Goal: Task Accomplishment & Management: Use online tool/utility

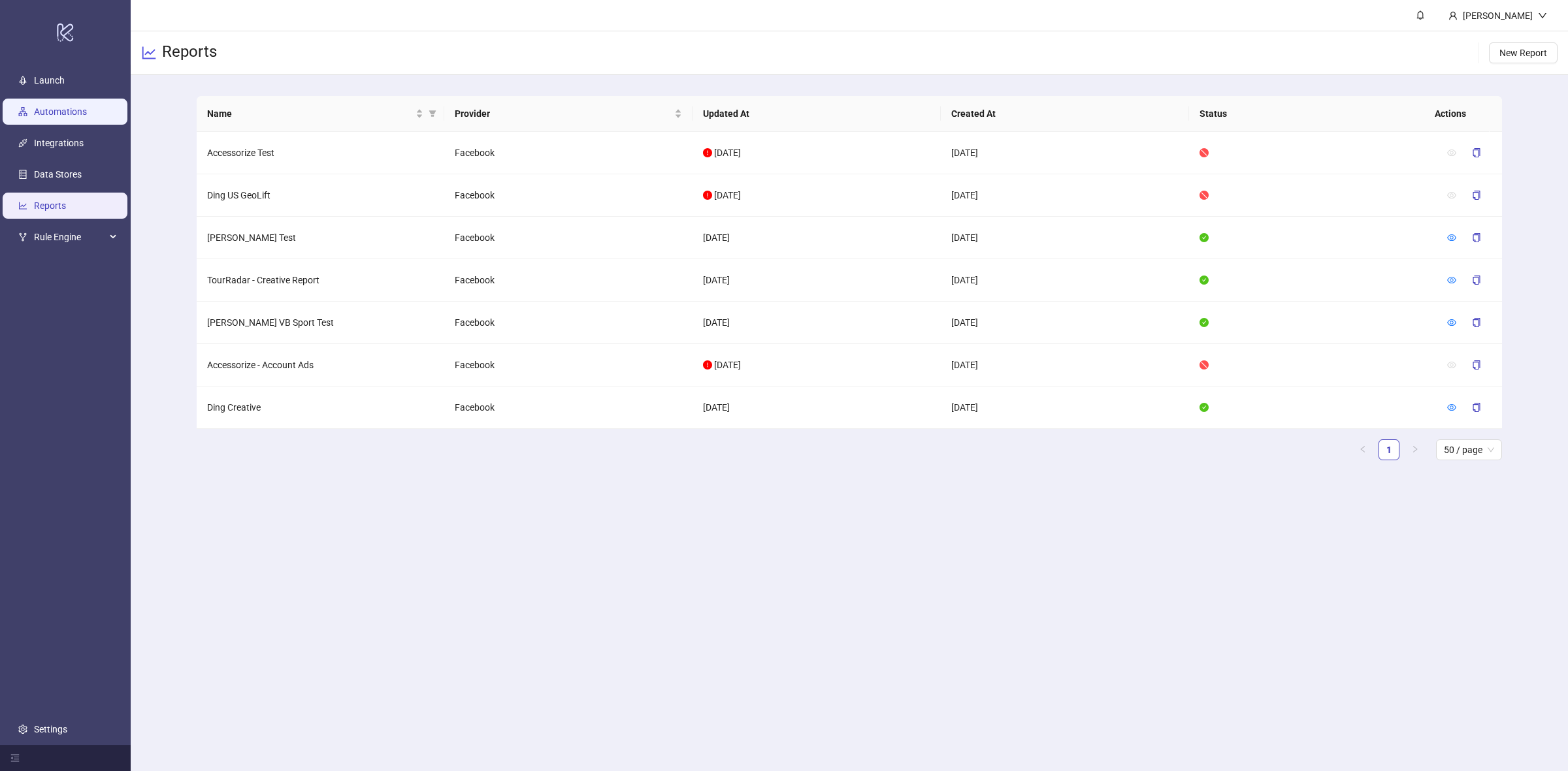
click at [87, 111] on link "Automations" at bounding box center [60, 112] width 53 height 11
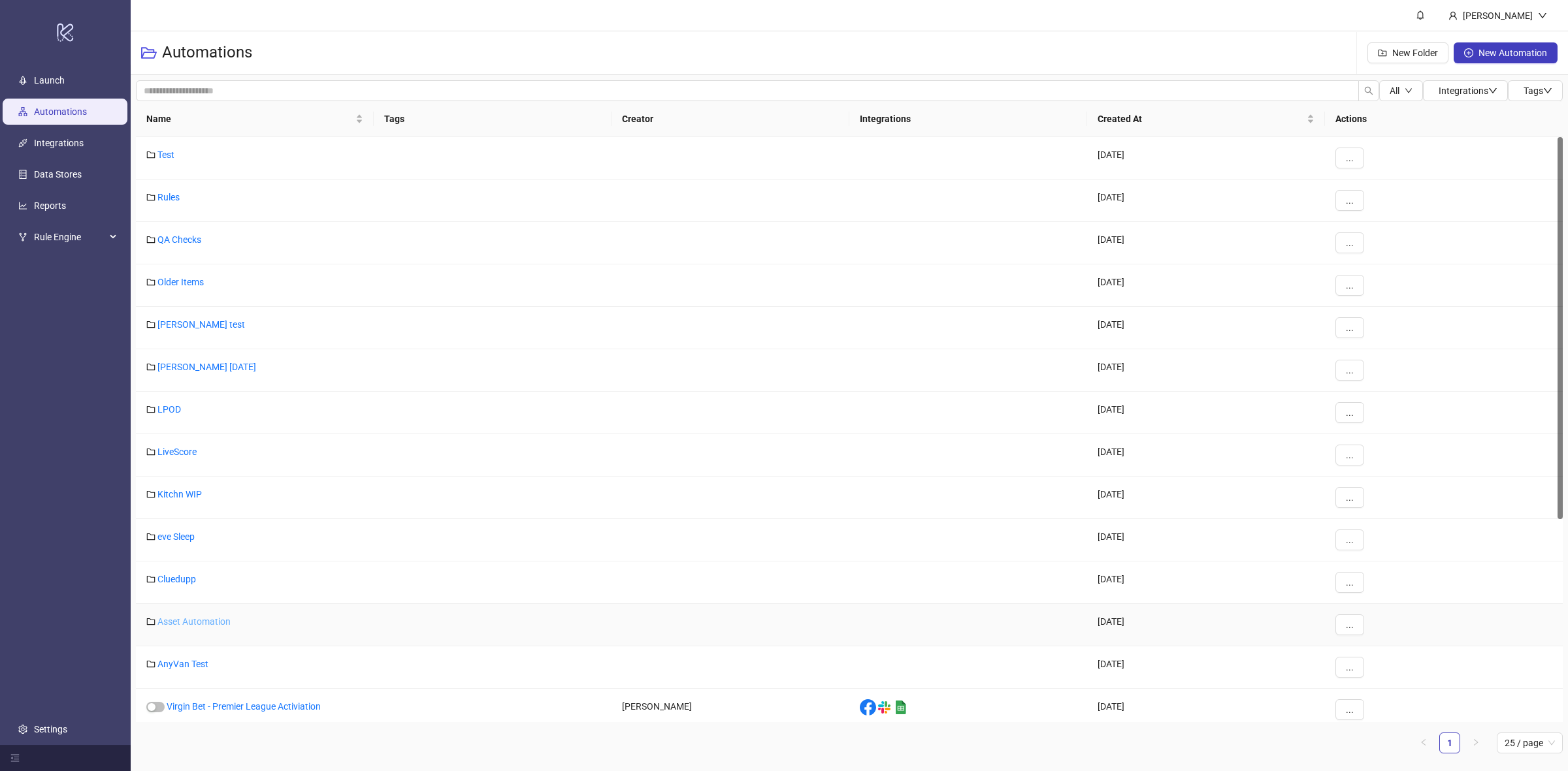
click at [200, 619] on link "Asset Automation" at bounding box center [194, 622] width 73 height 11
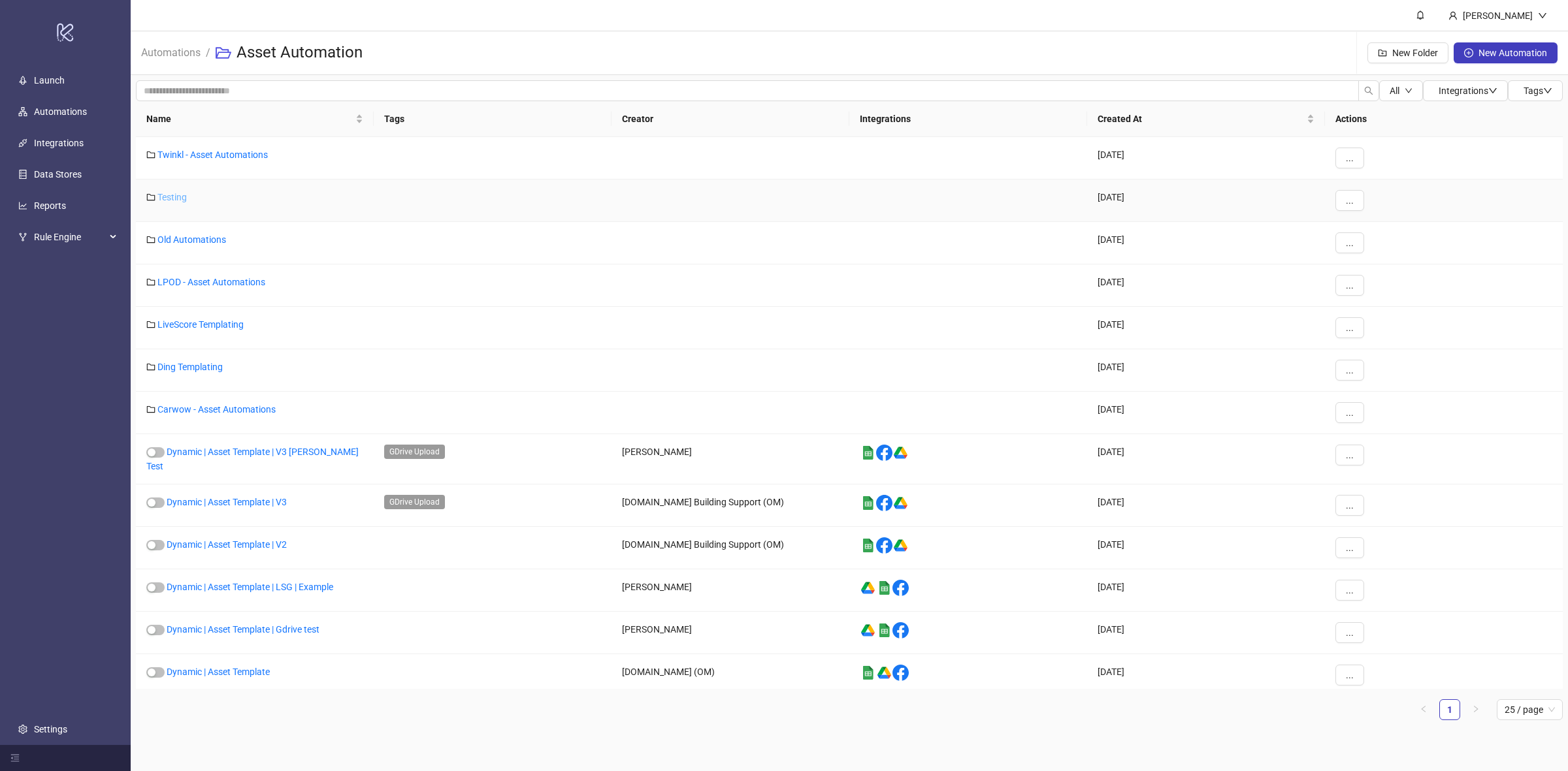
click at [175, 200] on link "Testing" at bounding box center [172, 197] width 30 height 11
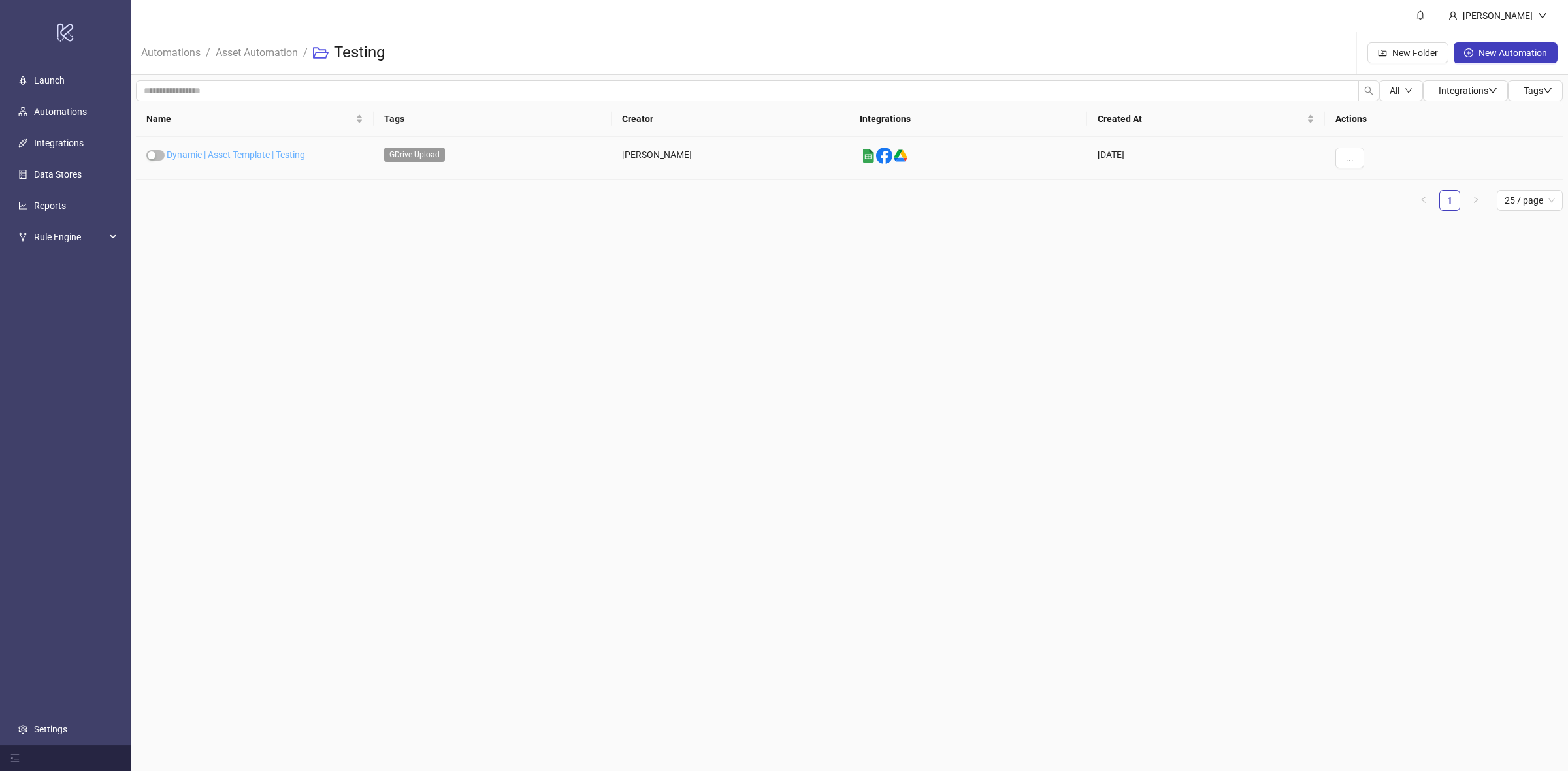
click at [273, 151] on link "Dynamic | Asset Template | Testing" at bounding box center [235, 155] width 139 height 11
click at [1354, 151] on button "..." at bounding box center [1349, 157] width 29 height 21
click at [1375, 262] on span "Duplicate" at bounding box center [1378, 268] width 38 height 14
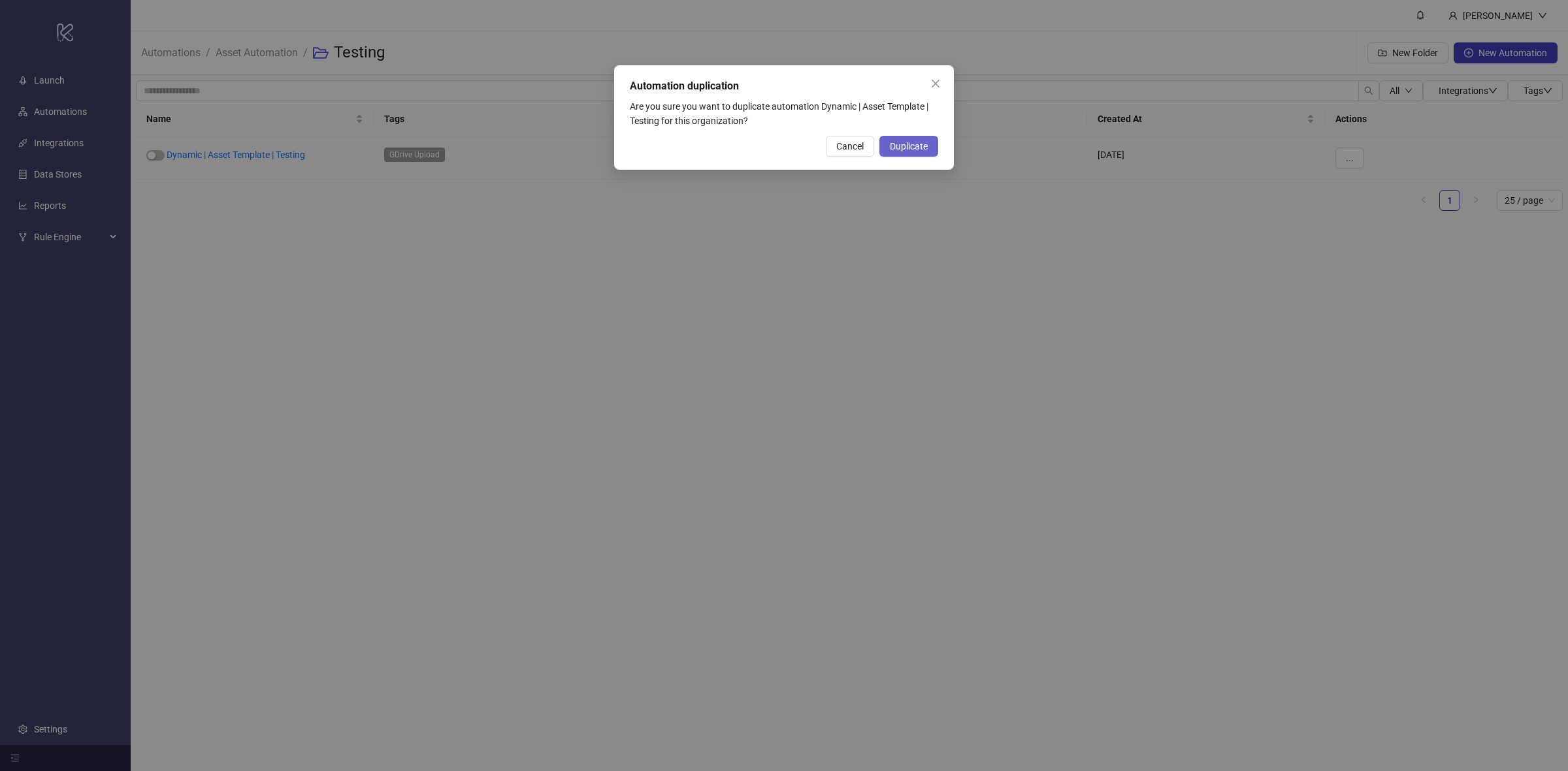
click at [913, 144] on span "Duplicate" at bounding box center [908, 147] width 38 height 11
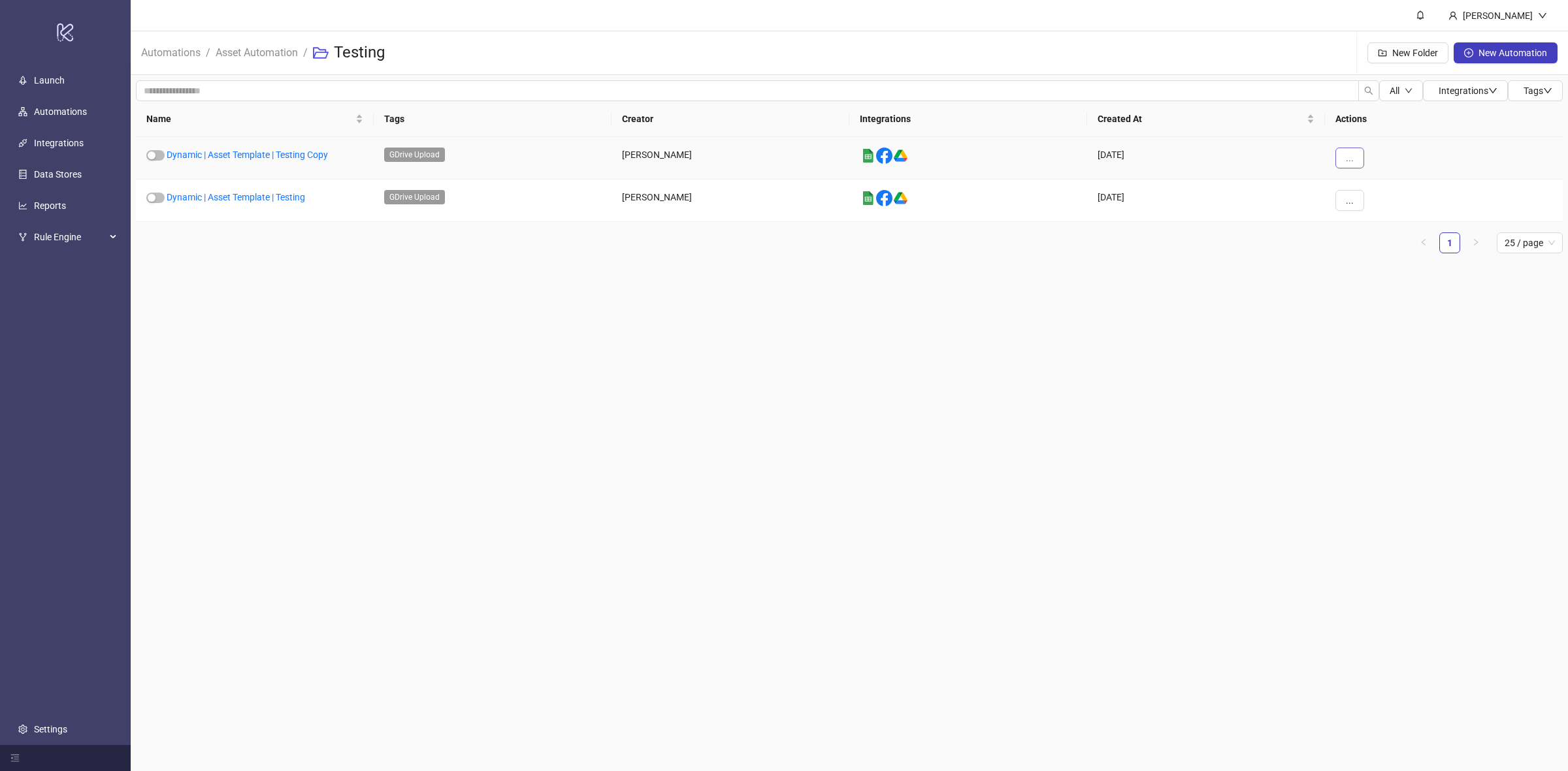
click at [1347, 156] on span "..." at bounding box center [1349, 158] width 8 height 11
click at [1372, 222] on span "Edit" at bounding box center [1378, 226] width 38 height 14
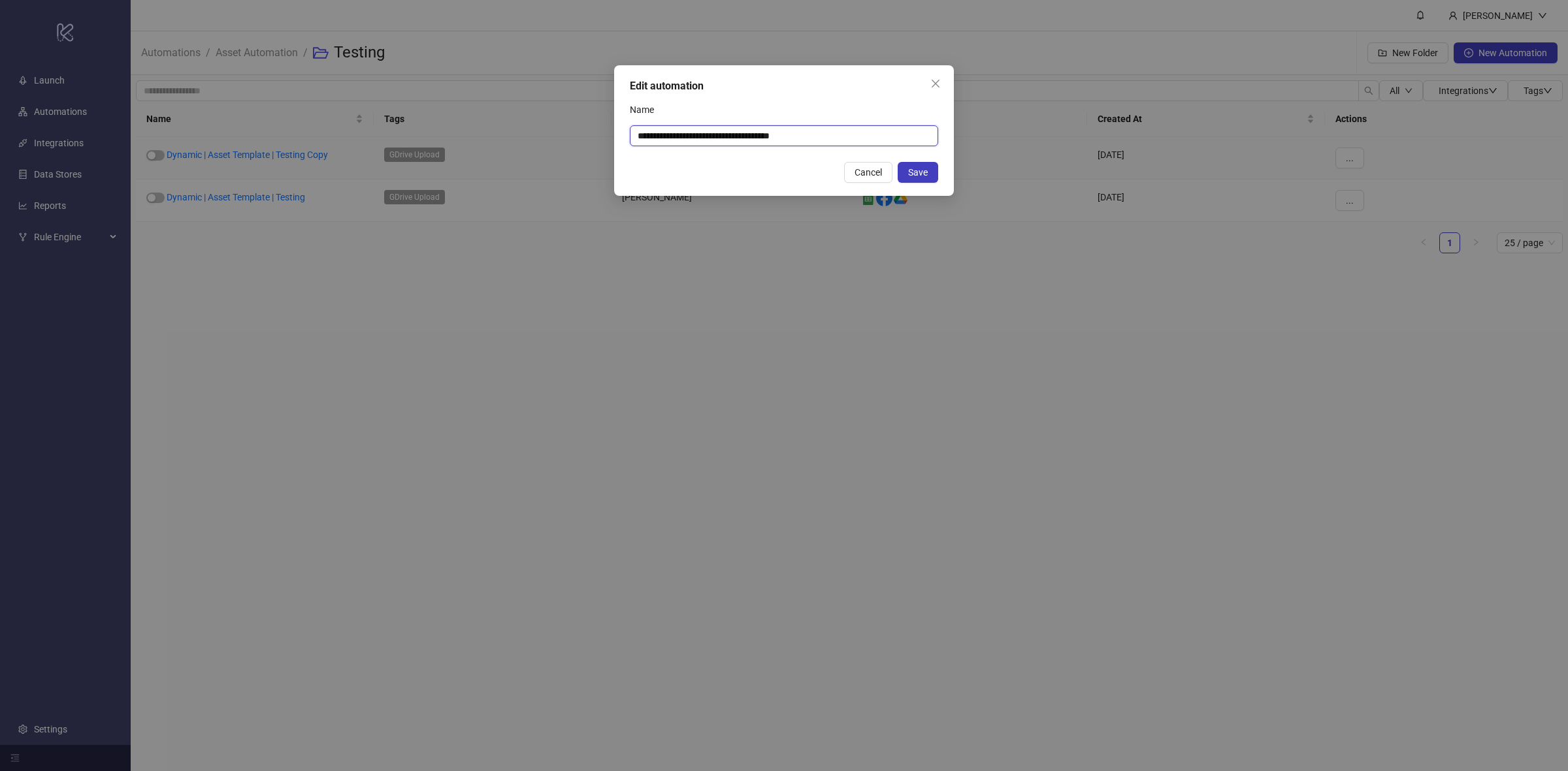
drag, startPoint x: 781, startPoint y: 135, endPoint x: 857, endPoint y: 147, distance: 76.9
click at [857, 147] on div "**********" at bounding box center [784, 130] width 340 height 130
type input "**********"
click at [929, 173] on button "Save" at bounding box center [917, 172] width 40 height 21
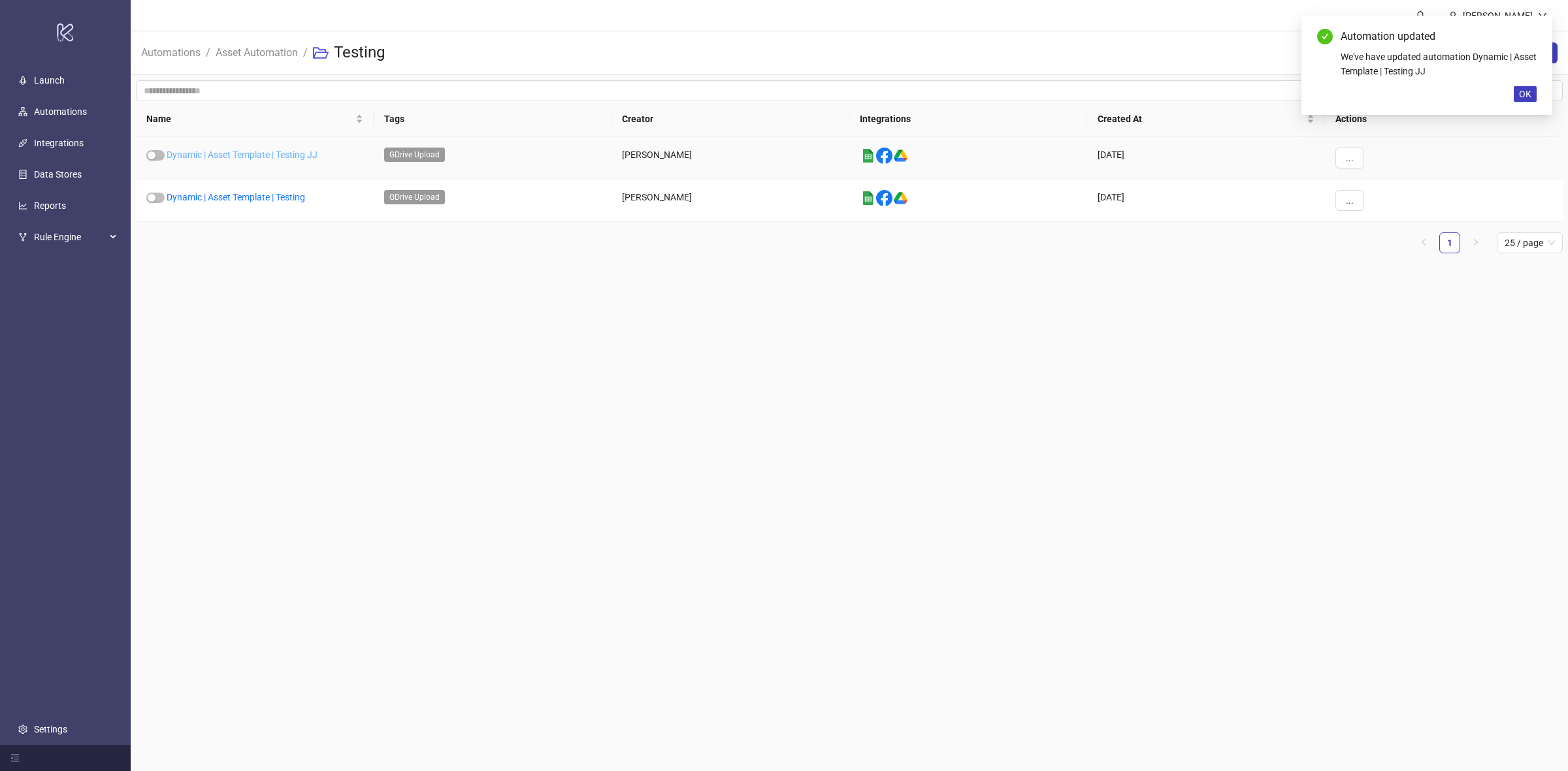
click at [271, 150] on link "Dynamic | Asset Template | Testing JJ" at bounding box center [241, 155] width 151 height 11
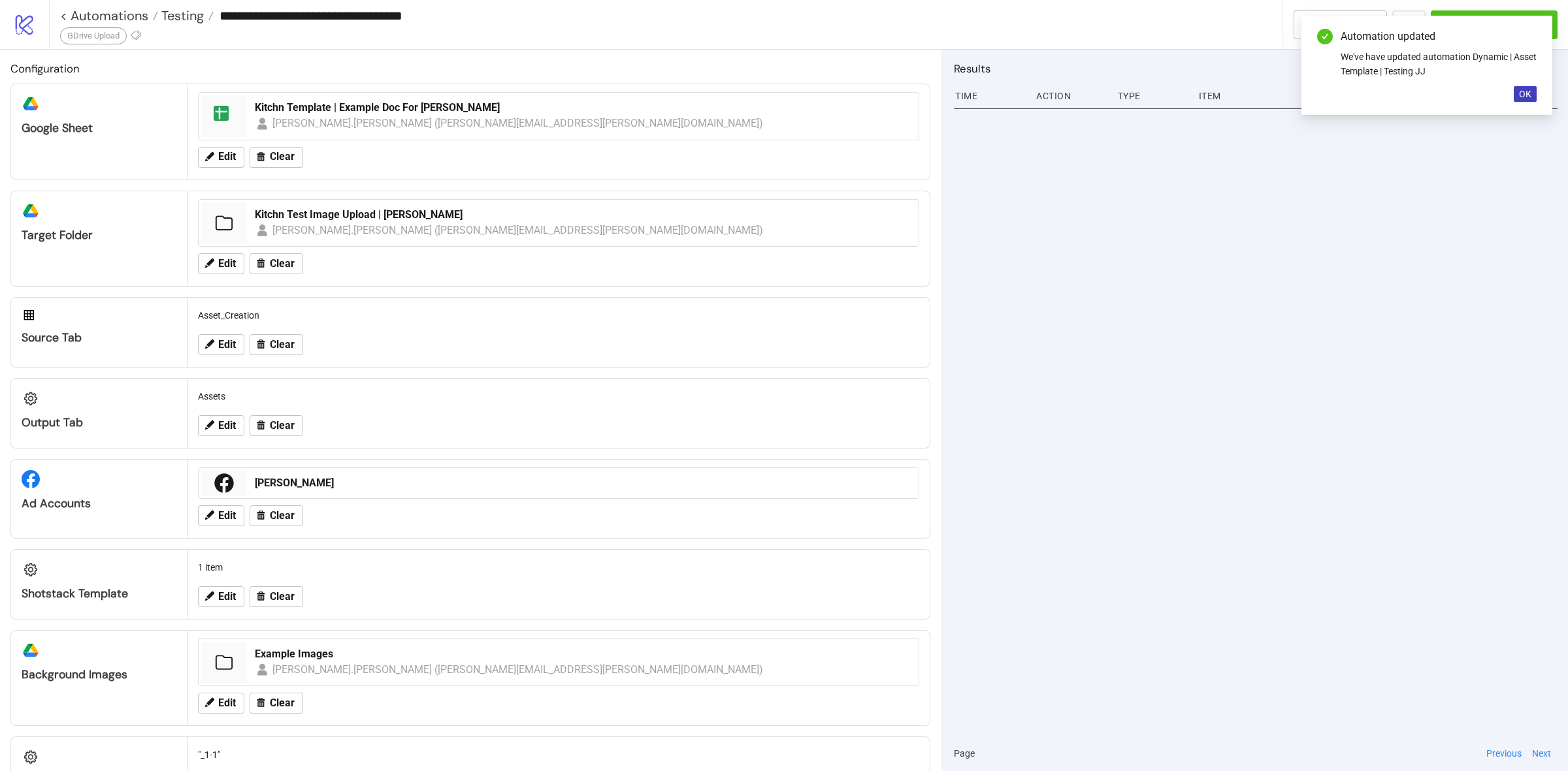
type input "**********"
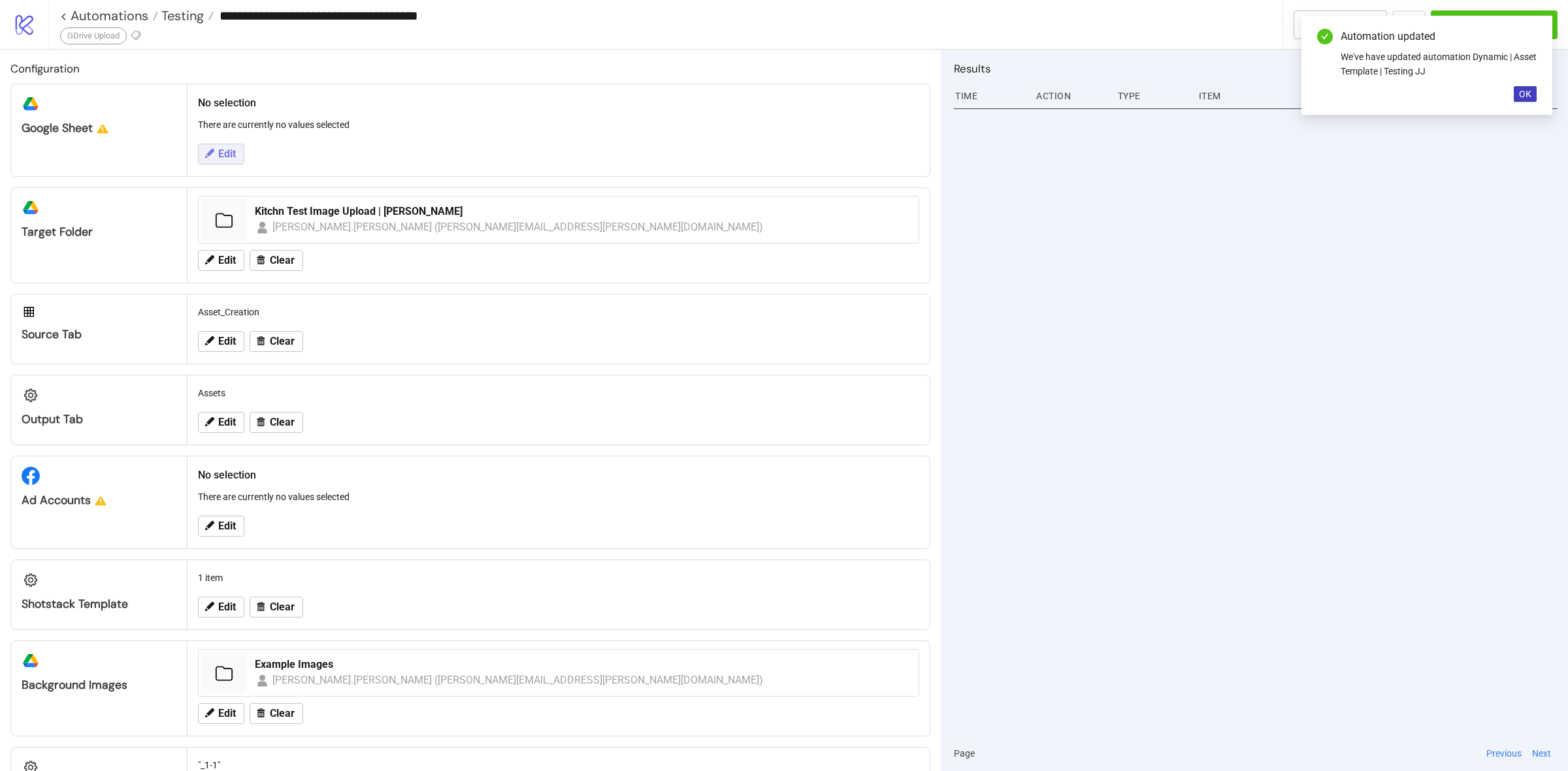
click at [215, 145] on button "Edit" at bounding box center [221, 154] width 46 height 21
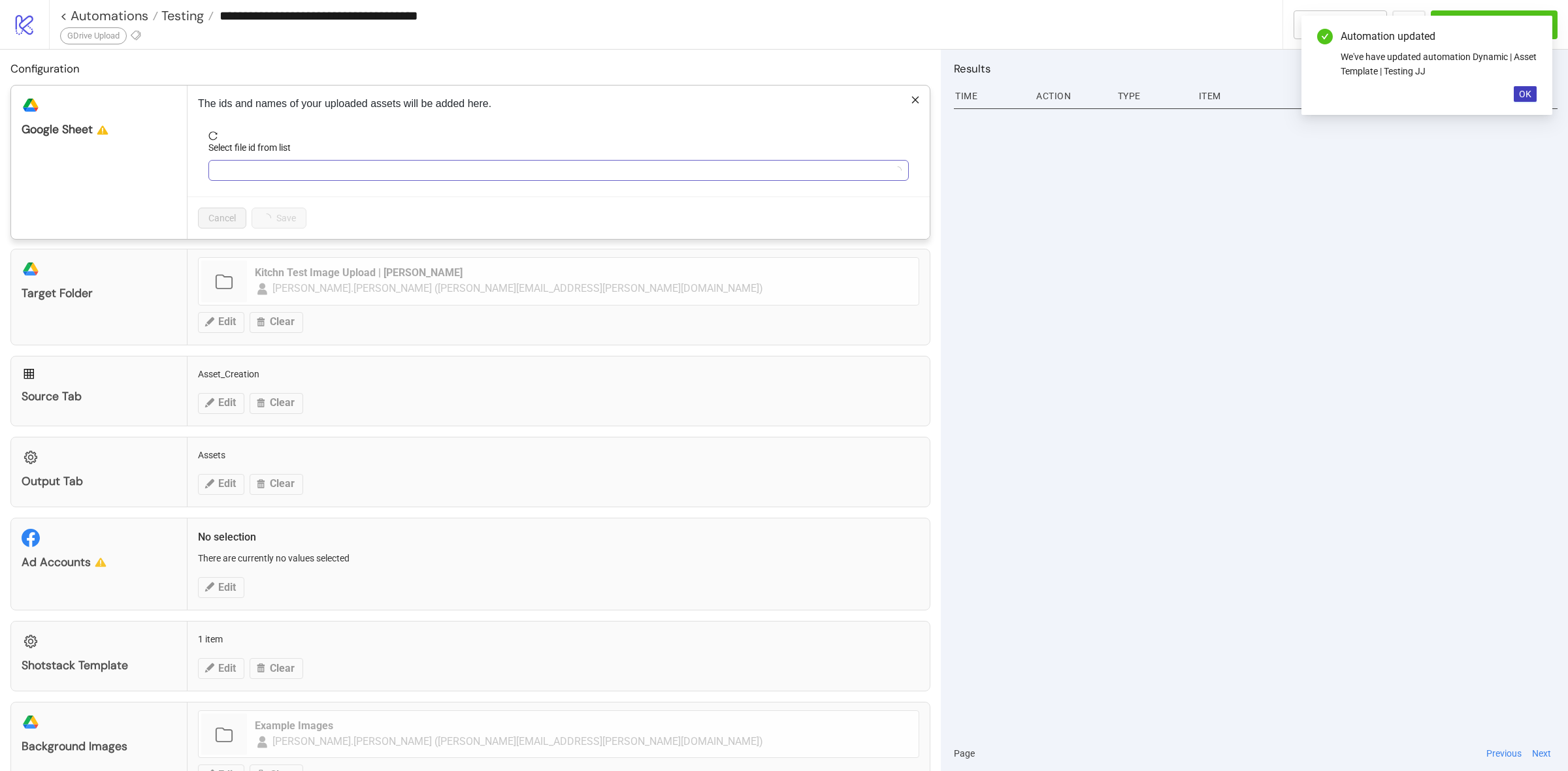
click at [314, 164] on input "Select file id from list" at bounding box center [552, 171] width 673 height 20
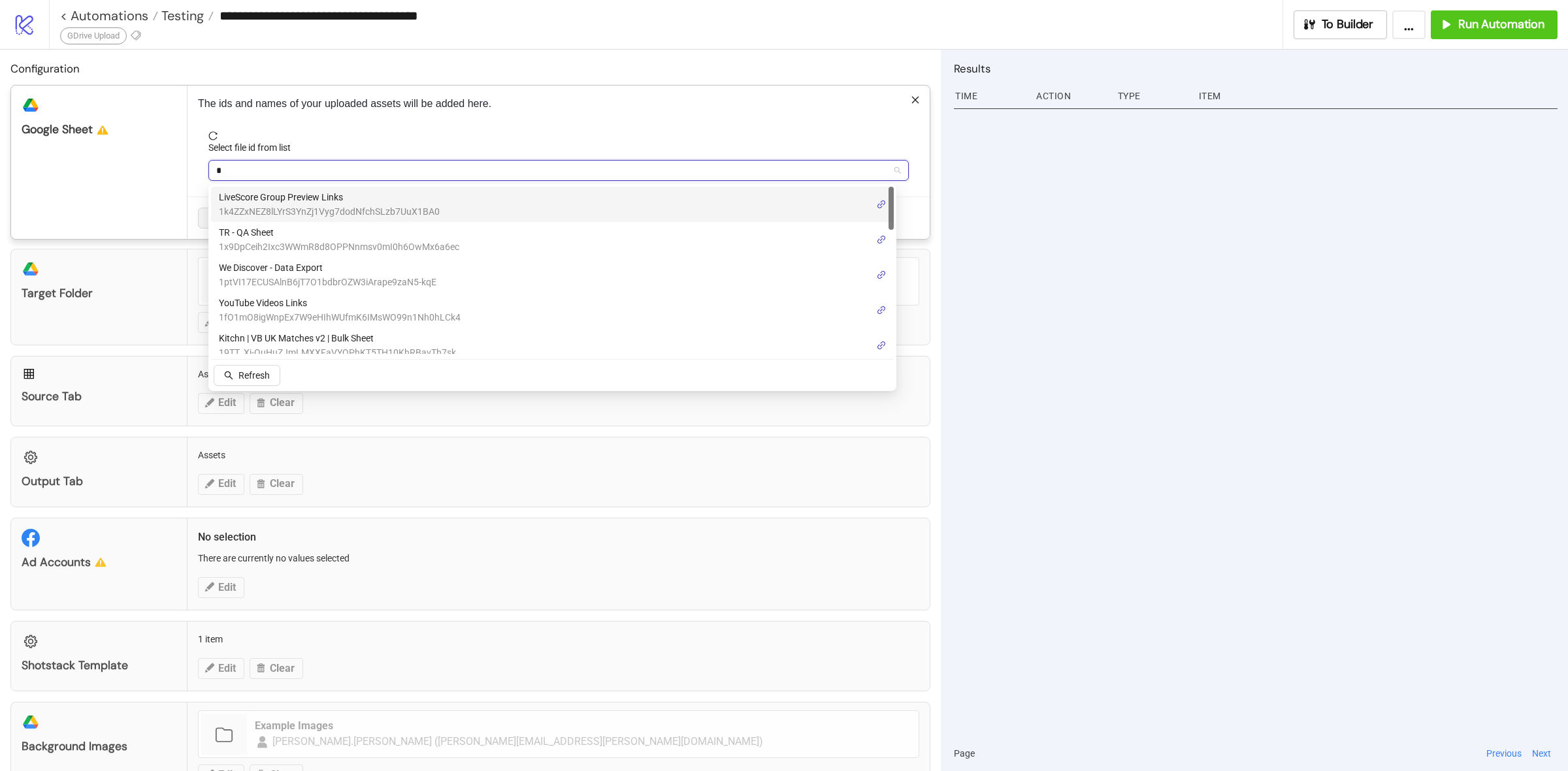
type input "**"
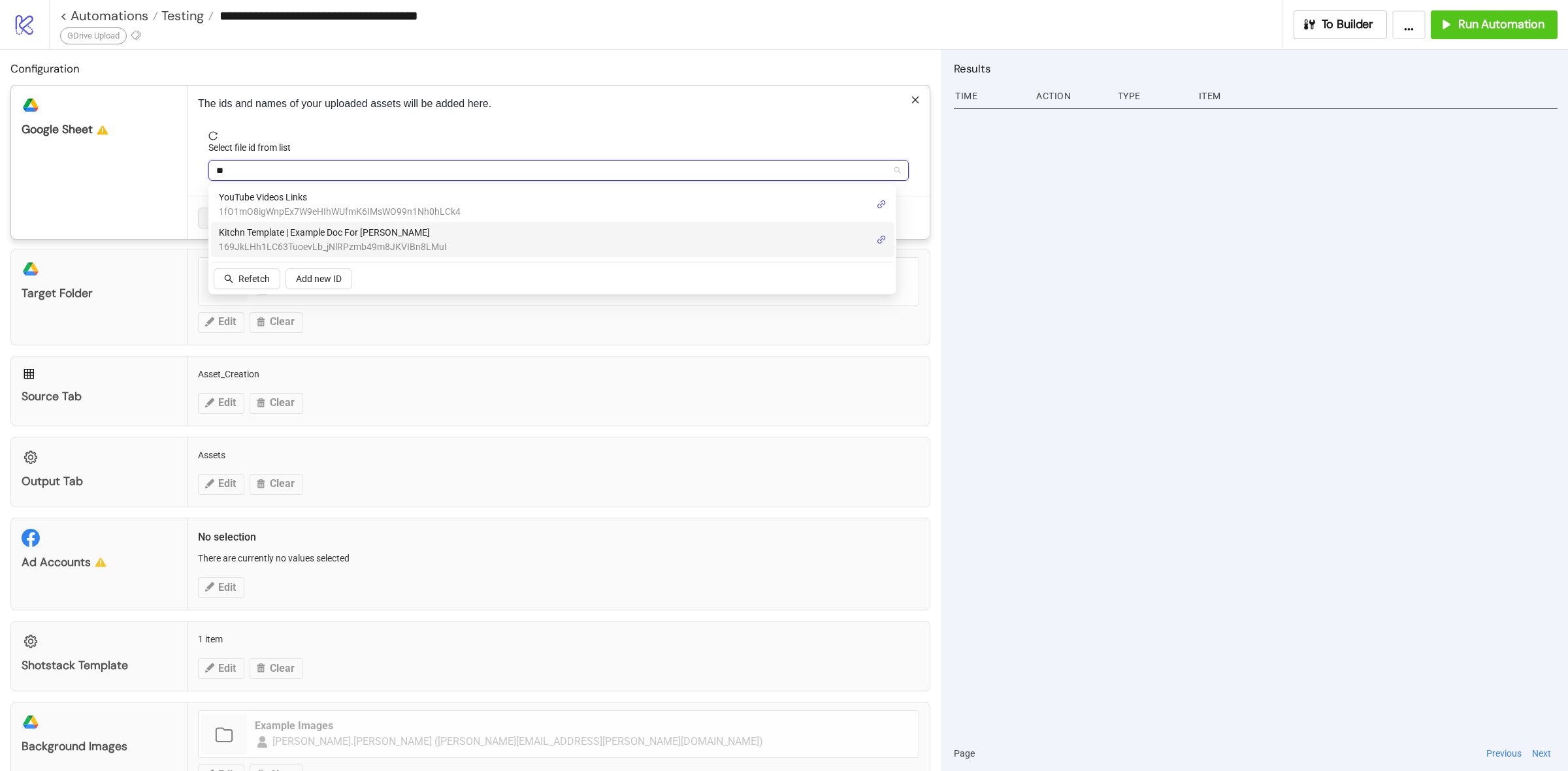
click at [302, 235] on span "Kitchn Template | Example Doc For [PERSON_NAME]" at bounding box center [333, 232] width 228 height 14
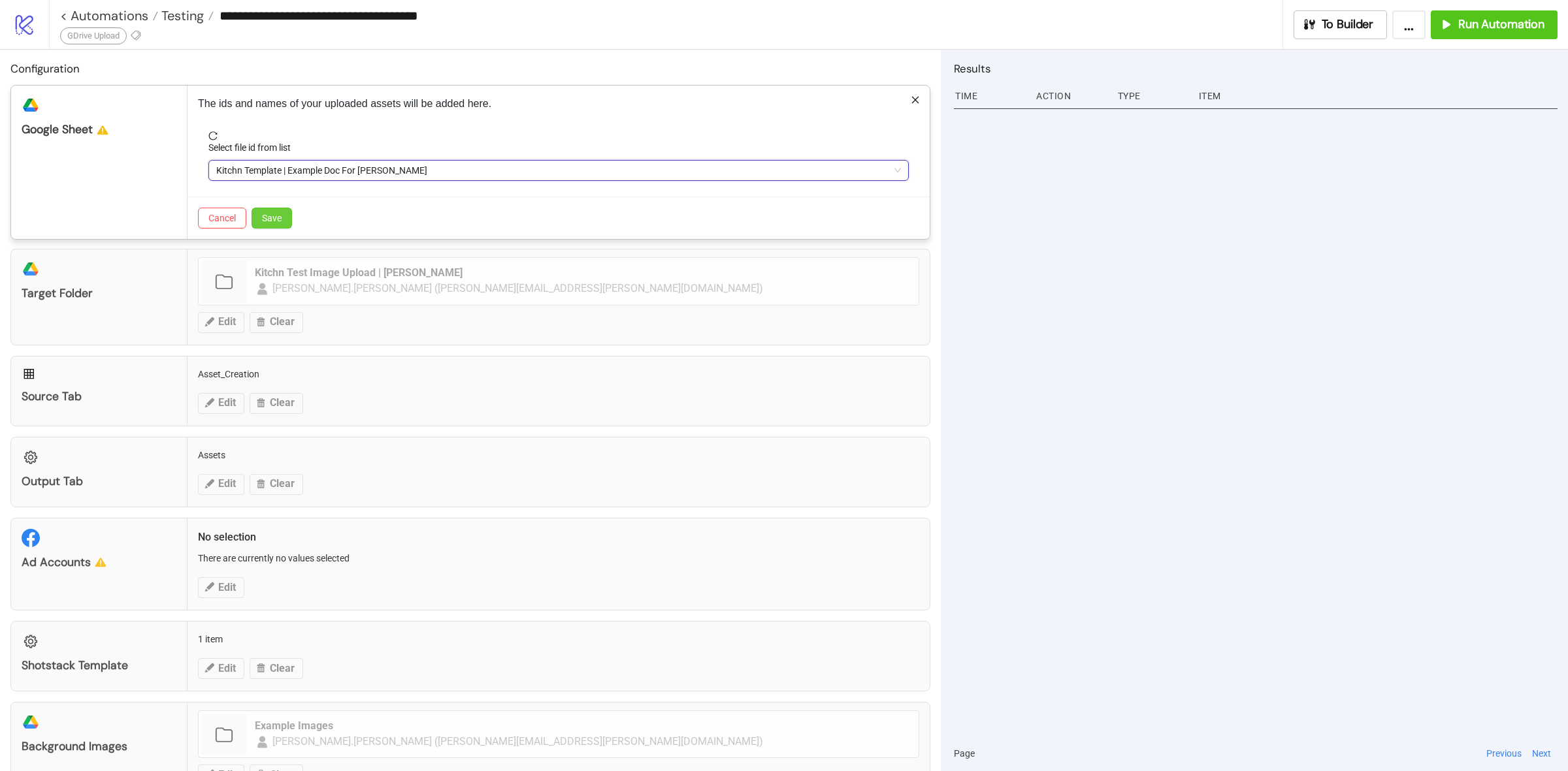
click at [278, 220] on span "Save" at bounding box center [272, 218] width 20 height 11
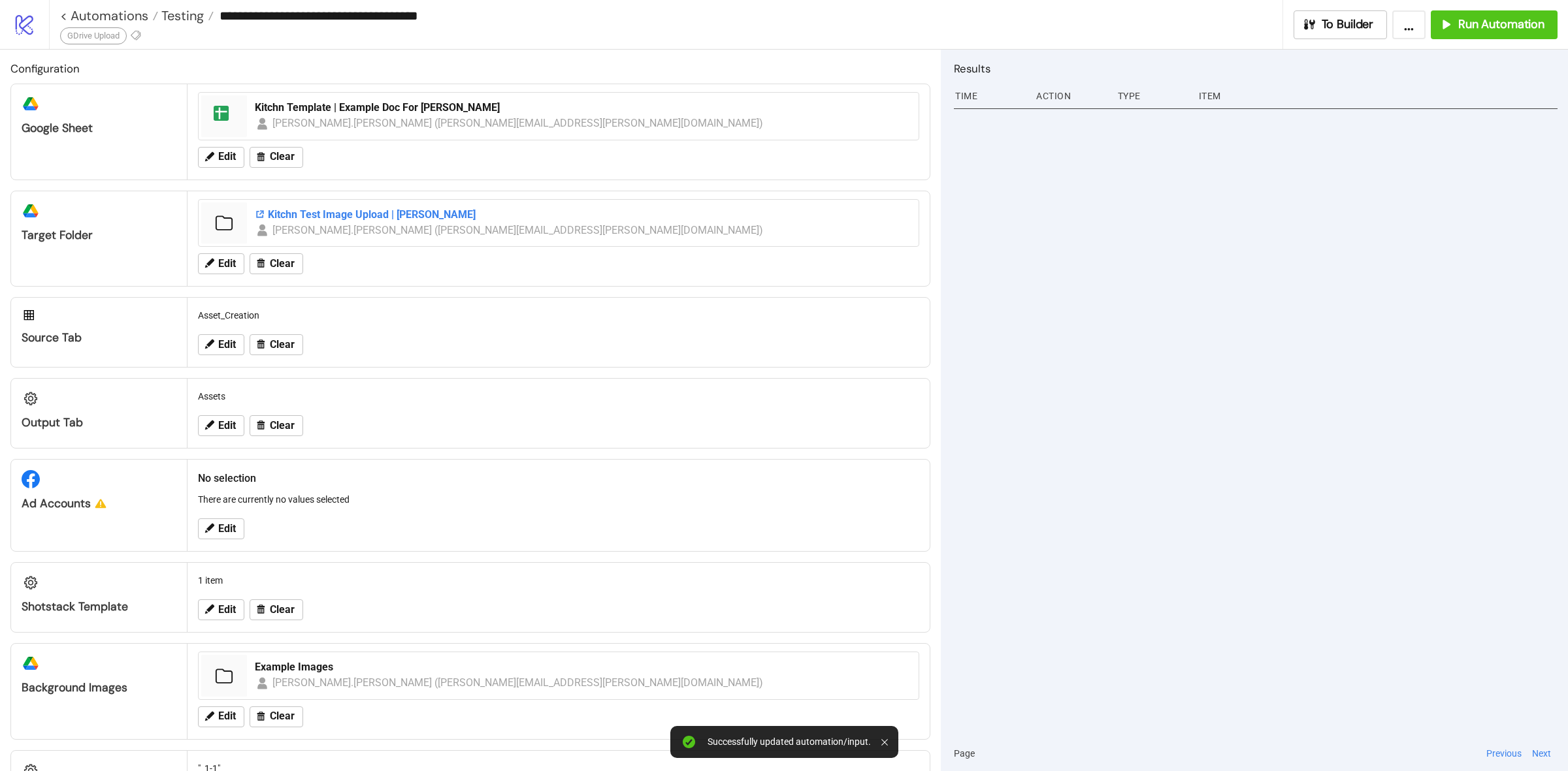
click at [412, 214] on div "Kitchn Test Image Upload | [PERSON_NAME]" at bounding box center [583, 214] width 656 height 14
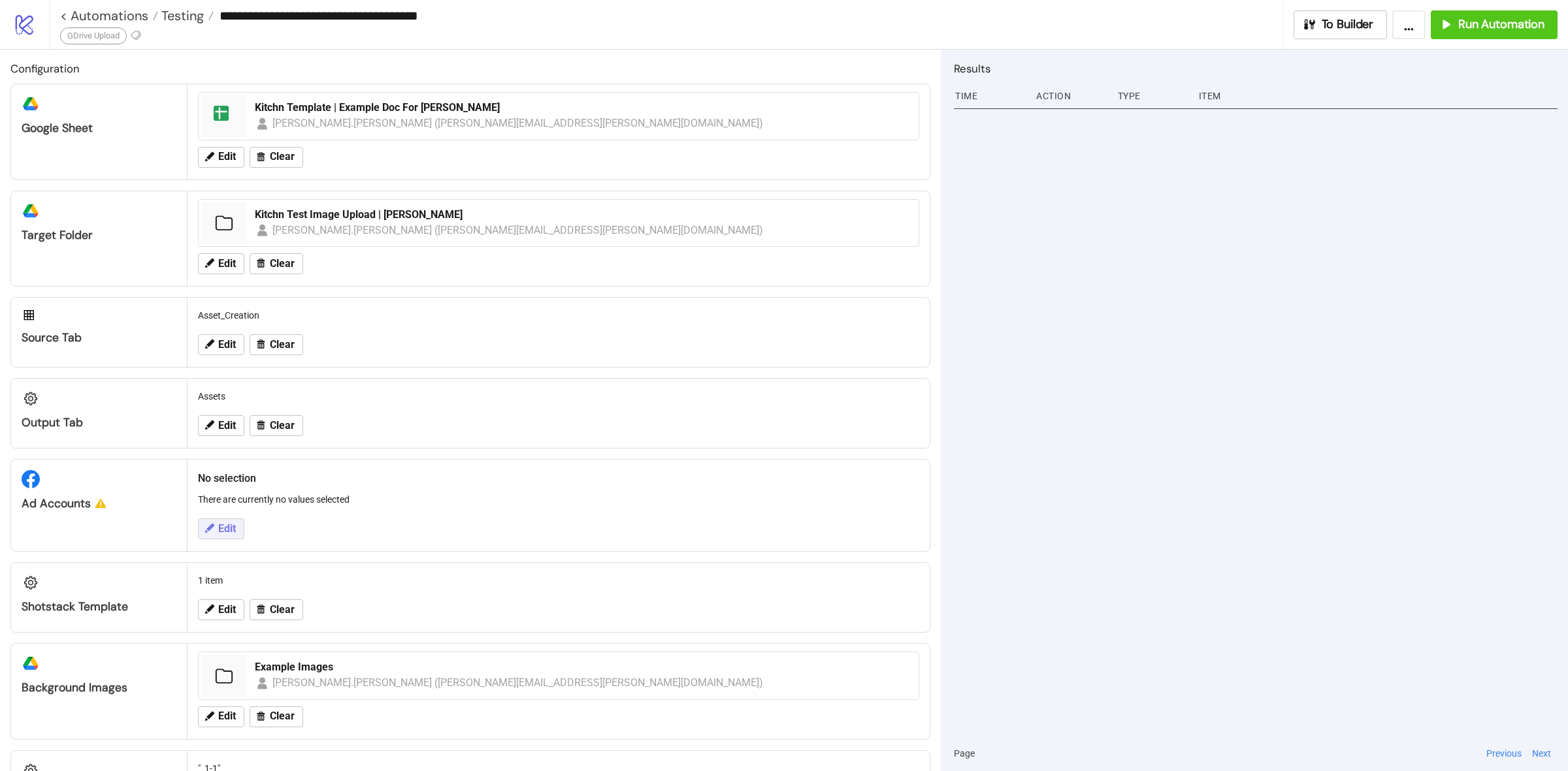
click at [231, 534] on span "Edit" at bounding box center [227, 528] width 18 height 12
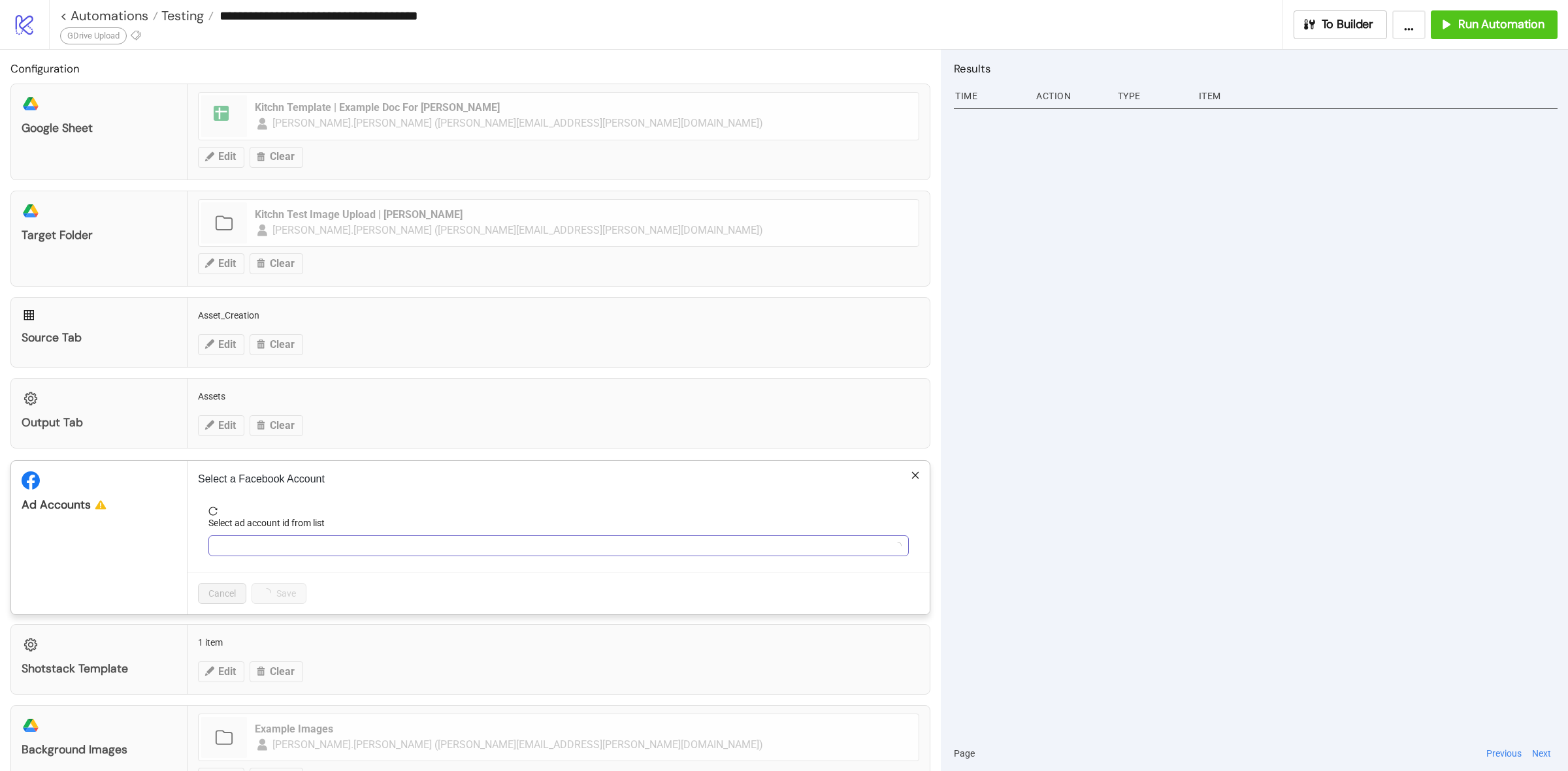
click at [320, 547] on input "Select ad account id from list" at bounding box center [552, 546] width 673 height 20
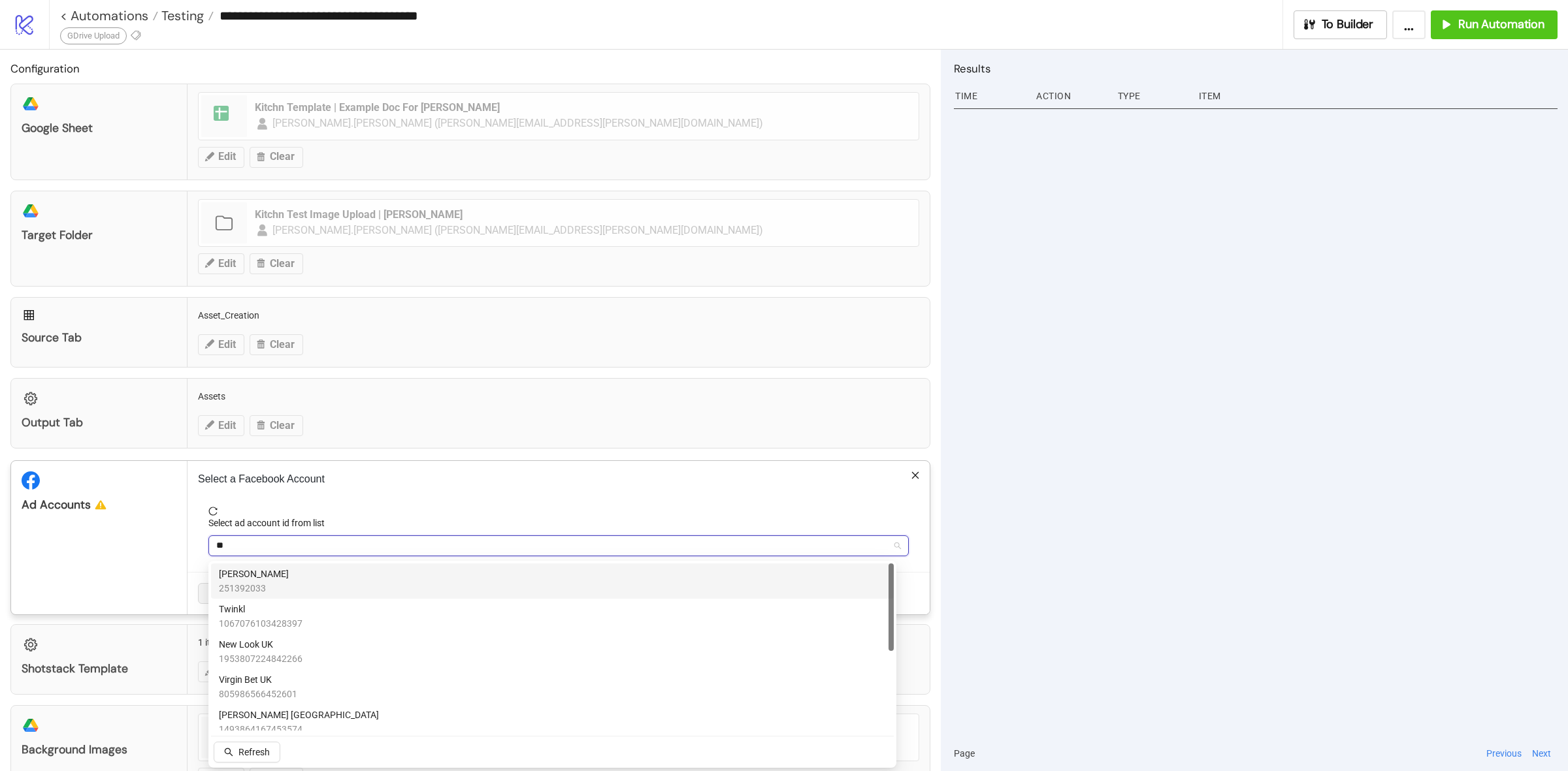
type input "***"
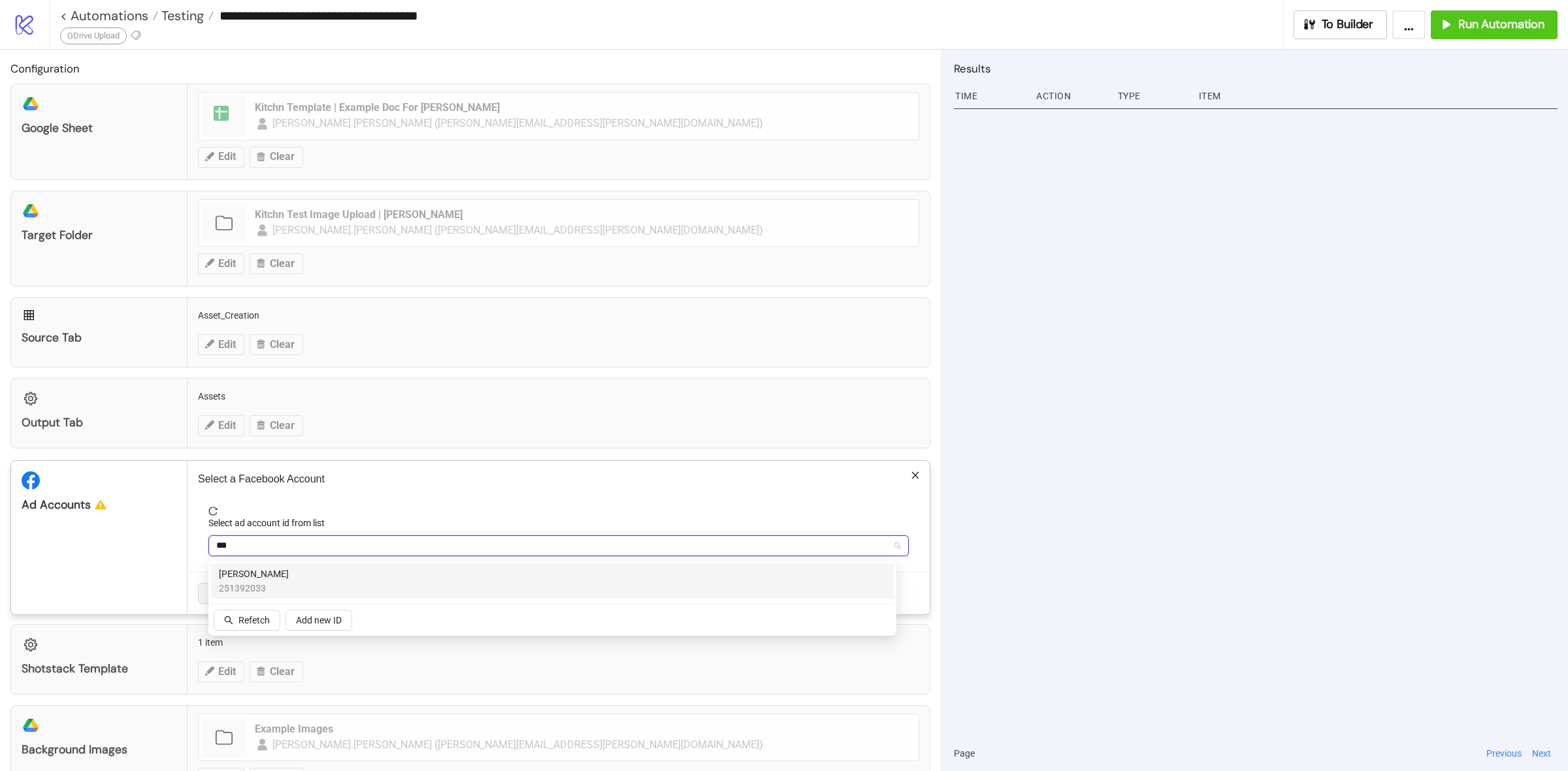
click at [308, 571] on div "[PERSON_NAME] 251392033" at bounding box center [552, 581] width 667 height 29
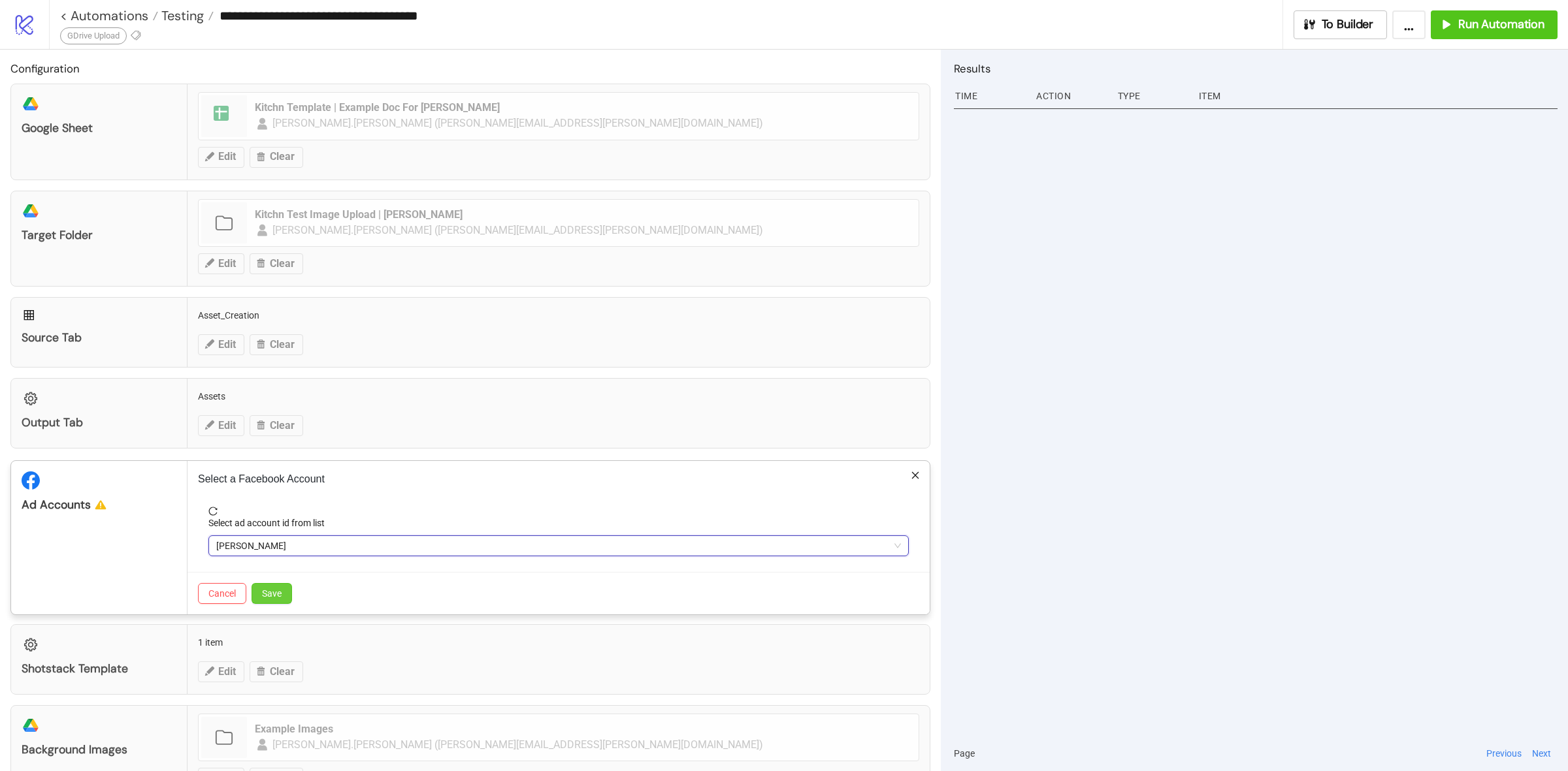
click at [265, 589] on span "Save" at bounding box center [272, 593] width 20 height 11
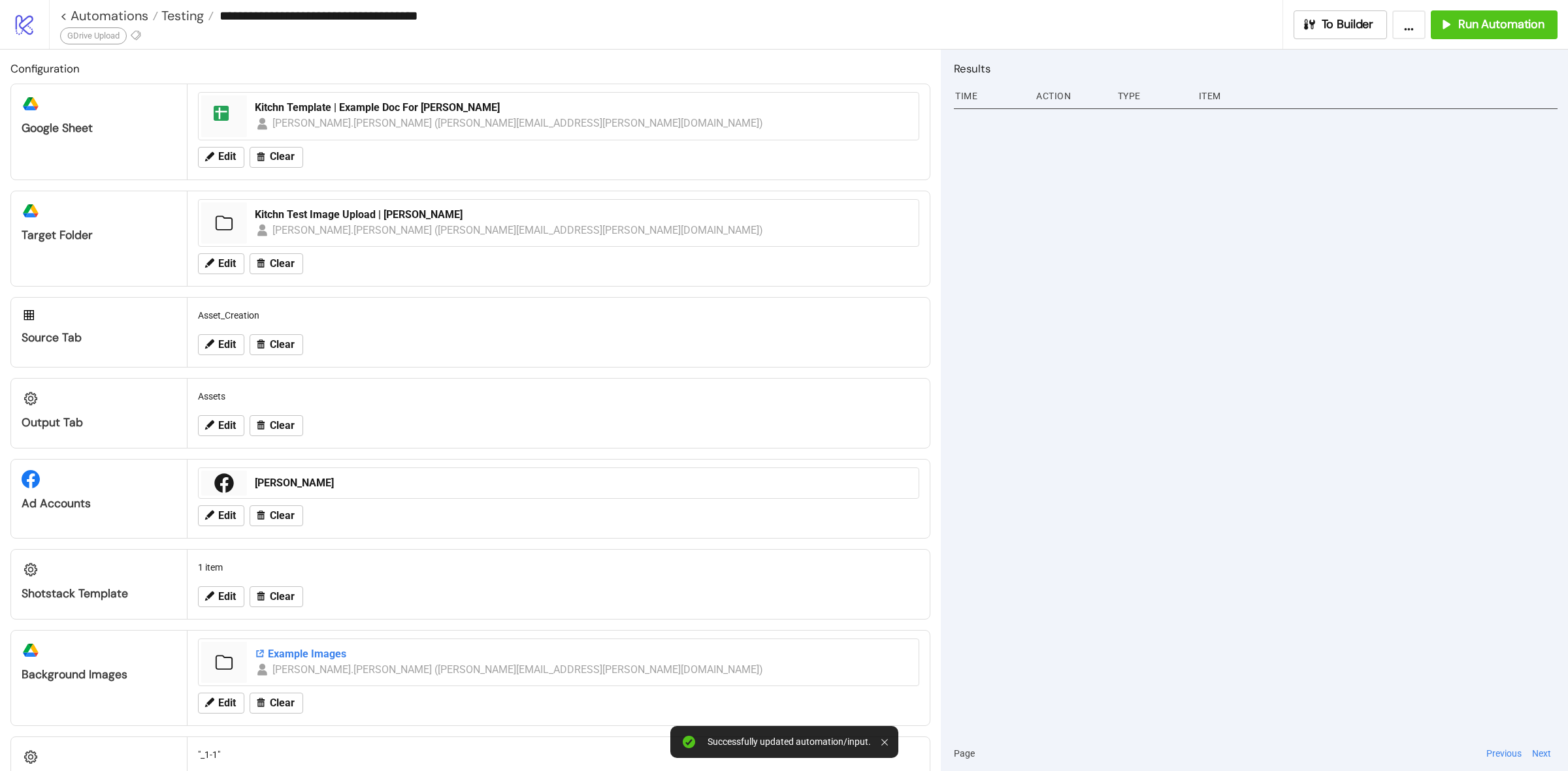
click at [476, 650] on div "Example Images" at bounding box center [583, 654] width 656 height 14
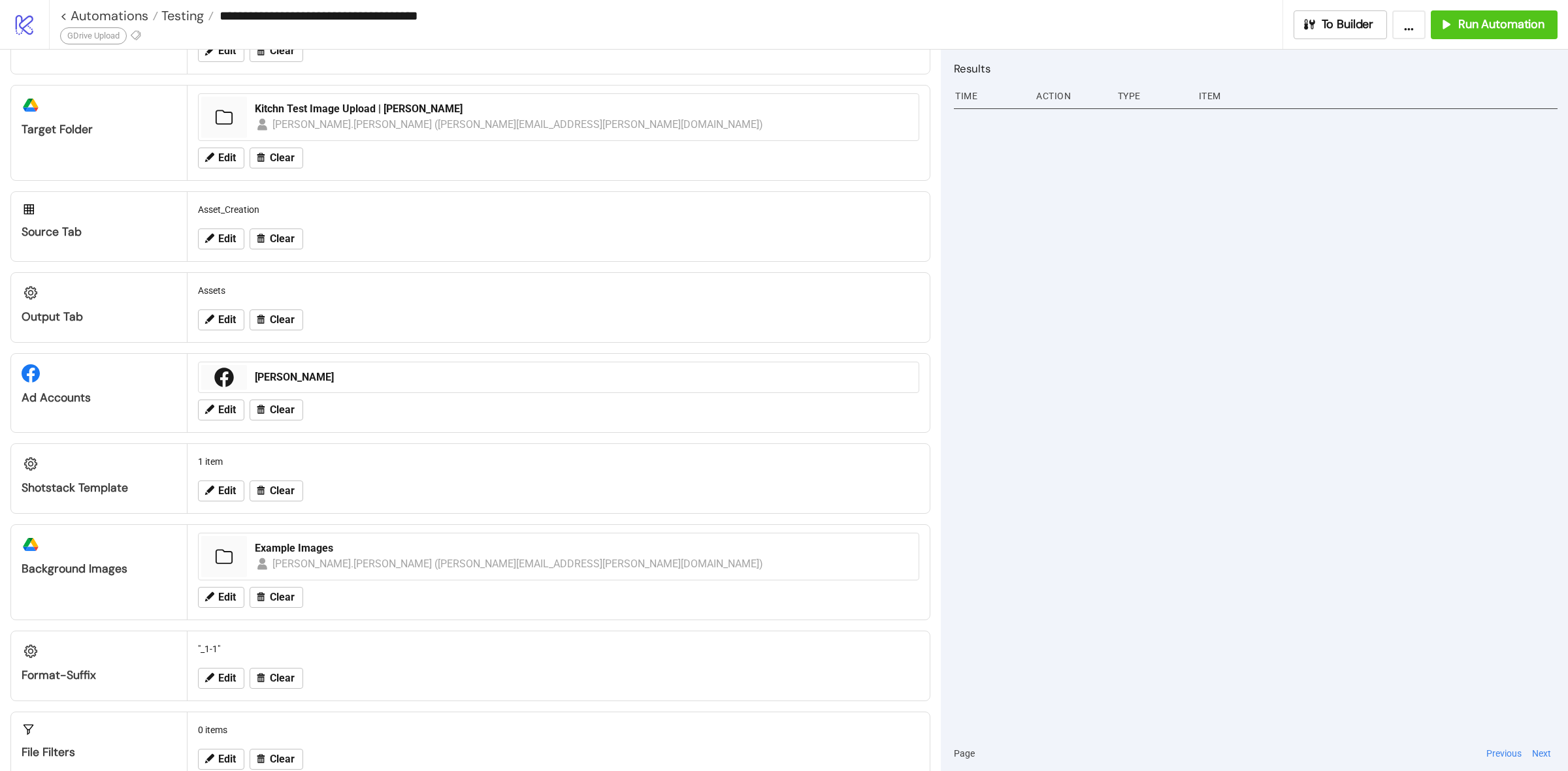
scroll to position [222, 0]
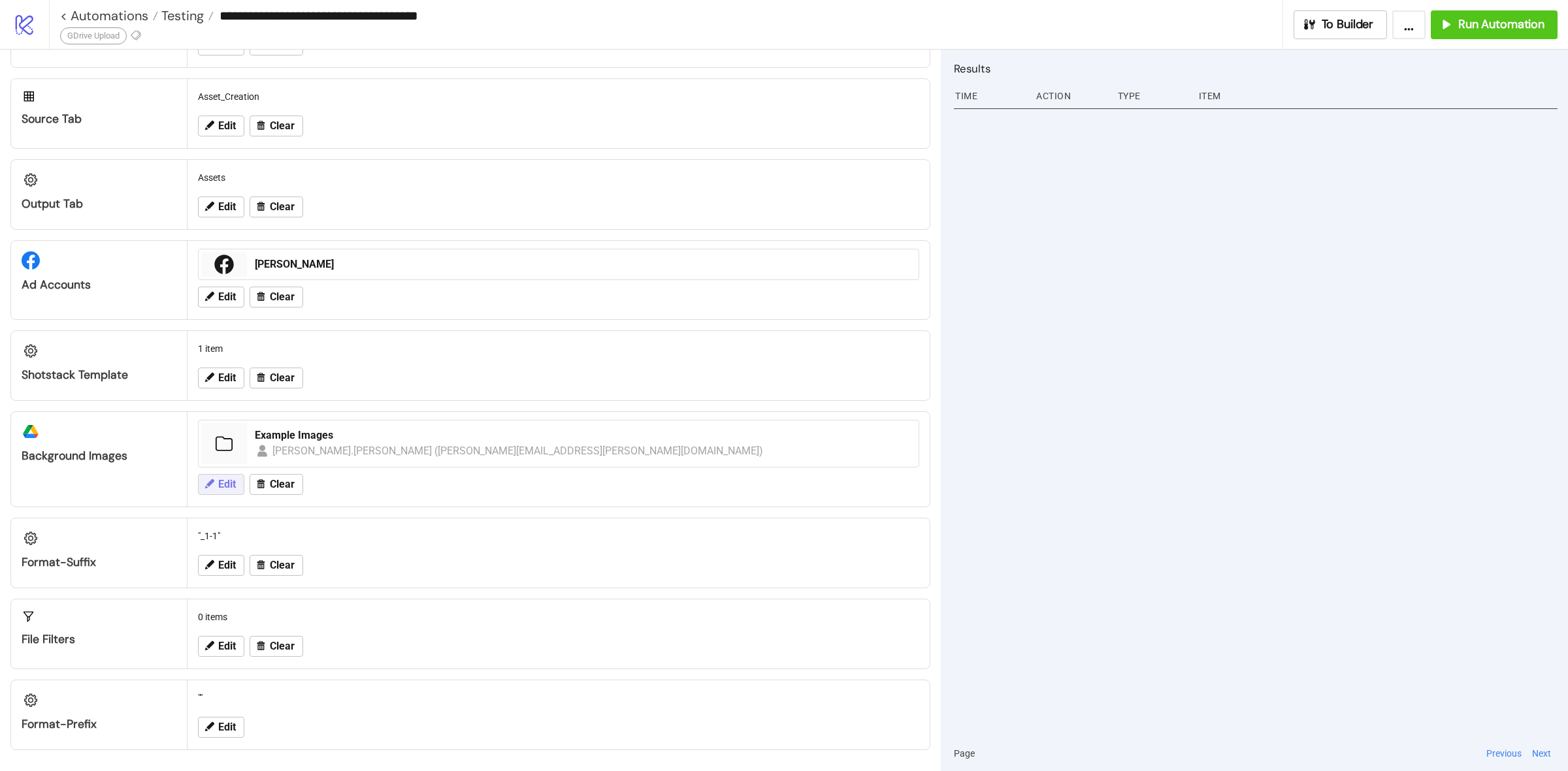
click at [210, 478] on icon at bounding box center [208, 483] width 12 height 12
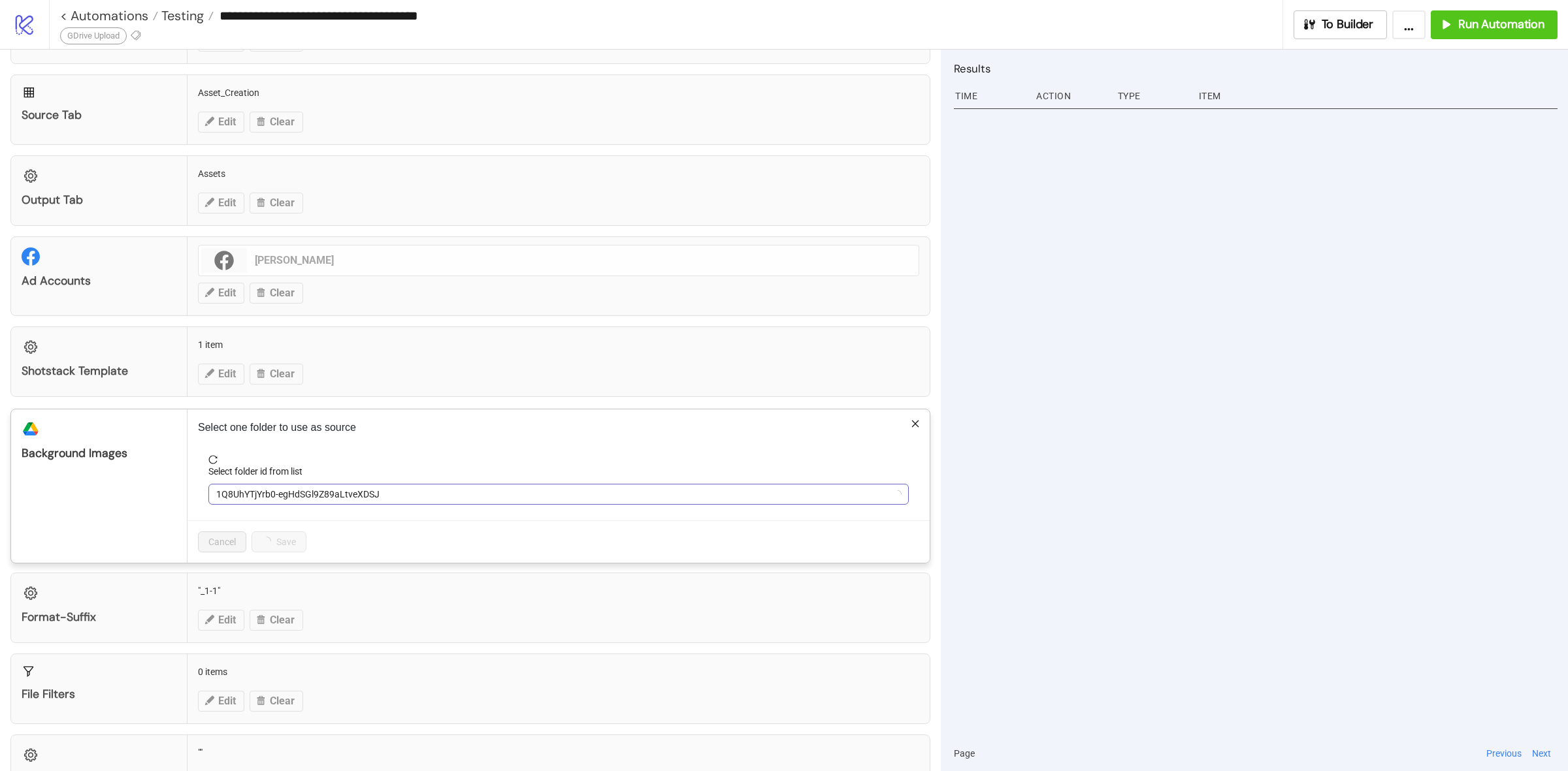
click at [317, 490] on span "1Q8UhYTjYrb0-egHdSGl9Z89aLtveXDSJ" at bounding box center [559, 494] width 685 height 20
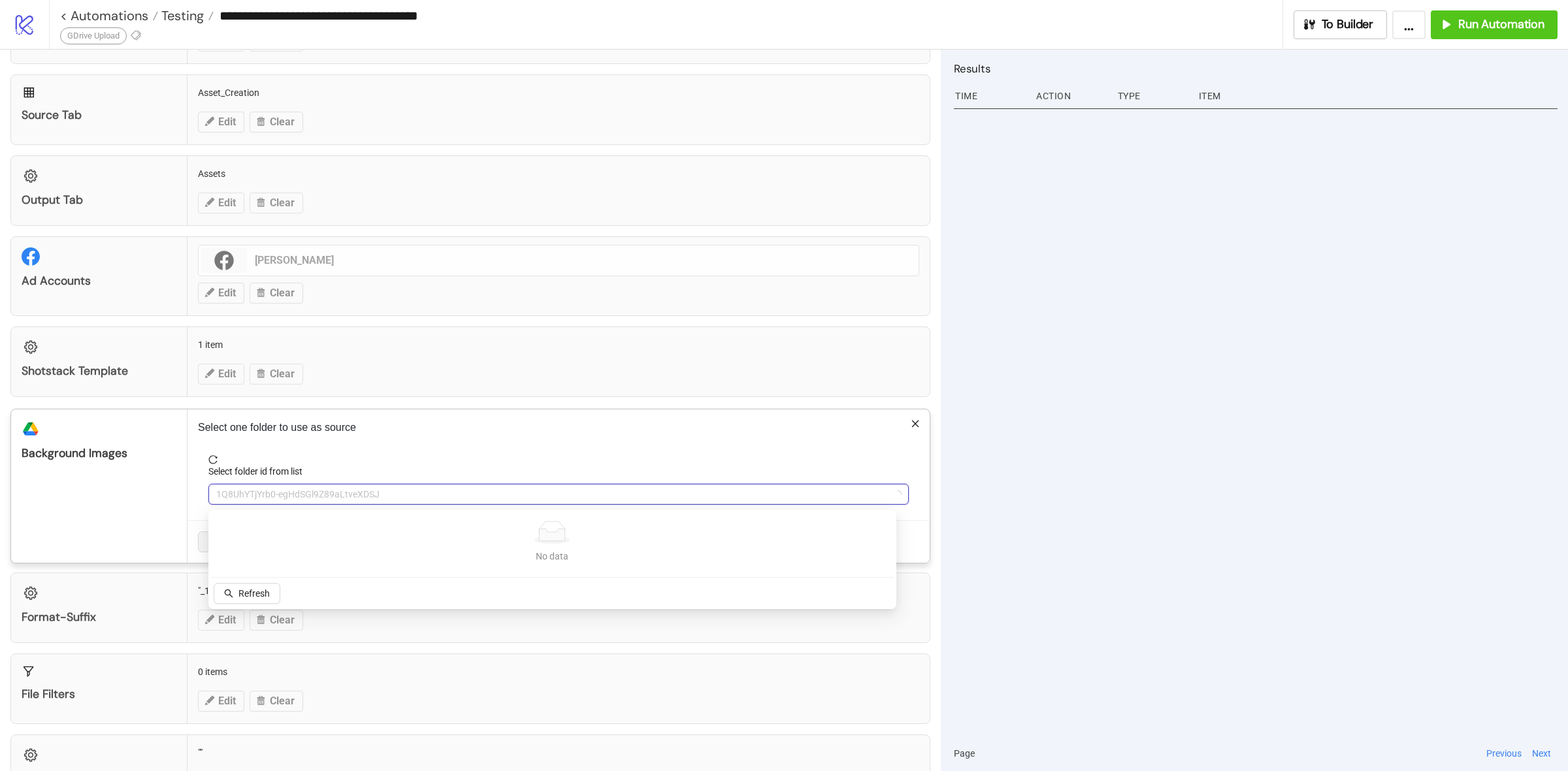
paste input "**********"
type input "**********"
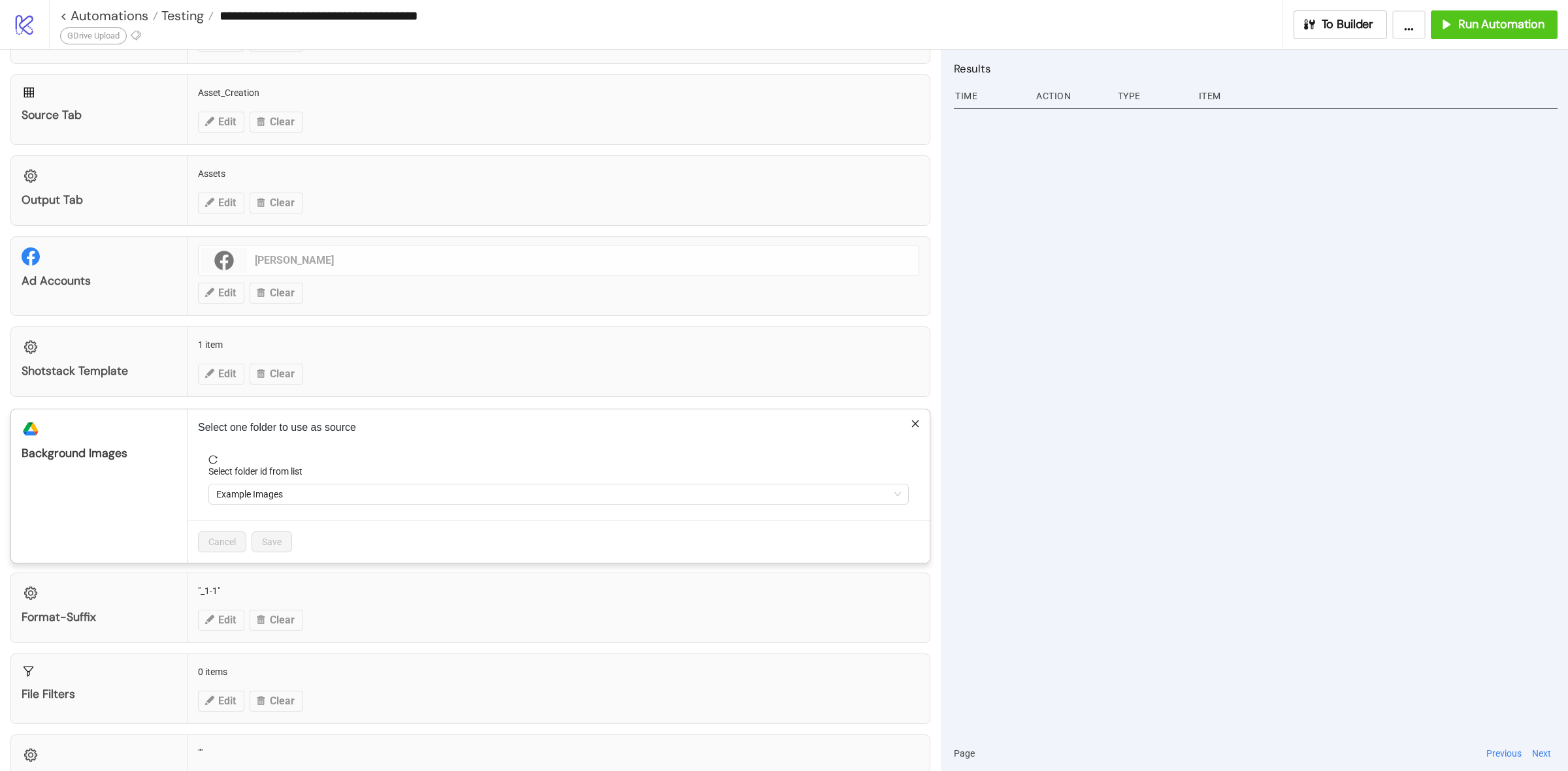
click at [263, 589] on div "**********" at bounding box center [784, 385] width 1568 height 771
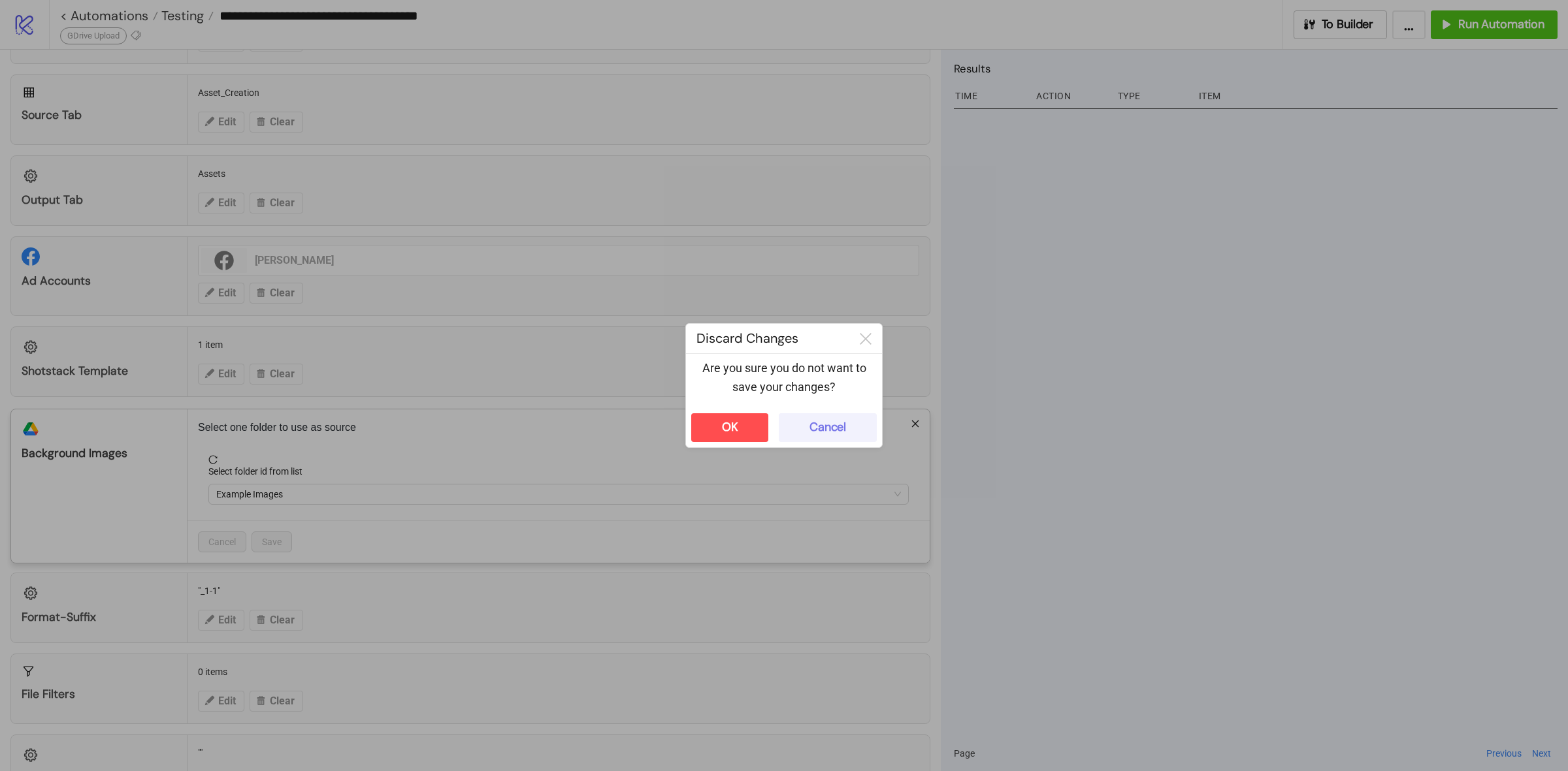
click at [809, 418] on button "Cancel" at bounding box center [828, 428] width 98 height 29
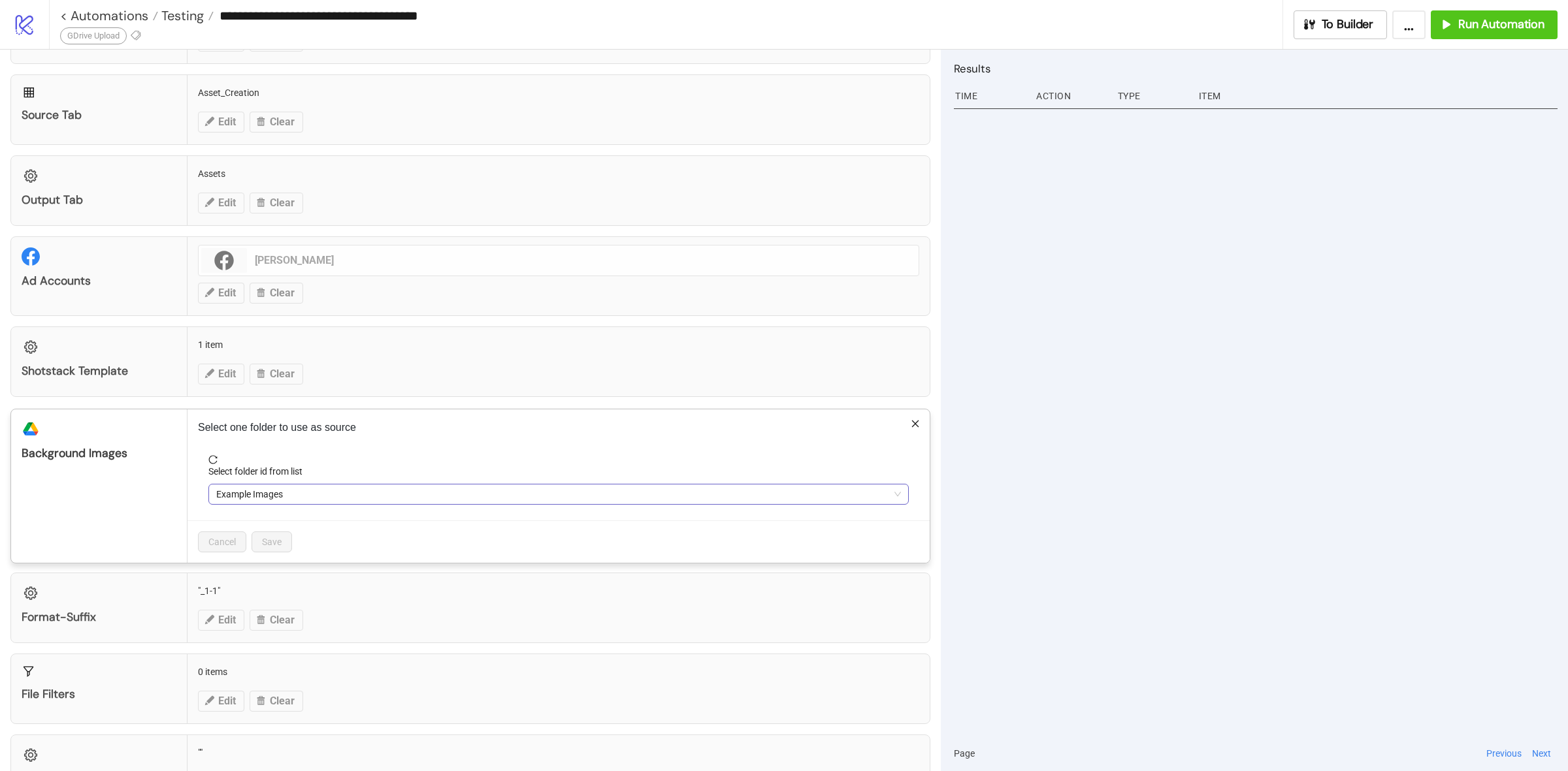
click at [258, 497] on span "Example Images" at bounding box center [559, 494] width 685 height 20
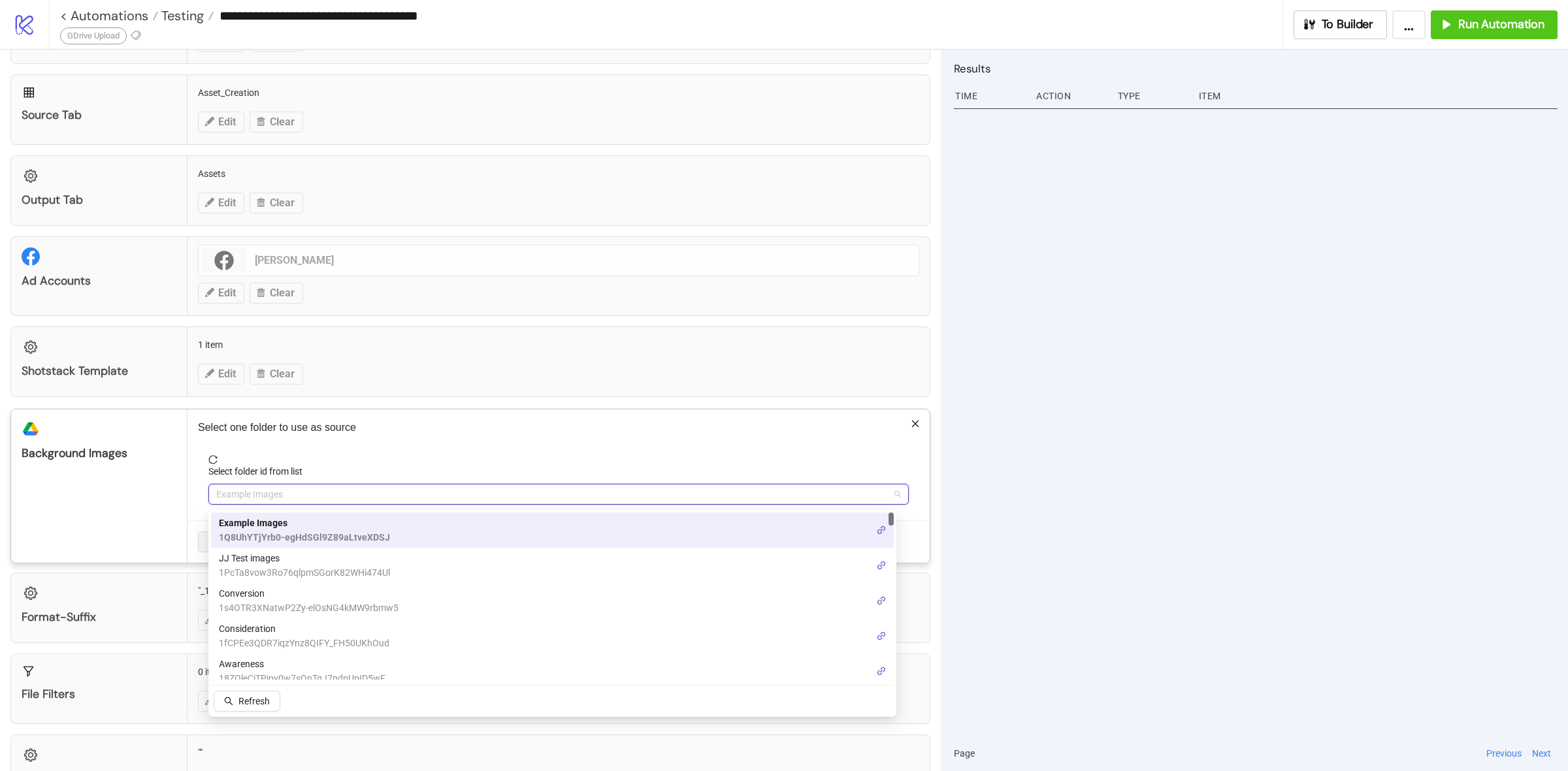
paste input "**********"
type input "**********"
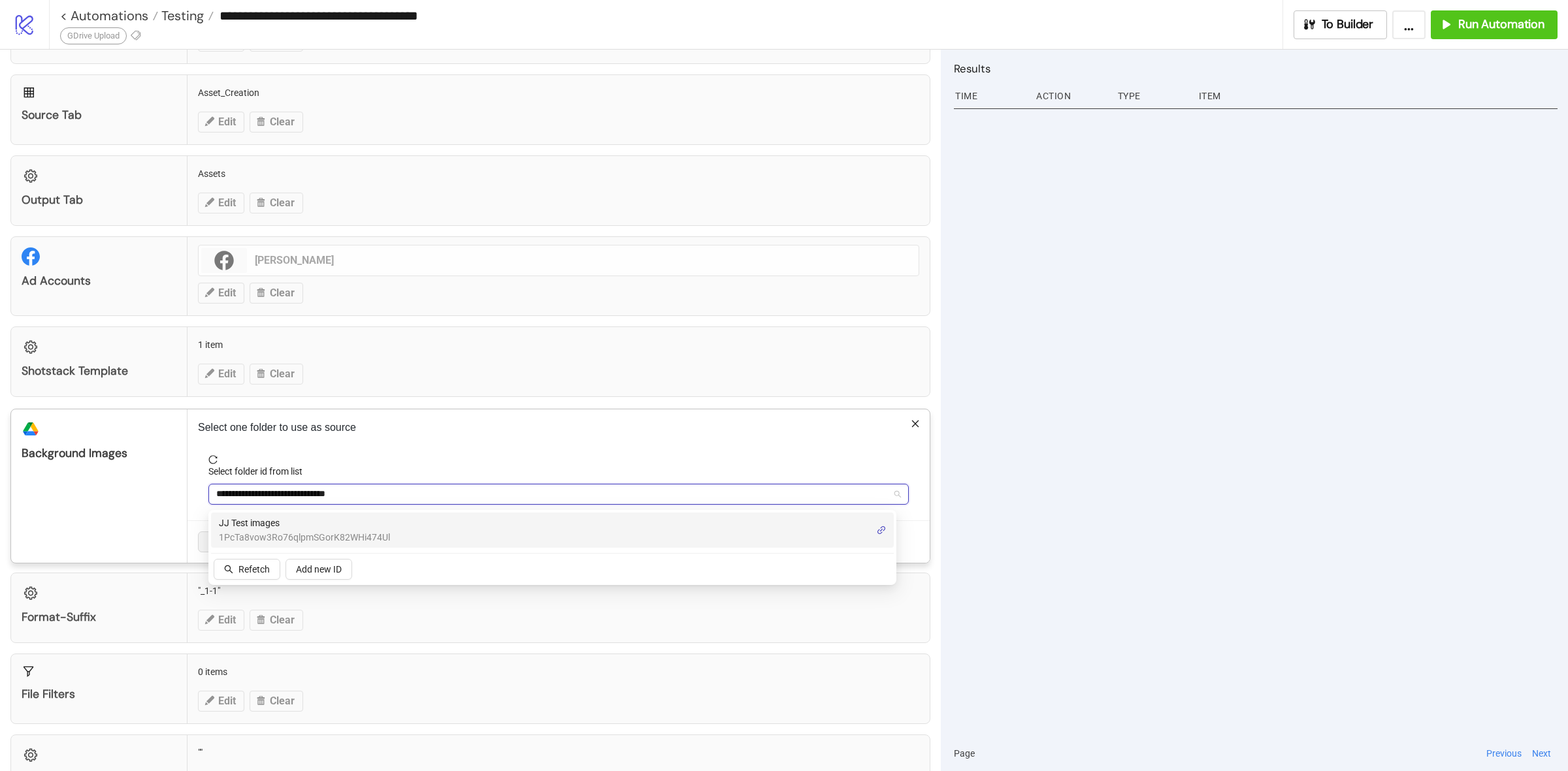
click at [282, 523] on span "JJ Test images" at bounding box center [304, 523] width 171 height 14
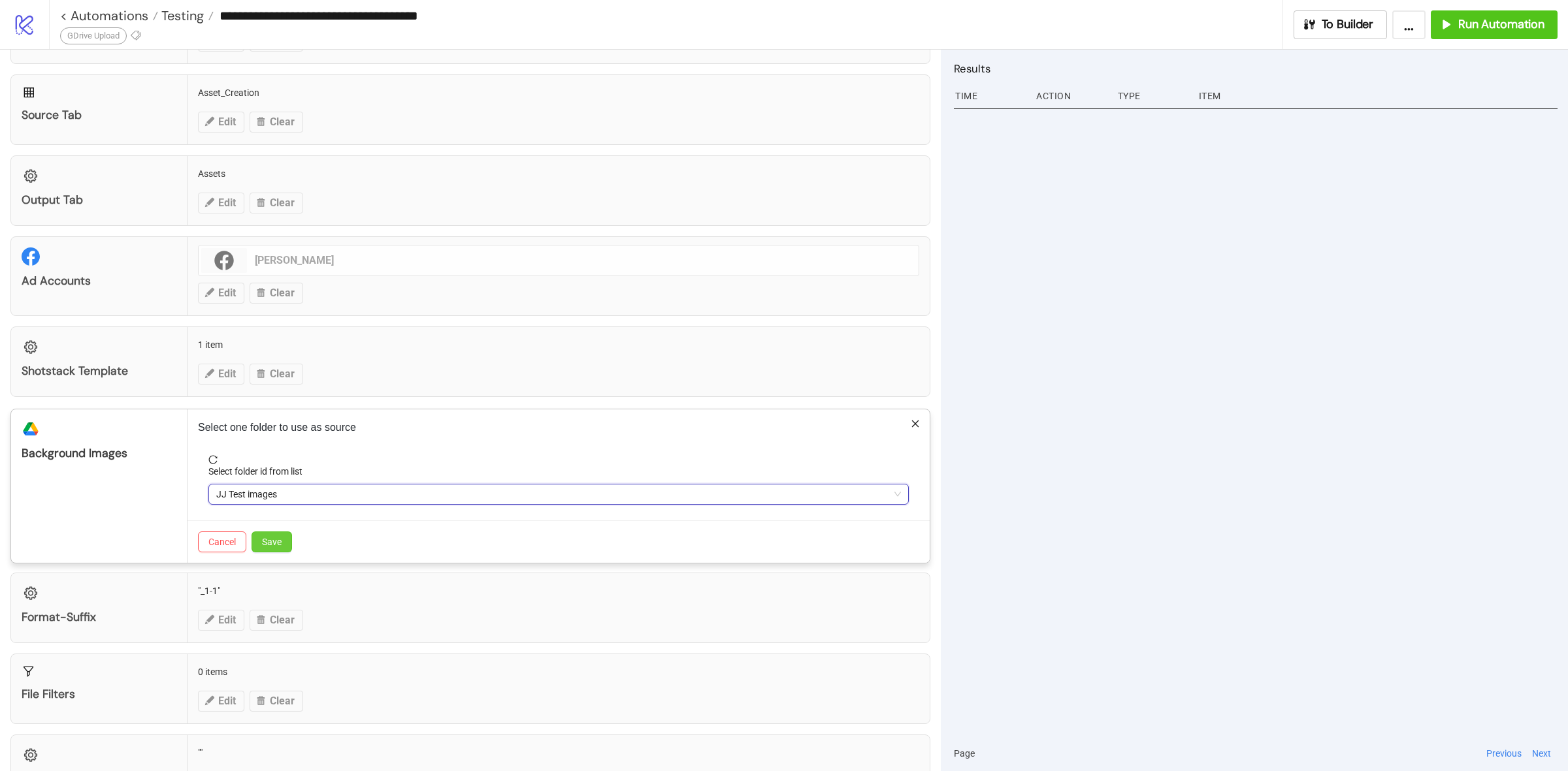
click at [273, 542] on span "Save" at bounding box center [272, 542] width 20 height 11
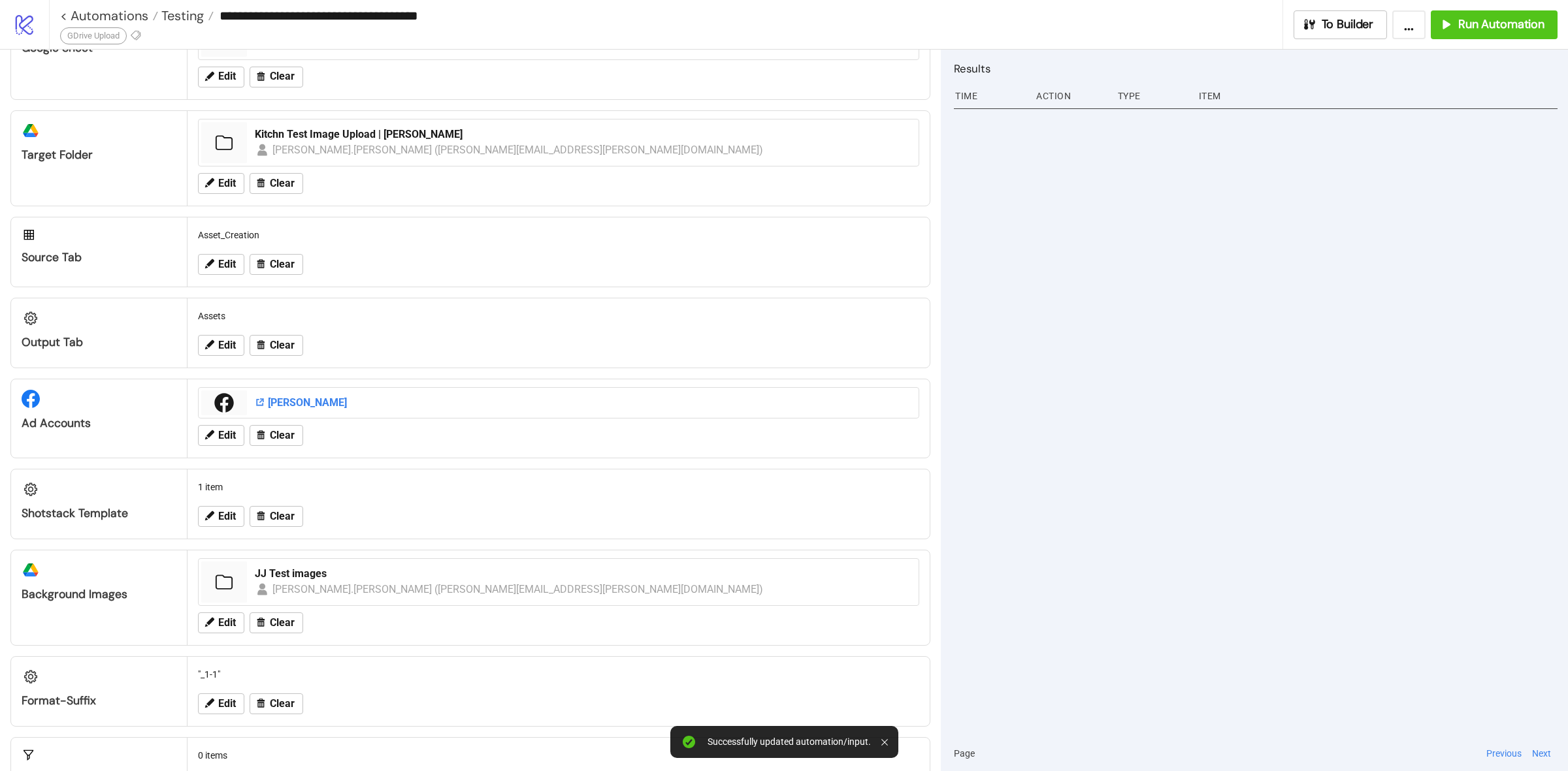
scroll to position [0, 0]
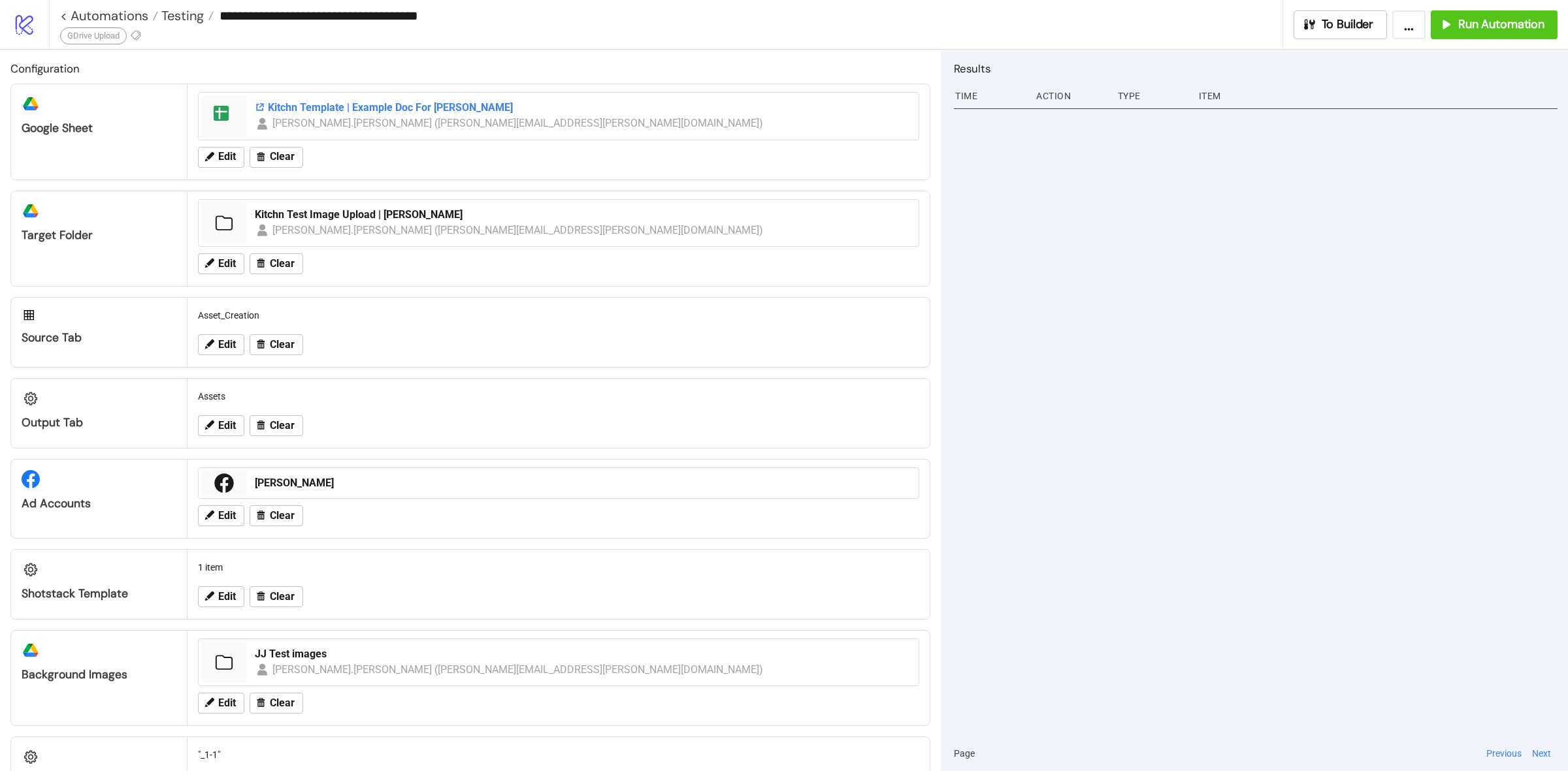
click at [372, 103] on div "Kitchn Template | Example Doc For [PERSON_NAME]" at bounding box center [583, 108] width 656 height 14
click at [219, 601] on span "Edit" at bounding box center [227, 596] width 18 height 12
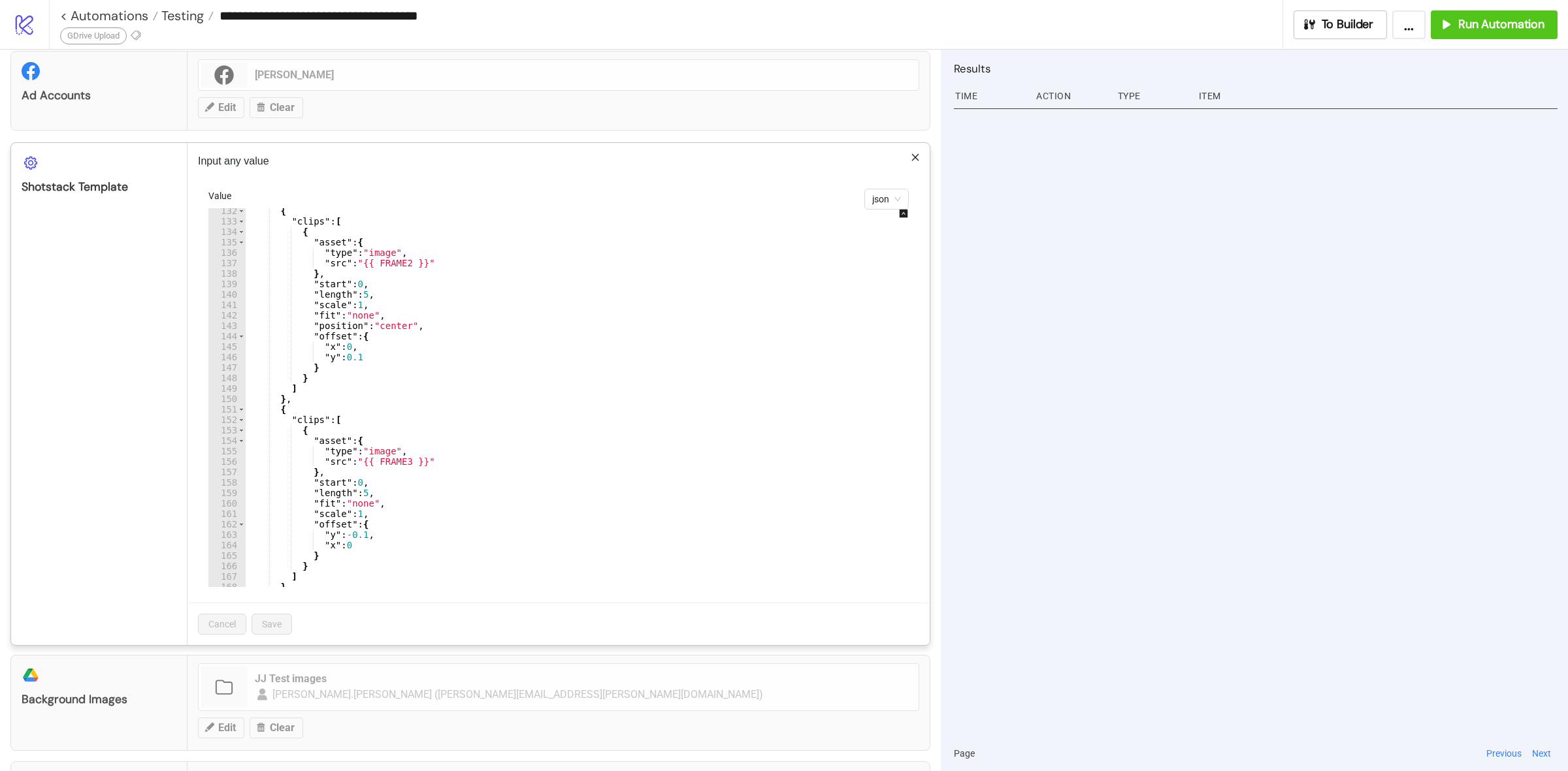
scroll to position [1370, 0]
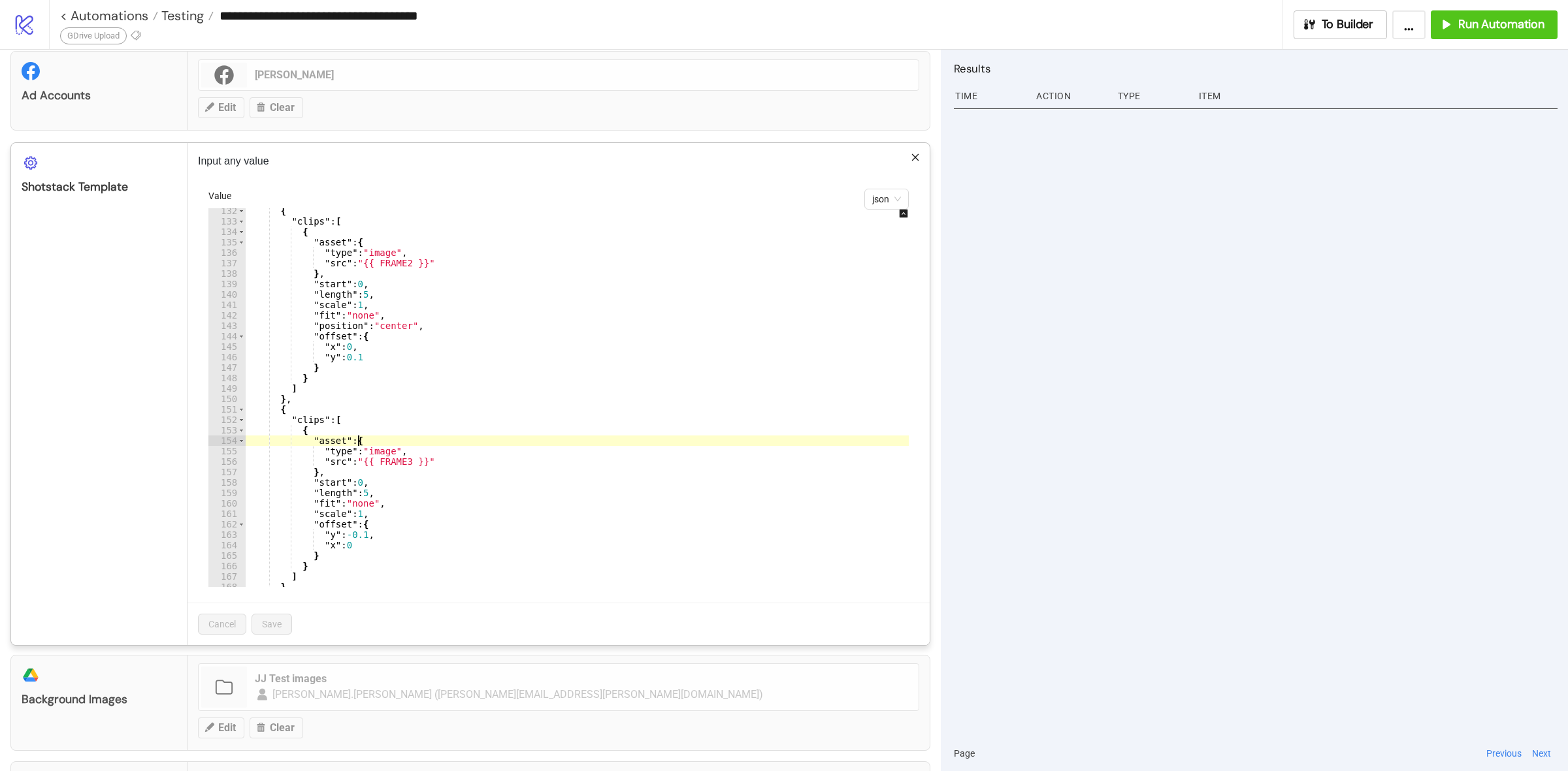
click at [570, 444] on div "{ "clips" : [ { "asset" : { "type" : "image" , "src" : "{{ FRAME2 }}" } , "star…" at bounding box center [609, 398] width 729 height 387
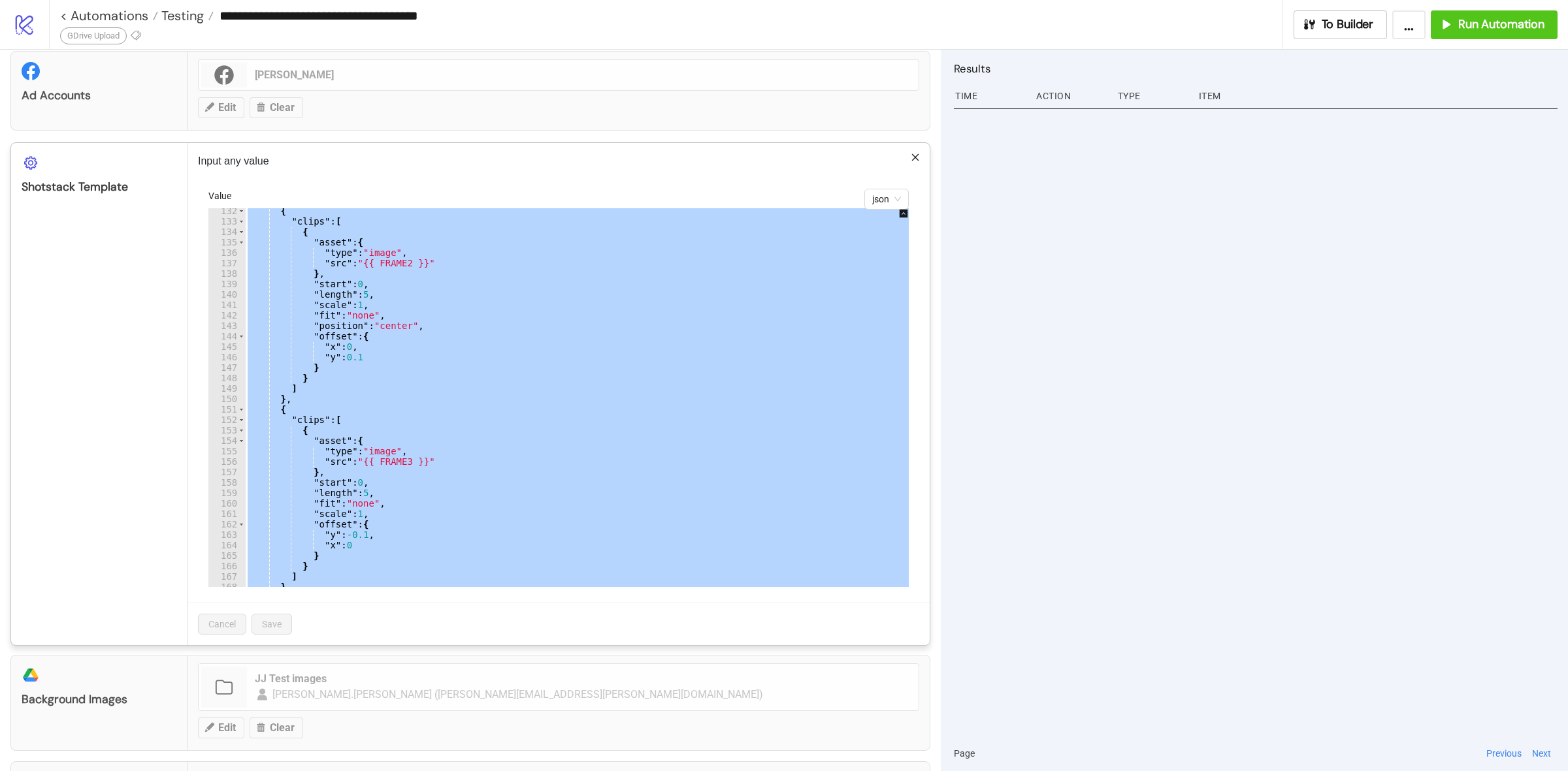
paste textarea "Cursor at row 303"
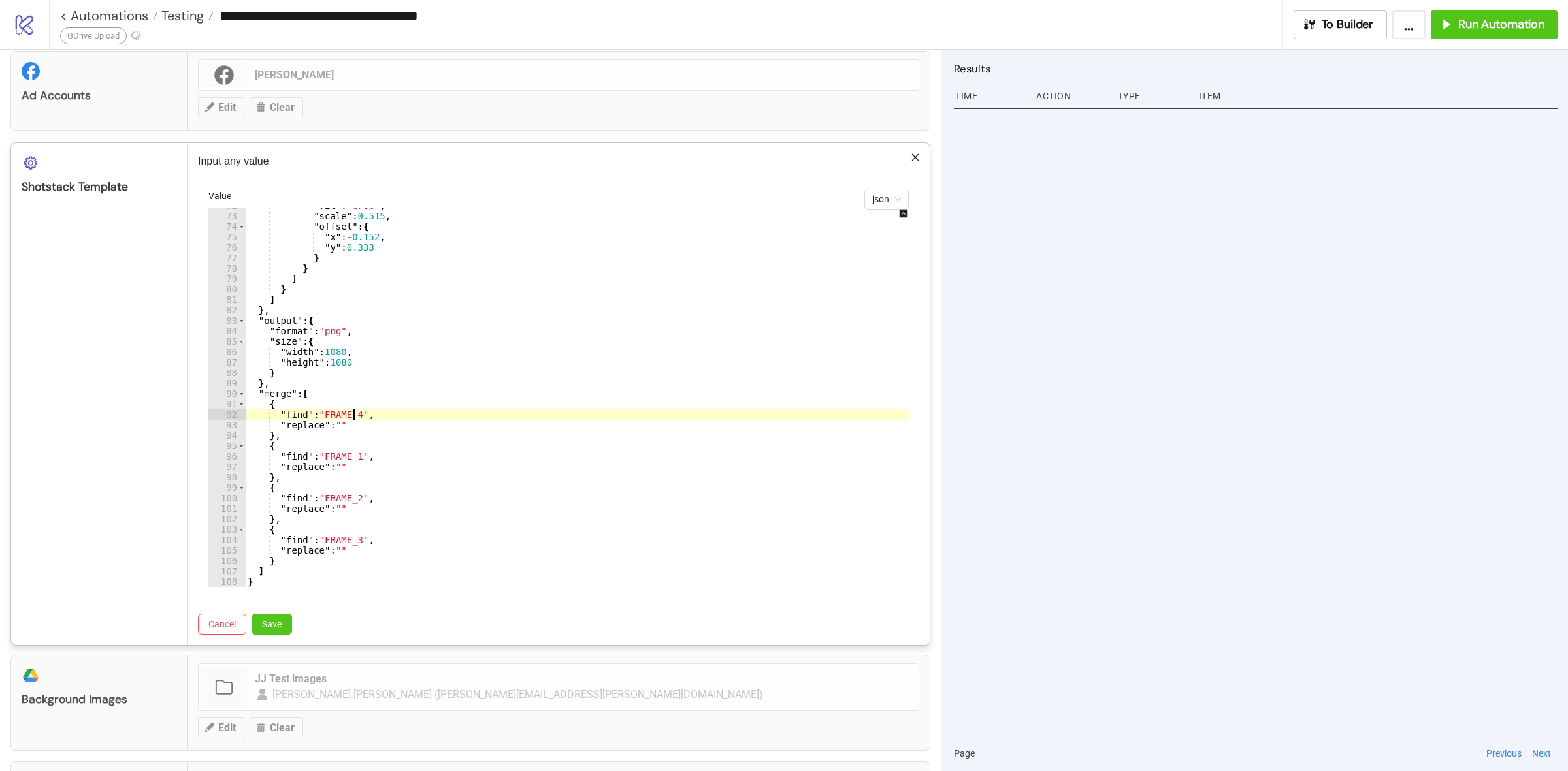
click at [355, 412] on div ""fit" : "crop" , "scale" : 0.515 , "offset" : { "x" : -0.152 , "y" : 0.333 } } …" at bounding box center [588, 399] width 687 height 399
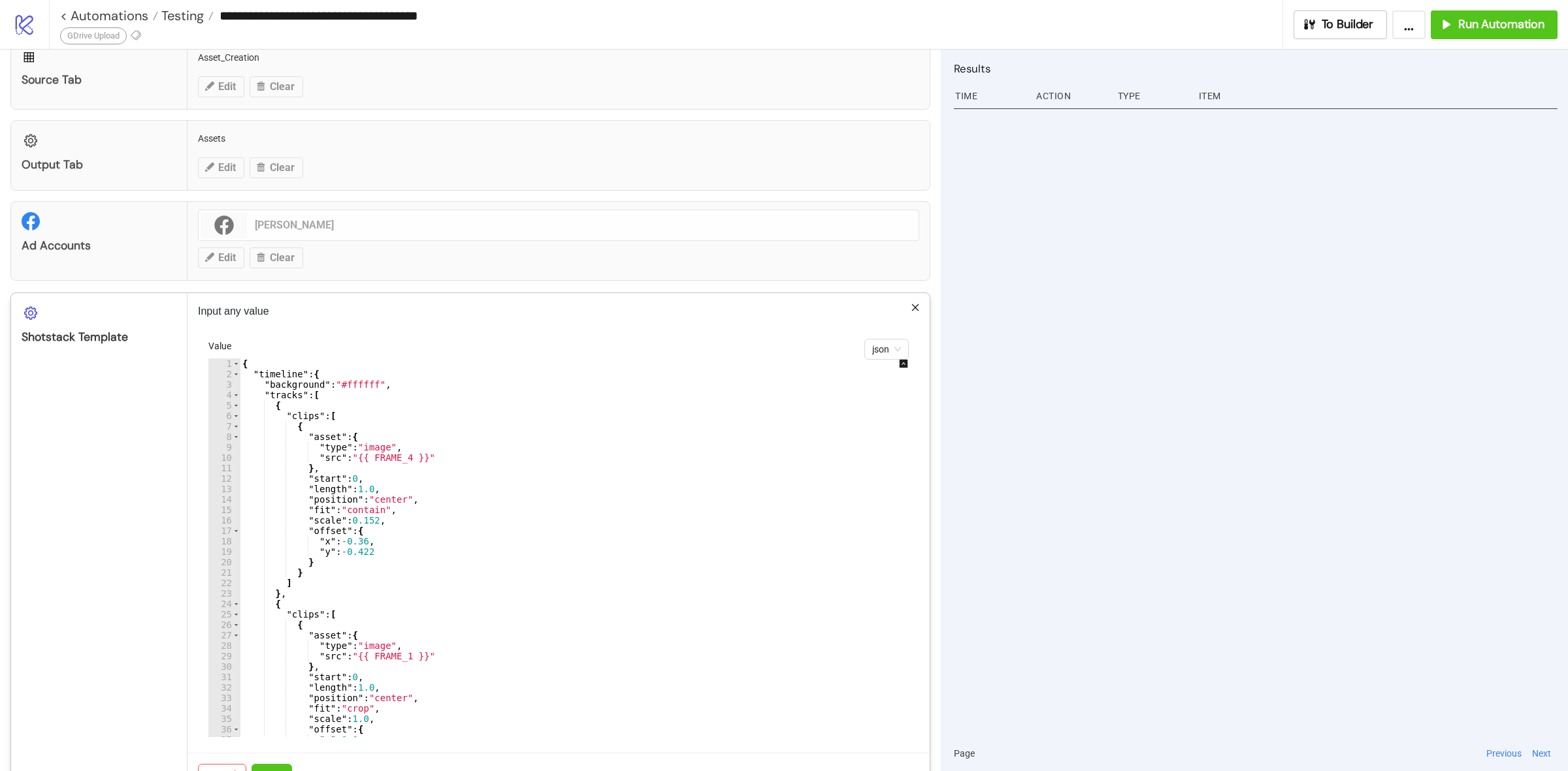
scroll to position [245, 0]
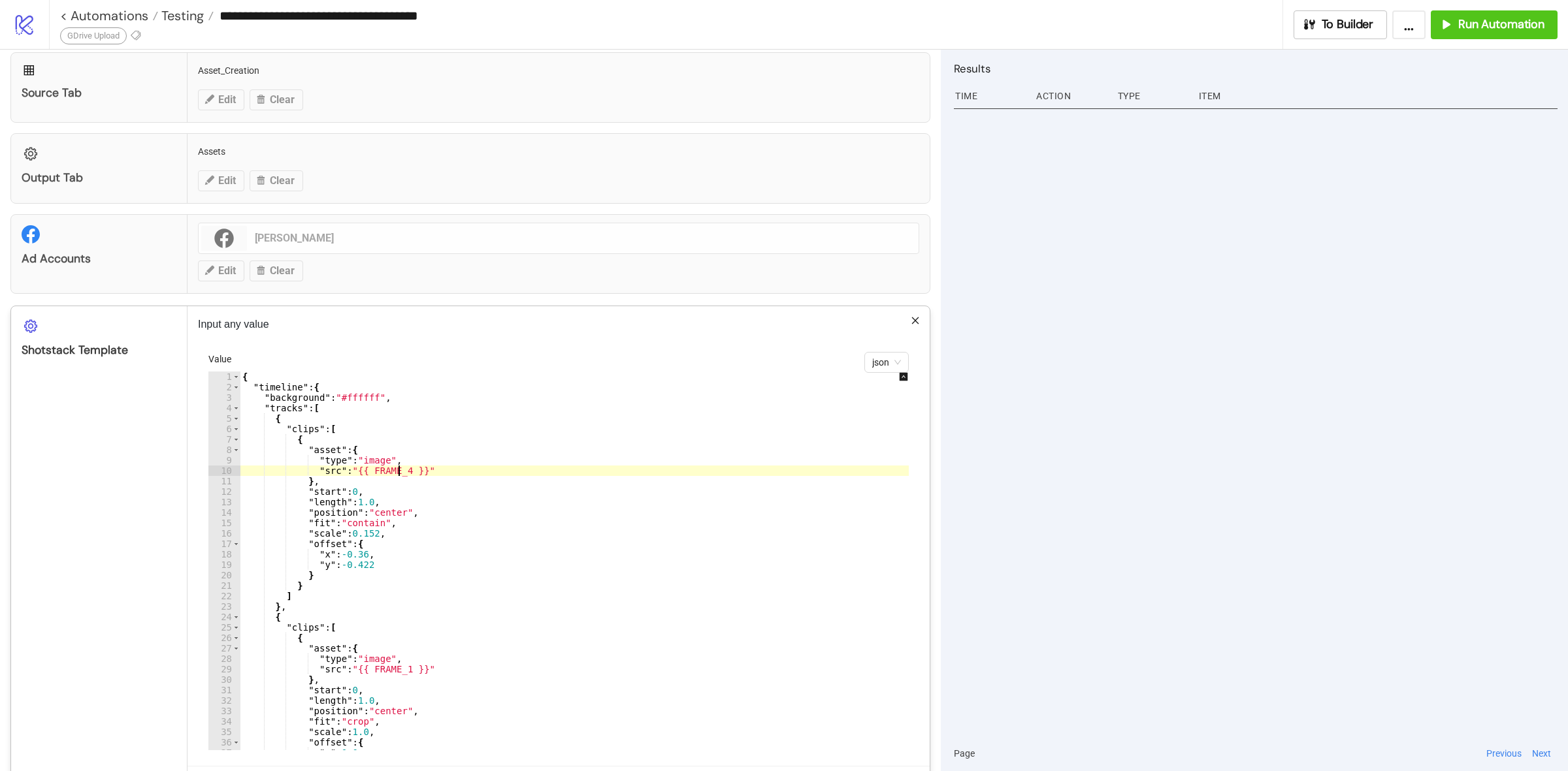
click at [399, 469] on div "{ "timeline" : { "background" : "#ffffff" , "tracks" : [ { "clips" : [ { "asset…" at bounding box center [583, 571] width 687 height 399
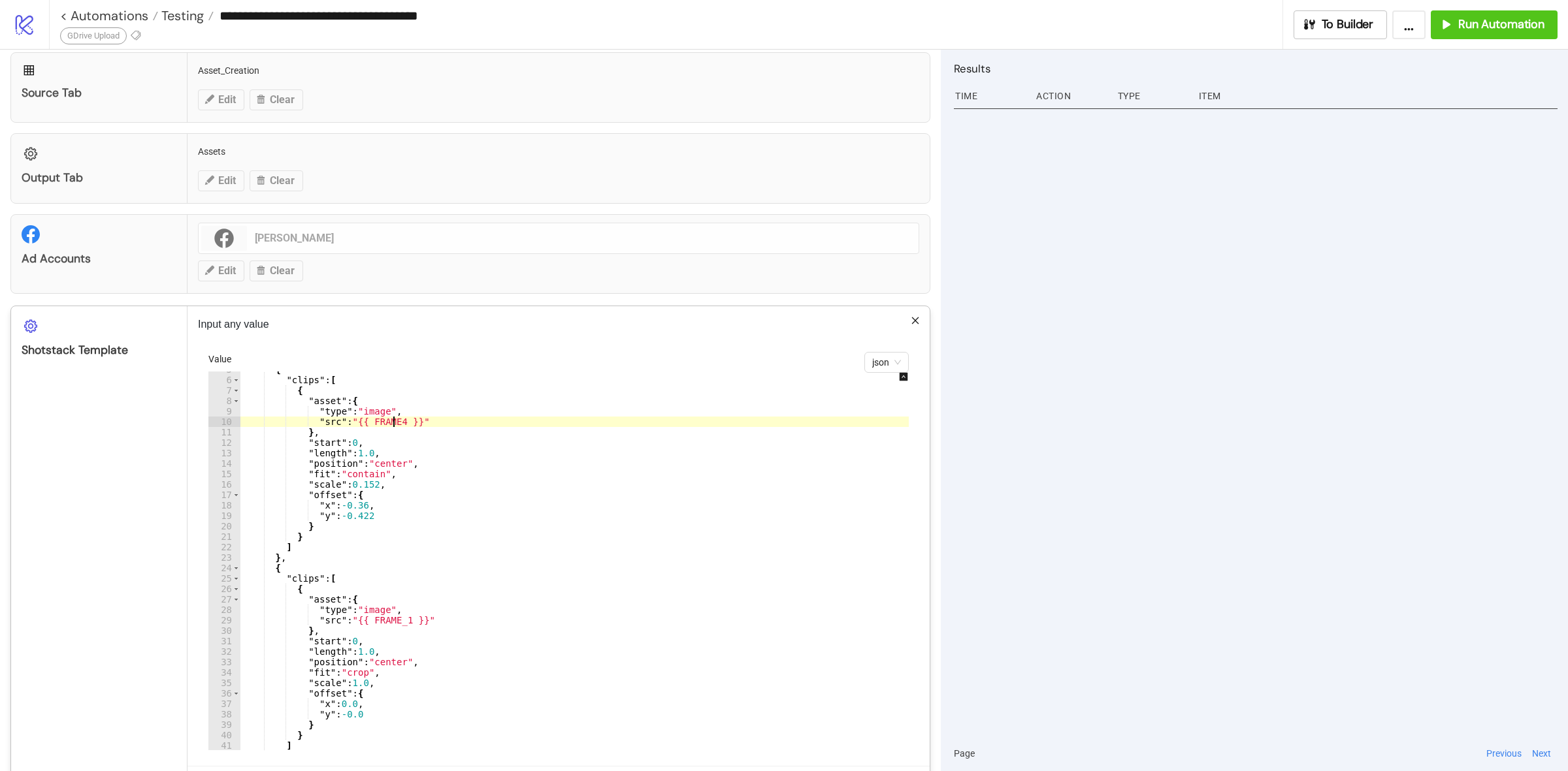
scroll to position [49, 0]
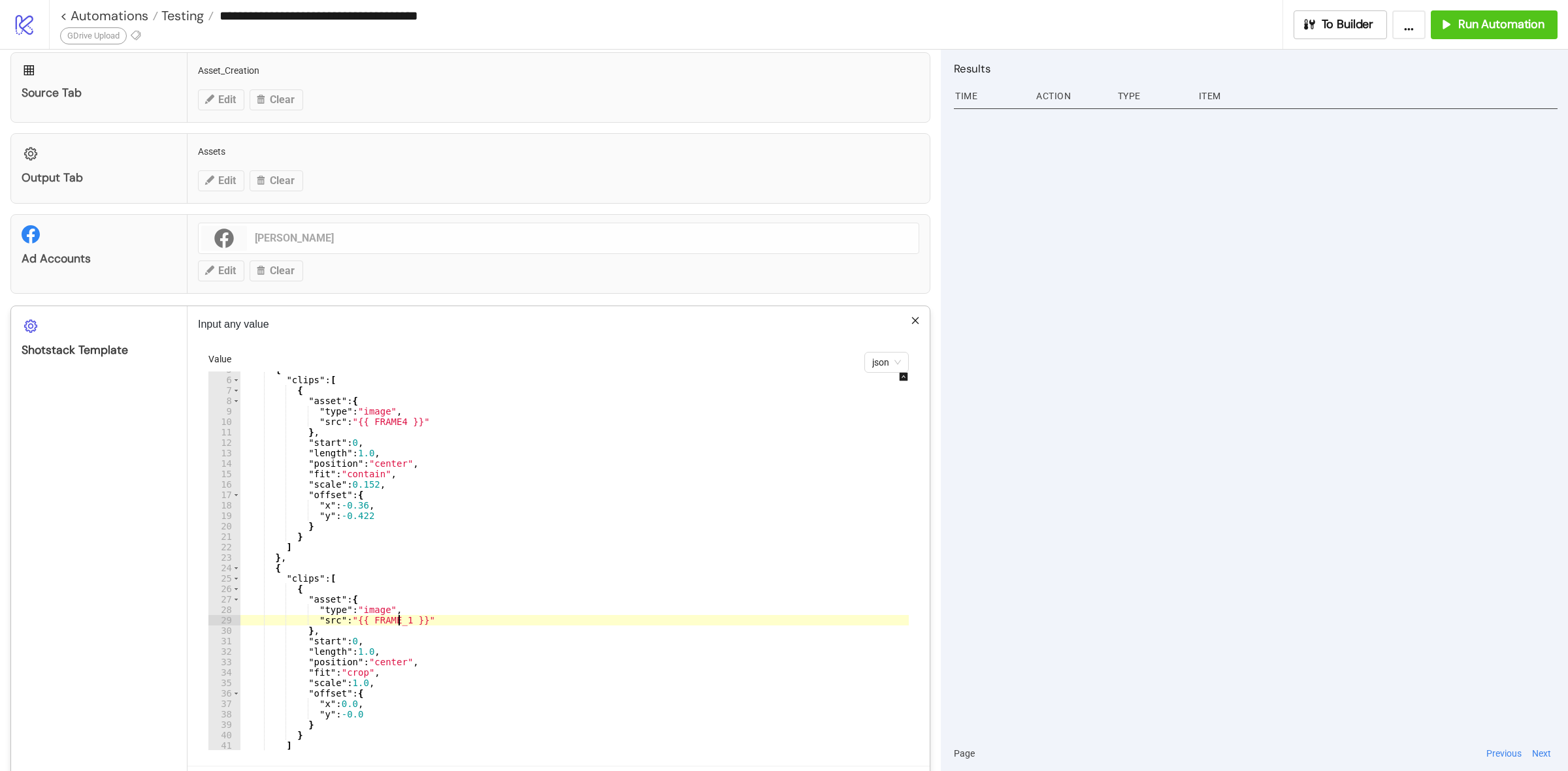
click at [399, 621] on div "{ "clips" : [ { "asset" : { "type" : "image" , "src" : "{{ FRAME4 }}" } , "star…" at bounding box center [583, 564] width 687 height 399
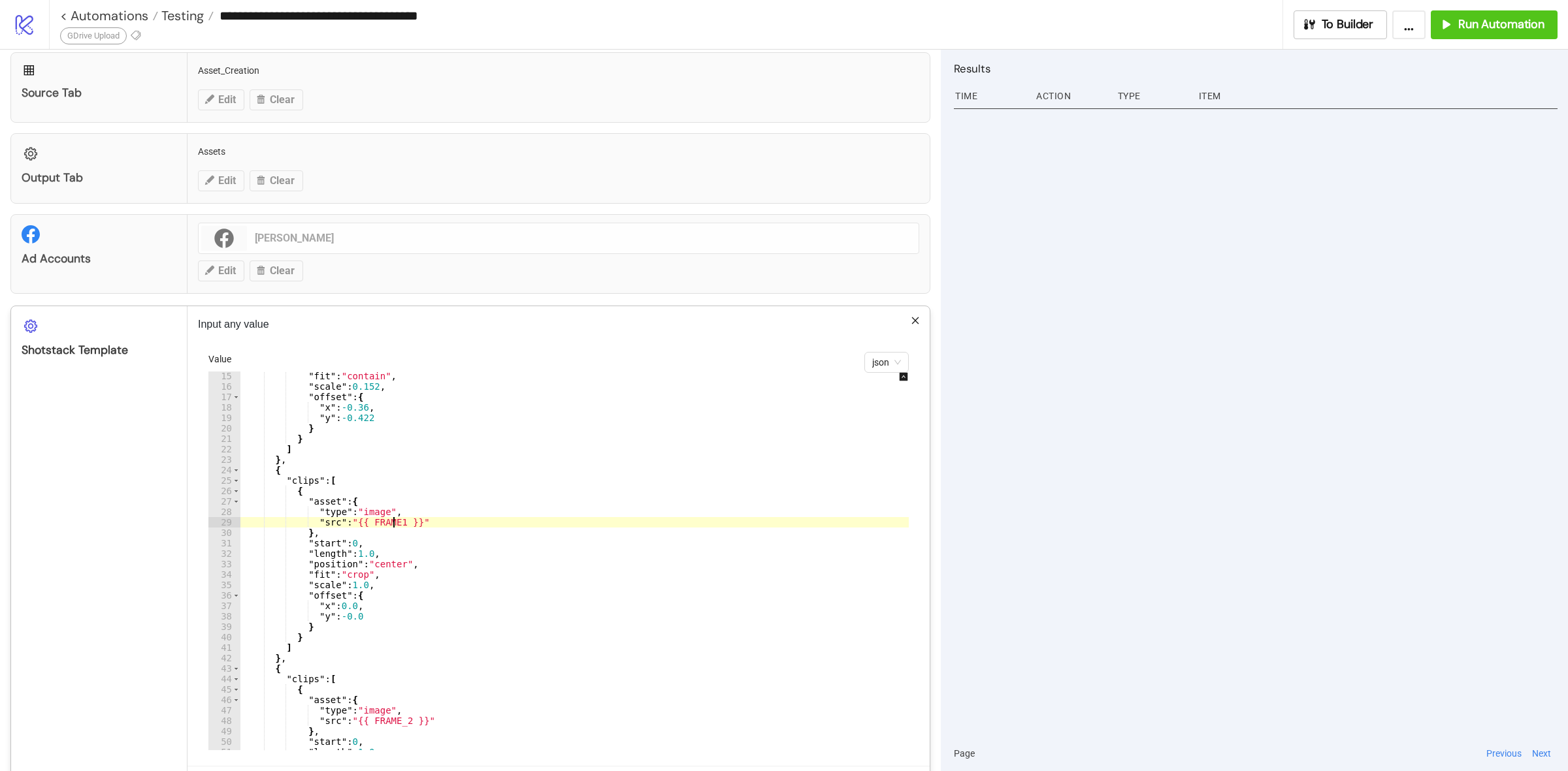
scroll to position [196, 0]
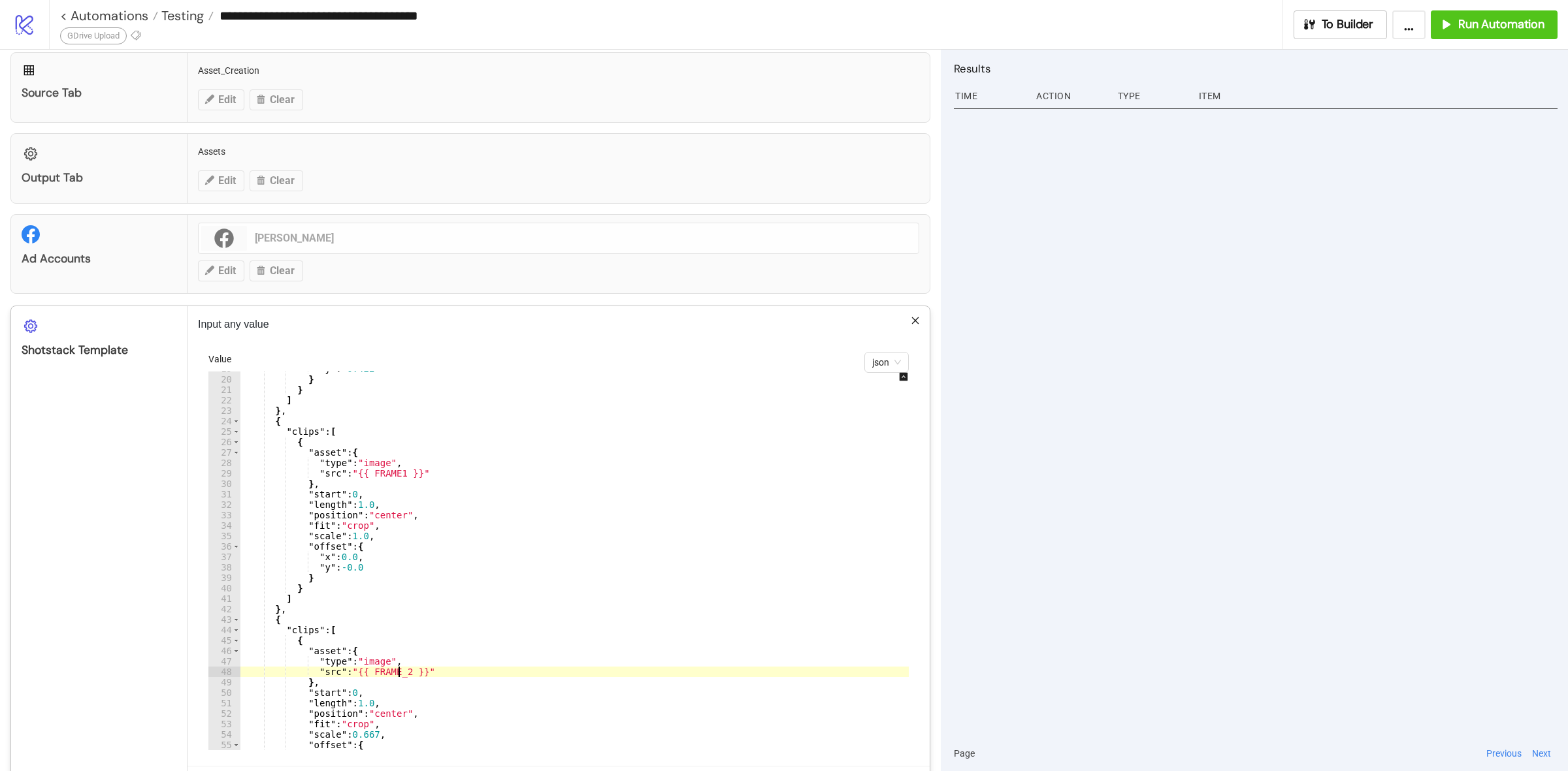
click at [399, 675] on div ""y" : -0.422 } } ] } , { "clips" : [ { "asset" : { "type" : "image" , "src" : "…" at bounding box center [583, 563] width 687 height 399
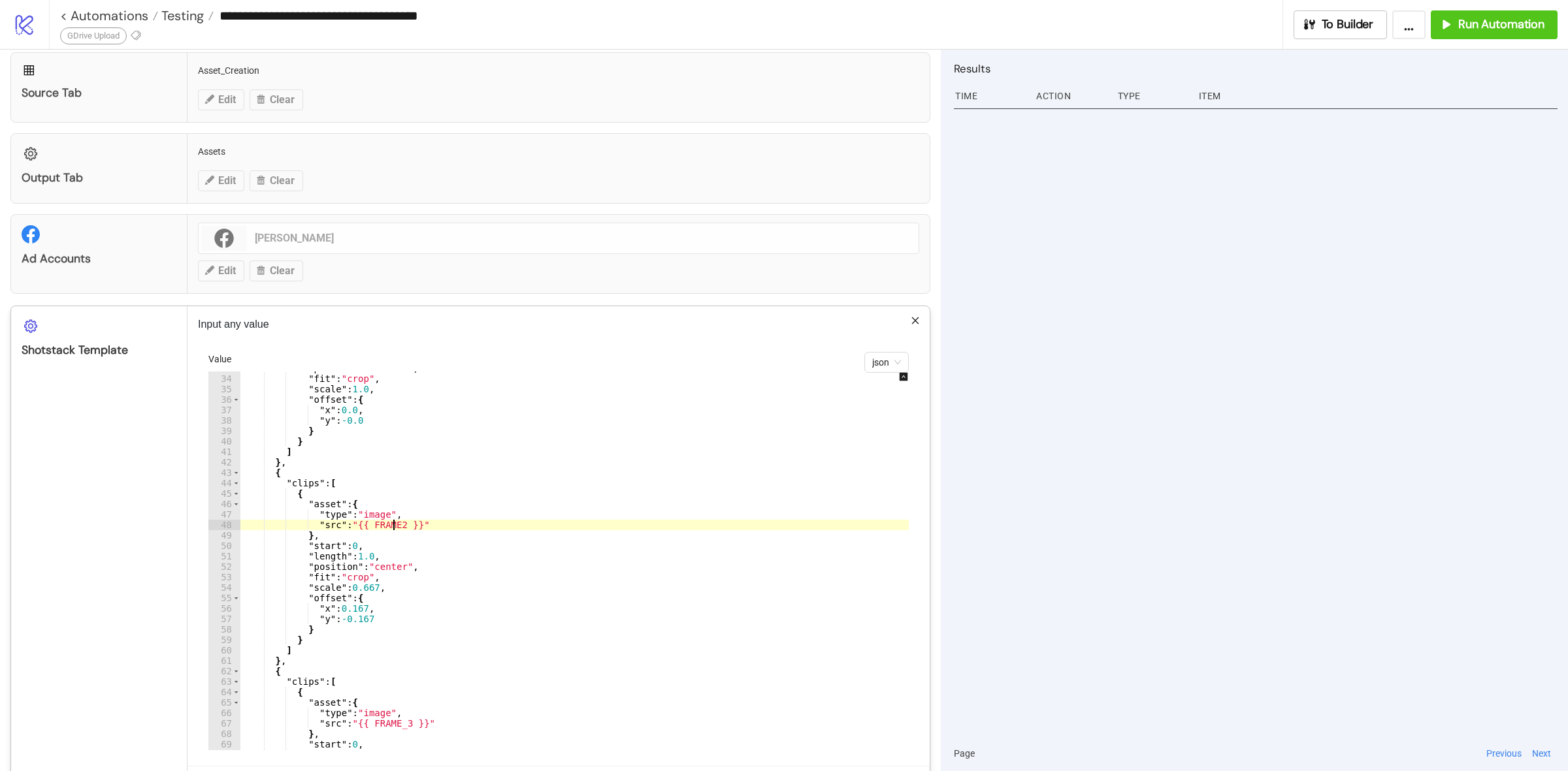
scroll to position [343, 0]
click at [397, 724] on div ""position" : "center" , "fit" : "crop" , "scale" : 1.0 , "offset" : { "x" : 0.0…" at bounding box center [583, 562] width 687 height 399
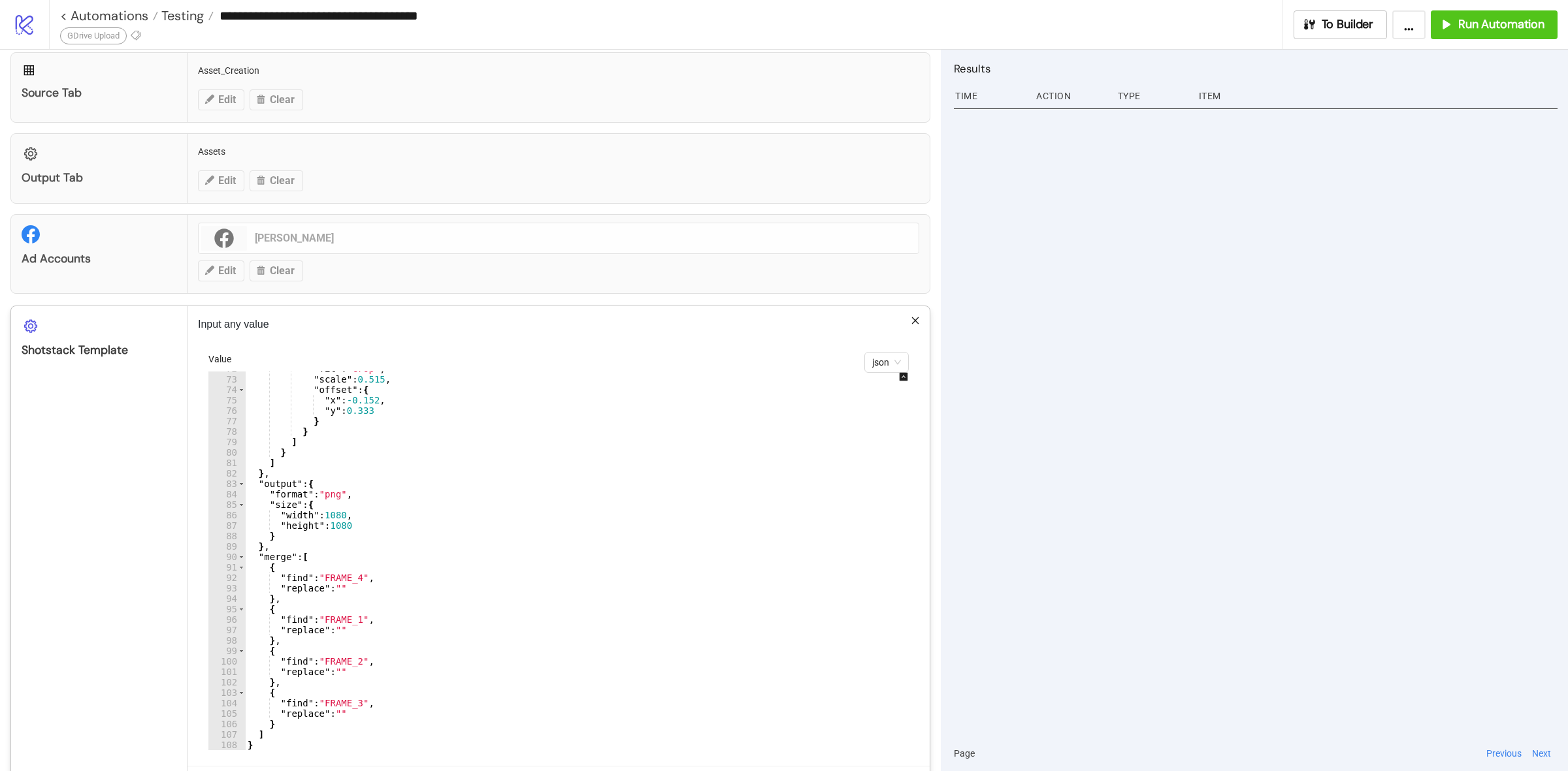
scroll to position [326, 0]
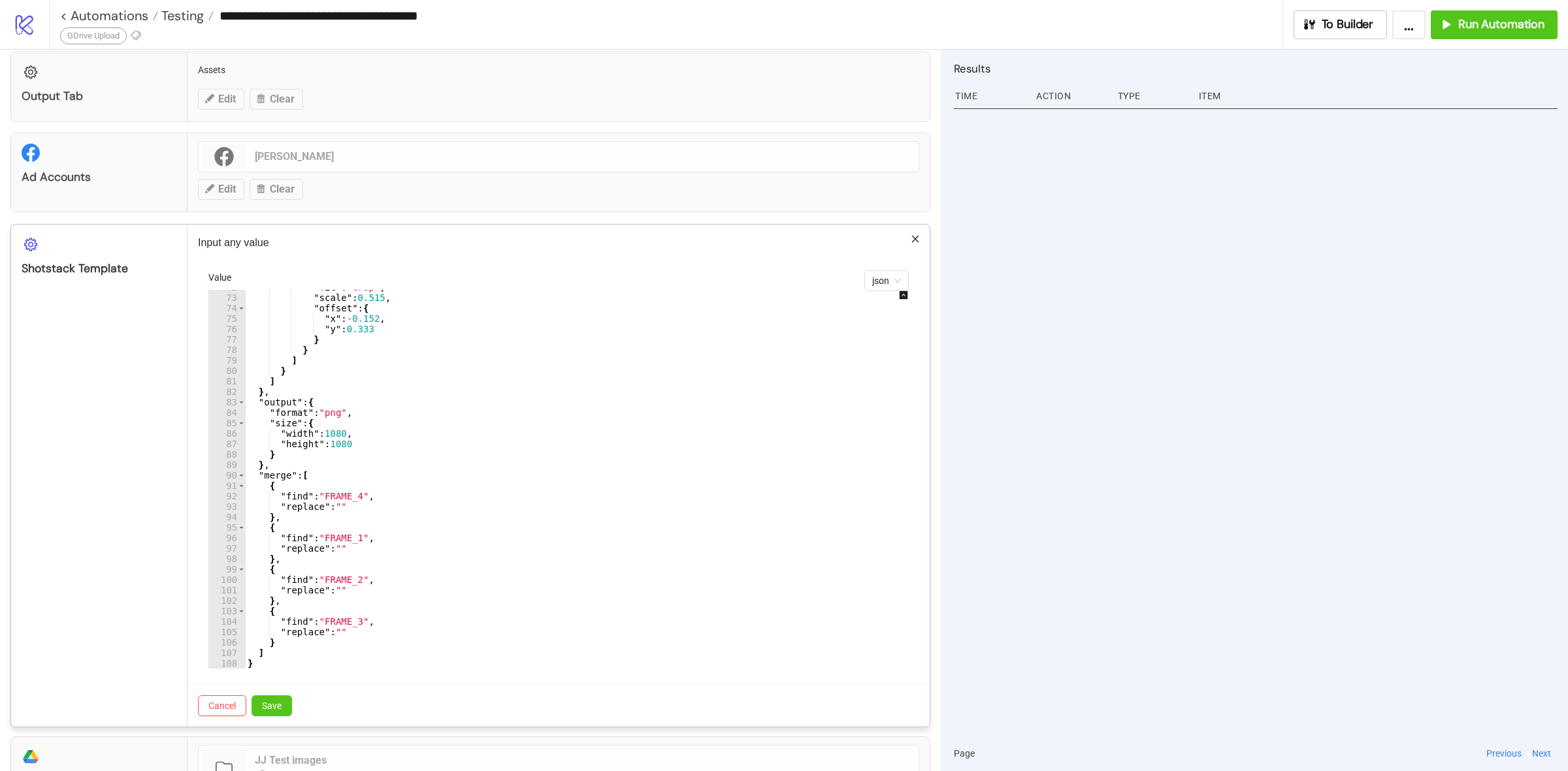
click at [350, 500] on div ""fit" : "crop" , "scale" : 0.515 , "offset" : { "x" : -0.152 , "y" : 0.333 } } …" at bounding box center [588, 482] width 687 height 399
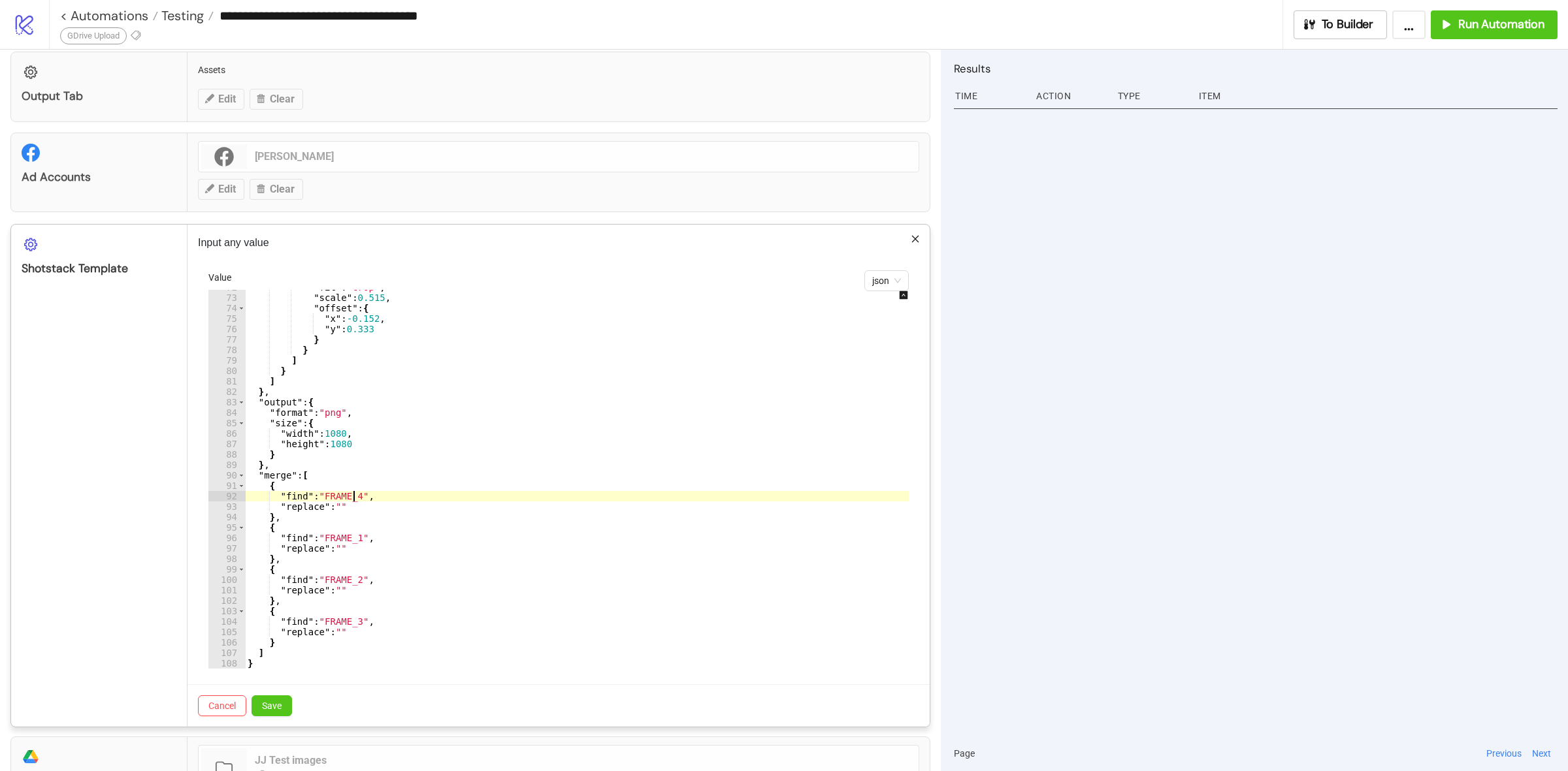
click at [351, 500] on div ""fit" : "crop" , "scale" : 0.515 , "offset" : { "x" : -0.152 , "y" : 0.333 } } …" at bounding box center [588, 482] width 687 height 399
click at [353, 543] on div ""fit" : "crop" , "scale" : 0.515 , "offset" : { "x" : -0.152 , "y" : 0.333 } } …" at bounding box center [588, 482] width 687 height 399
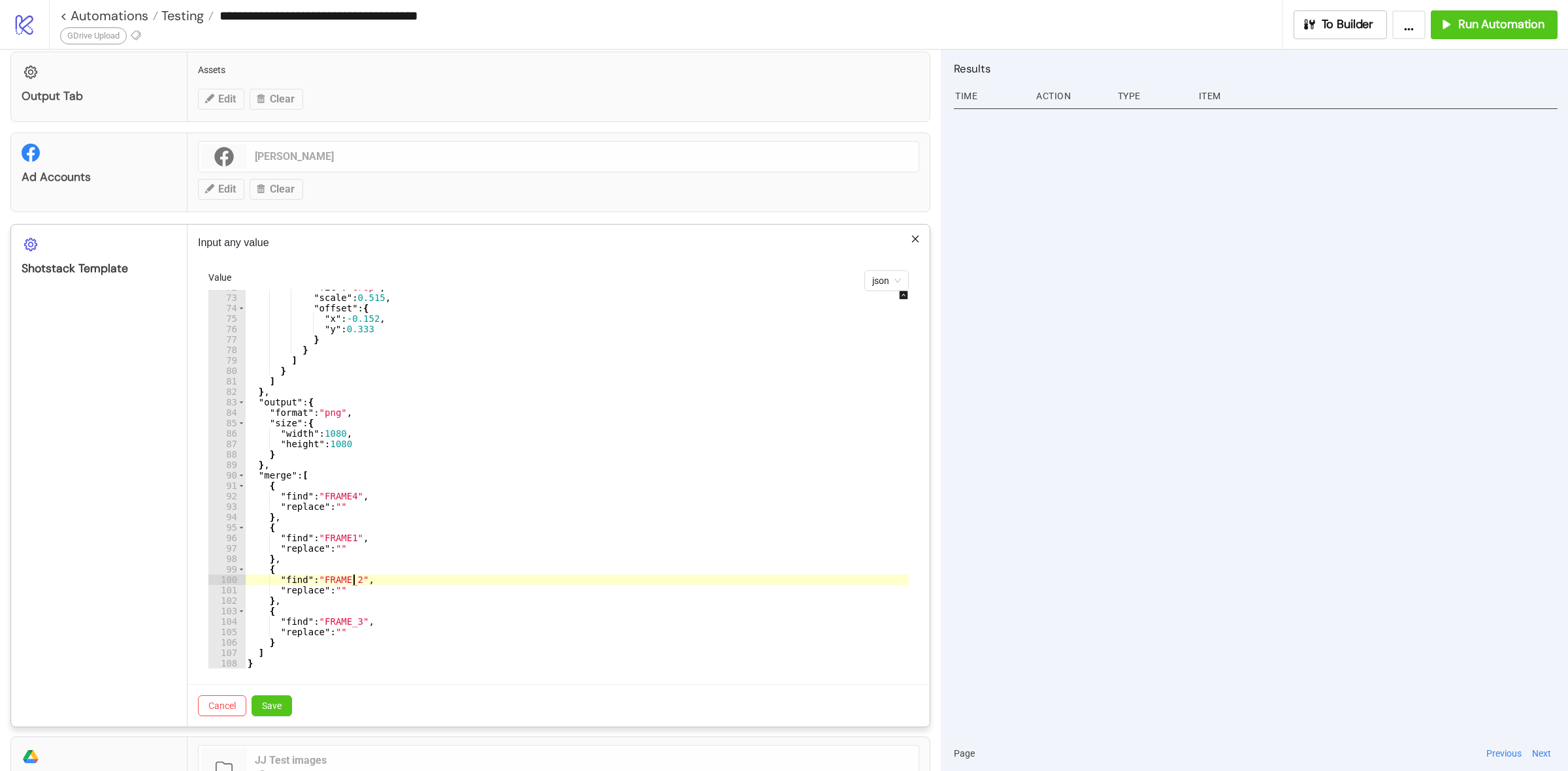
click at [354, 584] on div ""fit" : "crop" , "scale" : 0.515 , "offset" : { "x" : -0.152 , "y" : 0.333 } } …" at bounding box center [588, 482] width 687 height 399
click at [353, 624] on div ""fit" : "crop" , "scale" : 0.515 , "offset" : { "x" : -0.152 , "y" : 0.333 } } …" at bounding box center [588, 482] width 687 height 399
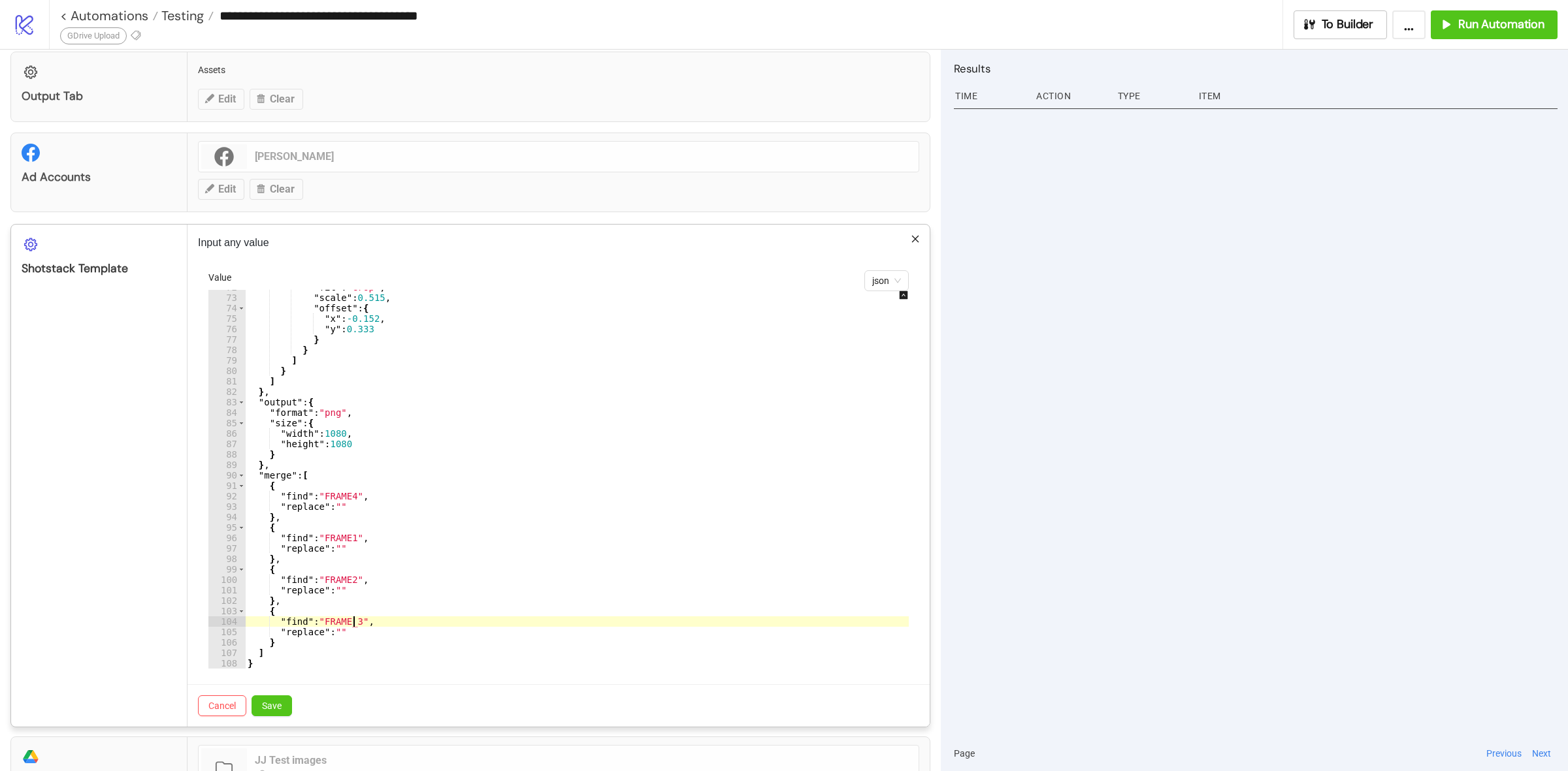
type textarea "**********"
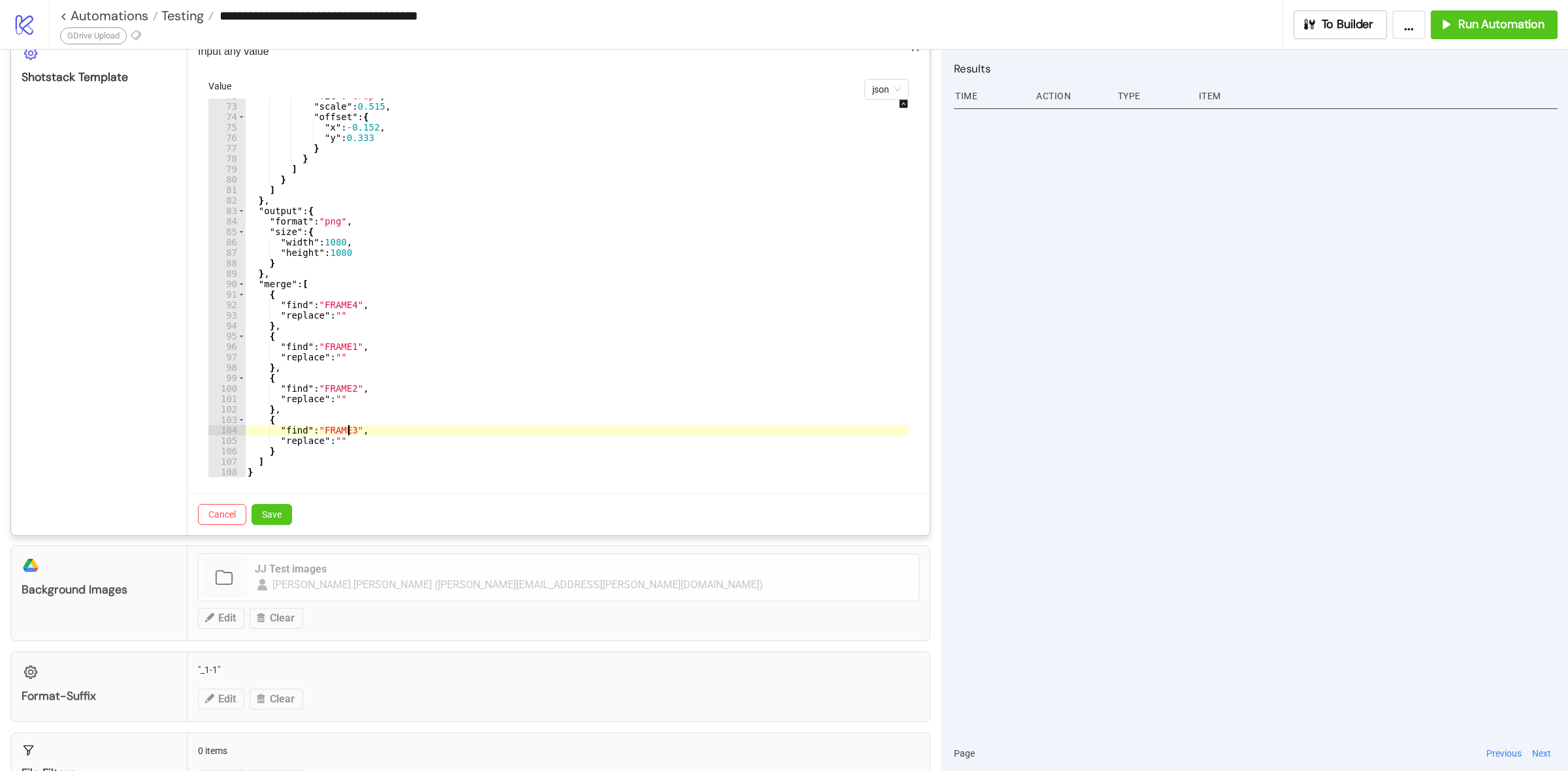
scroll to position [655, 0]
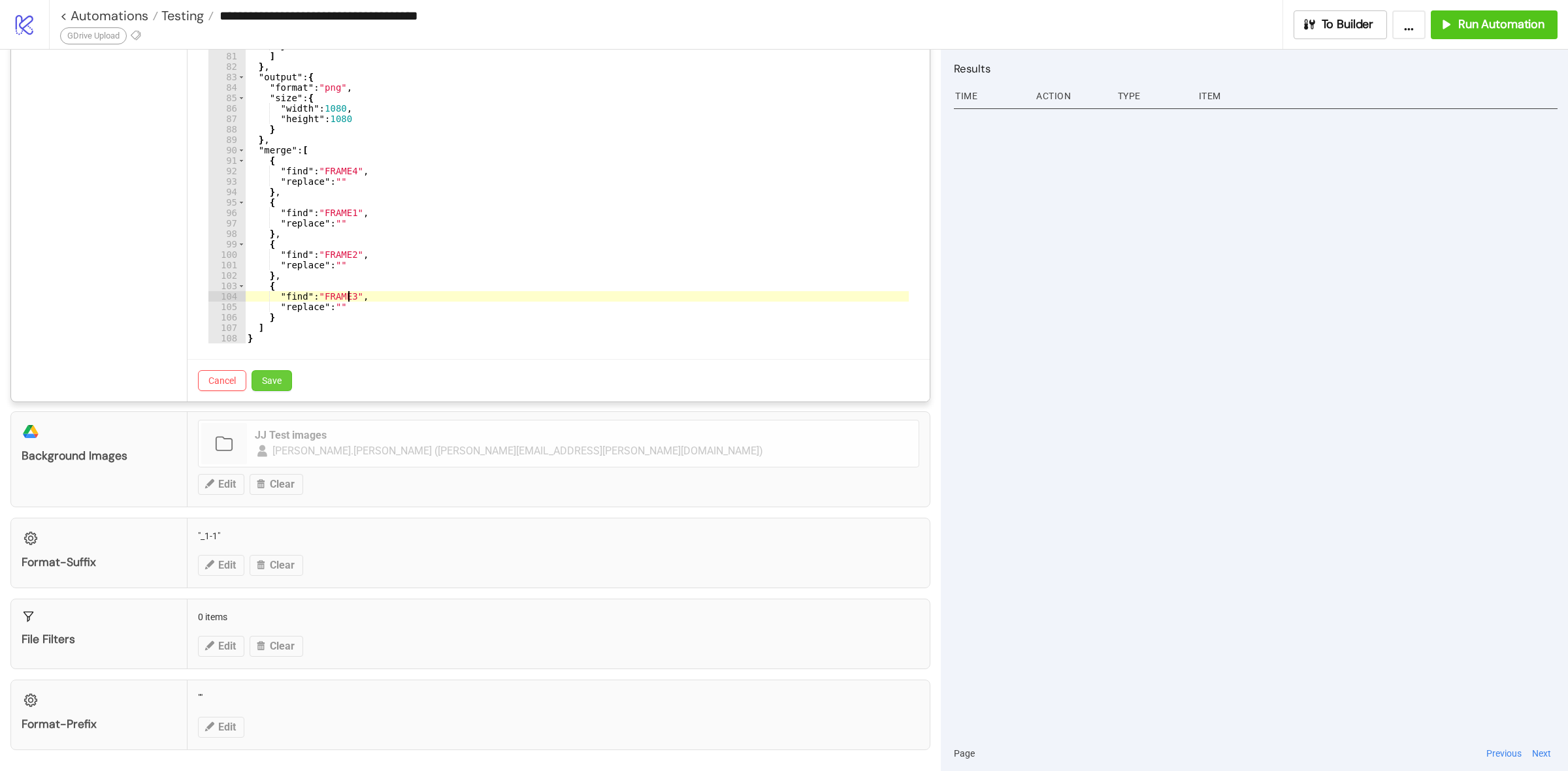
click at [266, 383] on span "Save" at bounding box center [272, 381] width 20 height 11
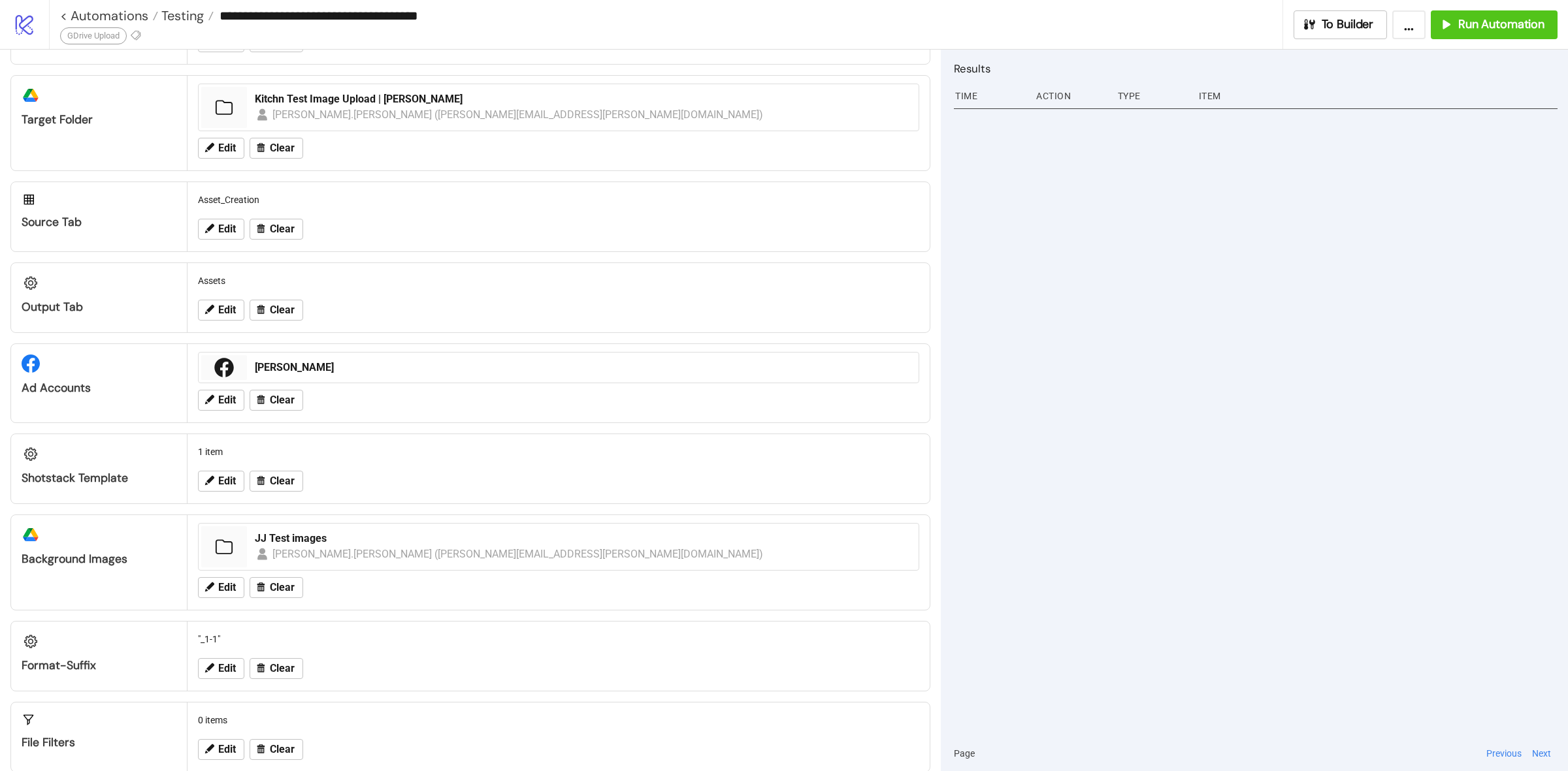
scroll to position [0, 0]
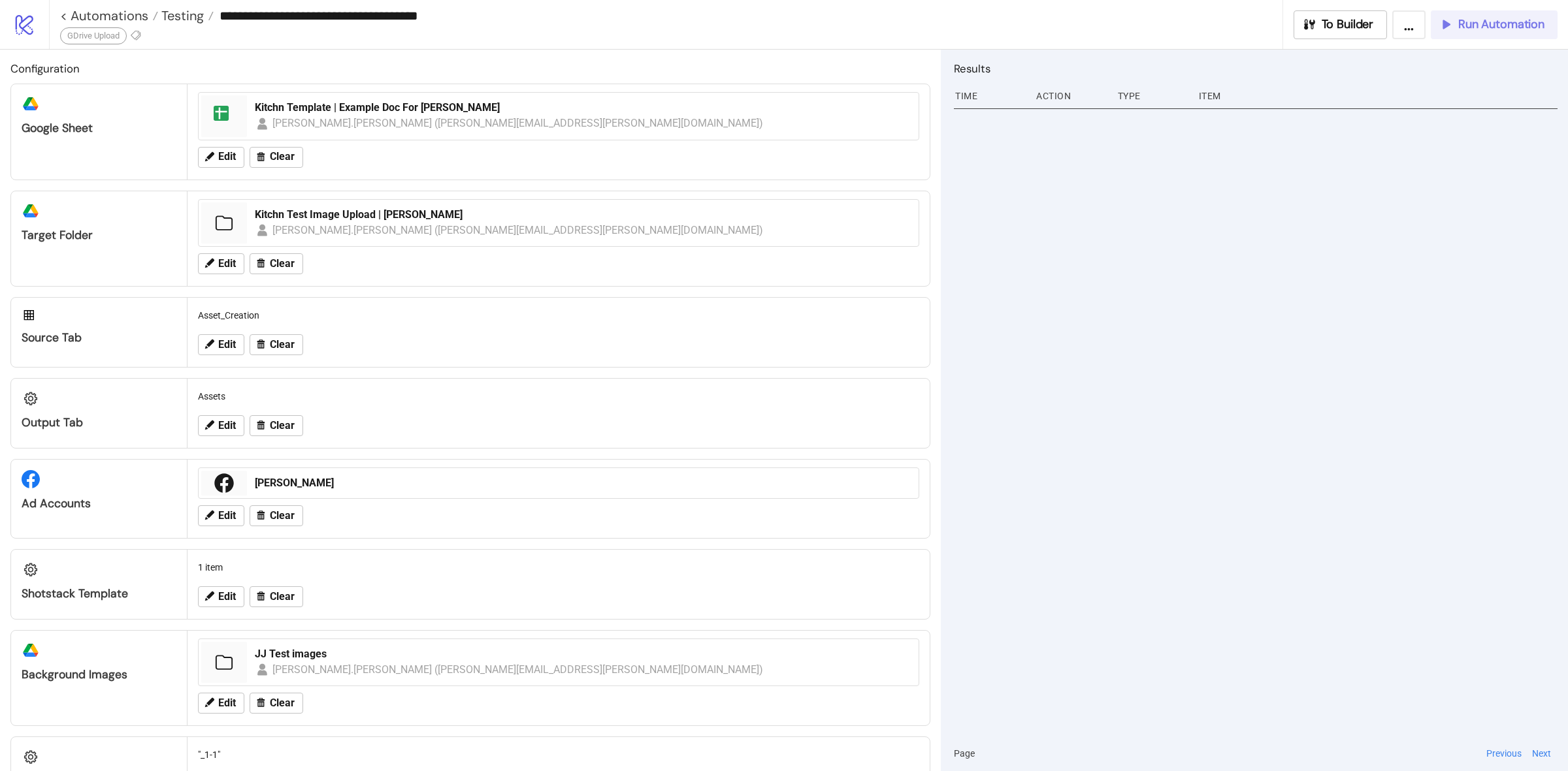
click at [1544, 30] on span "Run Automation" at bounding box center [1501, 24] width 86 height 15
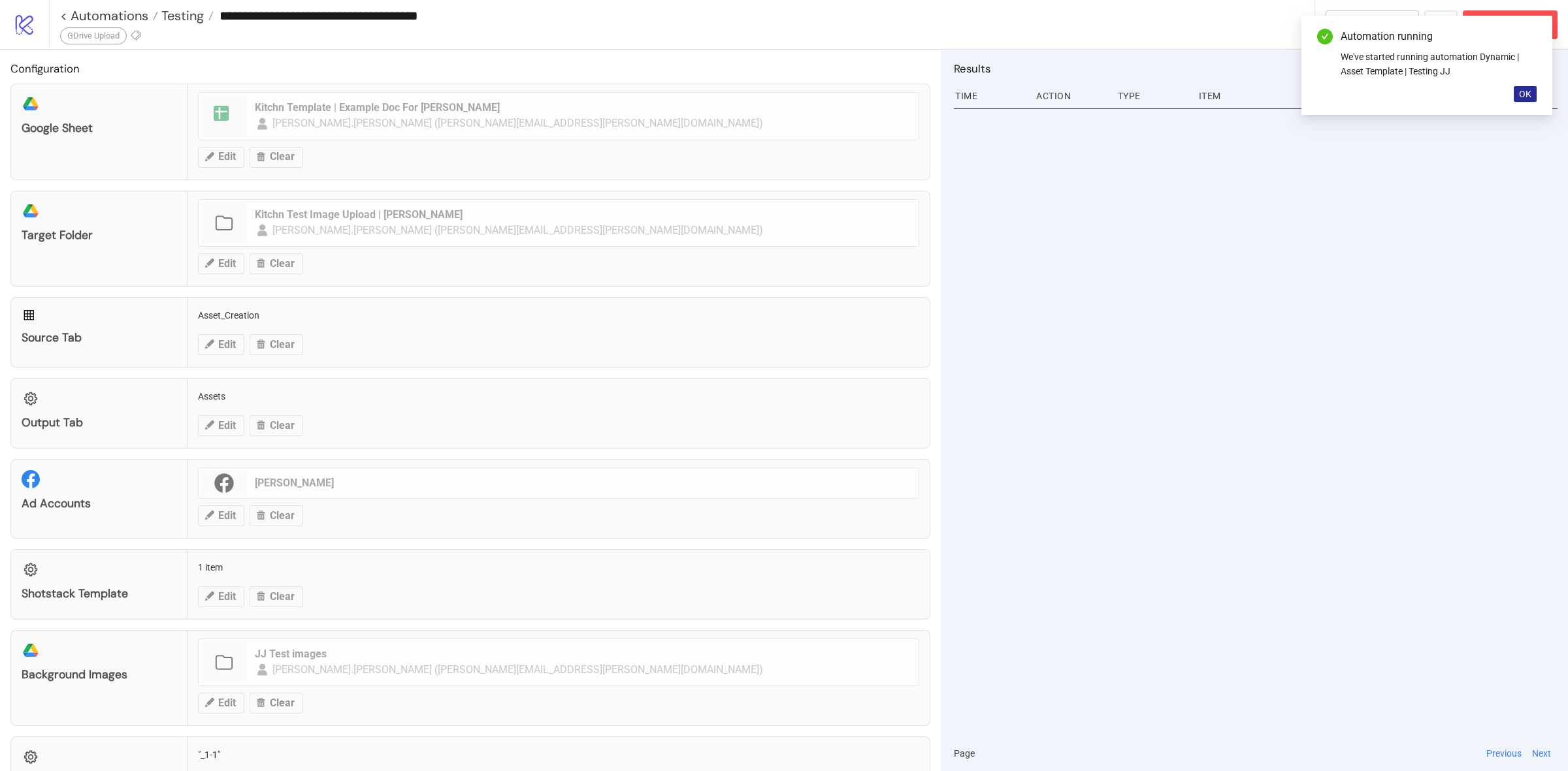
click at [1525, 93] on span "OK" at bounding box center [1525, 94] width 13 height 11
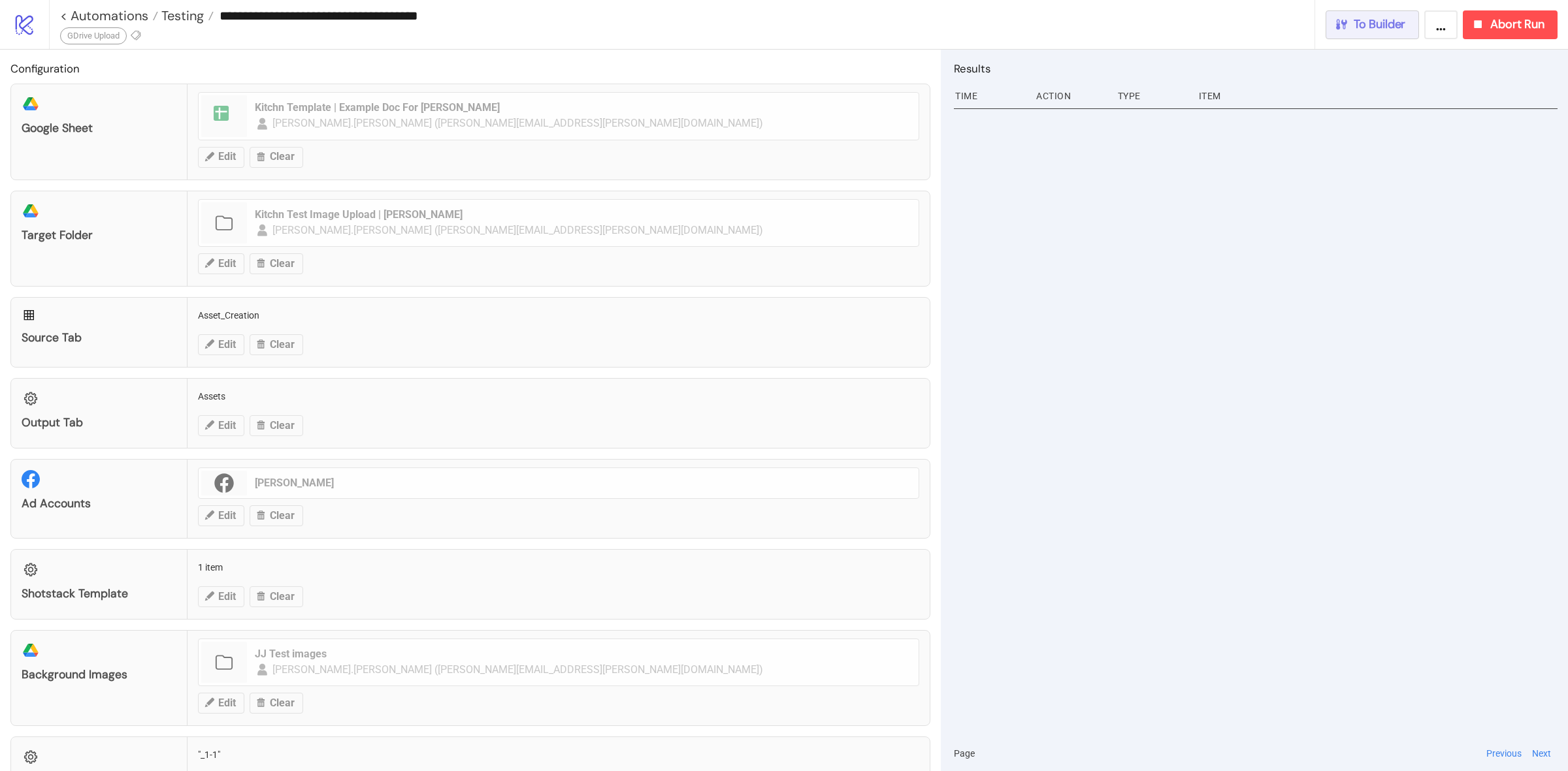
click at [1376, 23] on span "To Builder" at bounding box center [1379, 24] width 52 height 15
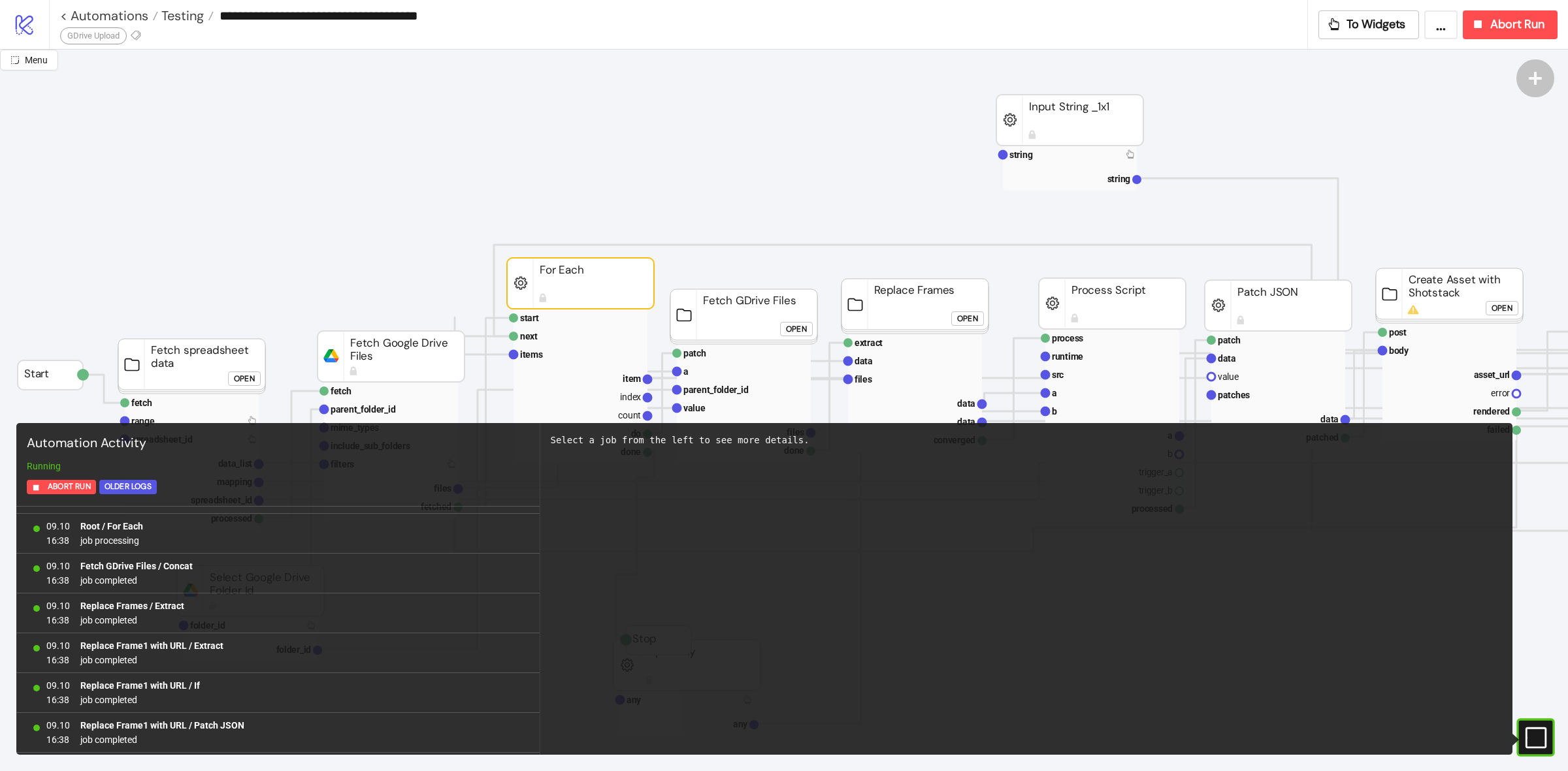
scroll to position [471, 0]
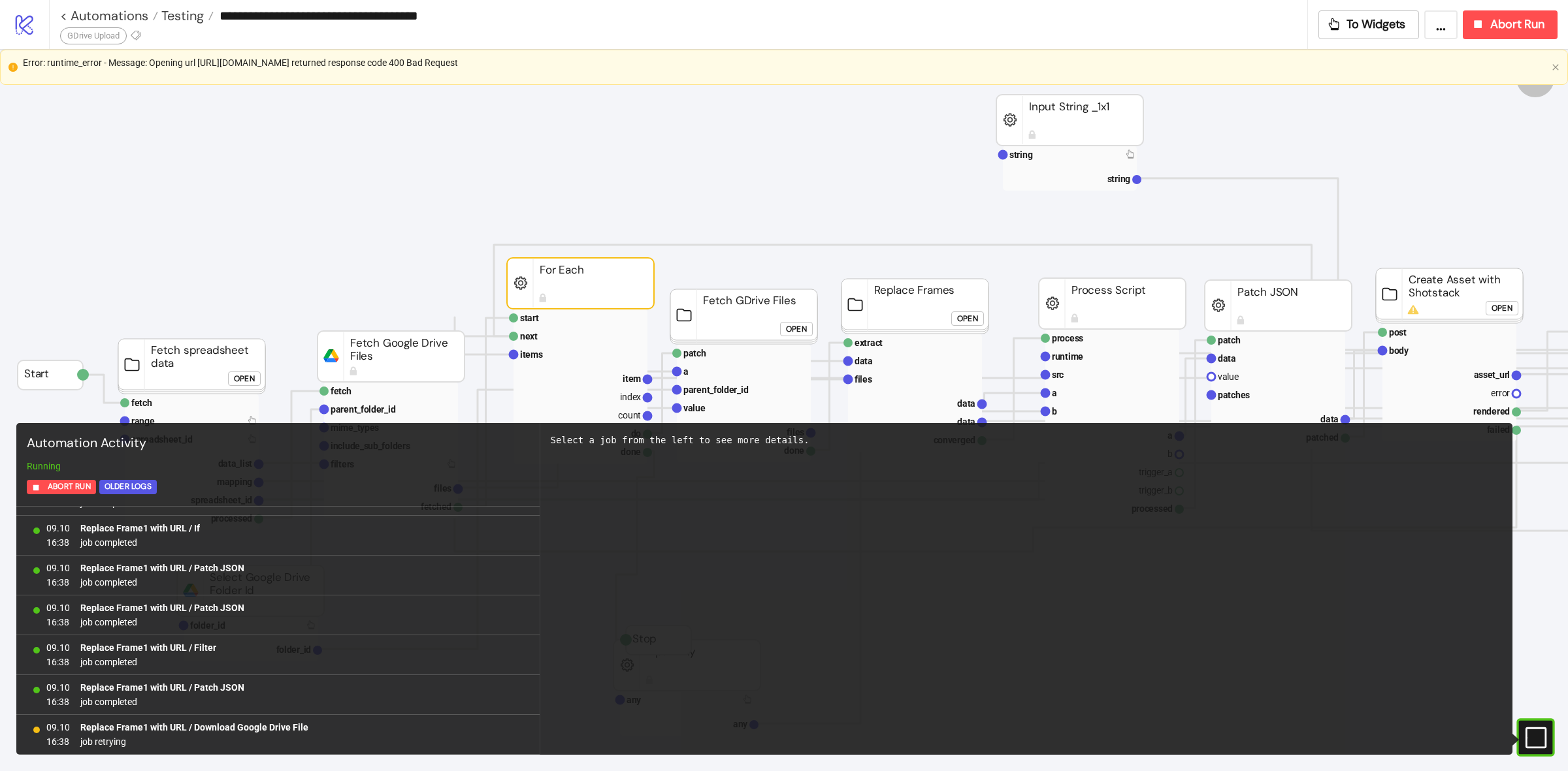
click at [1500, 44] on div "**********" at bounding box center [808, 24] width 1519 height 49
click at [1493, 11] on button "Abort Run" at bounding box center [1510, 25] width 95 height 29
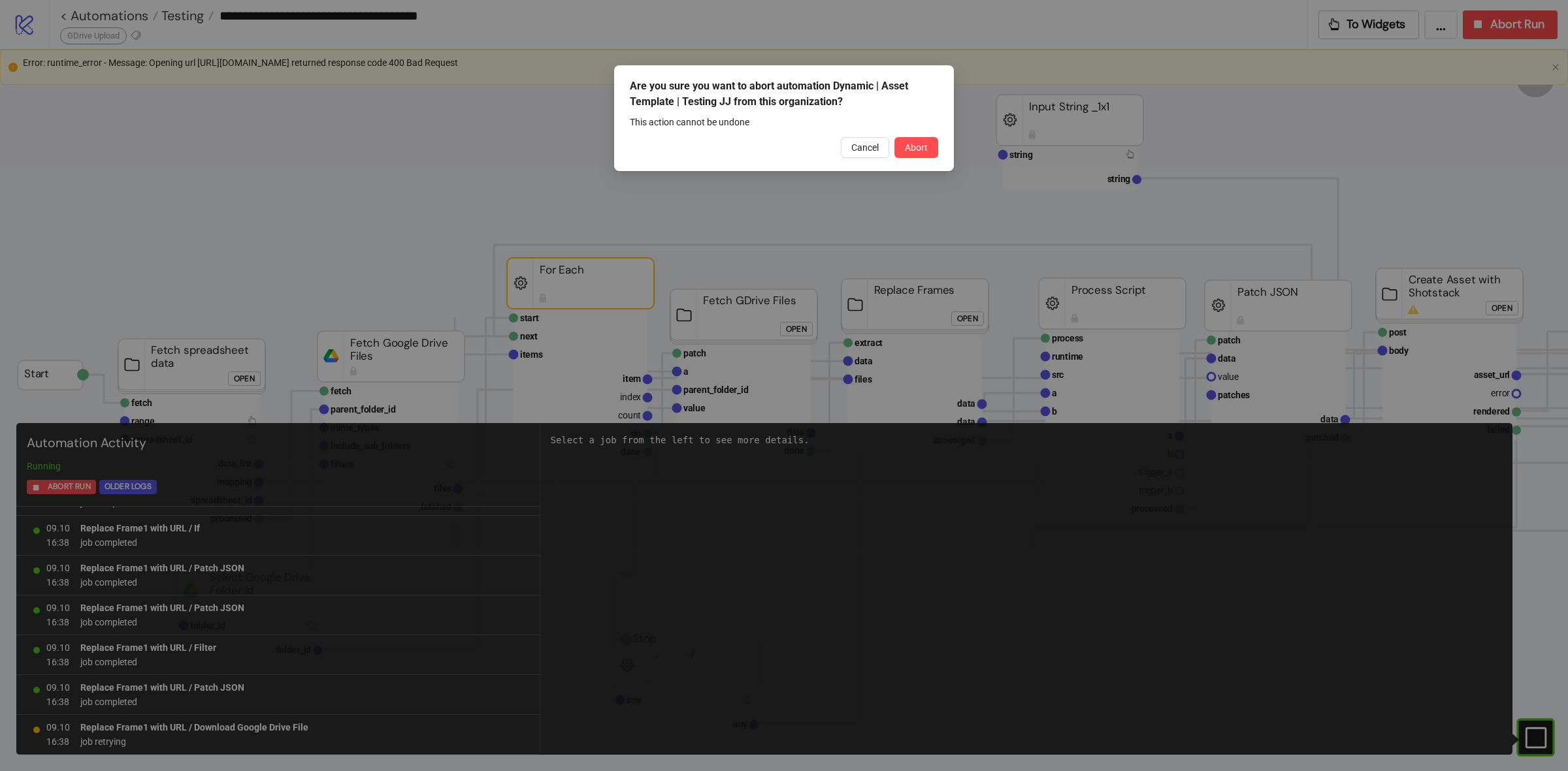
click at [911, 140] on button "Abort" at bounding box center [915, 147] width 44 height 21
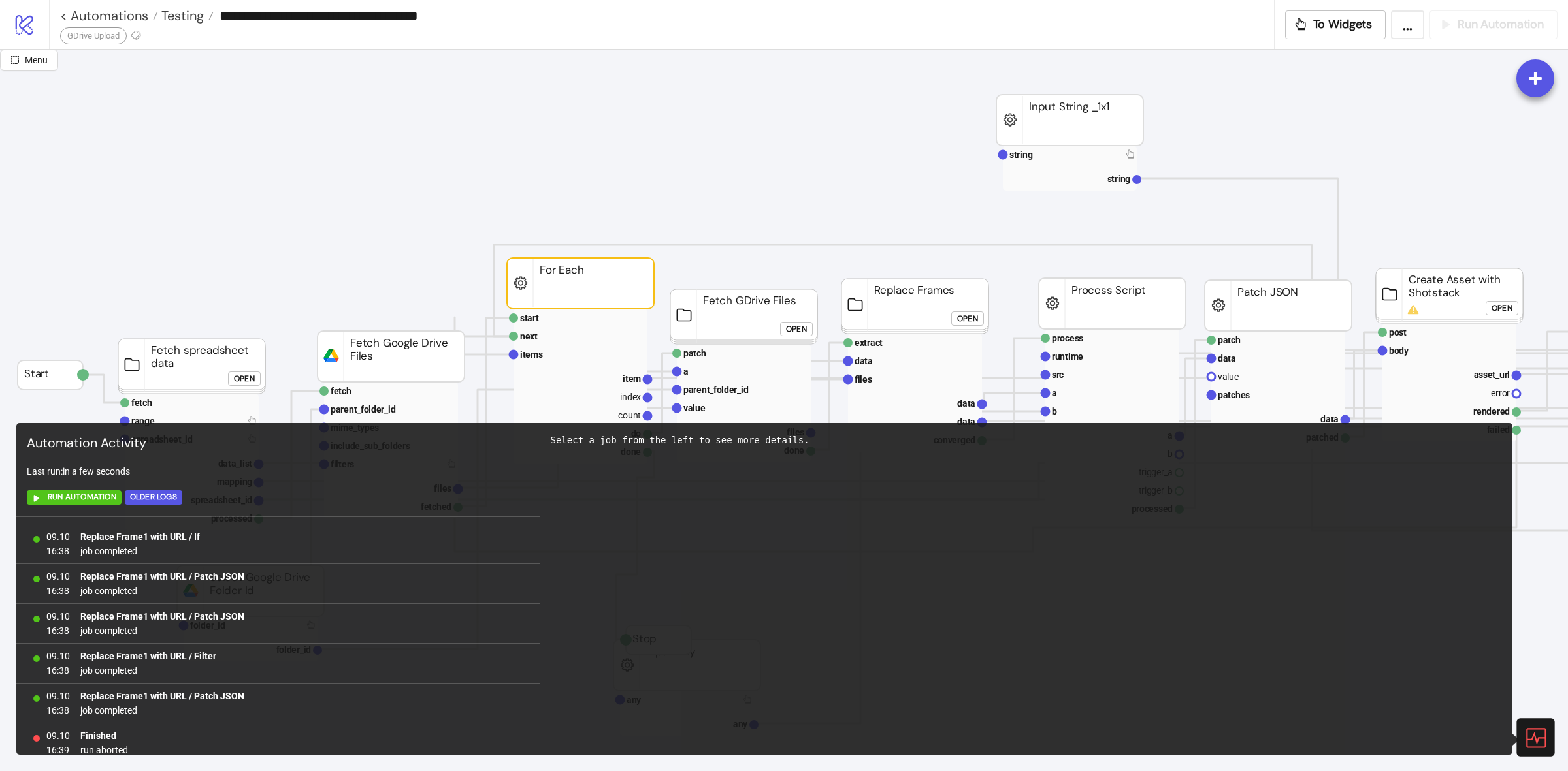
scroll to position [0, 0]
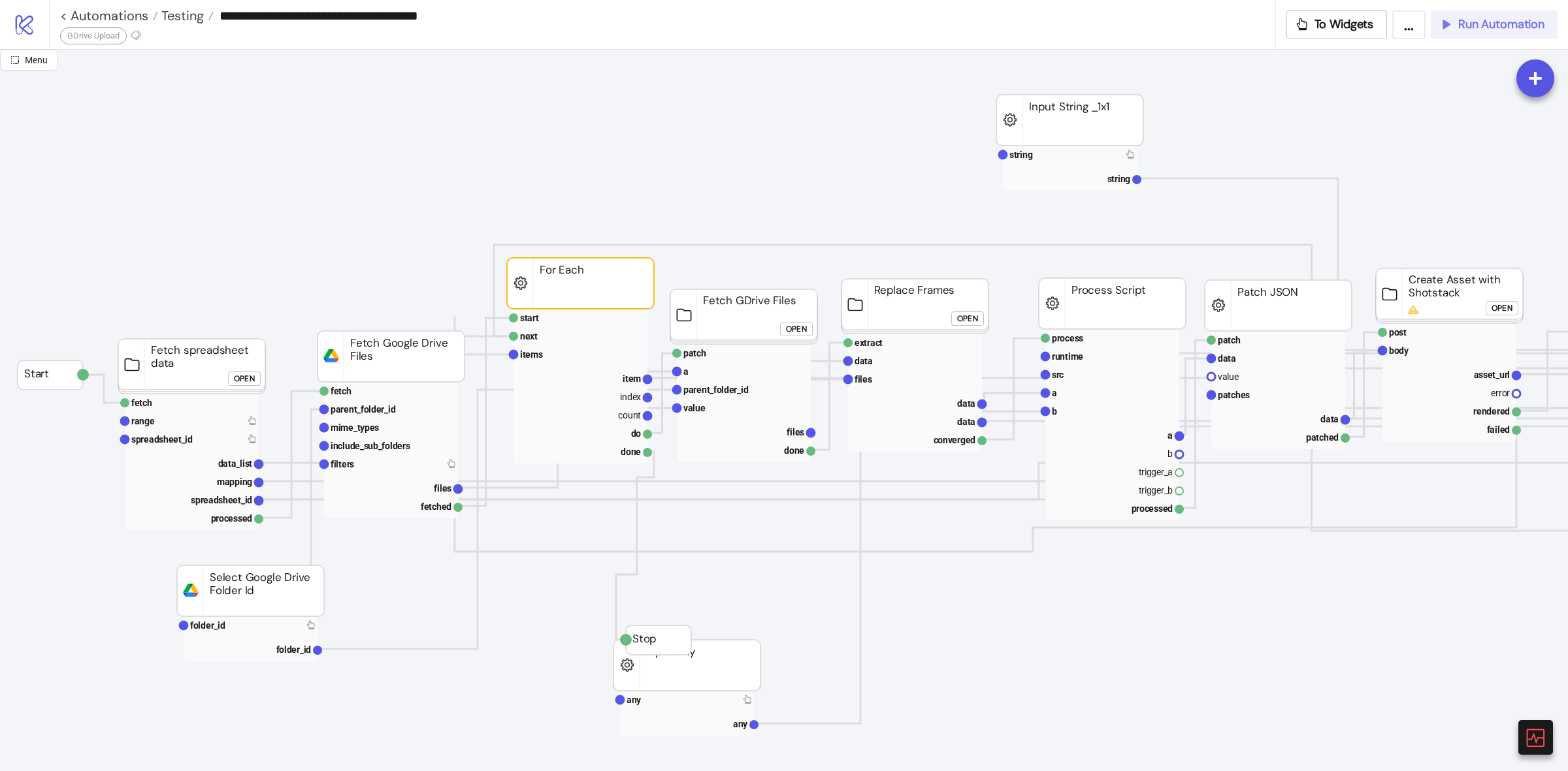
click at [1463, 25] on span "Run Automation" at bounding box center [1501, 24] width 86 height 15
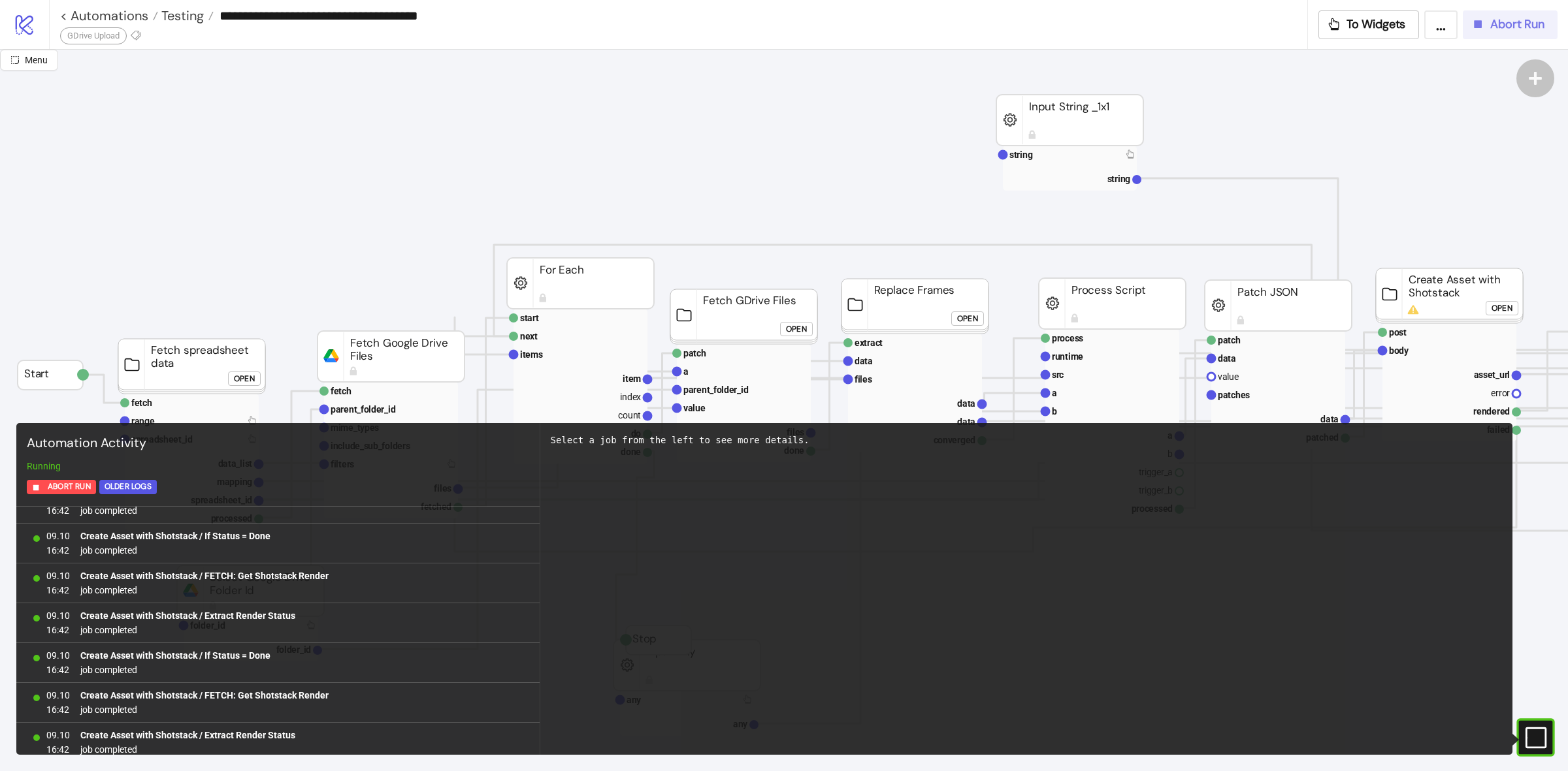
scroll to position [9142, 0]
click at [1507, 27] on span "Abort Run" at bounding box center [1517, 24] width 55 height 15
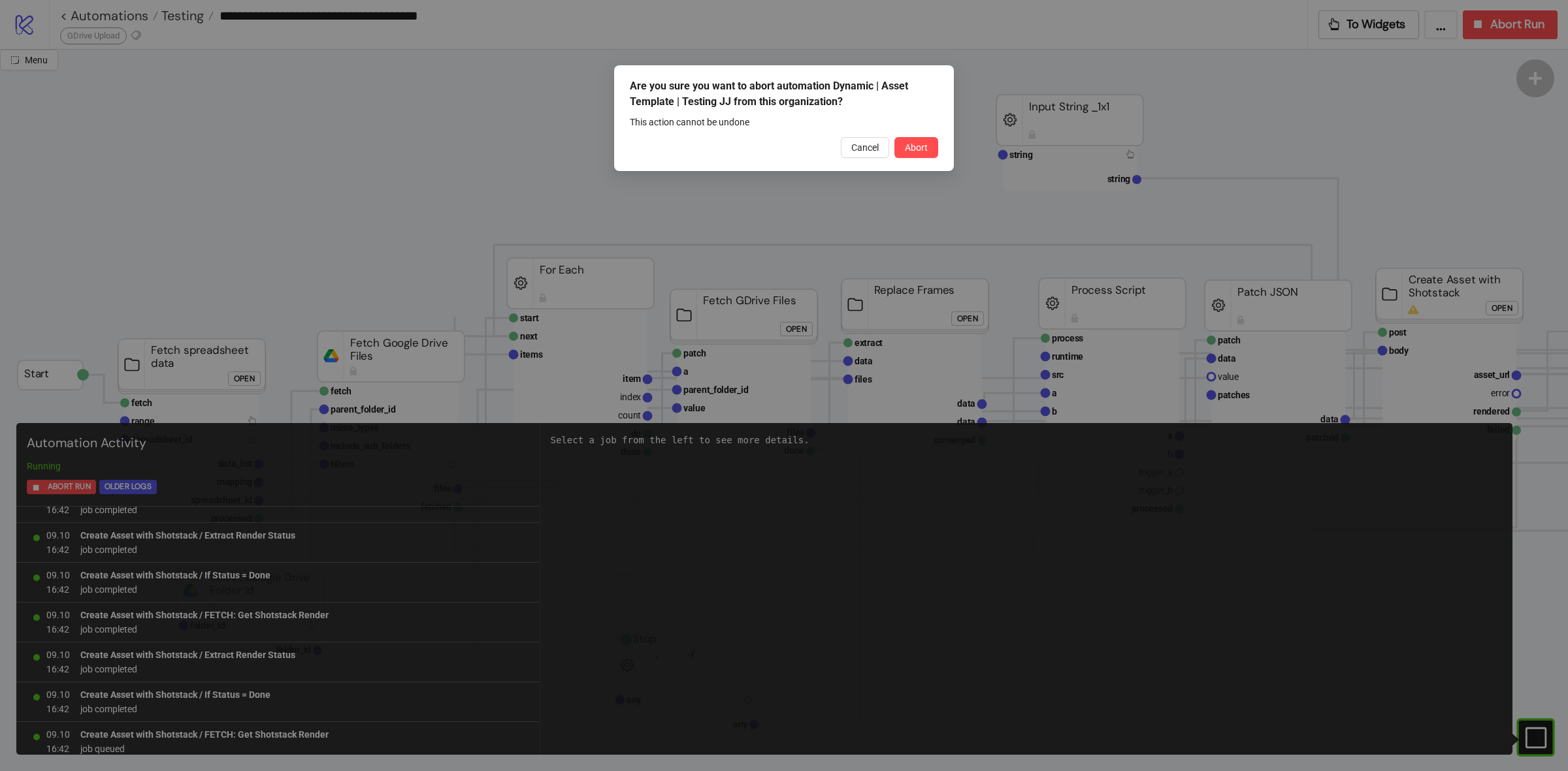
scroll to position [9262, 0]
click at [903, 144] on button "Abort" at bounding box center [915, 147] width 44 height 21
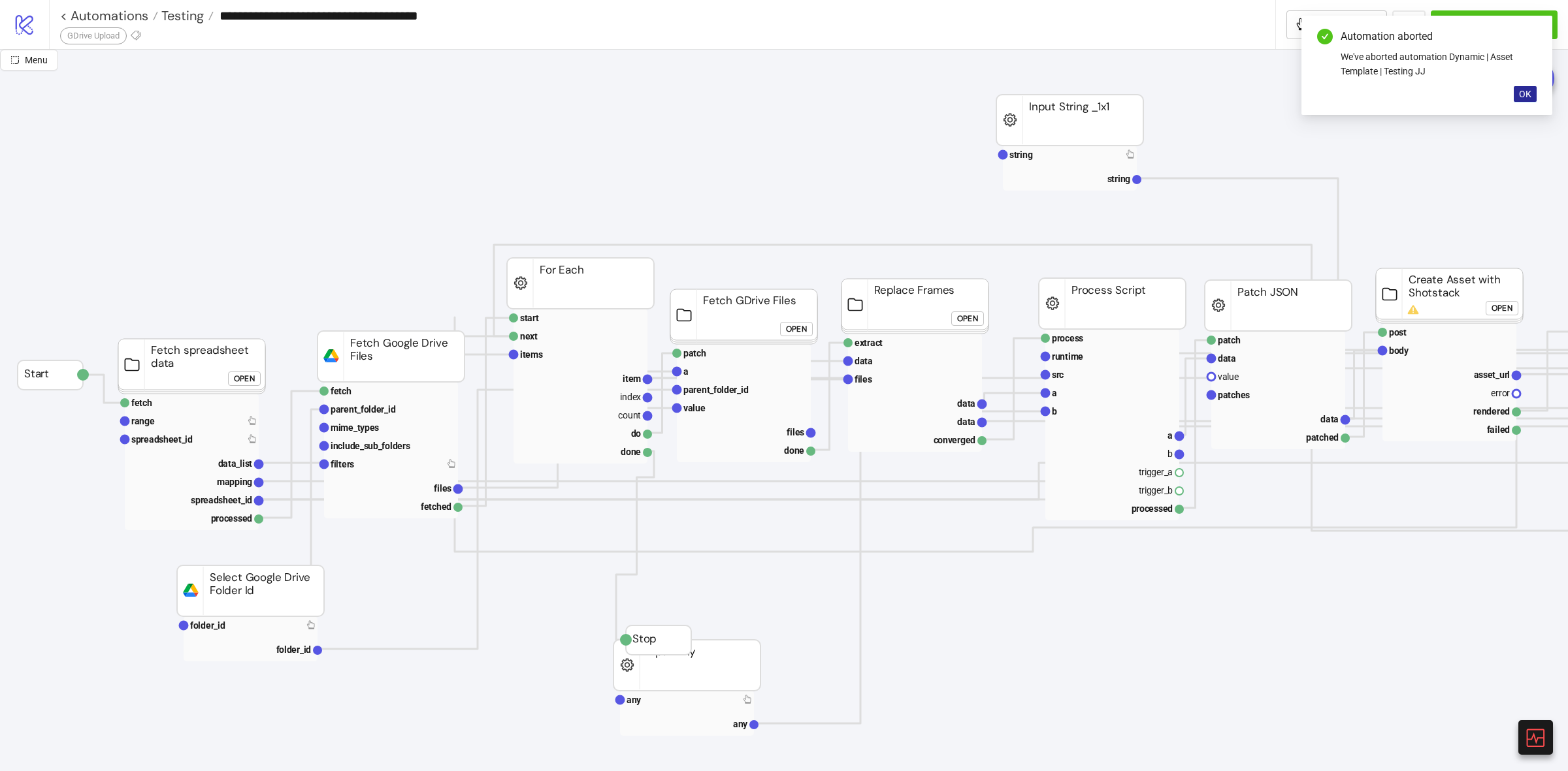
click at [1519, 96] on span "OK" at bounding box center [1525, 94] width 13 height 11
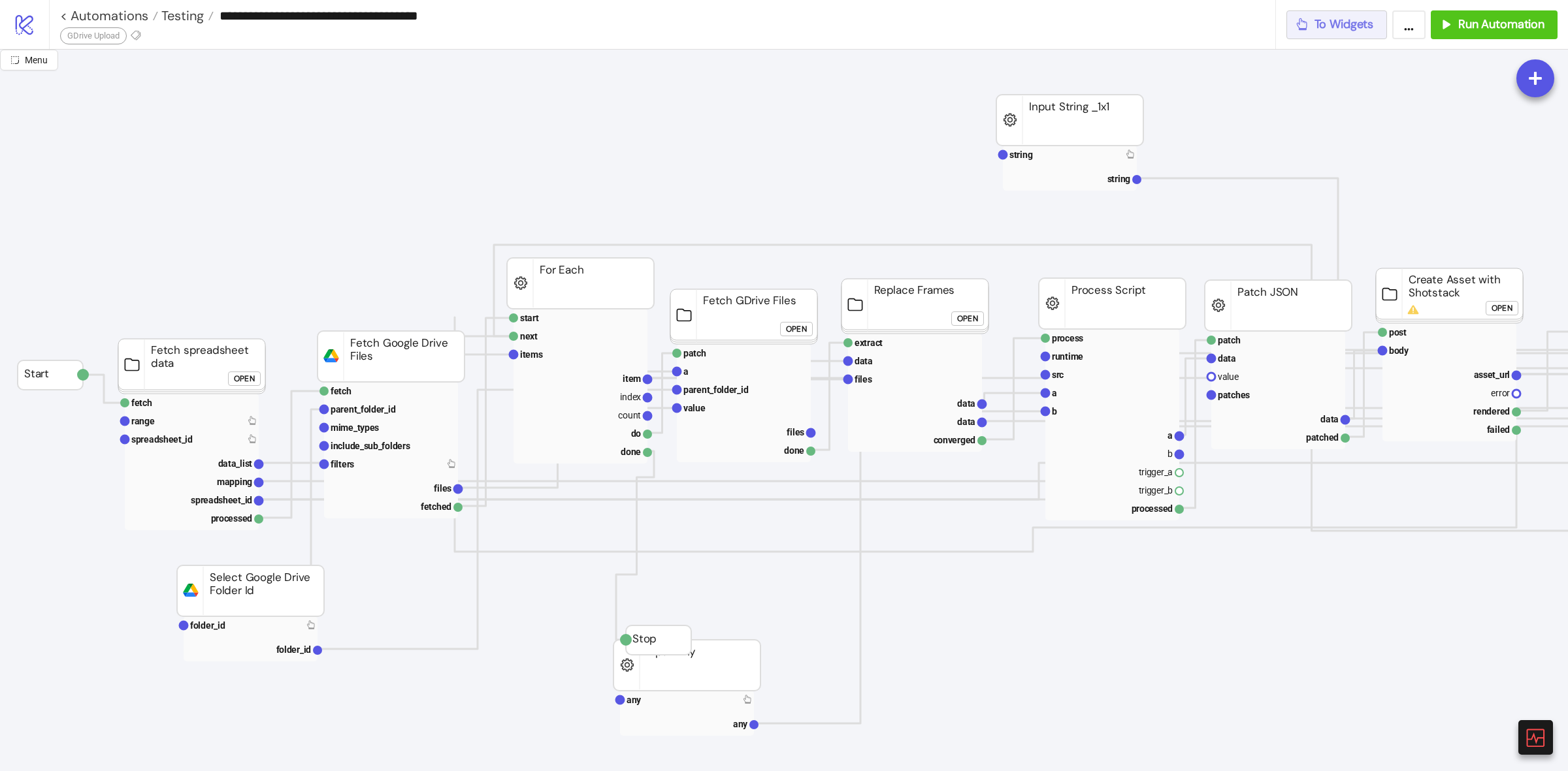
click at [1319, 29] on span "To Widgets" at bounding box center [1344, 24] width 59 height 15
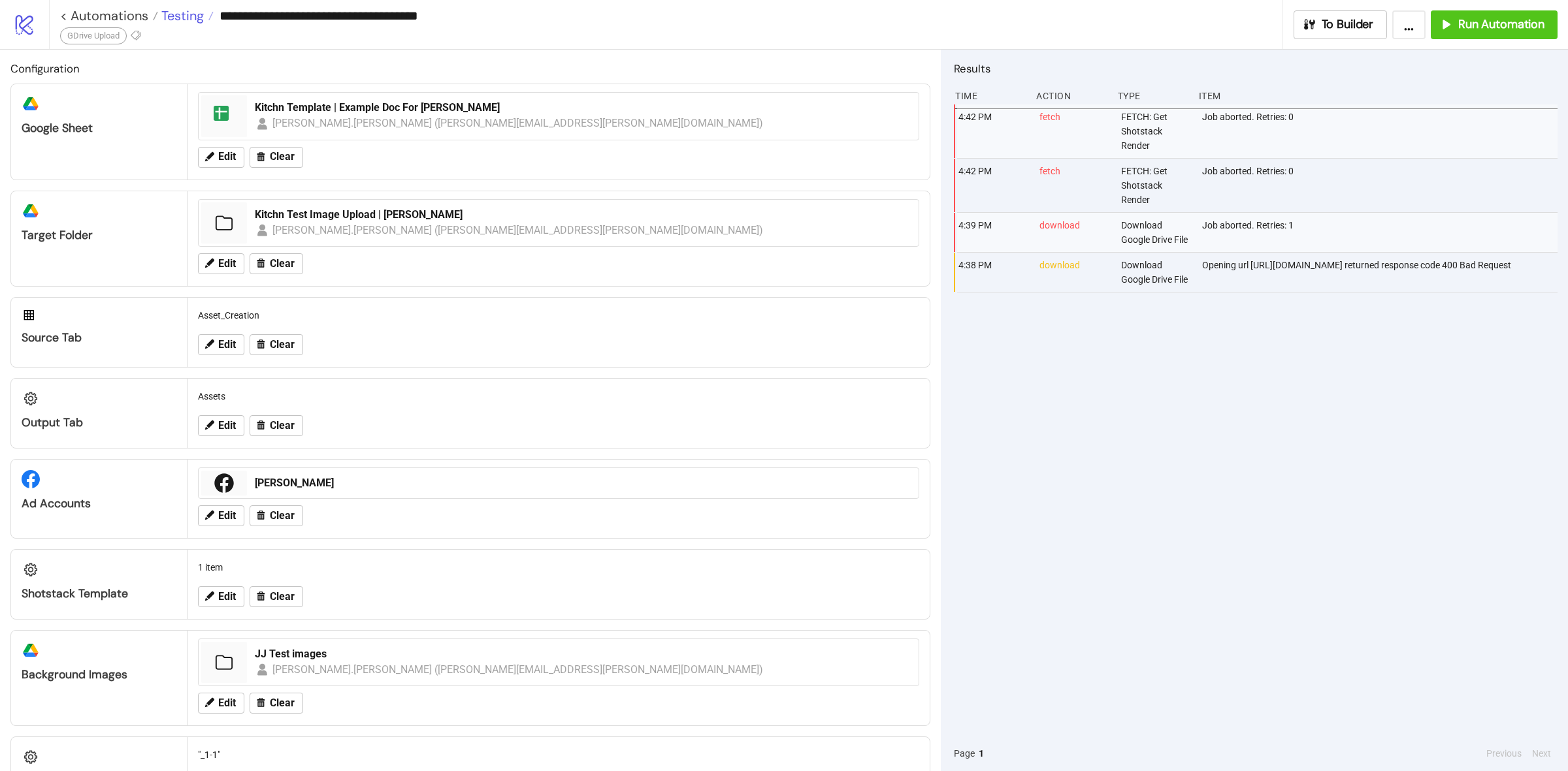
click at [181, 21] on span "Testing" at bounding box center [181, 15] width 46 height 17
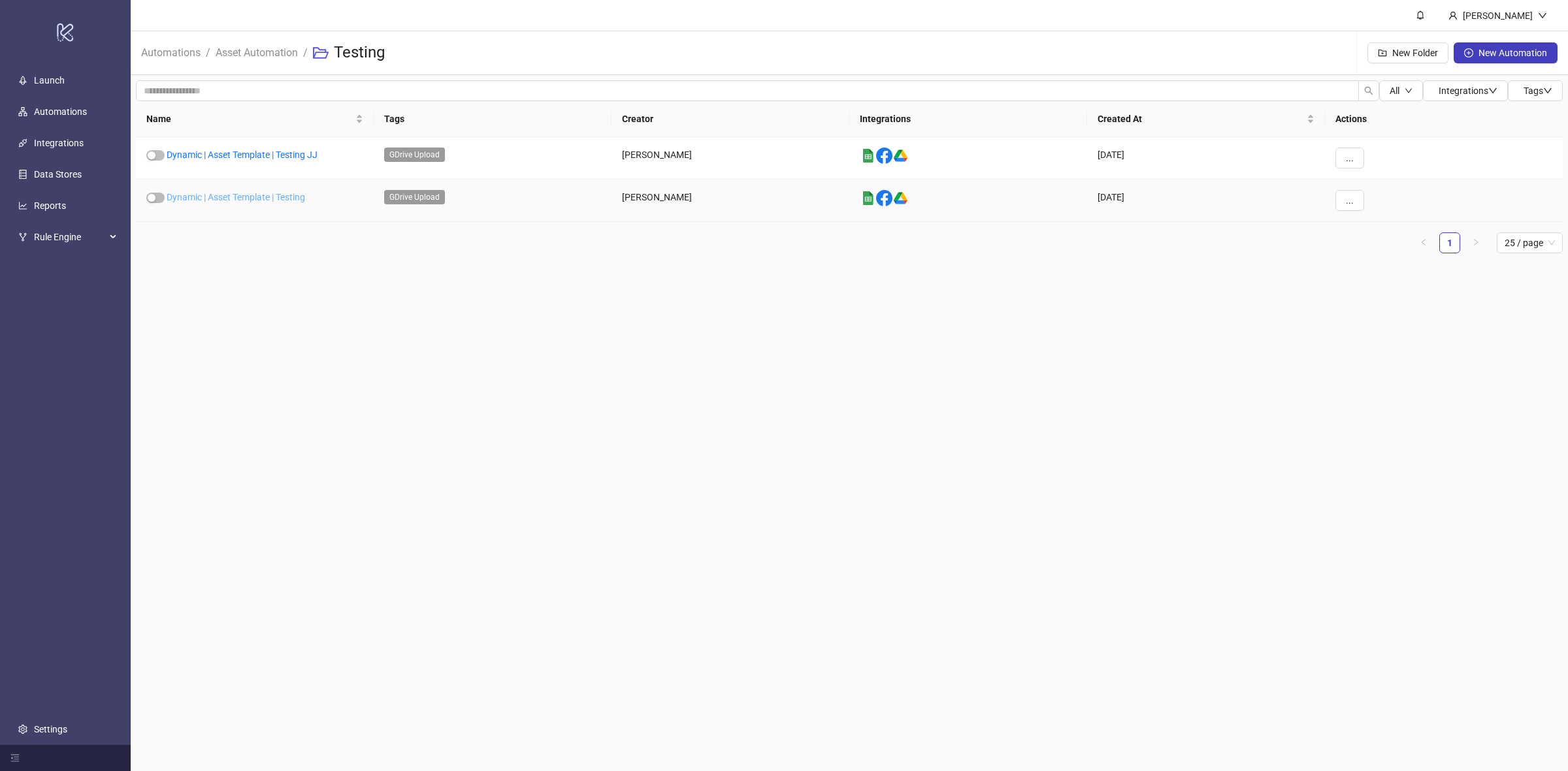
click at [273, 197] on link "Dynamic | Asset Template | Testing" at bounding box center [235, 197] width 139 height 11
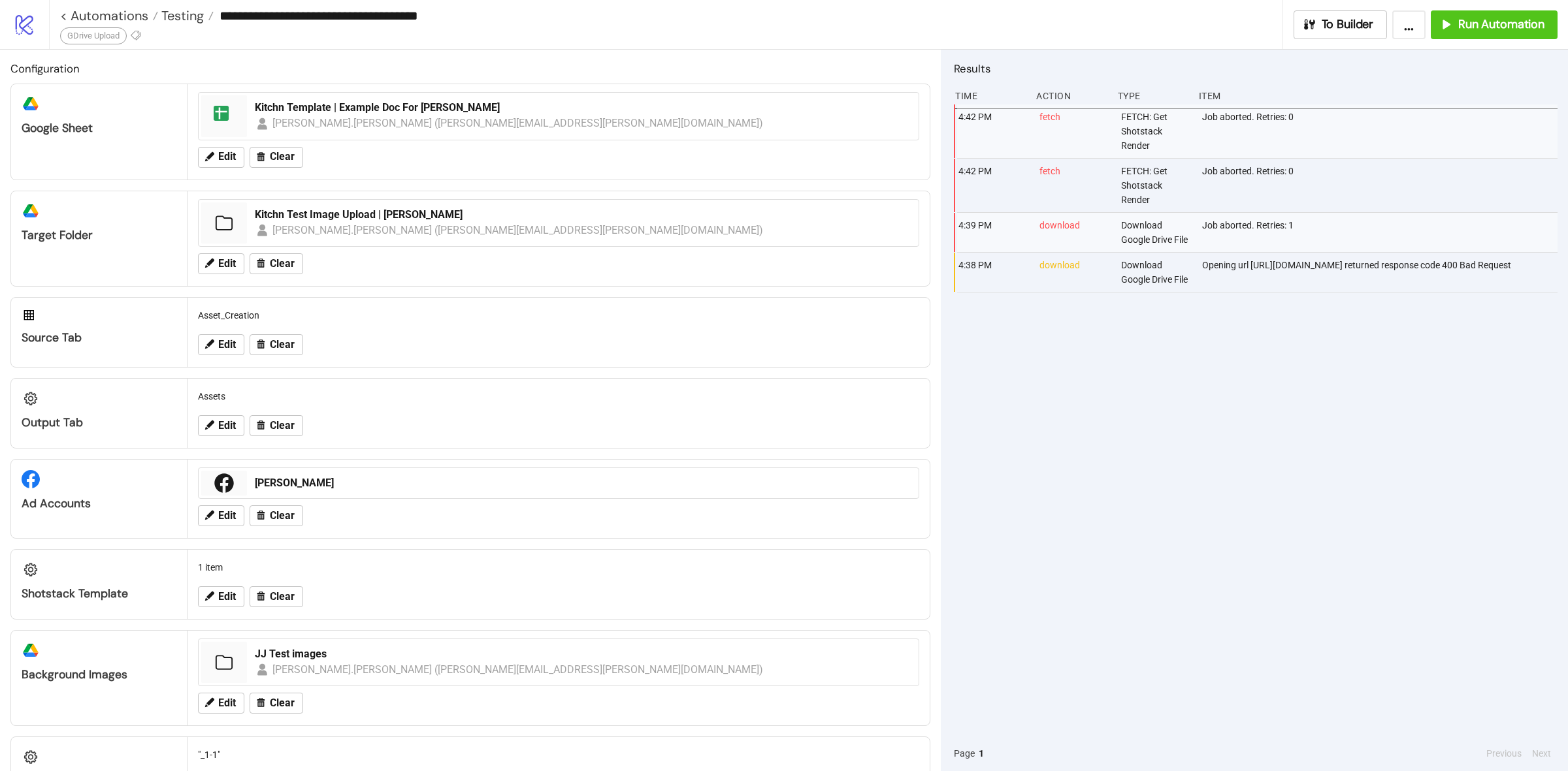
type input "**********"
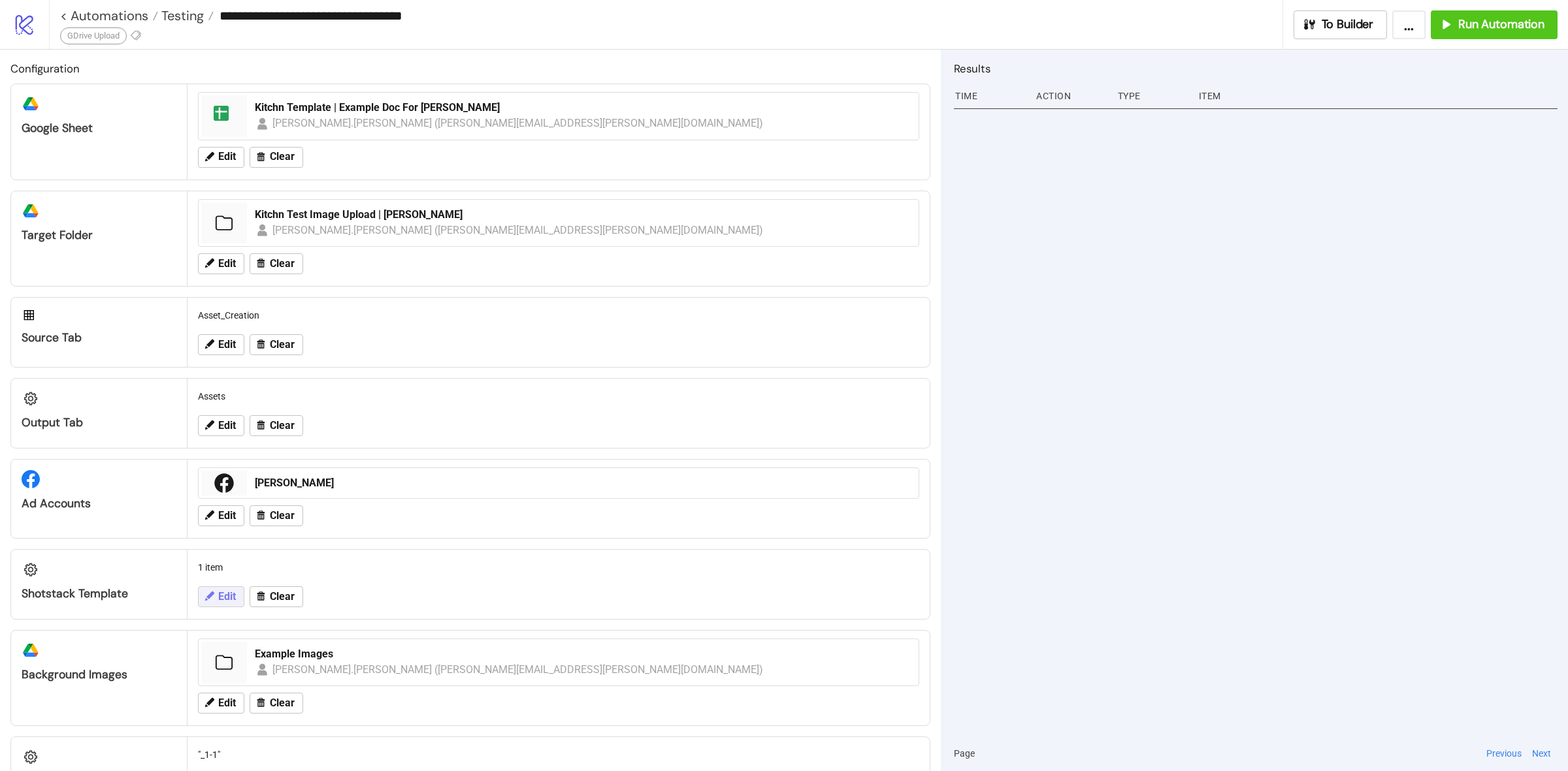
click at [213, 602] on icon at bounding box center [208, 596] width 12 height 12
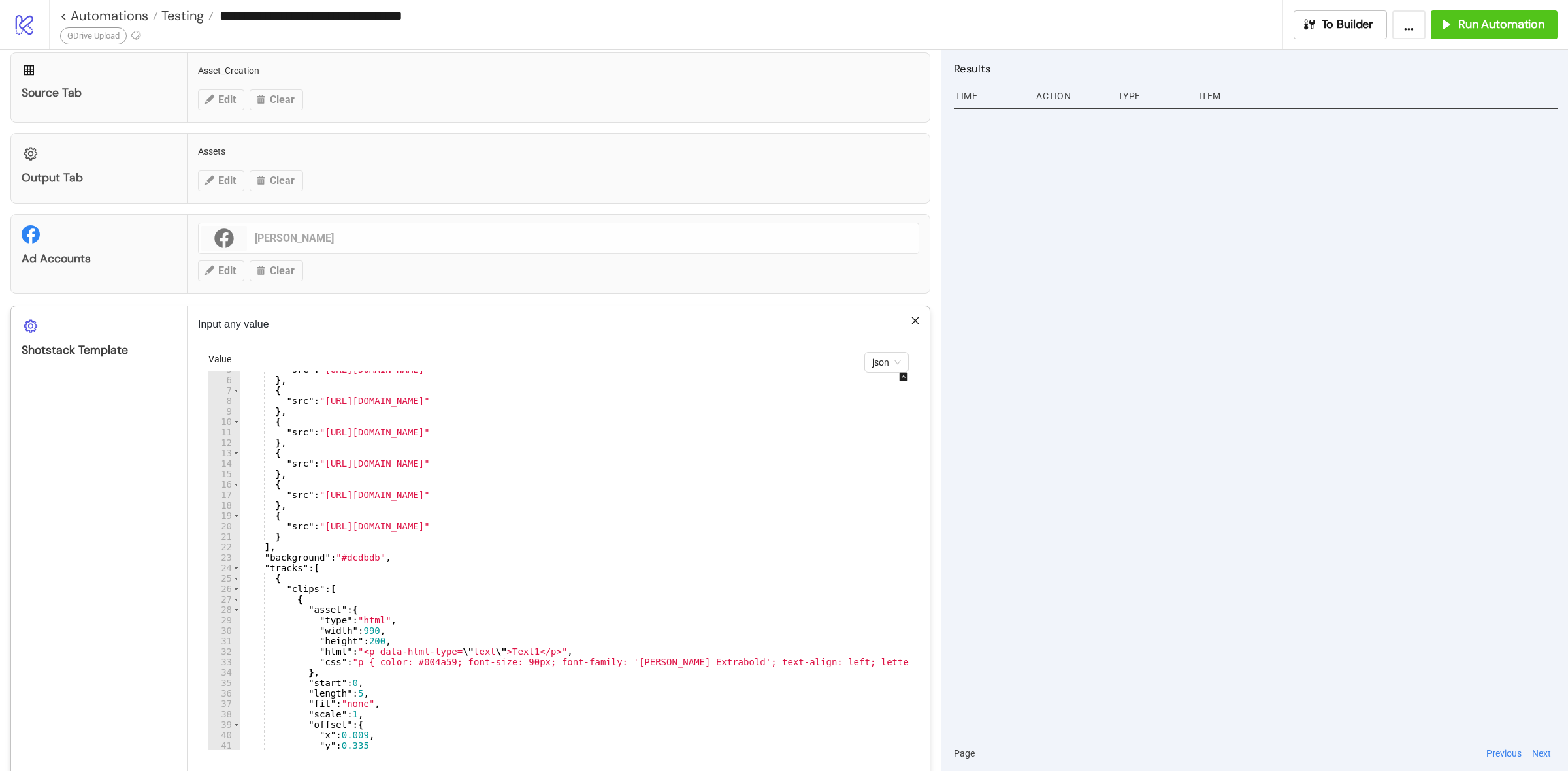
scroll to position [98, 0]
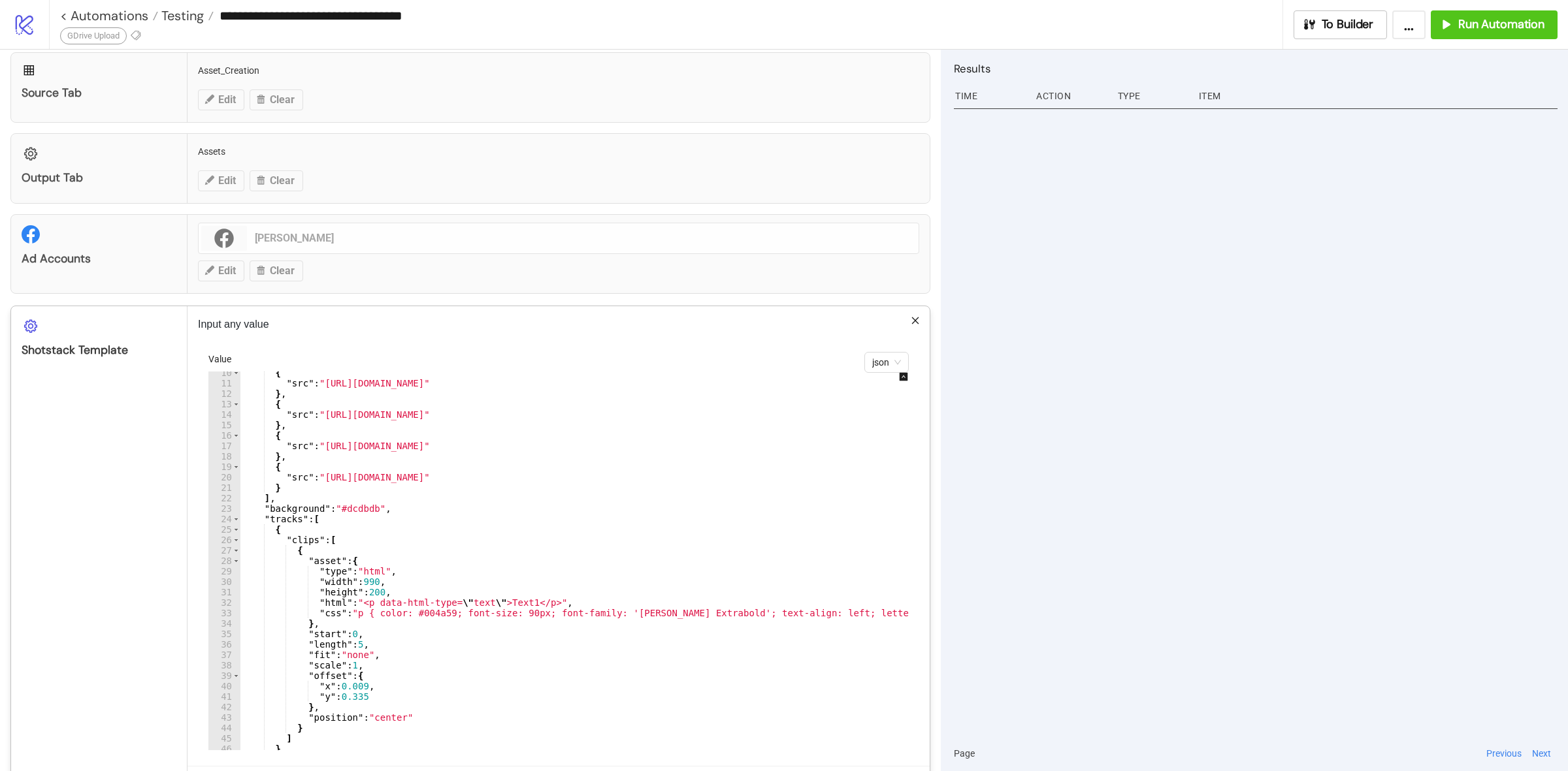
click at [1075, 431] on div "**********" at bounding box center [784, 385] width 1568 height 771
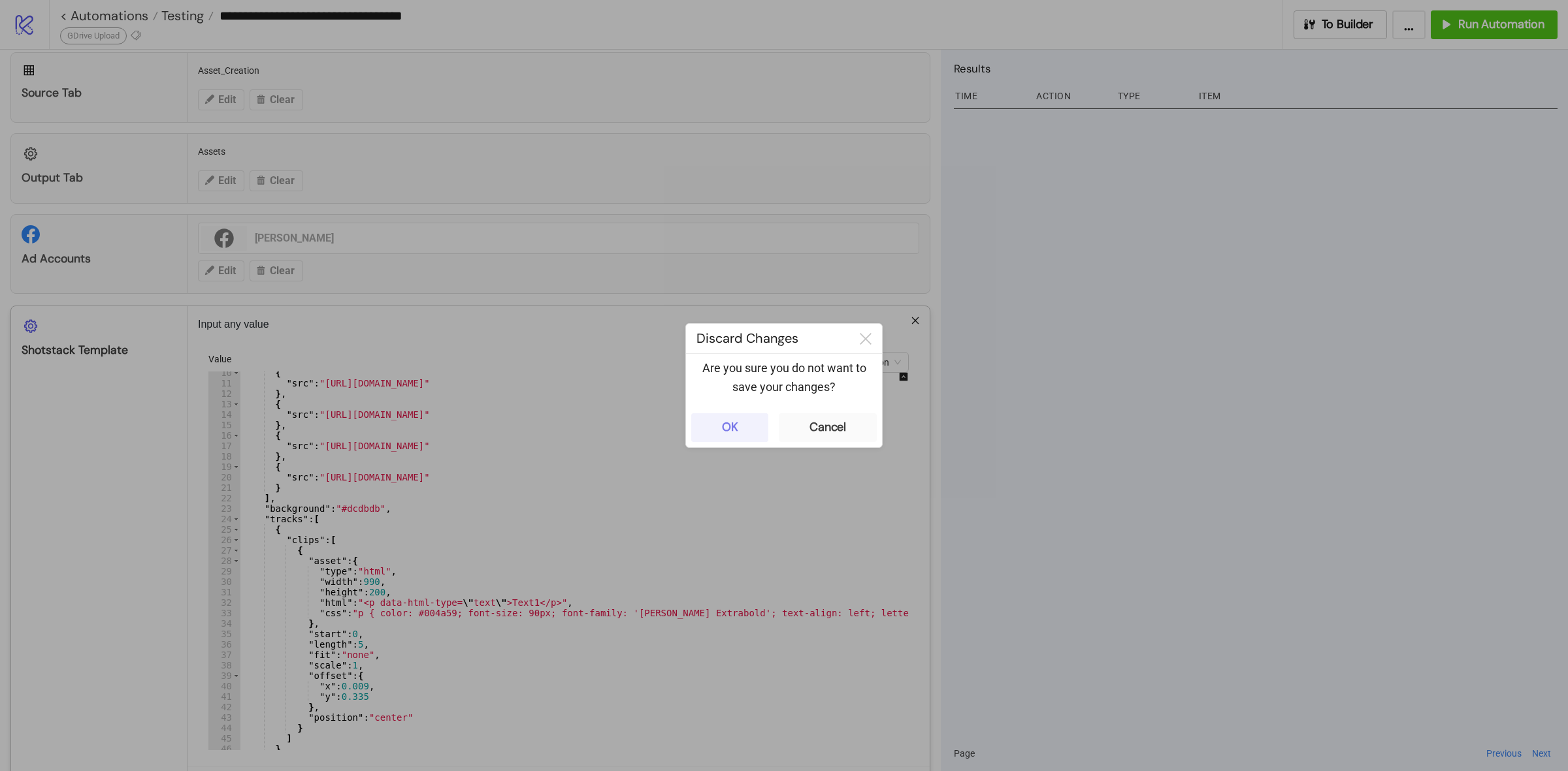
click at [734, 428] on div "OK" at bounding box center [729, 427] width 16 height 15
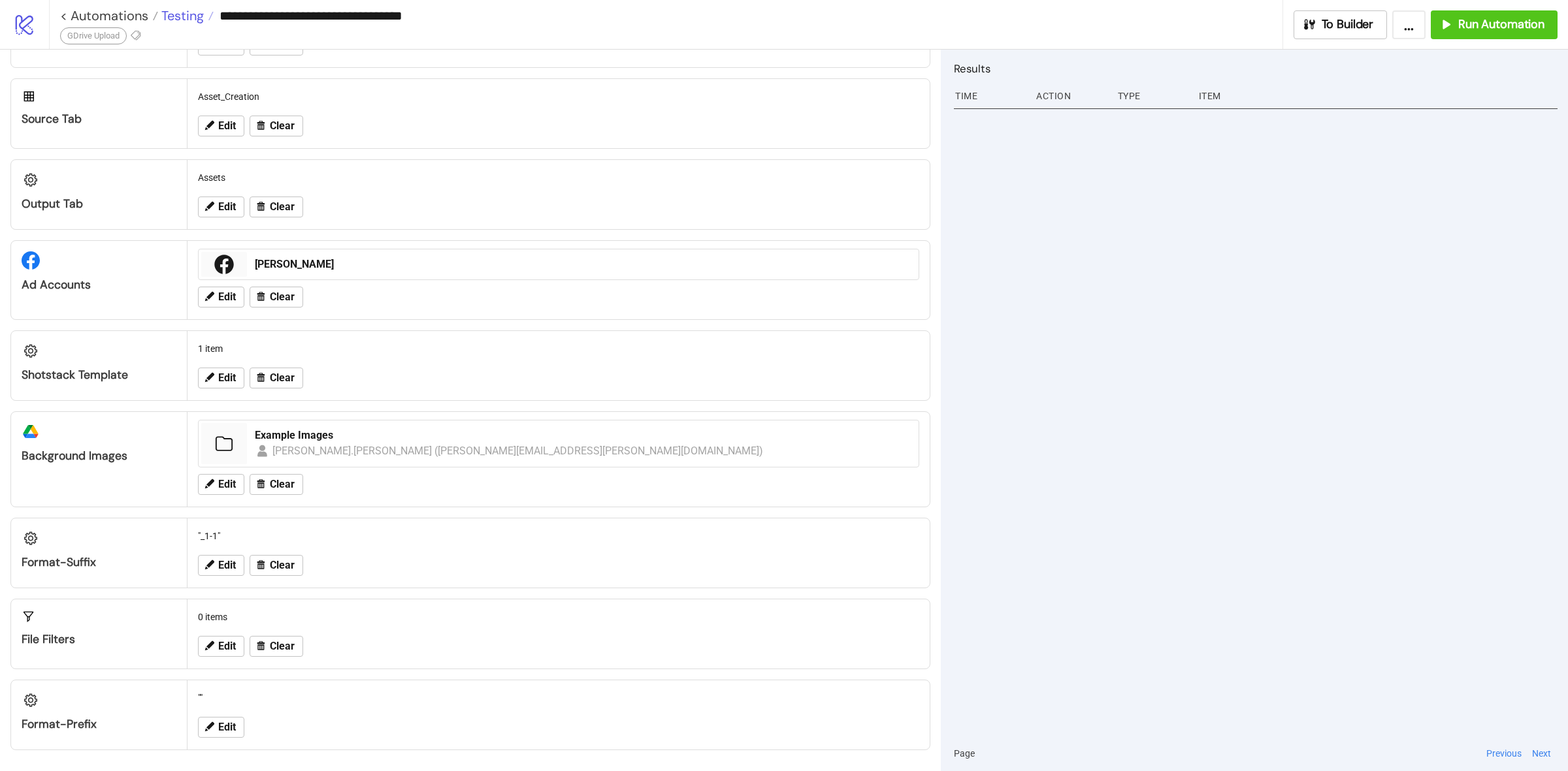
click at [178, 13] on span "Testing" at bounding box center [181, 15] width 46 height 17
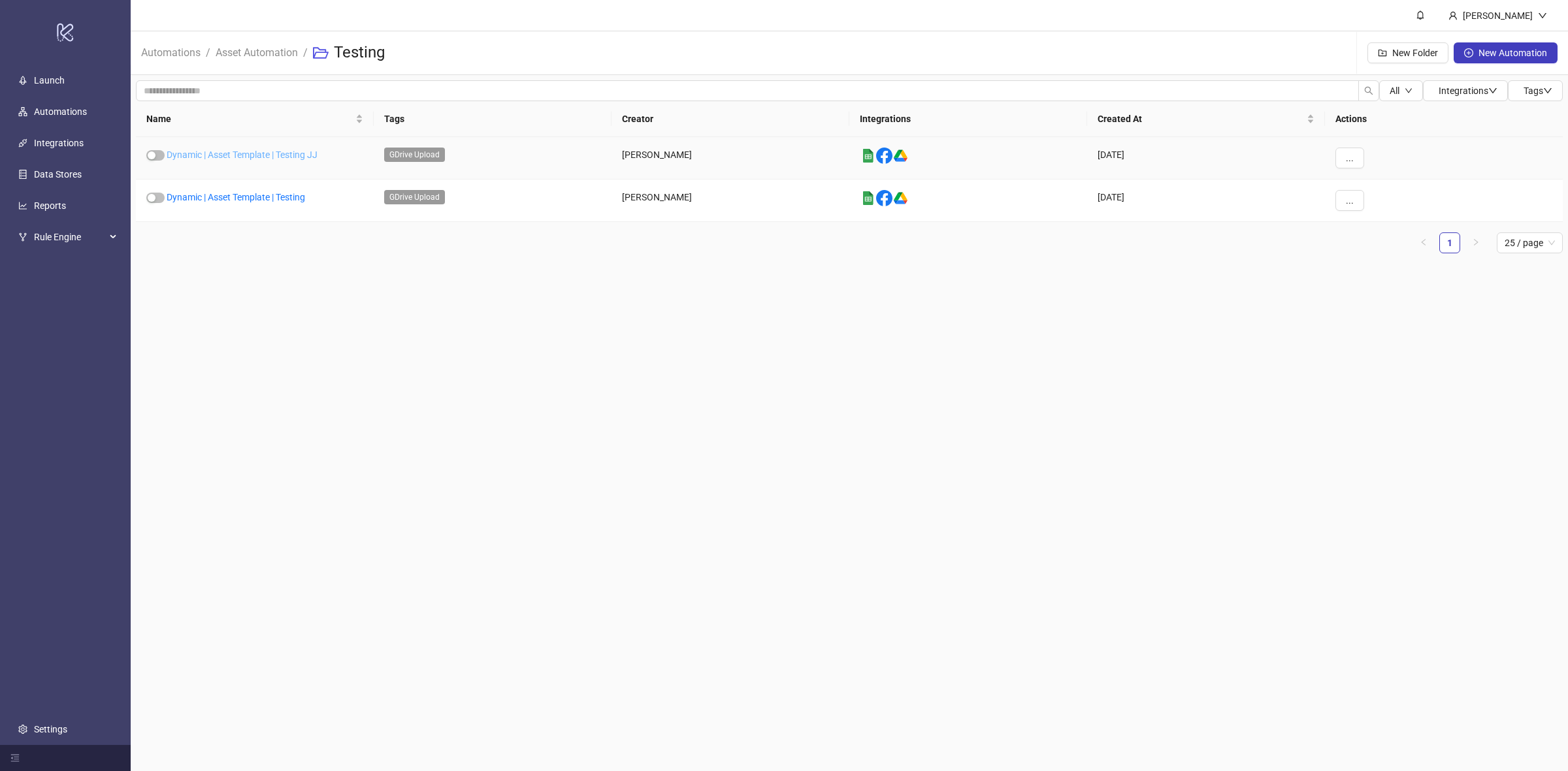
click at [282, 152] on link "Dynamic | Asset Template | Testing JJ" at bounding box center [241, 155] width 151 height 11
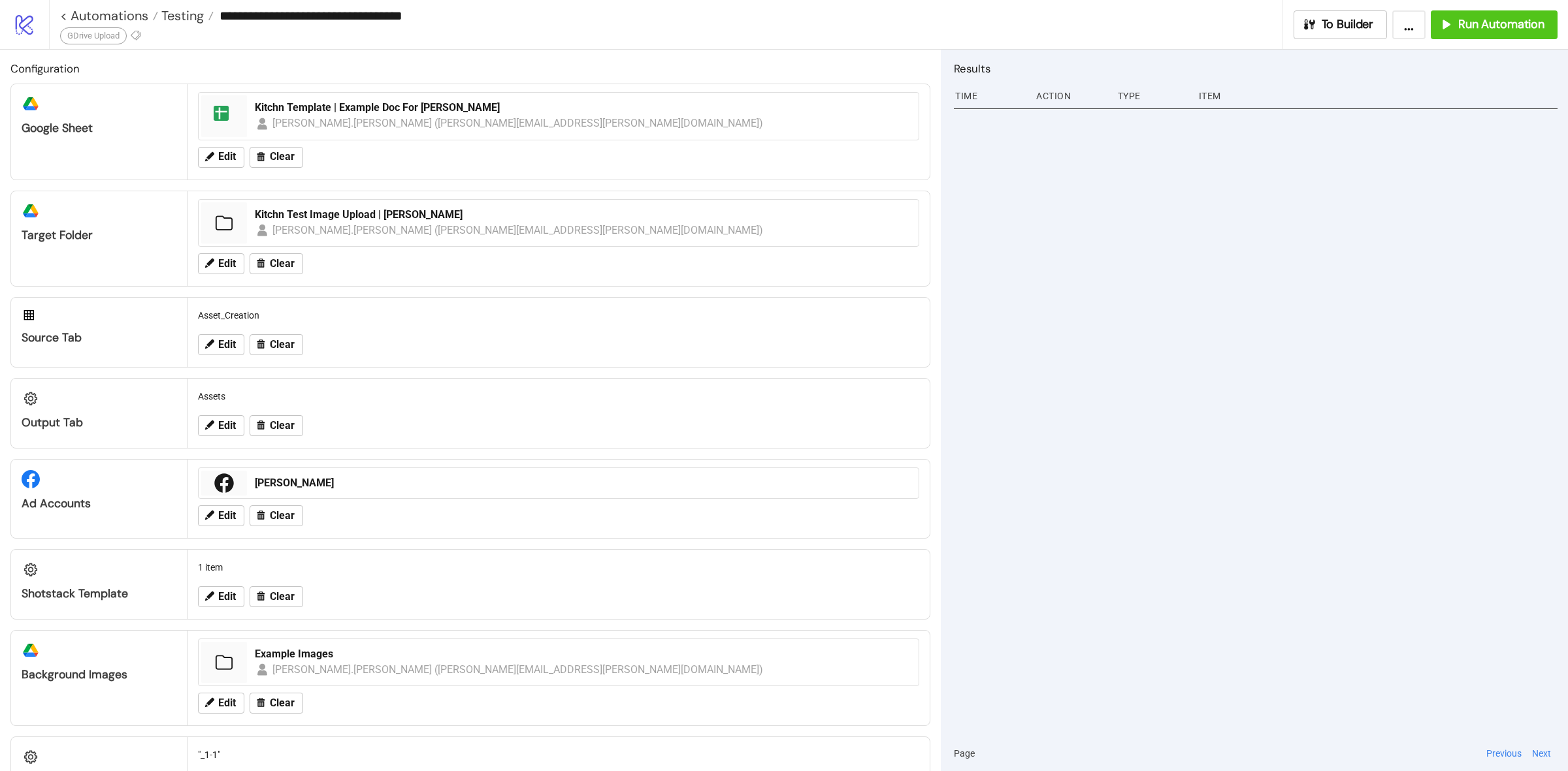
type input "**********"
click at [219, 599] on span "Edit" at bounding box center [227, 596] width 18 height 12
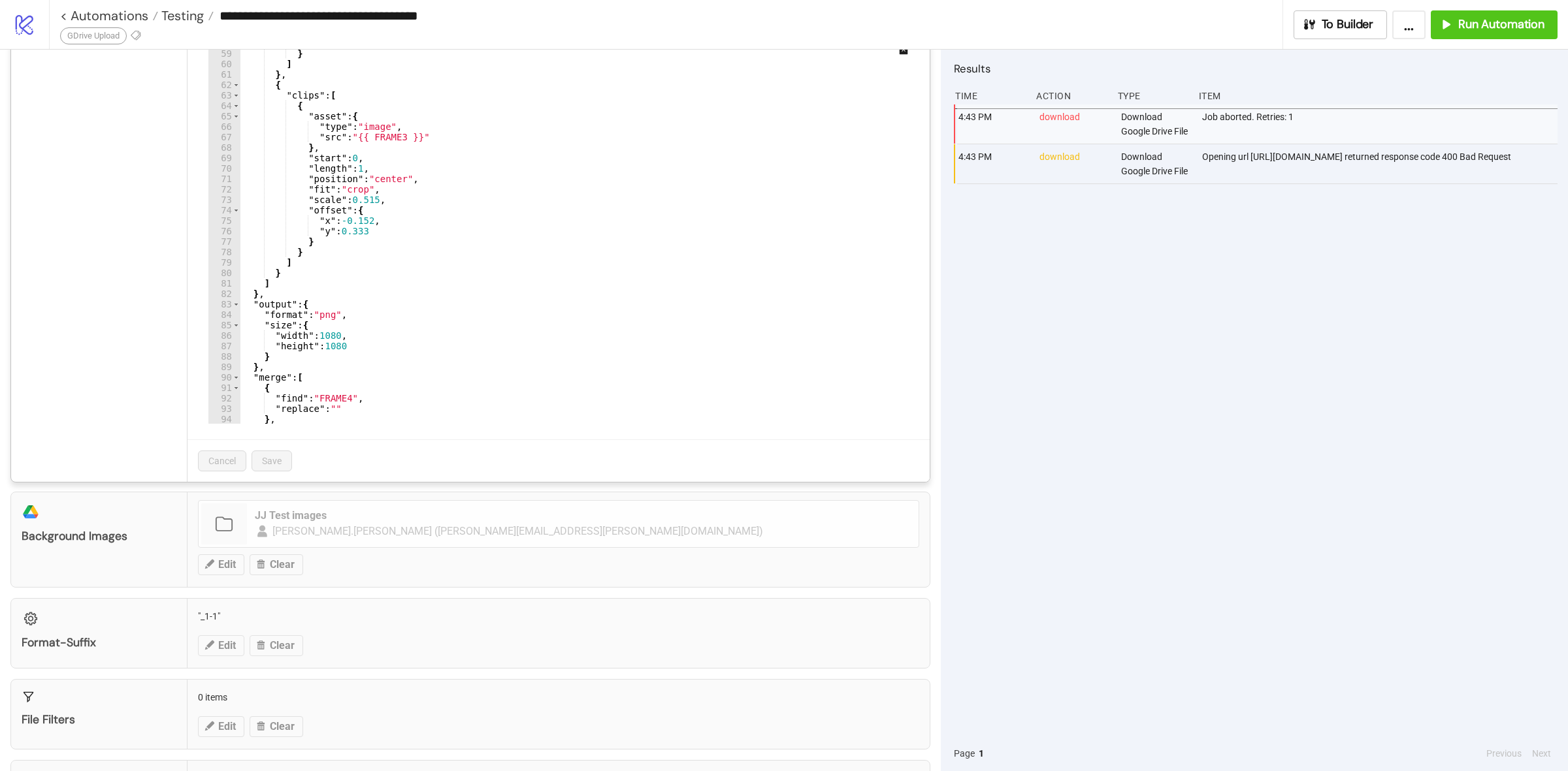
scroll to position [553, 0]
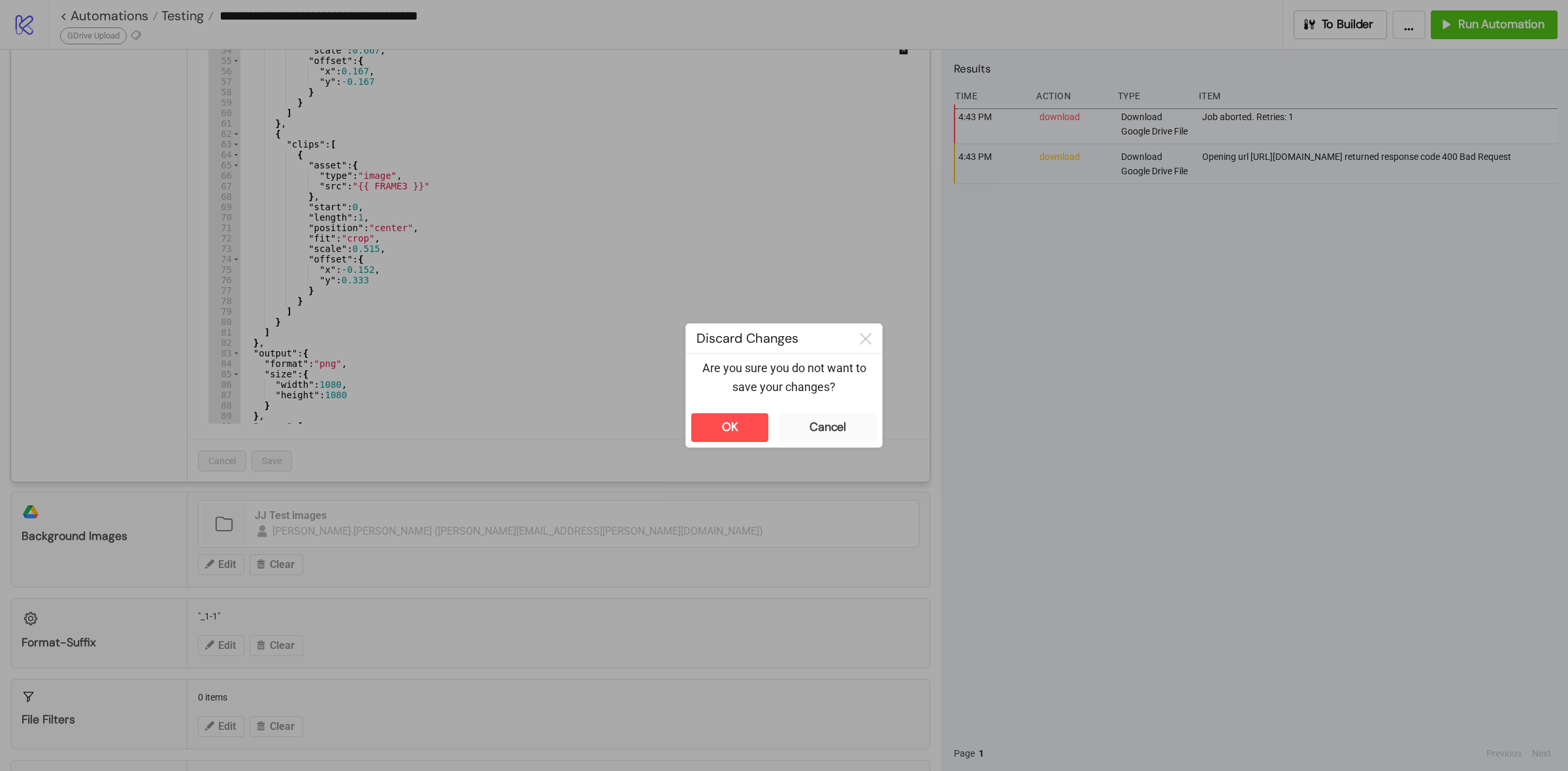
click at [1279, 367] on div "**********" at bounding box center [784, 385] width 1568 height 771
click at [734, 425] on div "OK" at bounding box center [729, 427] width 16 height 15
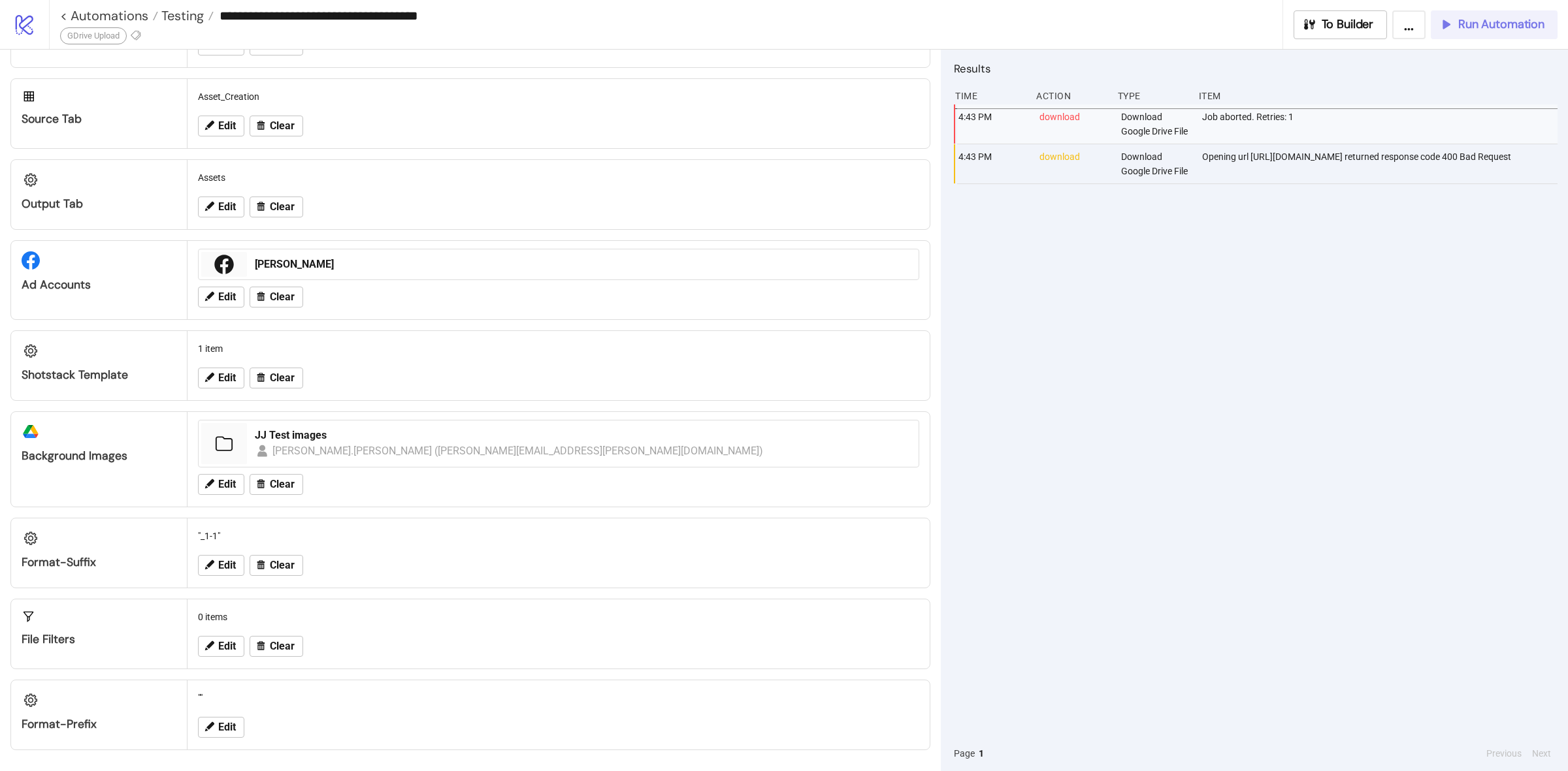
click at [1458, 21] on span "Run Automation" at bounding box center [1501, 24] width 86 height 15
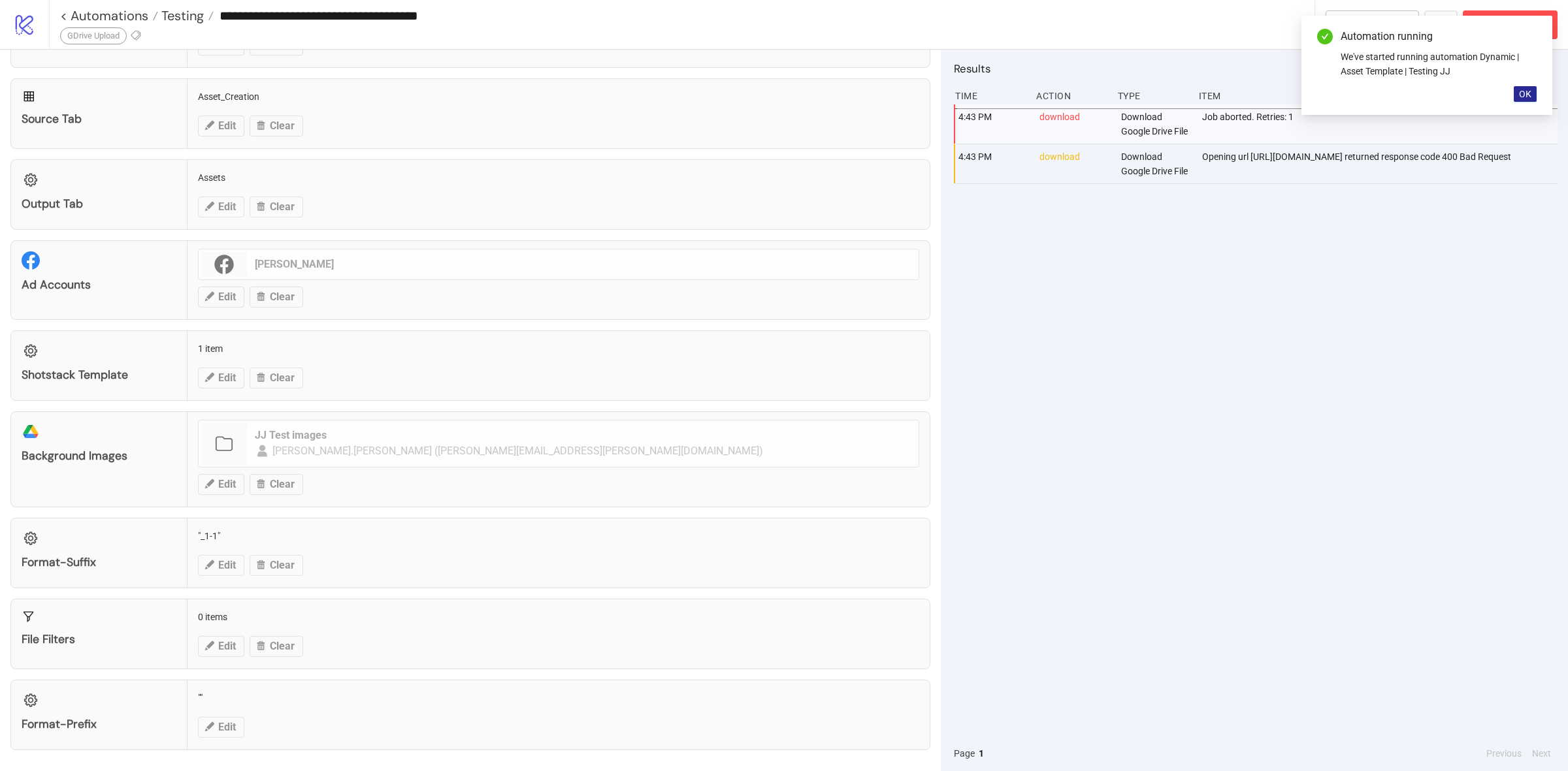
click at [1530, 100] on button "OK" at bounding box center [1525, 94] width 23 height 16
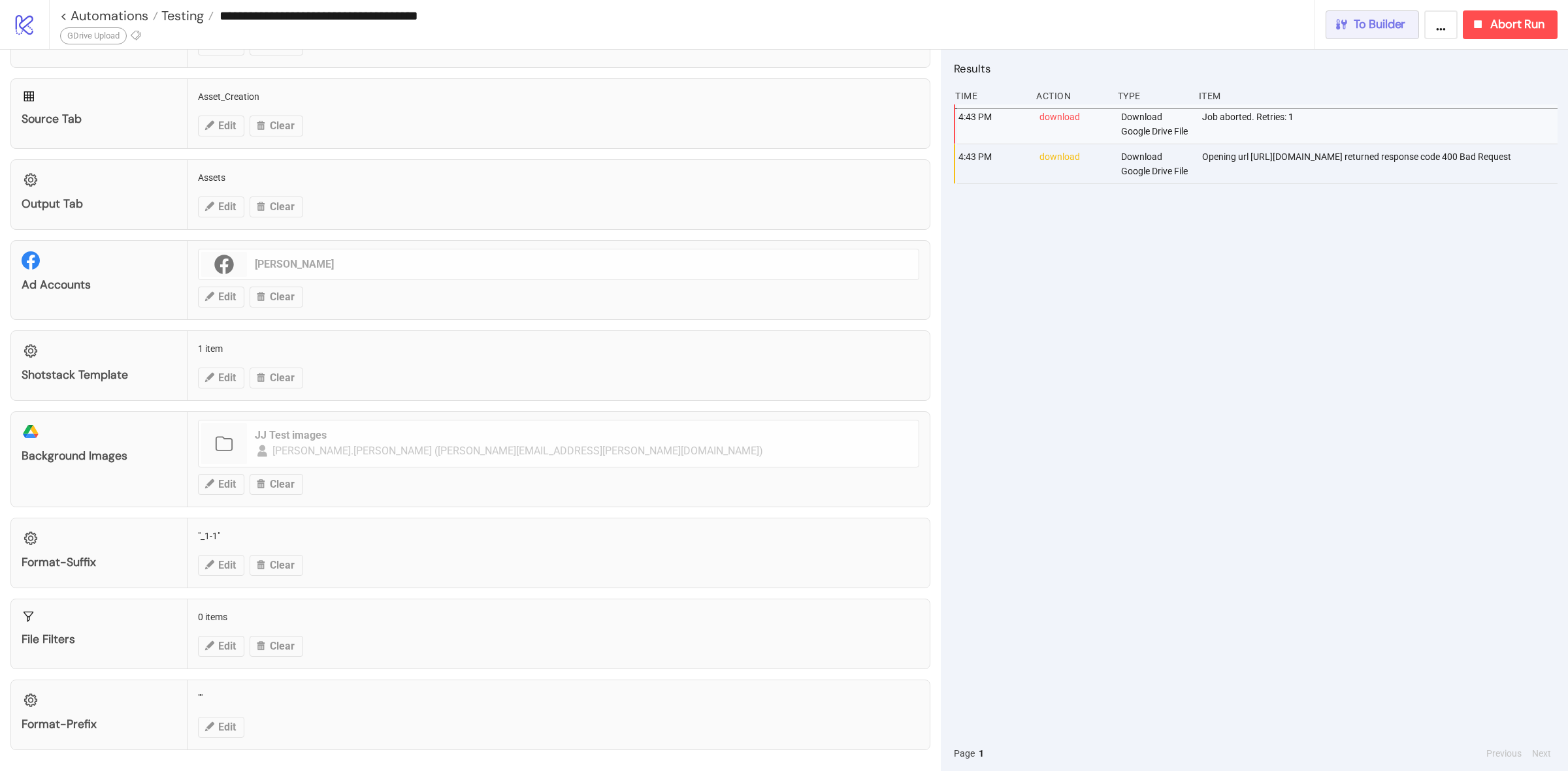
click at [1367, 28] on span "To Builder" at bounding box center [1379, 24] width 52 height 15
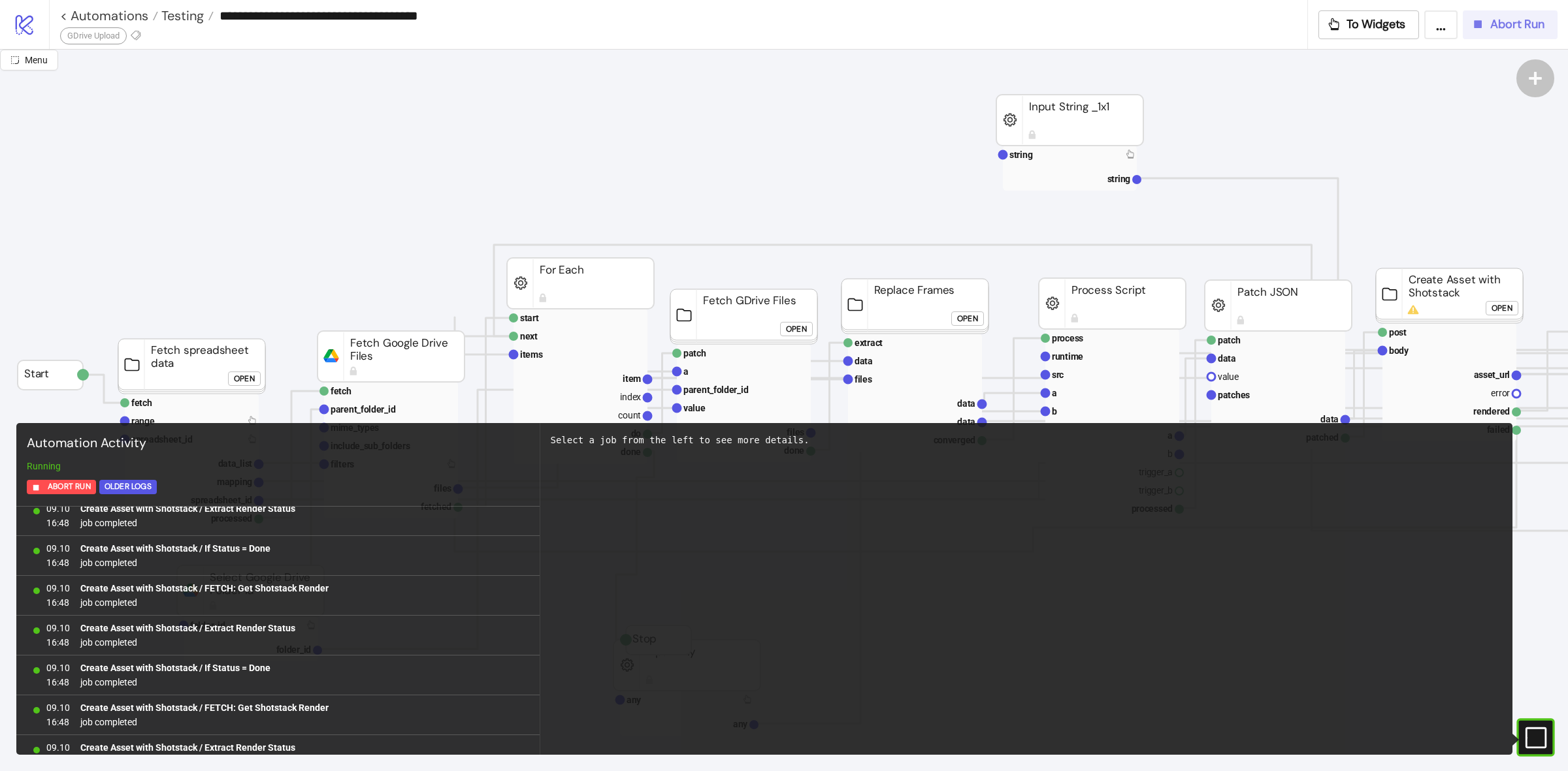
scroll to position [5665, 0]
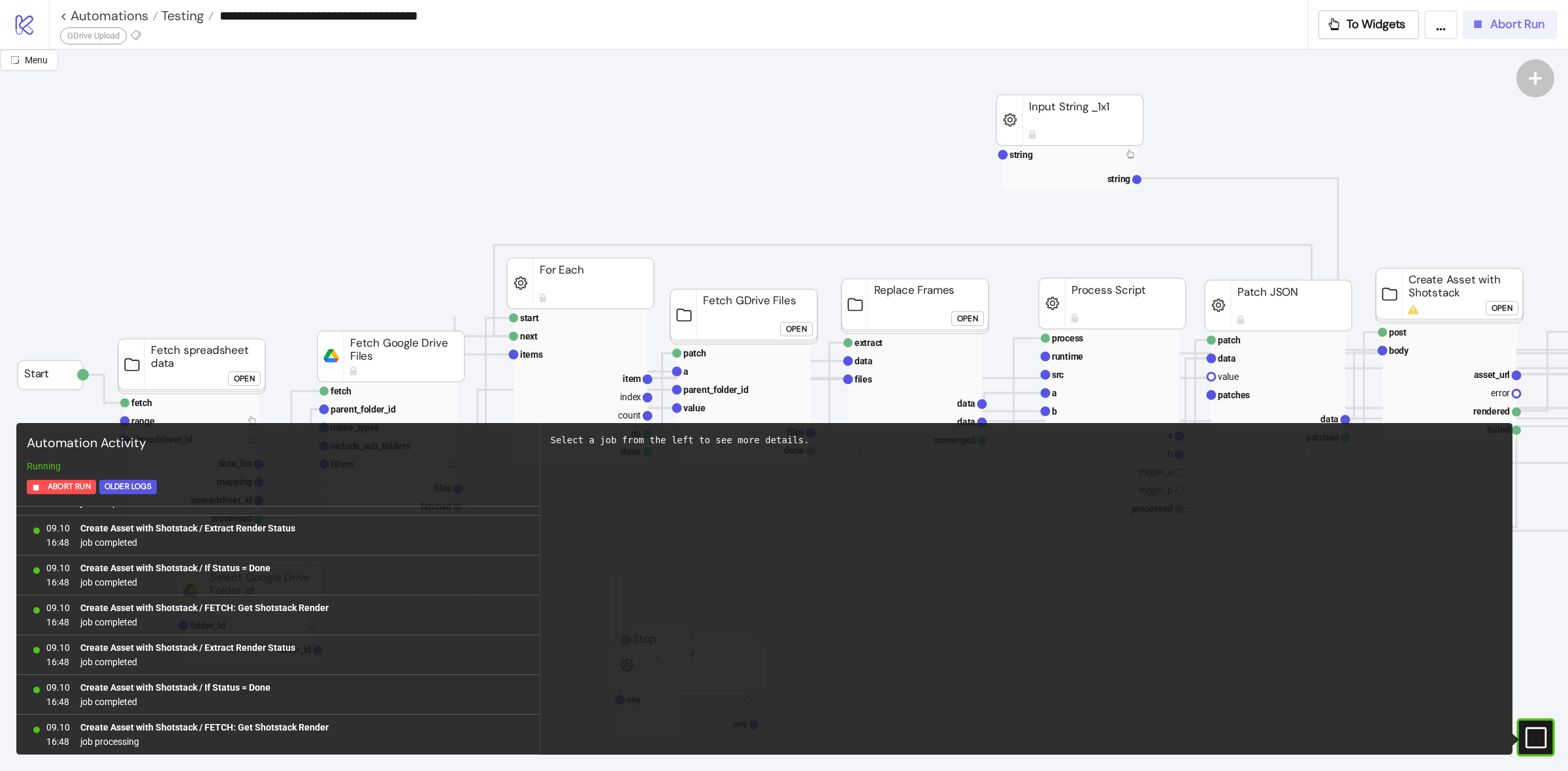
click at [1490, 29] on span "Abort Run" at bounding box center [1517, 24] width 55 height 15
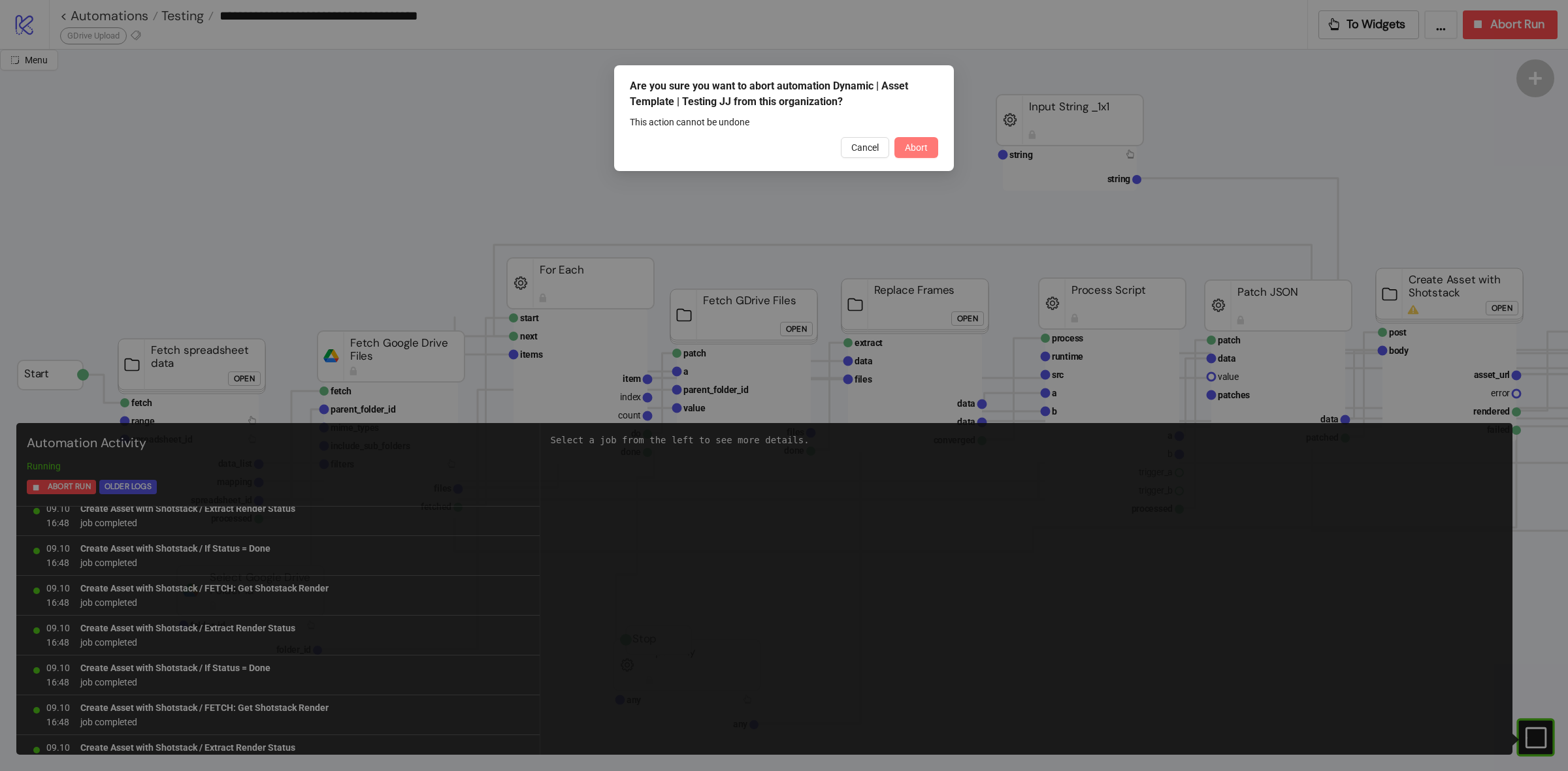
click at [903, 145] on button "Abort" at bounding box center [915, 147] width 44 height 21
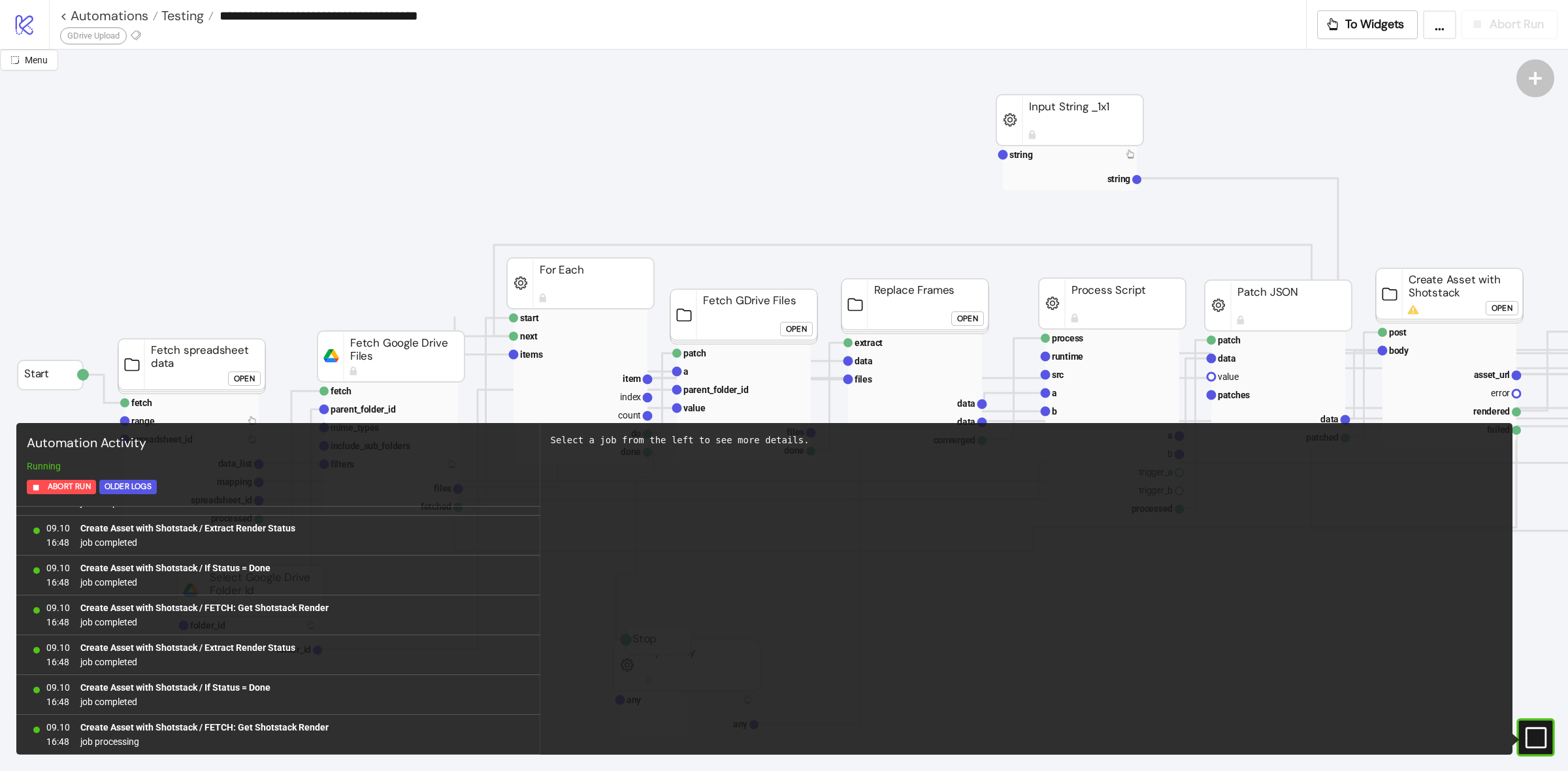
scroll to position [5785, 0]
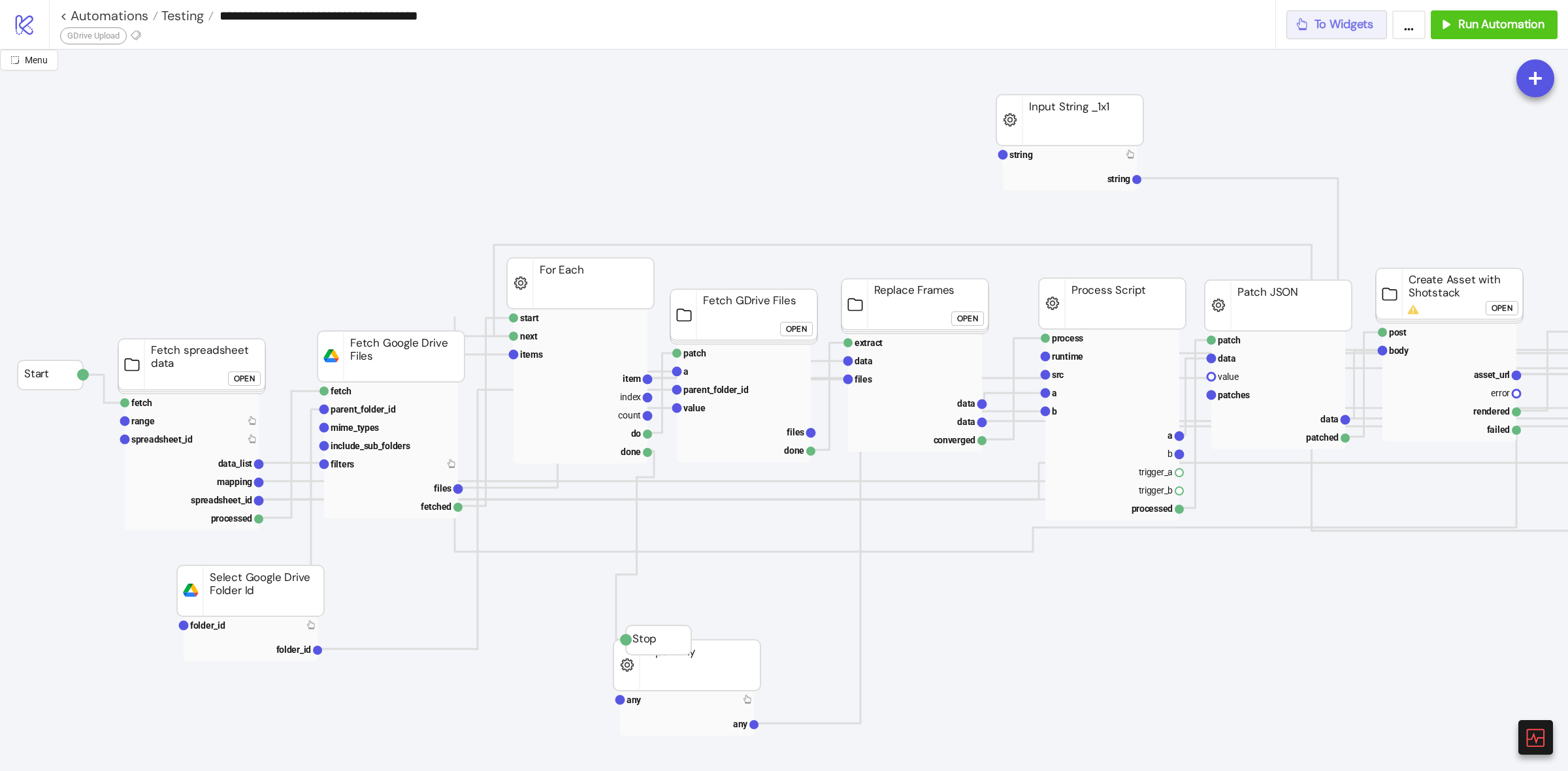
click at [1343, 27] on span "To Widgets" at bounding box center [1344, 24] width 59 height 15
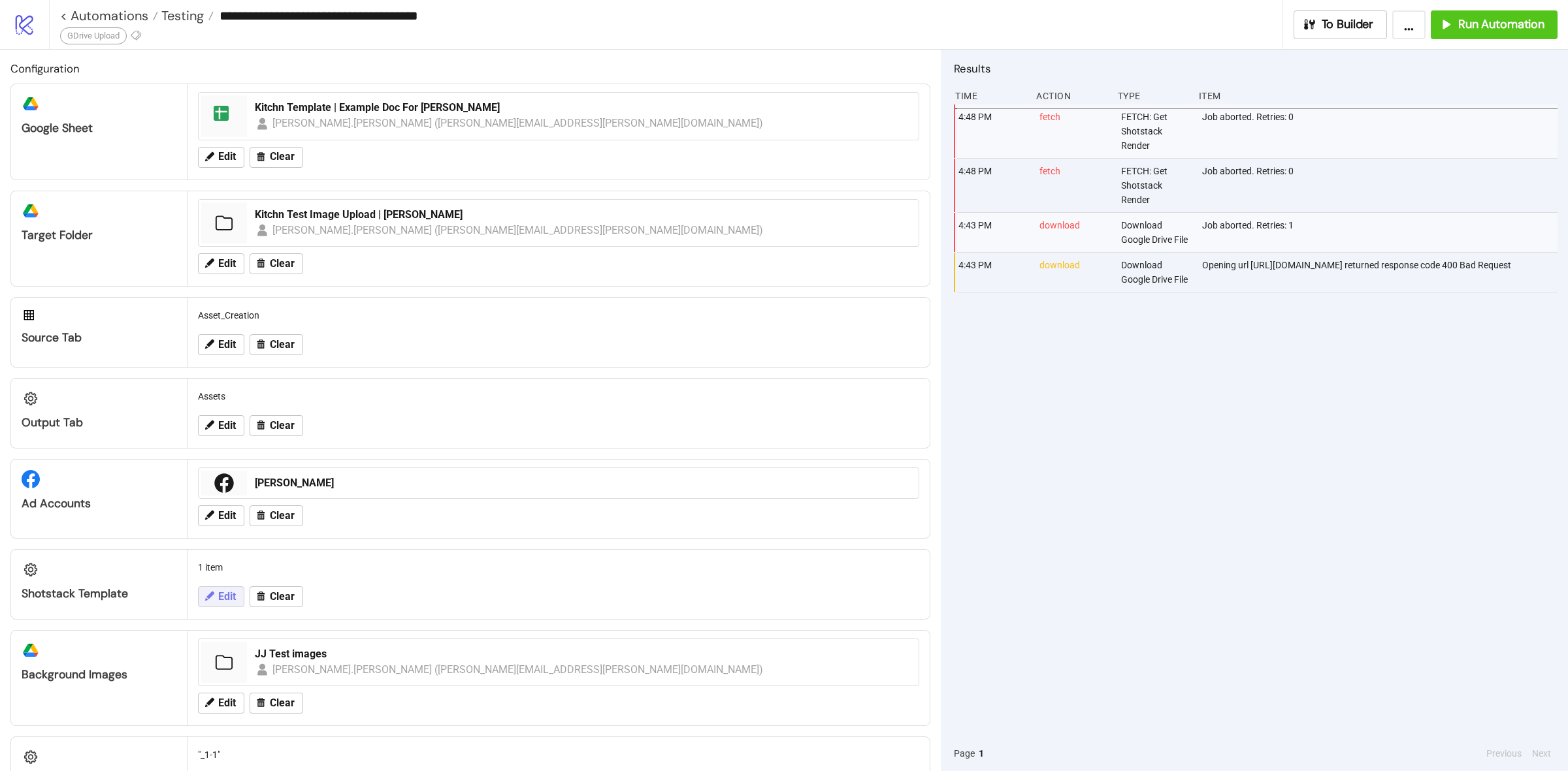
click at [232, 596] on span "Edit" at bounding box center [227, 596] width 18 height 12
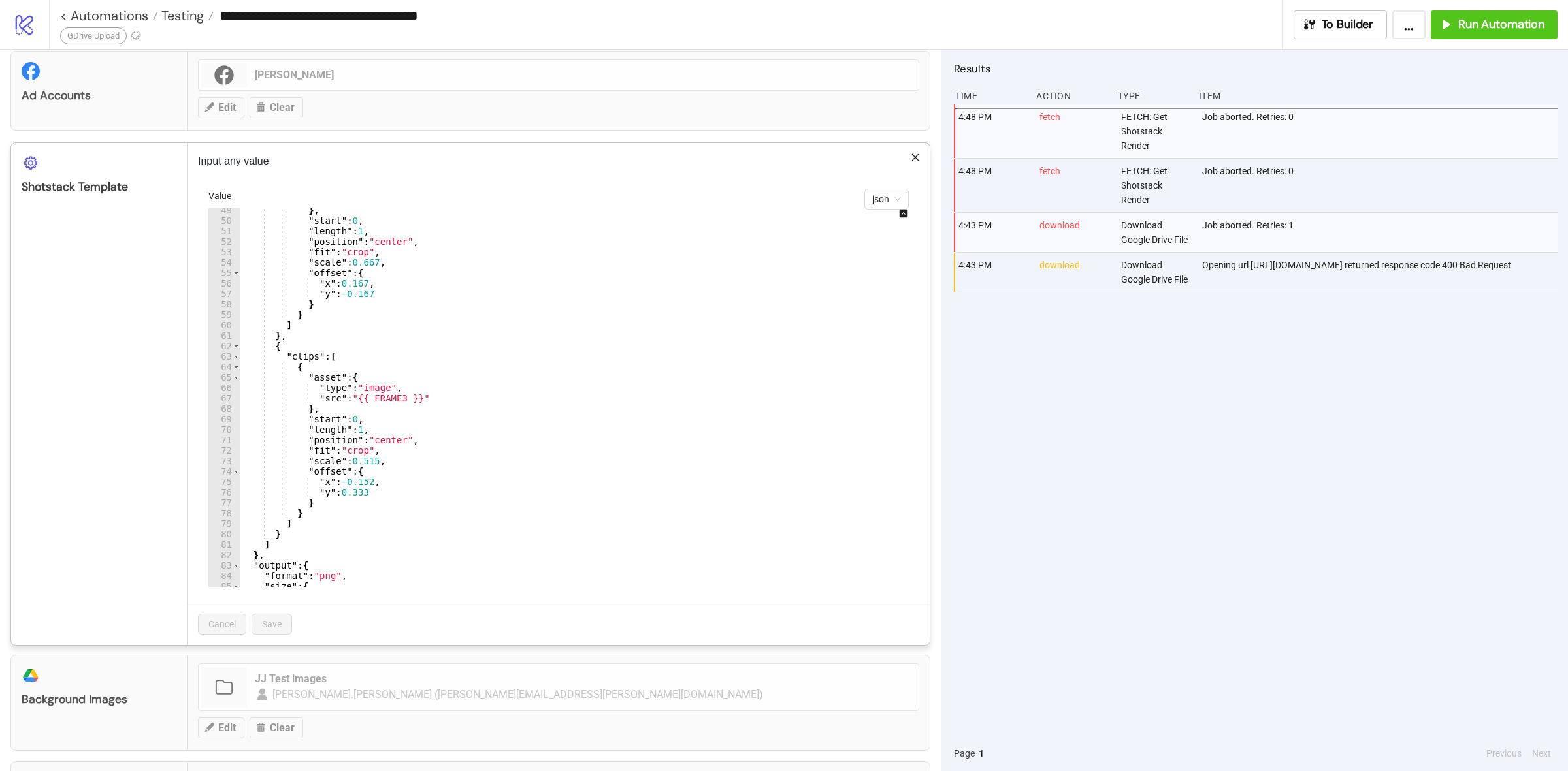
scroll to position [455, 0]
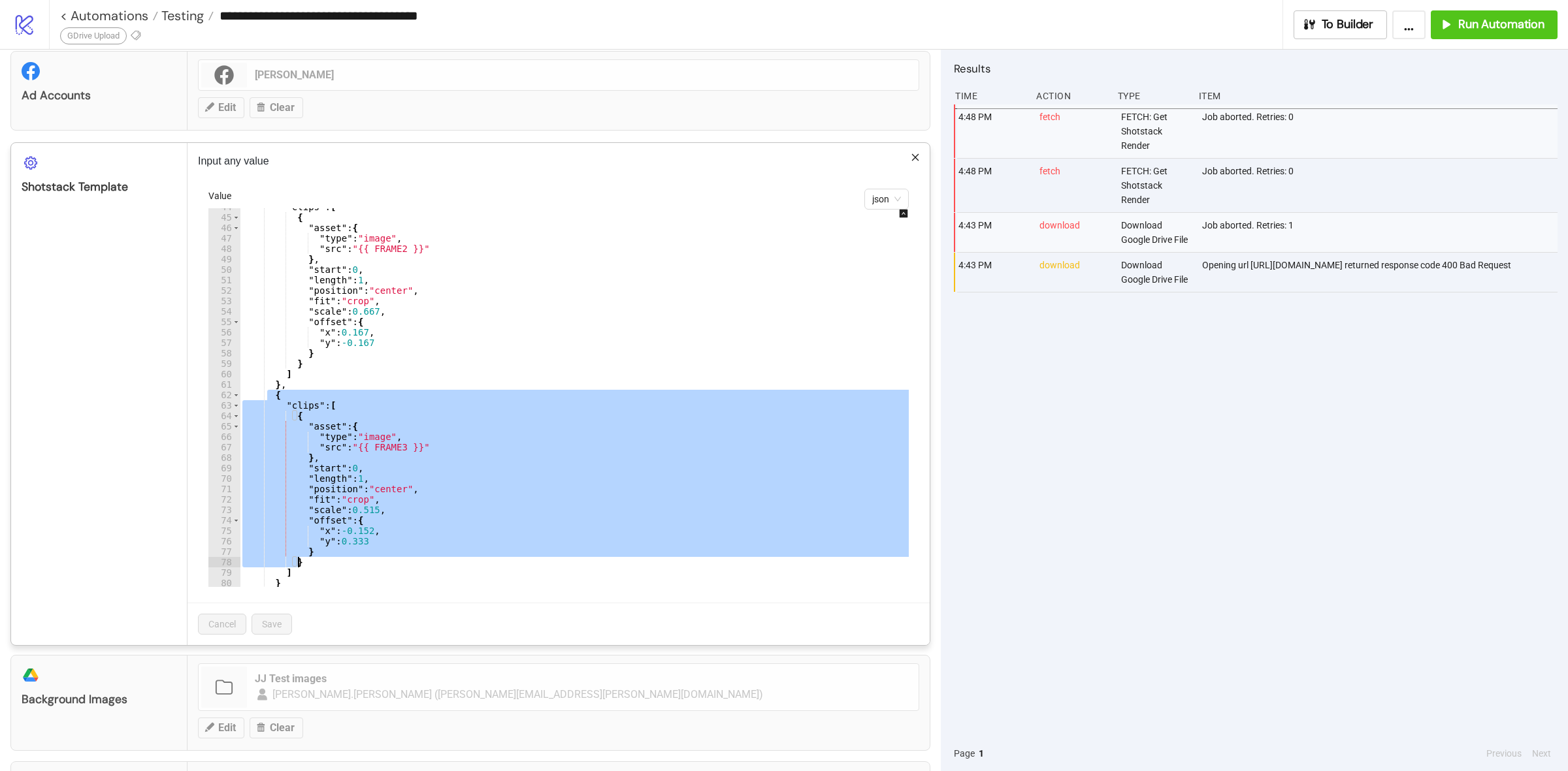
drag, startPoint x: 270, startPoint y: 397, endPoint x: 309, endPoint y: 561, distance: 168.6
click at [309, 561] on div ""clips" : [ { "asset" : { "type" : "image" , "src" : "{{ FRAME2 }}" } , "start"…" at bounding box center [583, 401] width 687 height 399
click at [309, 561] on div ""clips" : [ { "asset" : { "type" : "image" , "src" : "{{ FRAME2 }}" } , "start"…" at bounding box center [583, 398] width 687 height 379
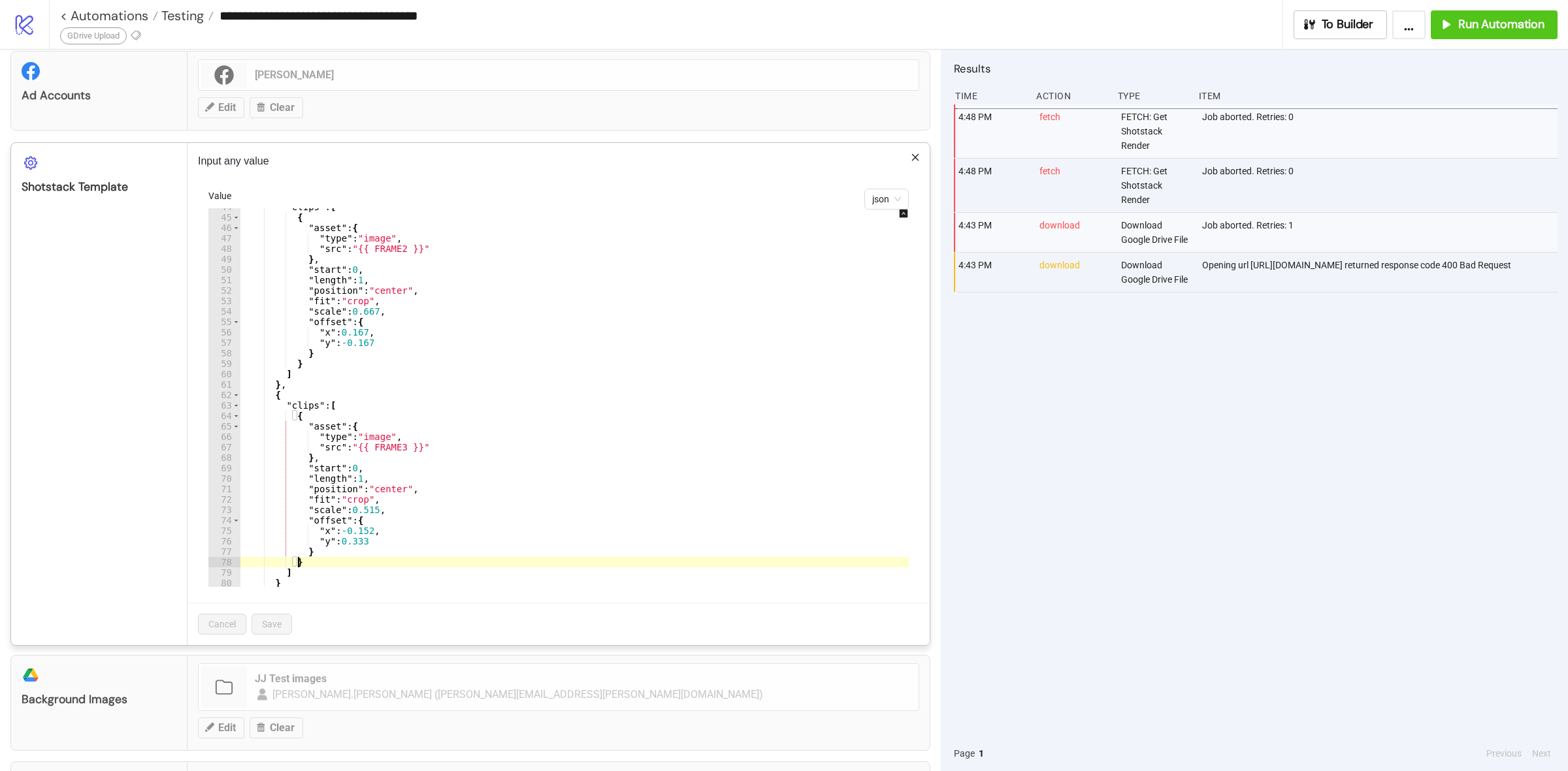
type textarea "**"
paste textarea "*"
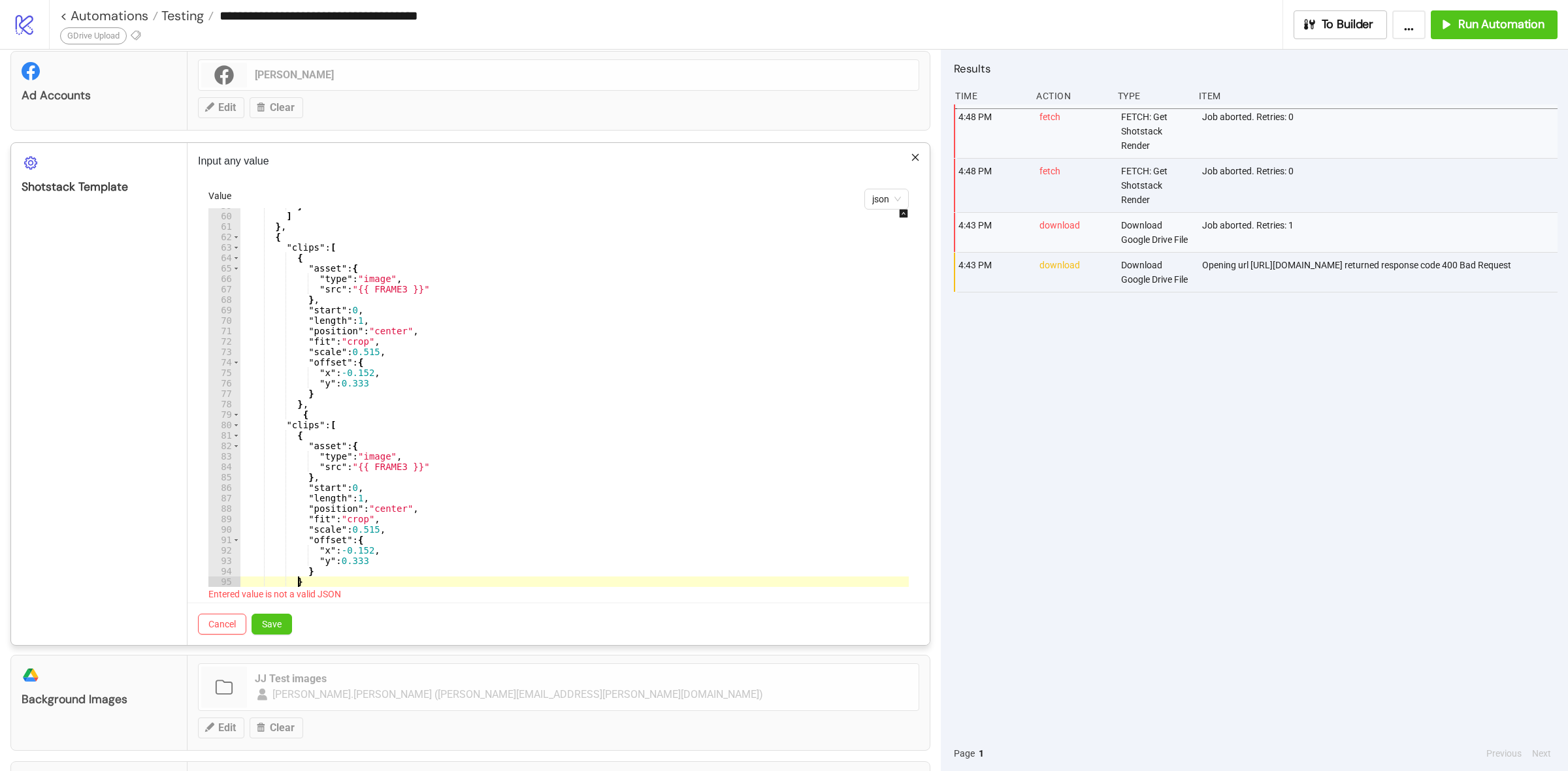
scroll to position [614, 0]
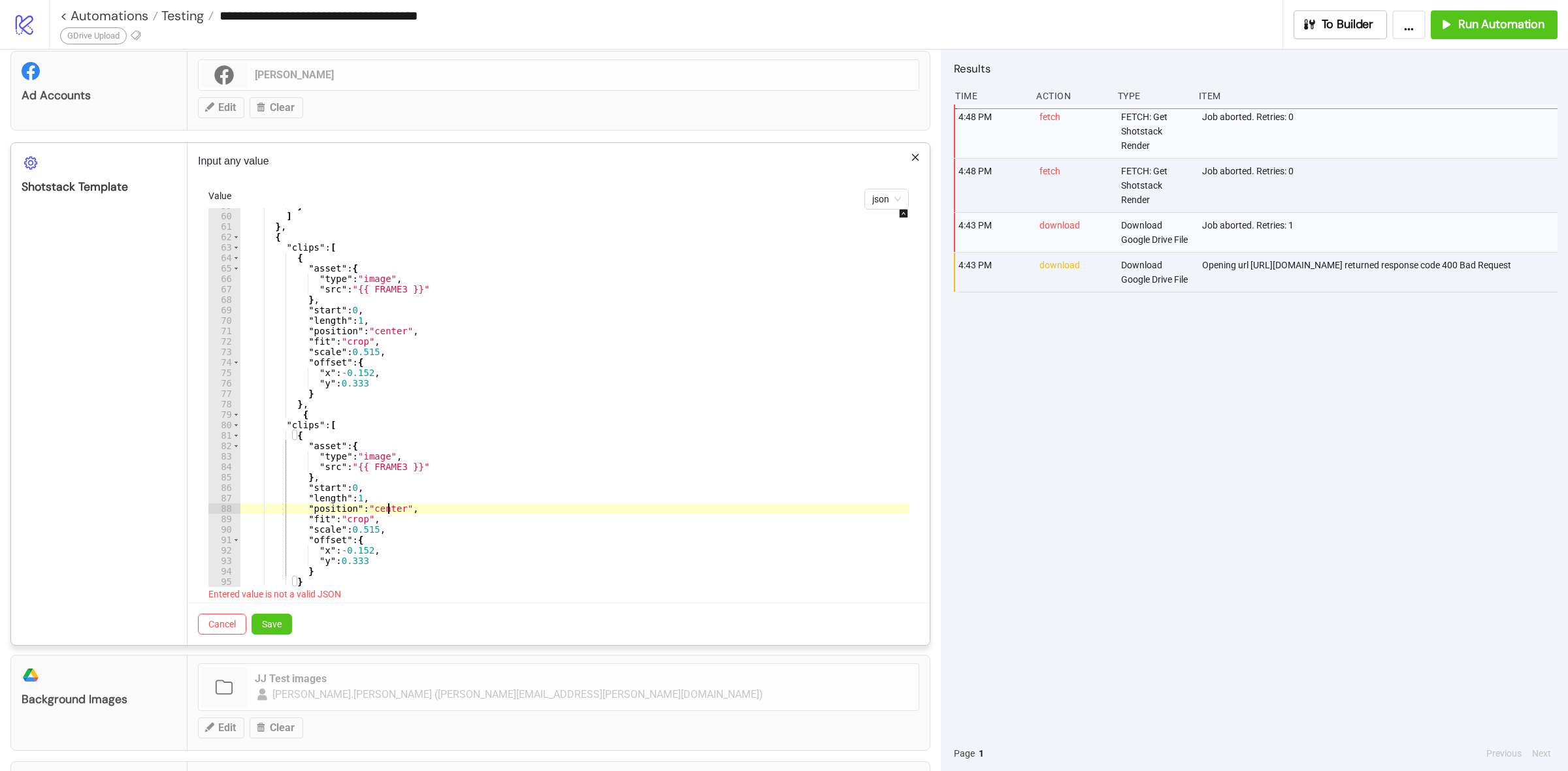
click at [390, 510] on div "} ] } , { "clips" : [ { "asset" : { "type" : "image" , "src" : "{{ FRAME3 }}" }…" at bounding box center [583, 399] width 687 height 399
type textarea "**********"
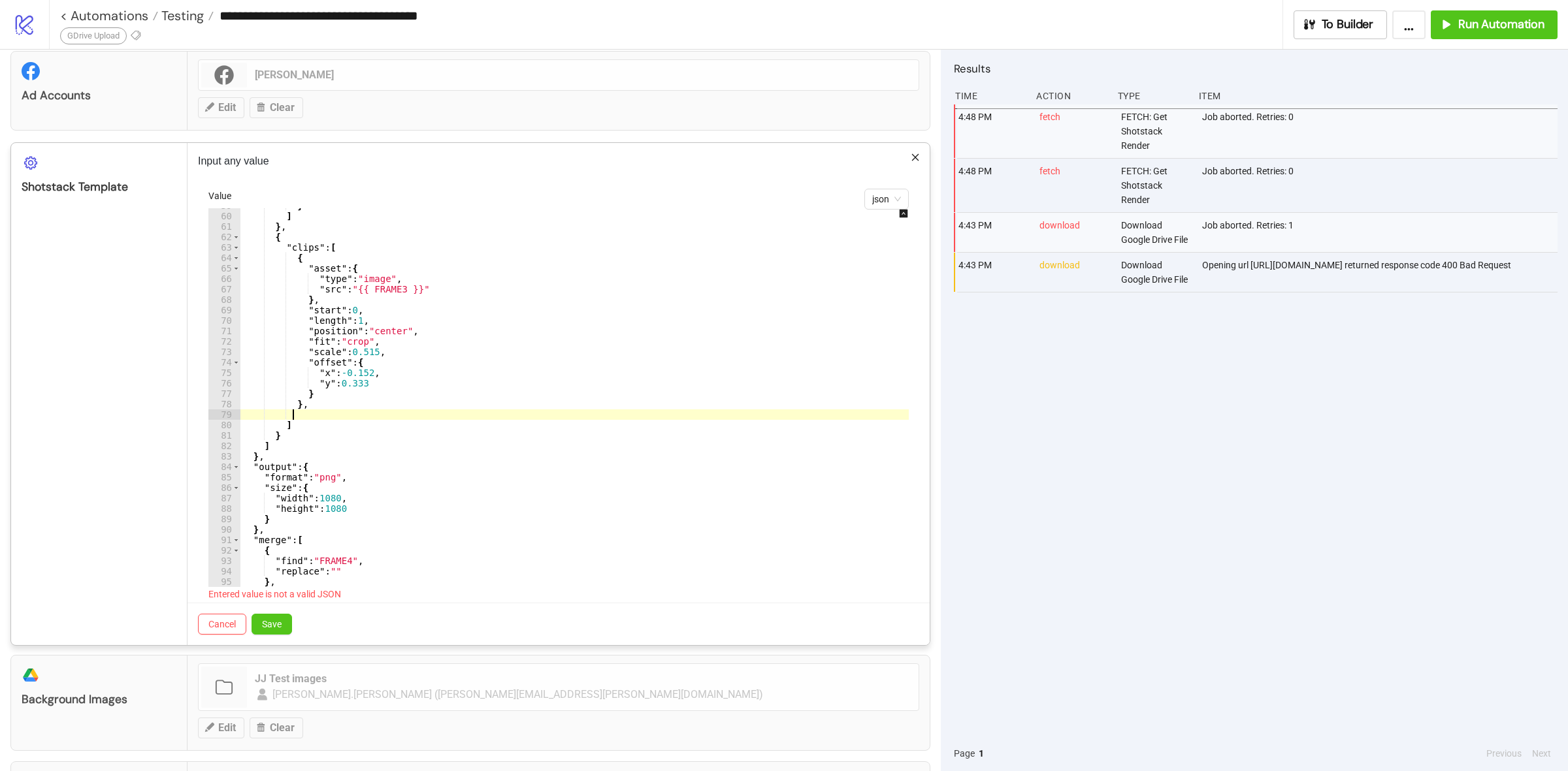
click at [312, 409] on div "} ] } , { "clips" : [ { "asset" : { "type" : "image" , "src" : "{{ FRAME3 }}" }…" at bounding box center [583, 399] width 687 height 399
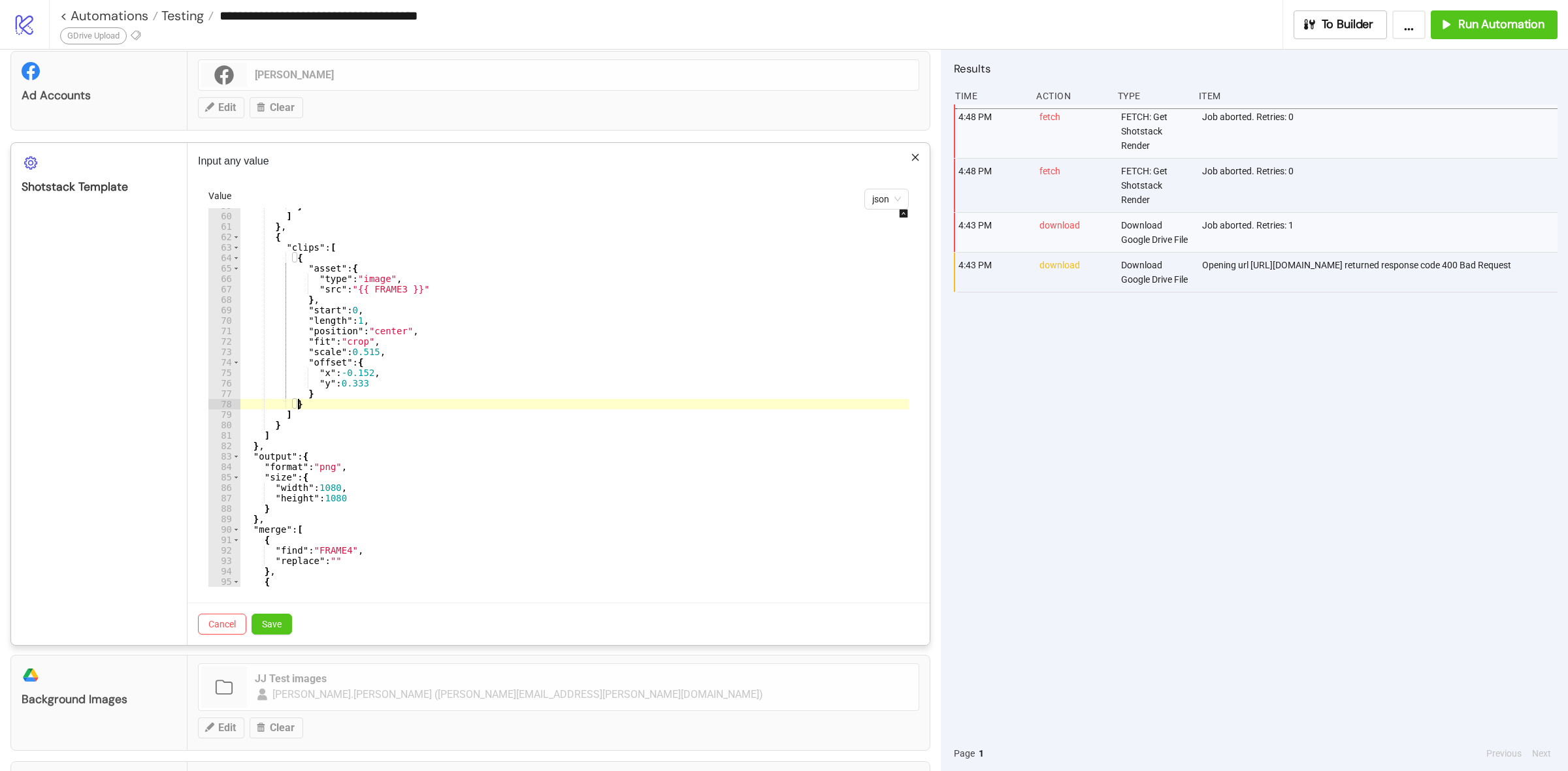
click at [464, 529] on div "} ] } , { "clips" : [ { "asset" : { "type" : "image" , "src" : "{{ FRAME3 }}" }…" at bounding box center [583, 399] width 687 height 399
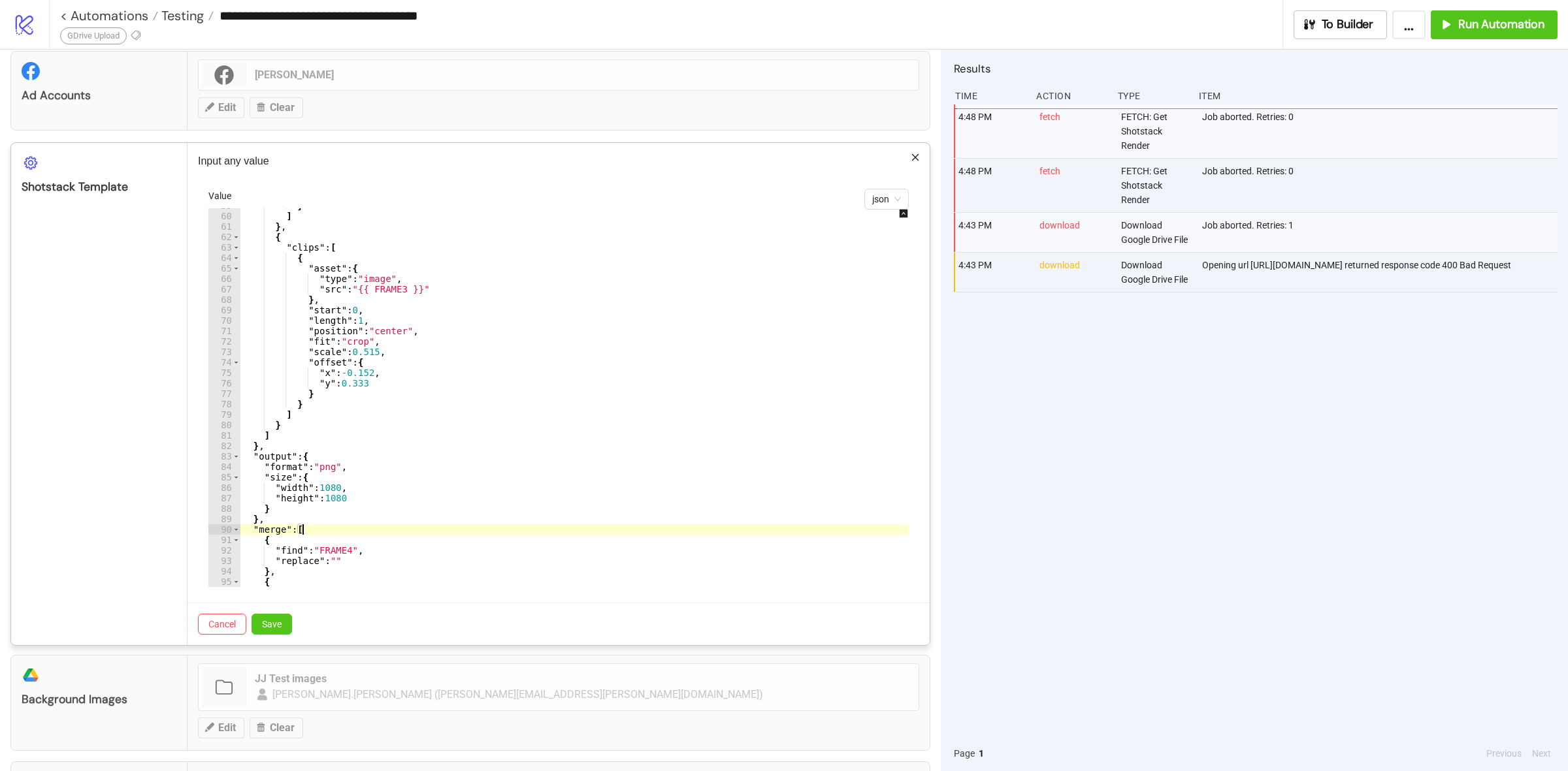
click at [544, 391] on div "} ] } , { "clips" : [ { "asset" : { "type" : "image" , "src" : "{{ FRAME3 }}" }…" at bounding box center [583, 399] width 687 height 399
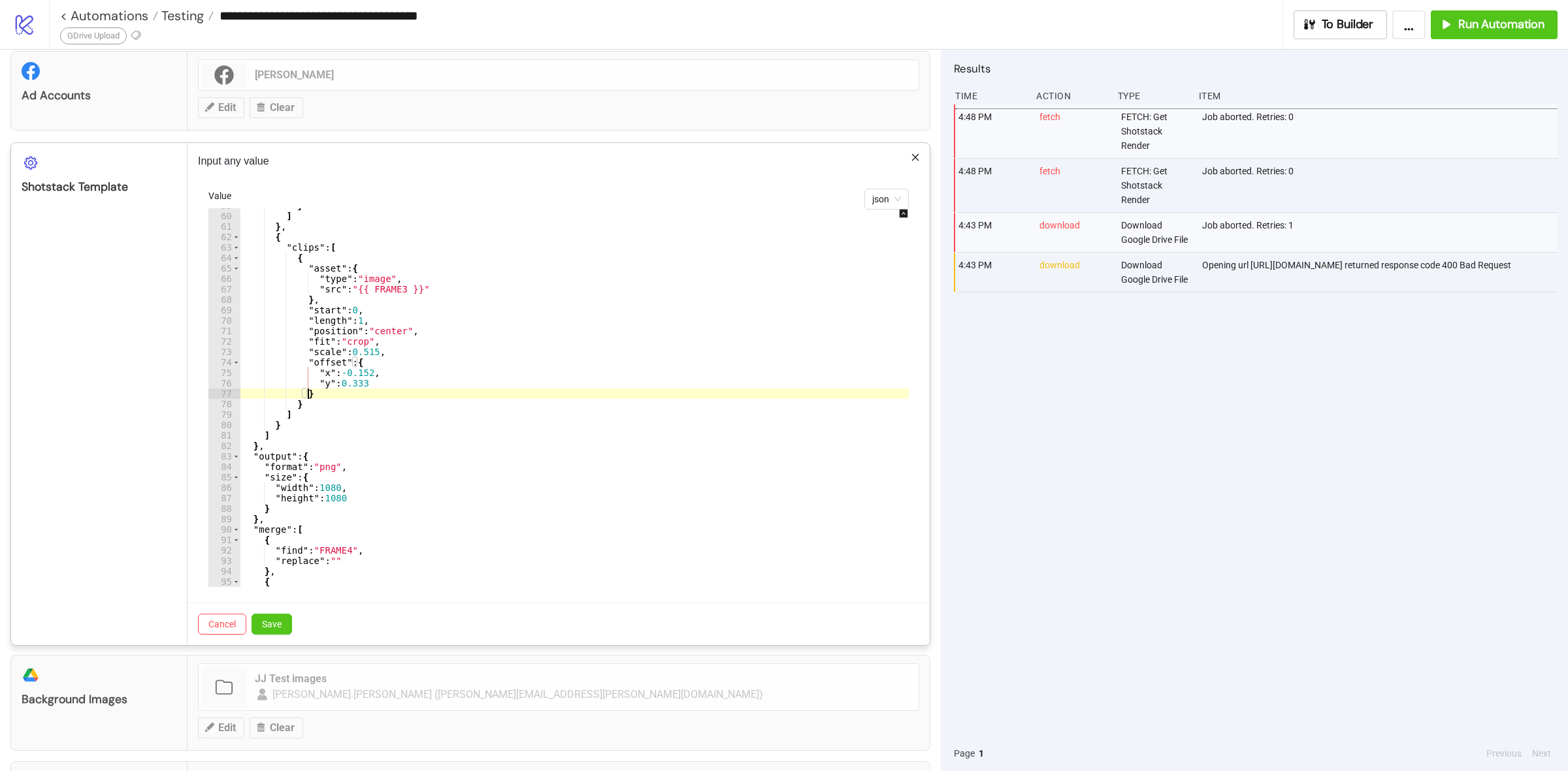
click at [1180, 557] on div "4:48 PM fetch FETCH: Get Shotstack Render Job aborted. Retries: 0 4:48 PM fetch…" at bounding box center [1255, 420] width 603 height 632
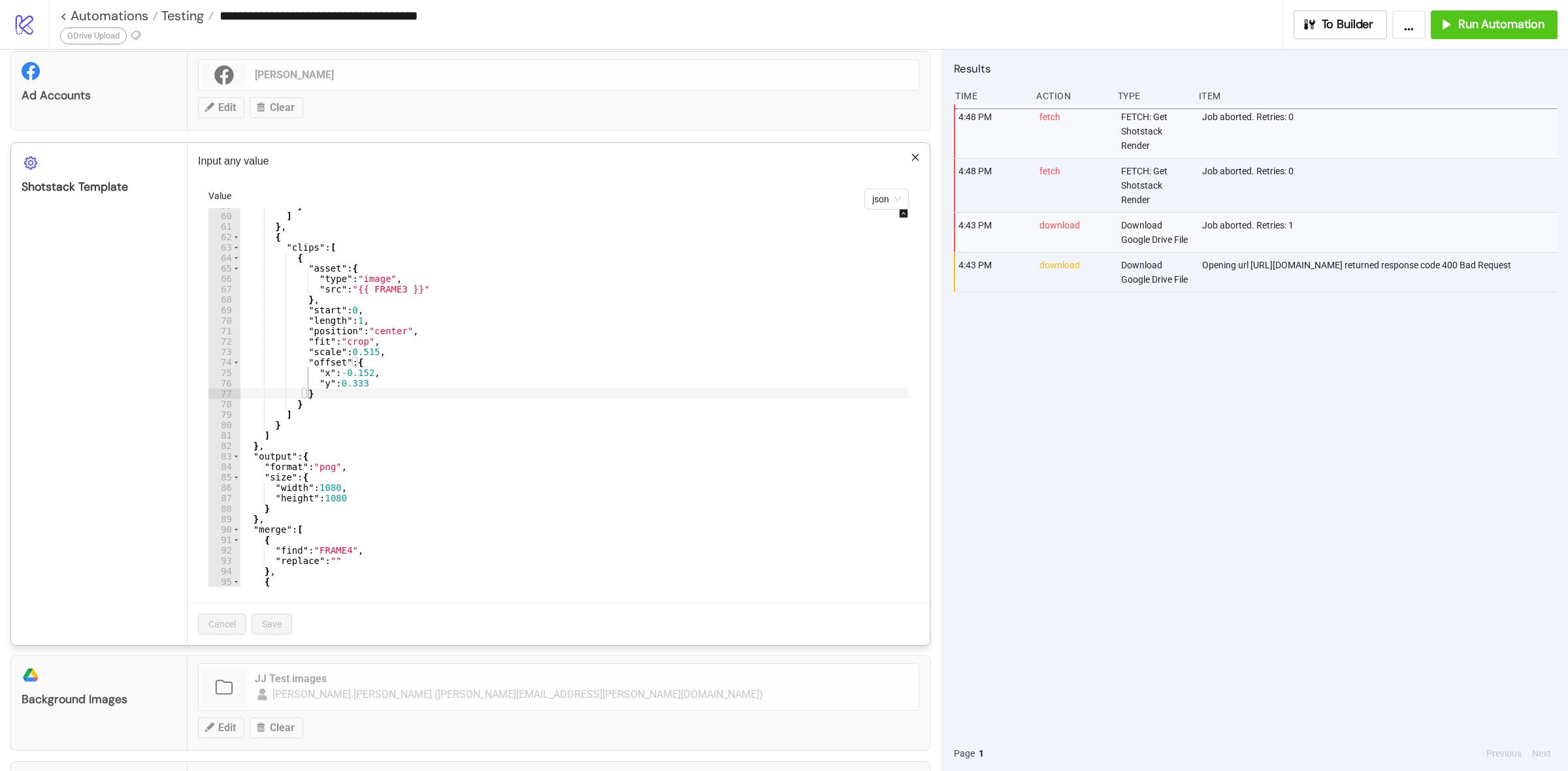
click at [314, 296] on div "} ] } , { "clips" : [ { "asset" : { "type" : "image" , "src" : "{{ FRAME3 }}" }…" at bounding box center [583, 399] width 687 height 399
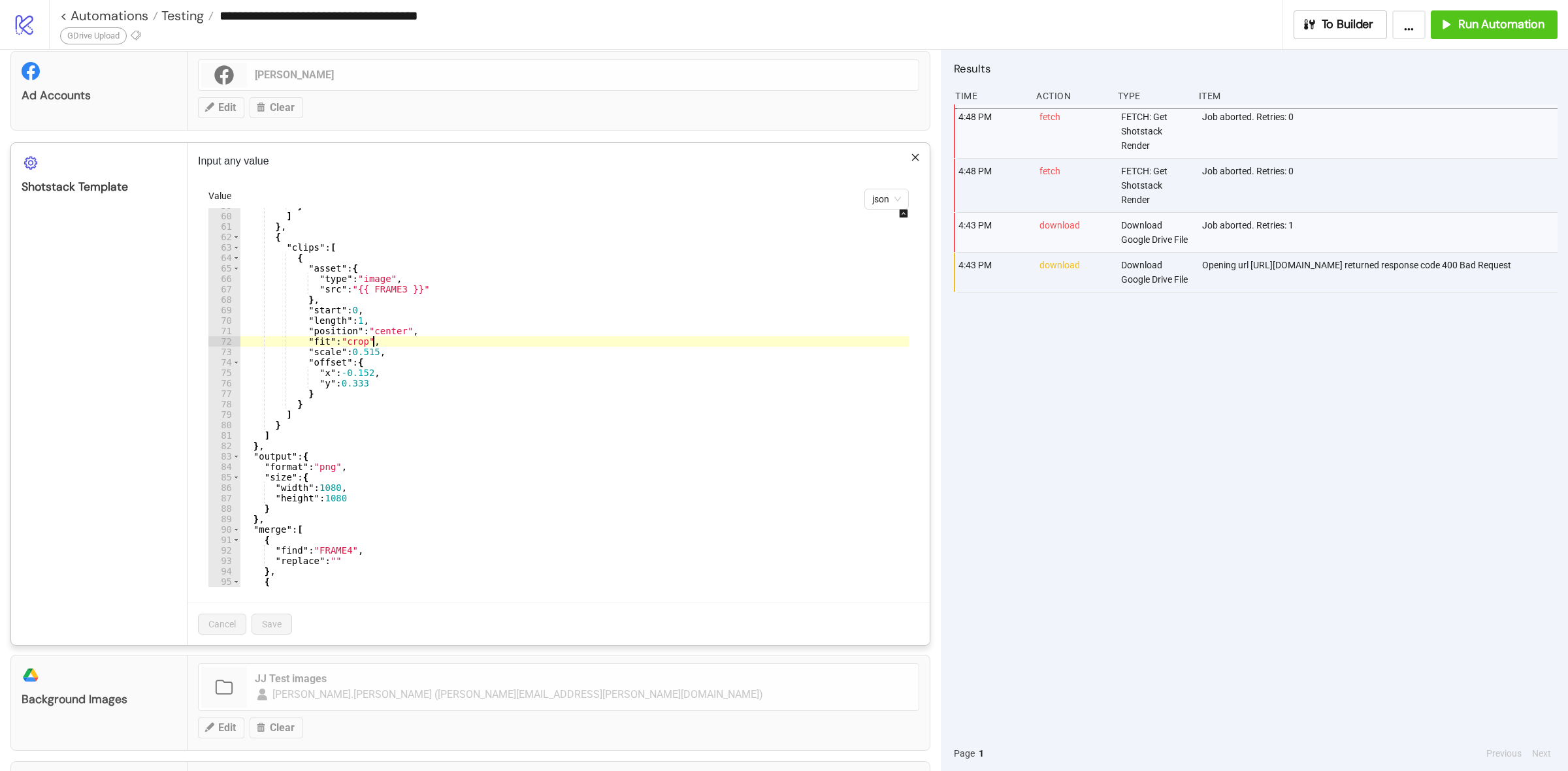
click at [540, 344] on div "} ] } , { "clips" : [ { "asset" : { "type" : "image" , "src" : "{{ FRAME3 }}" }…" at bounding box center [583, 399] width 687 height 399
type textarea "**********"
click at [1092, 462] on div "4:48 PM fetch FETCH: Get Shotstack Render Job aborted. Retries: 0 4:48 PM fetch…" at bounding box center [1255, 420] width 603 height 632
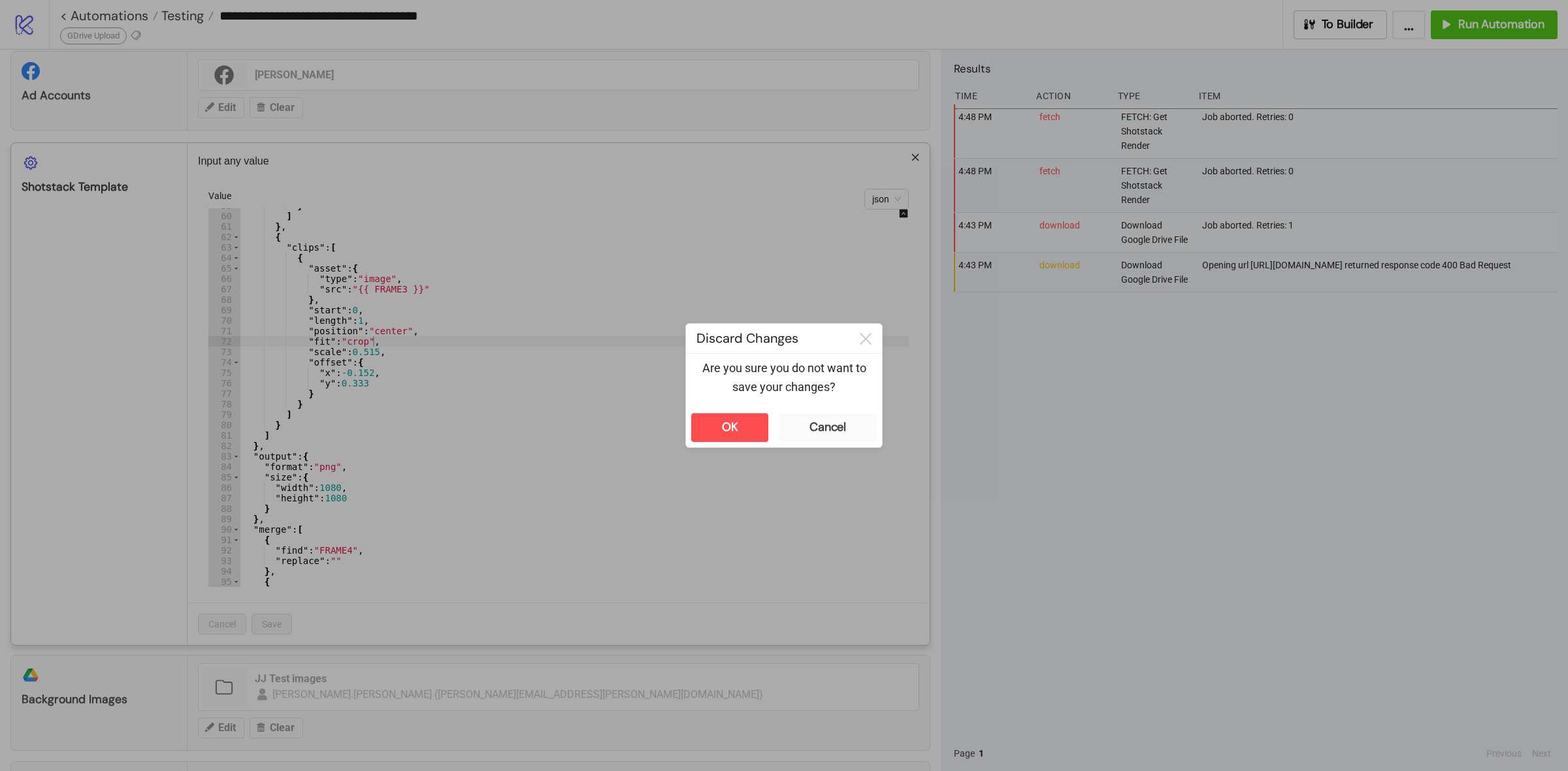
click at [1224, 471] on div "**********" at bounding box center [784, 385] width 1568 height 771
click at [731, 415] on button "OK" at bounding box center [729, 428] width 77 height 29
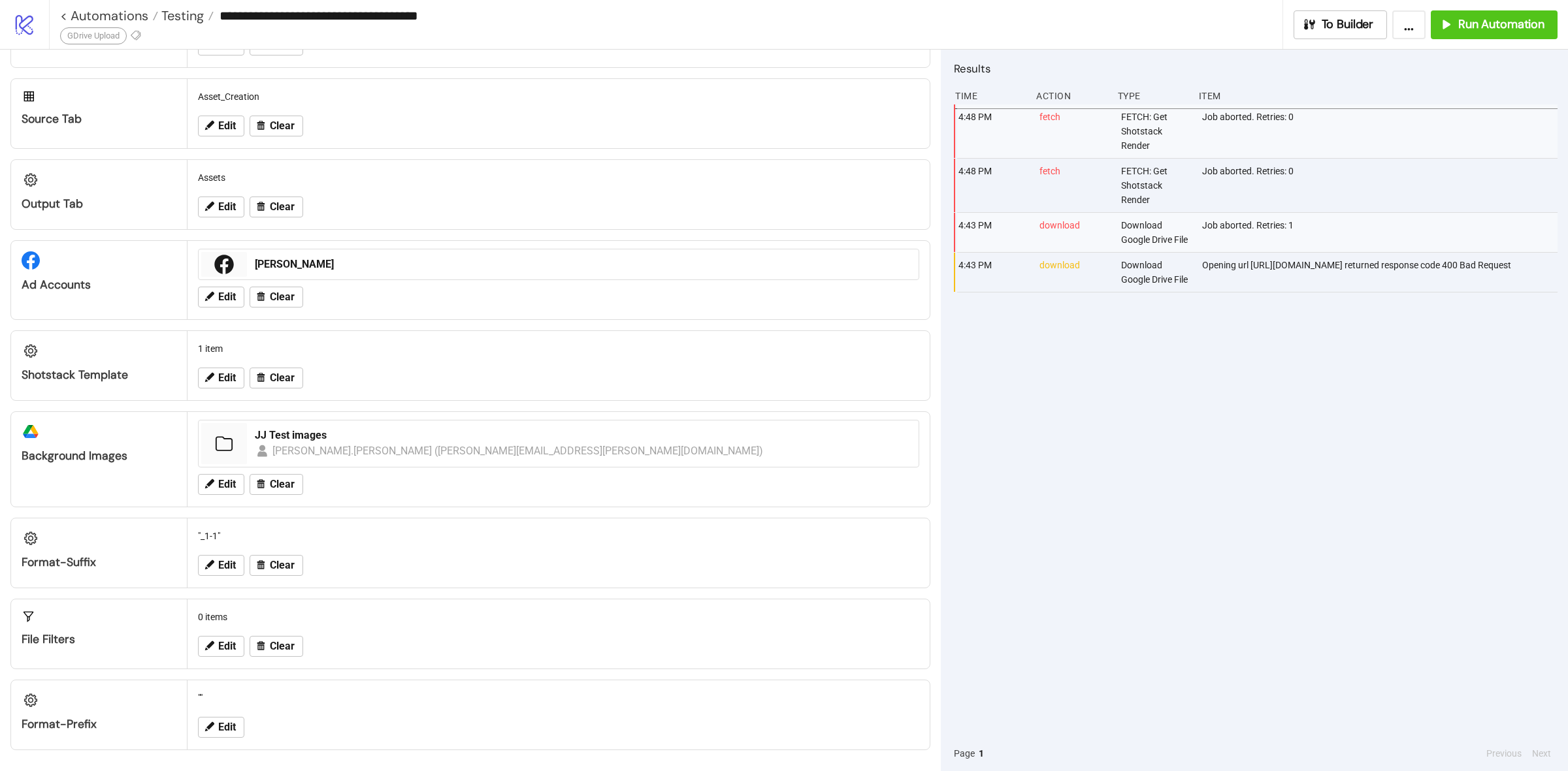
click at [220, 389] on div "Edit Clear" at bounding box center [559, 378] width 731 height 34
click at [222, 379] on span "Edit" at bounding box center [227, 377] width 18 height 12
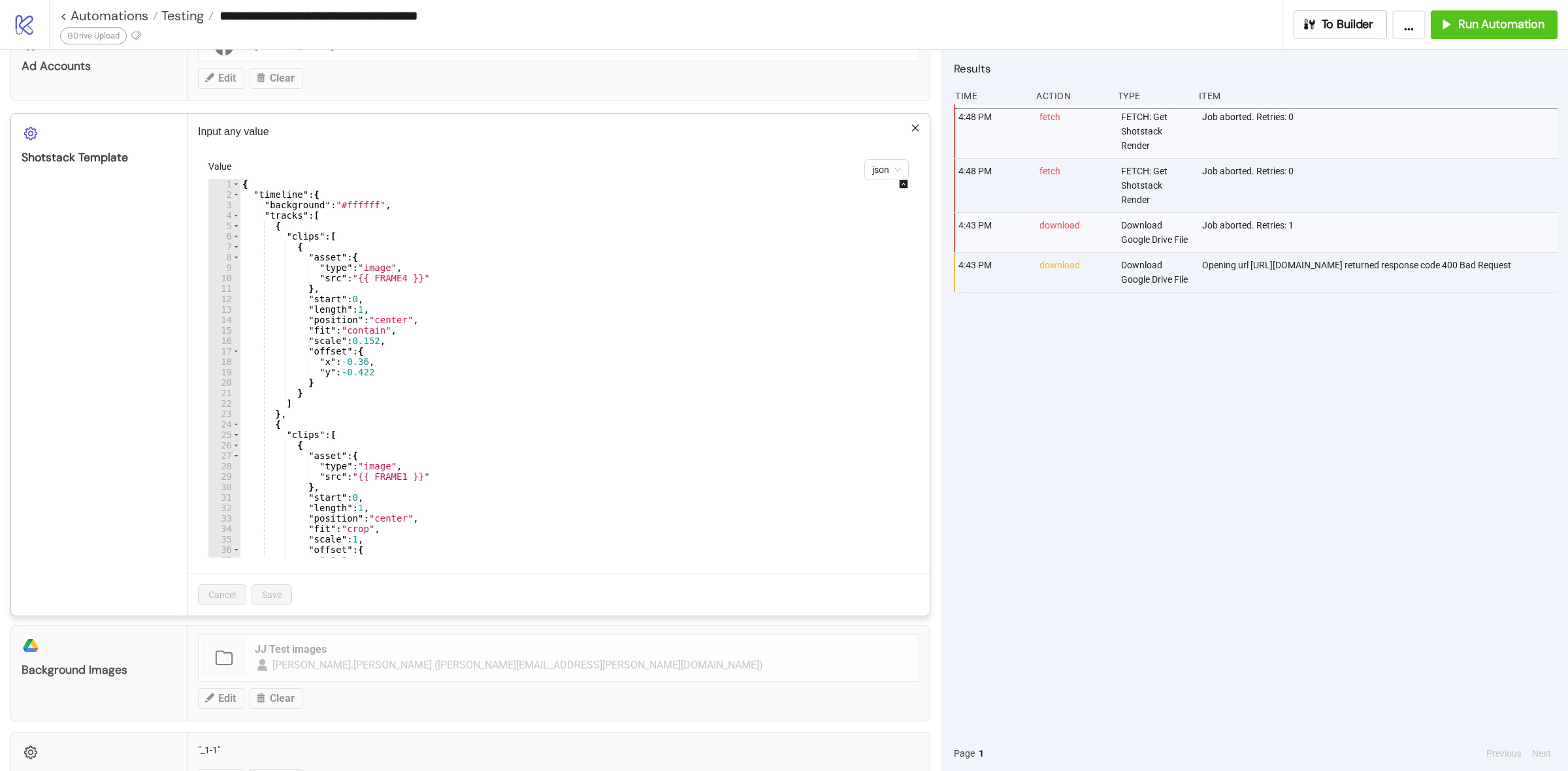
scroll to position [410, 0]
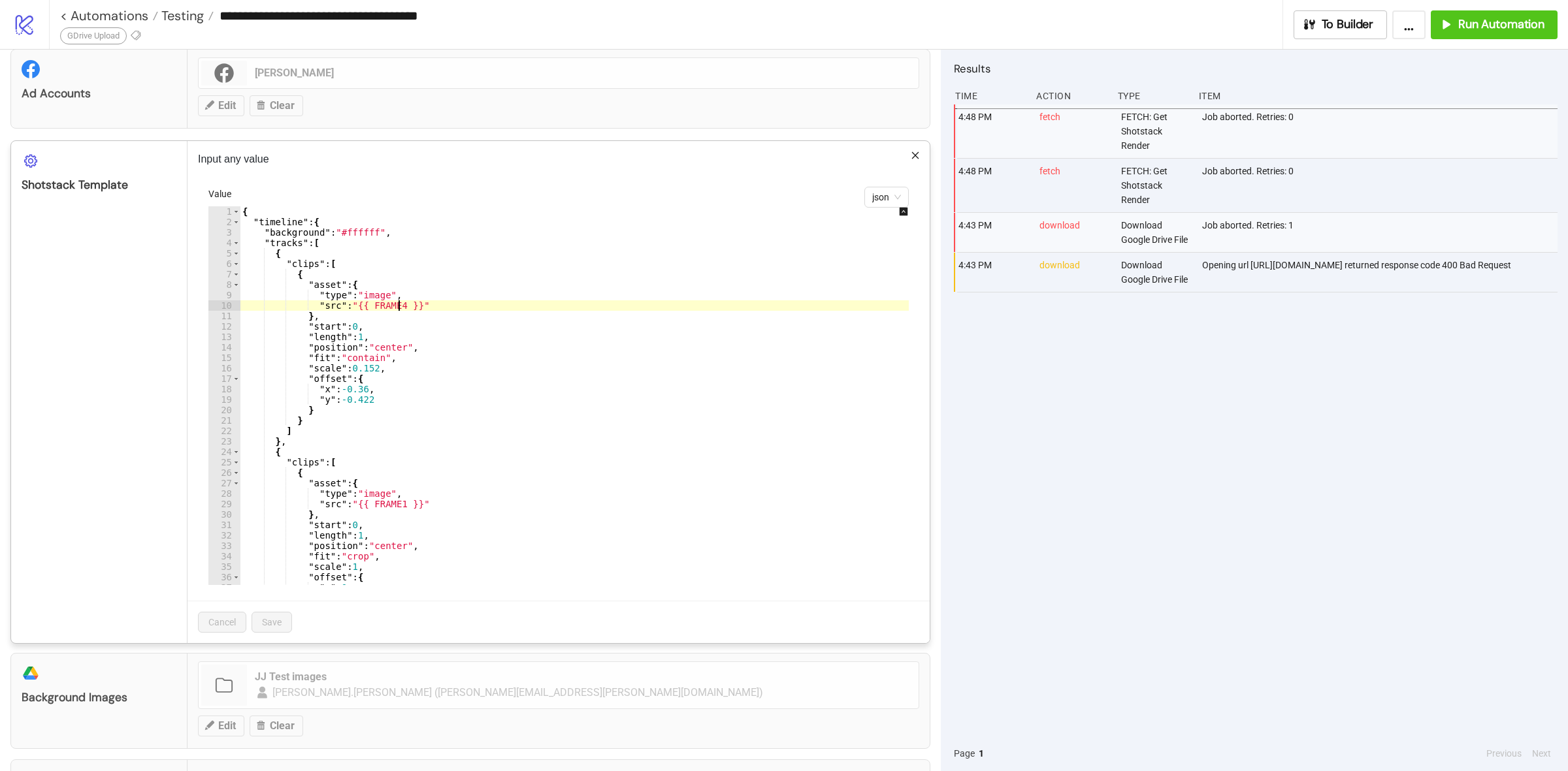
click at [399, 307] on div "{ "timeline" : { "background" : "#ffffff" , "tracks" : [ { "clips" : [ { "asset…" at bounding box center [583, 406] width 687 height 399
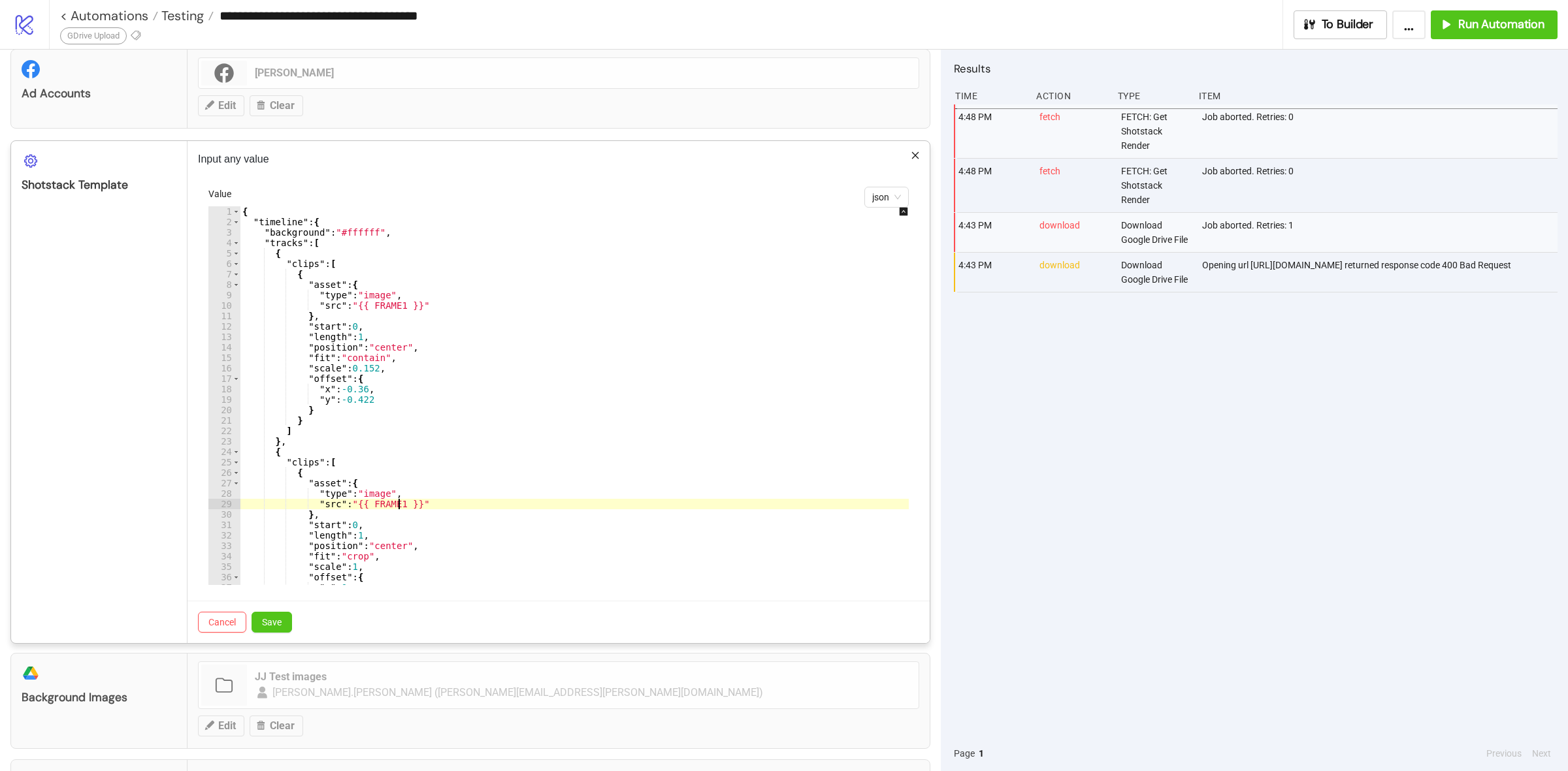
click at [397, 505] on div "{ "timeline" : { "background" : "#ffffff" , "tracks" : [ { "clips" : [ { "asset…" at bounding box center [583, 406] width 687 height 399
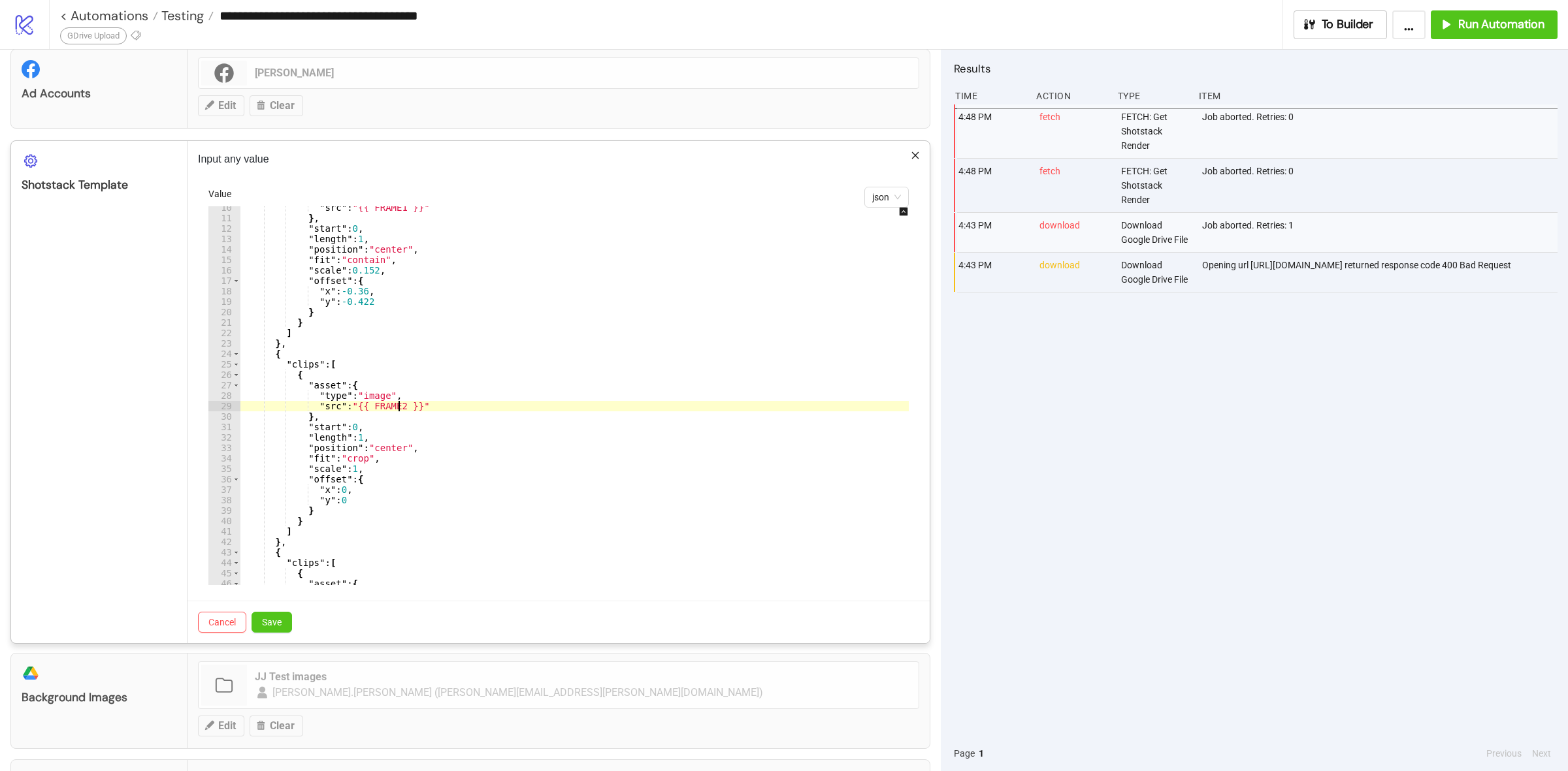
scroll to position [196, 0]
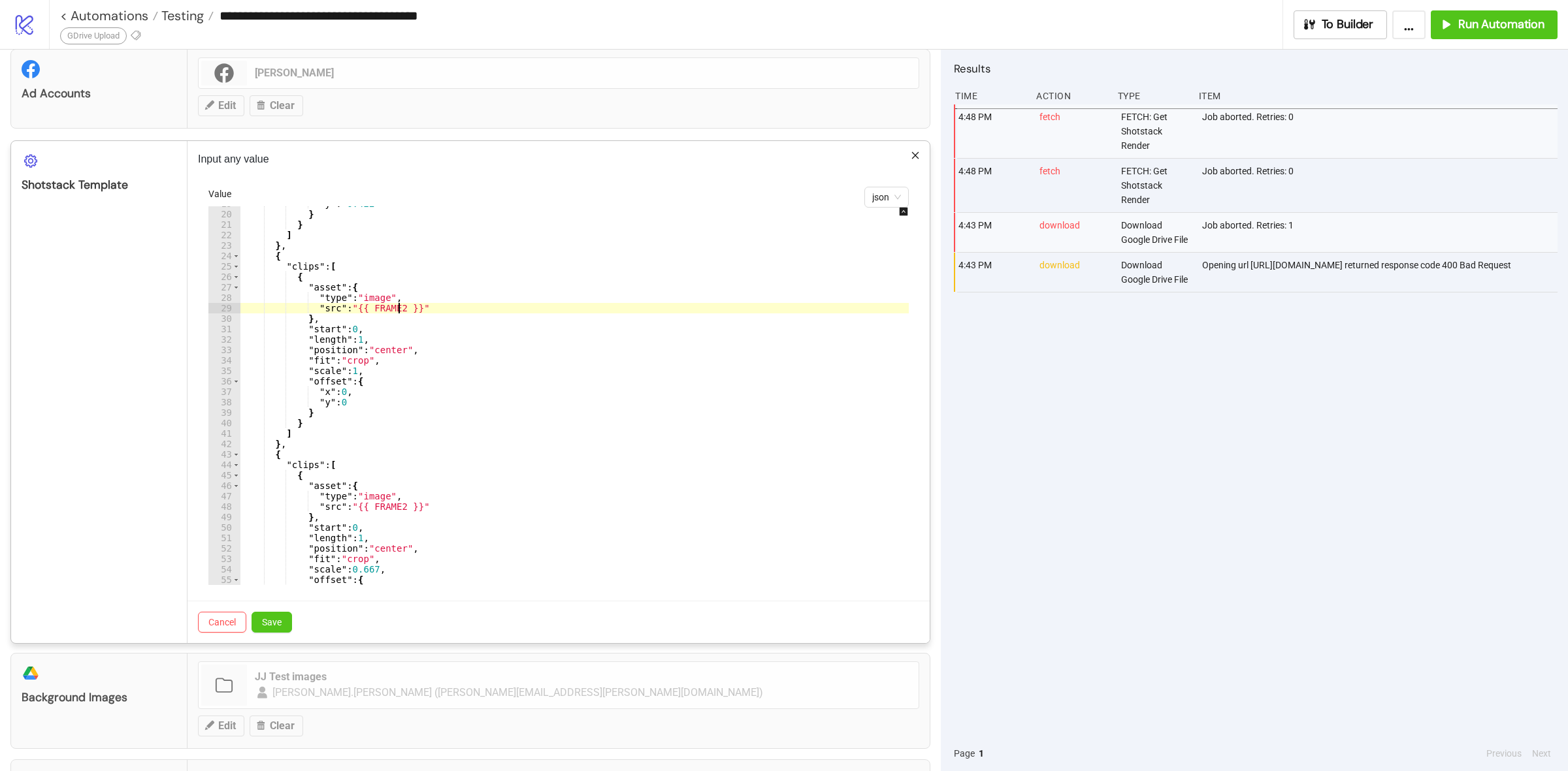
click at [395, 510] on div ""y" : -0.422 } } ] } , { "clips" : [ { "asset" : { "type" : "image" , "src" : "…" at bounding box center [583, 398] width 687 height 399
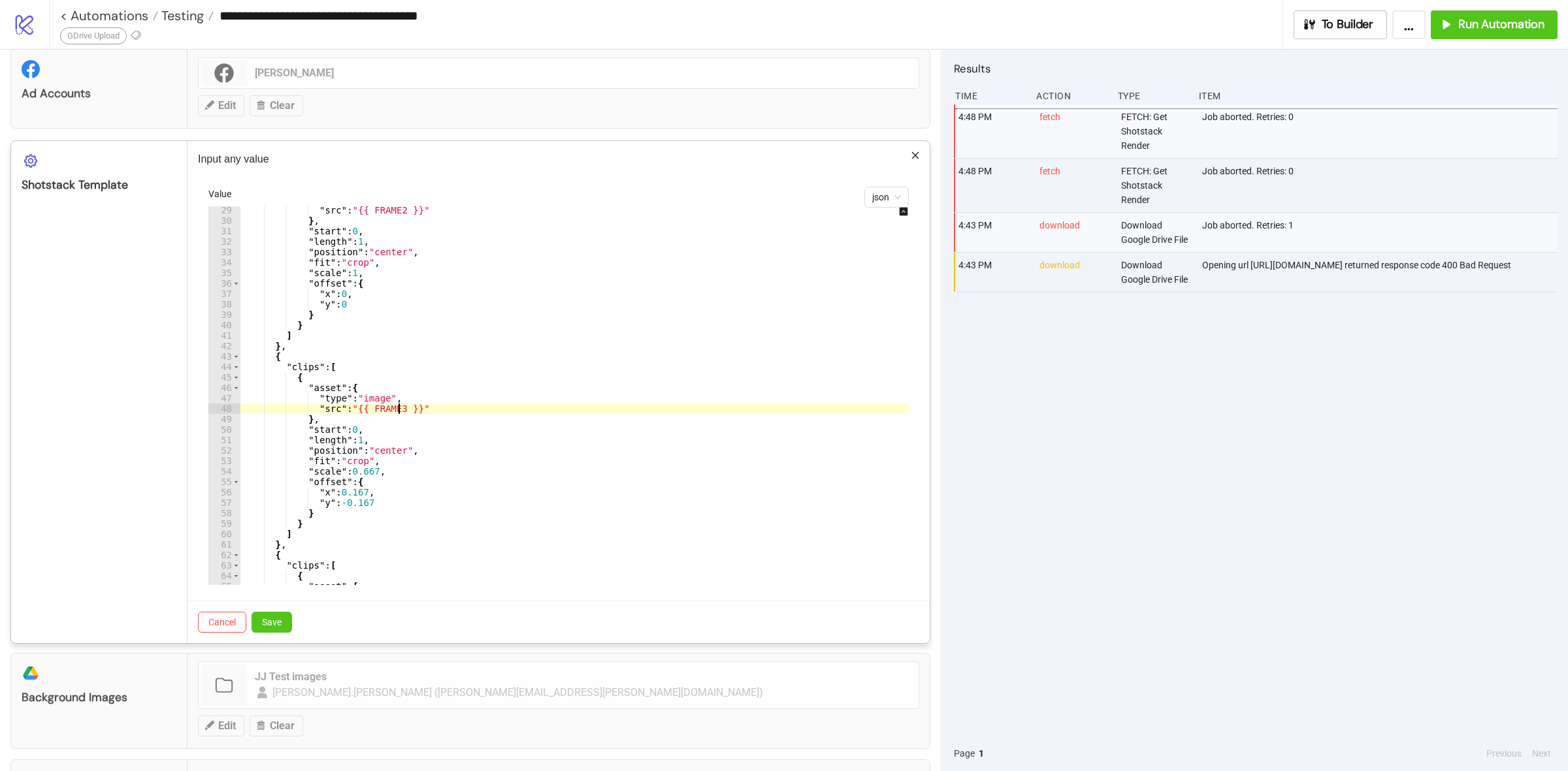
scroll to position [391, 0]
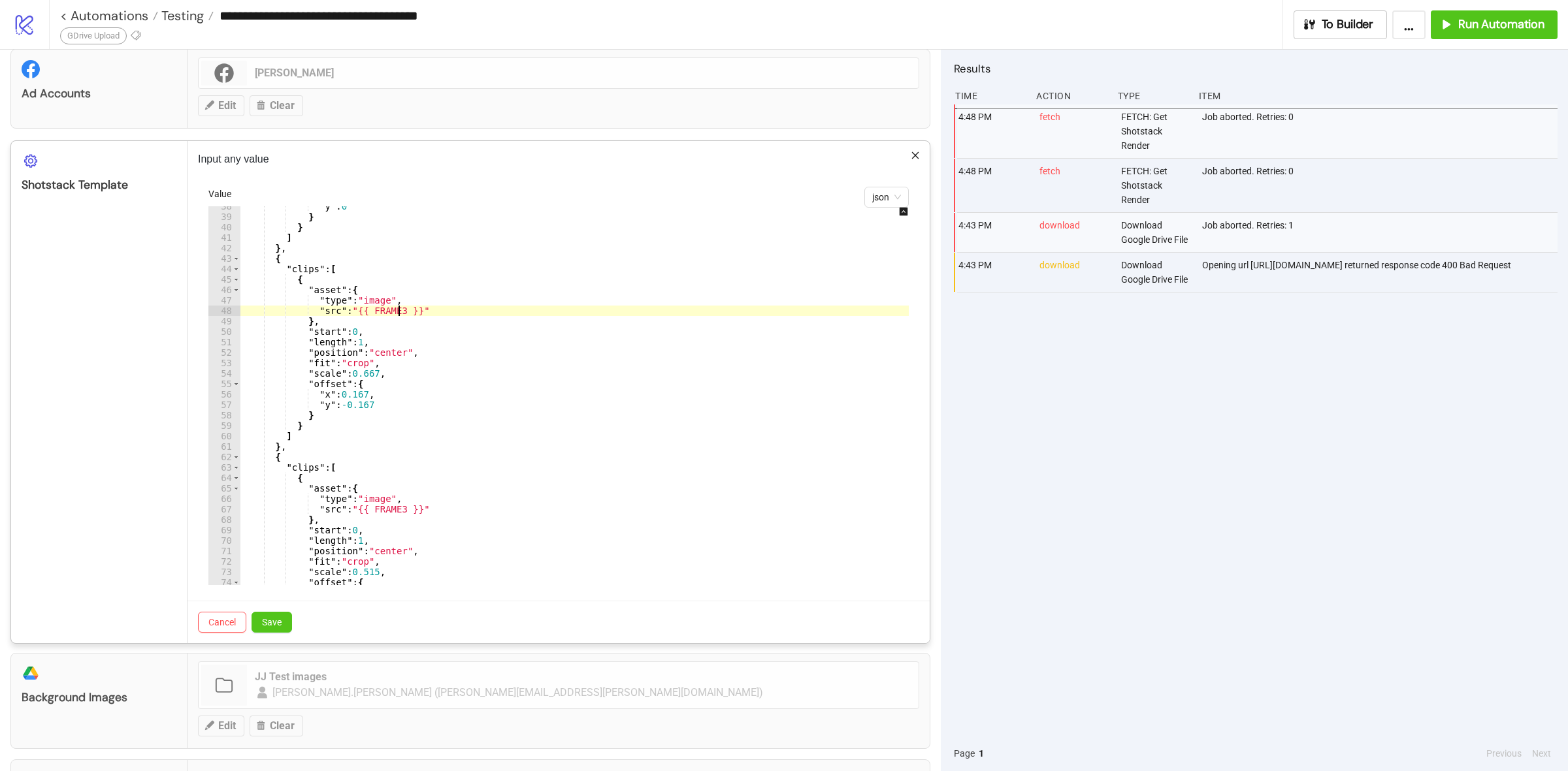
click at [396, 510] on div ""y" : 0 } } ] } , { "clips" : [ { "asset" : { "type" : "image" , "src" : "{{ FR…" at bounding box center [583, 400] width 687 height 399
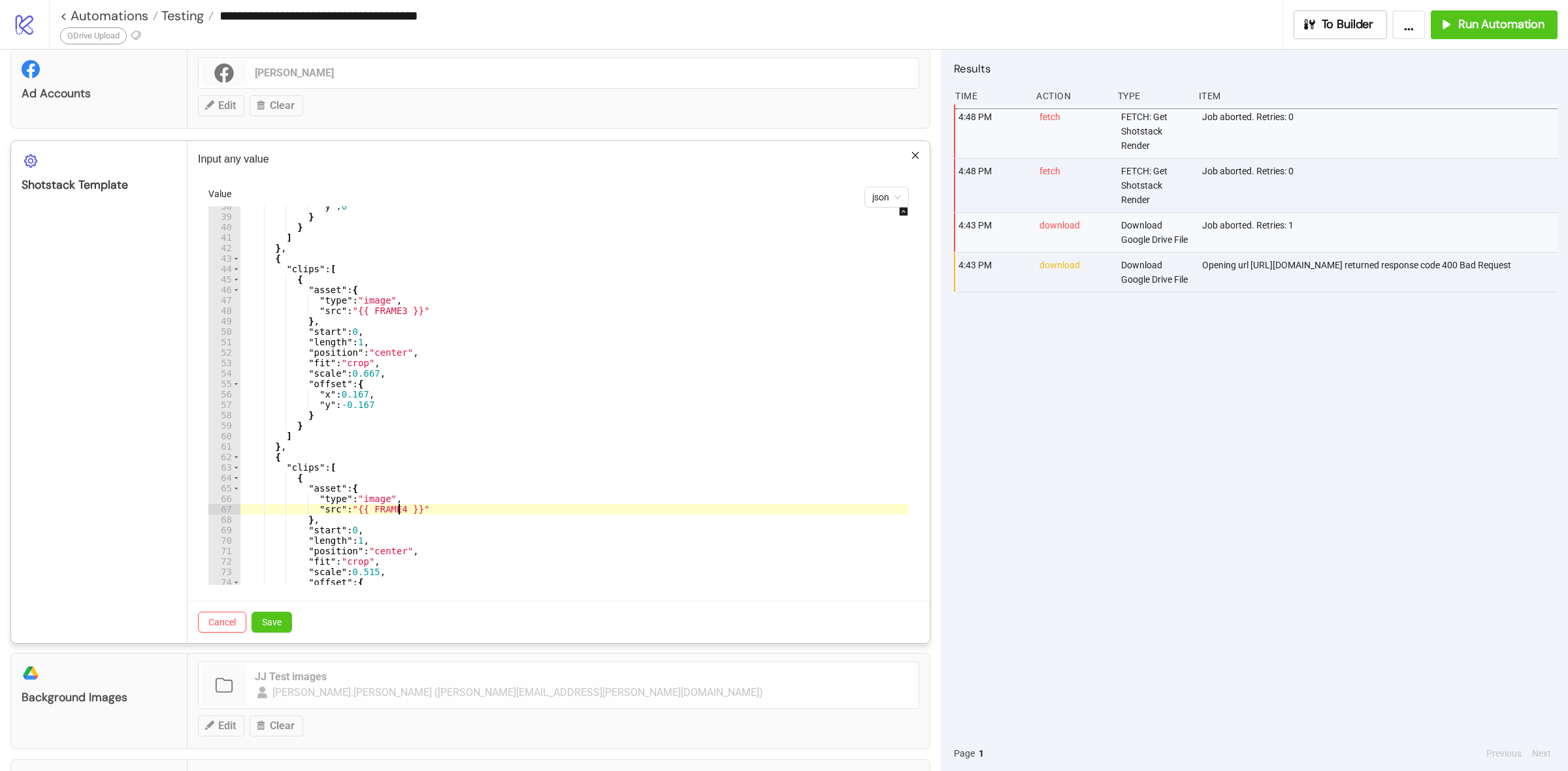
scroll to position [490, 0]
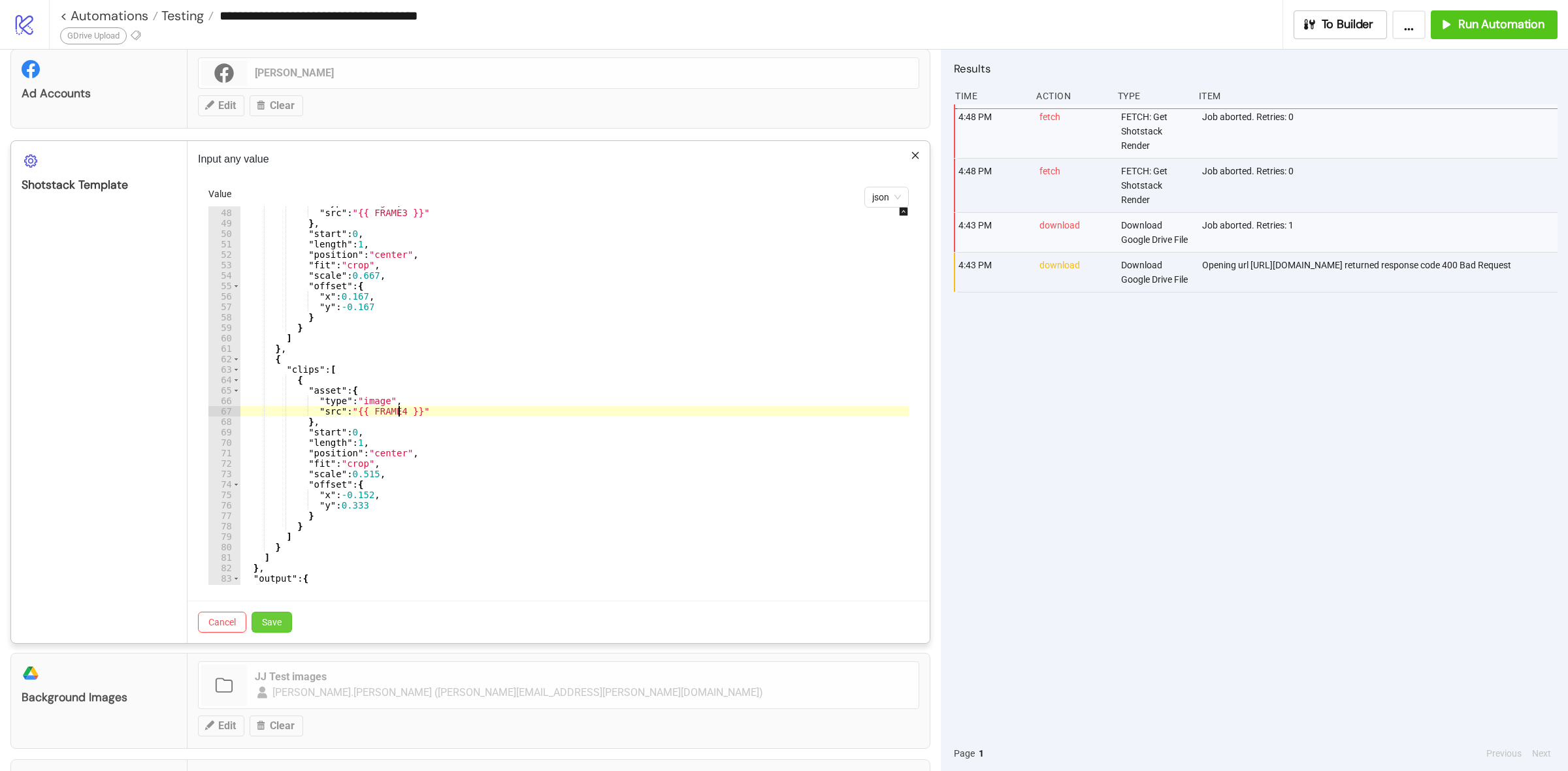
type textarea "**********"
click at [281, 624] on span "Save" at bounding box center [272, 622] width 20 height 11
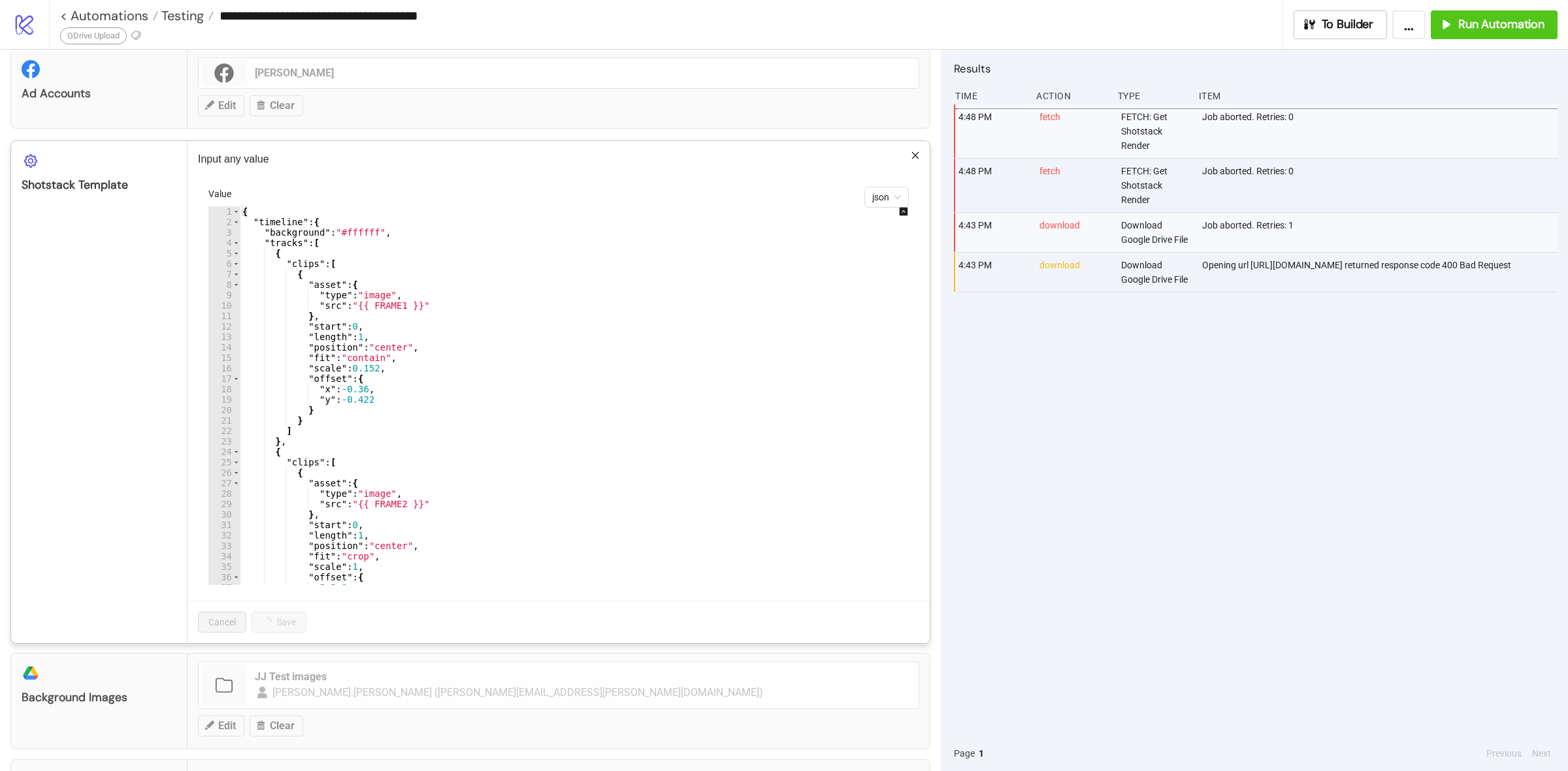
scroll to position [222, 0]
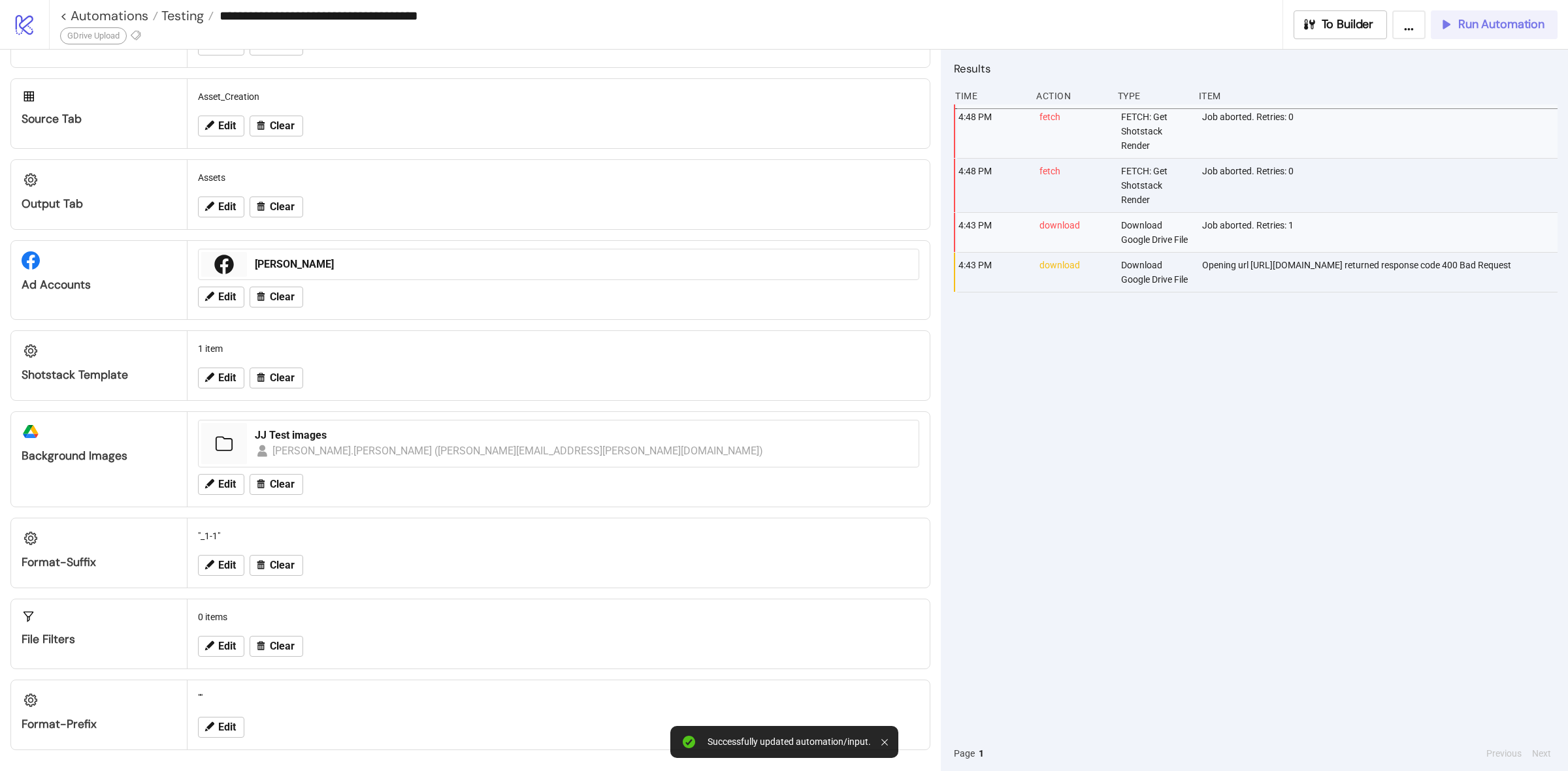
click at [1452, 13] on button "Run Automation" at bounding box center [1494, 25] width 127 height 29
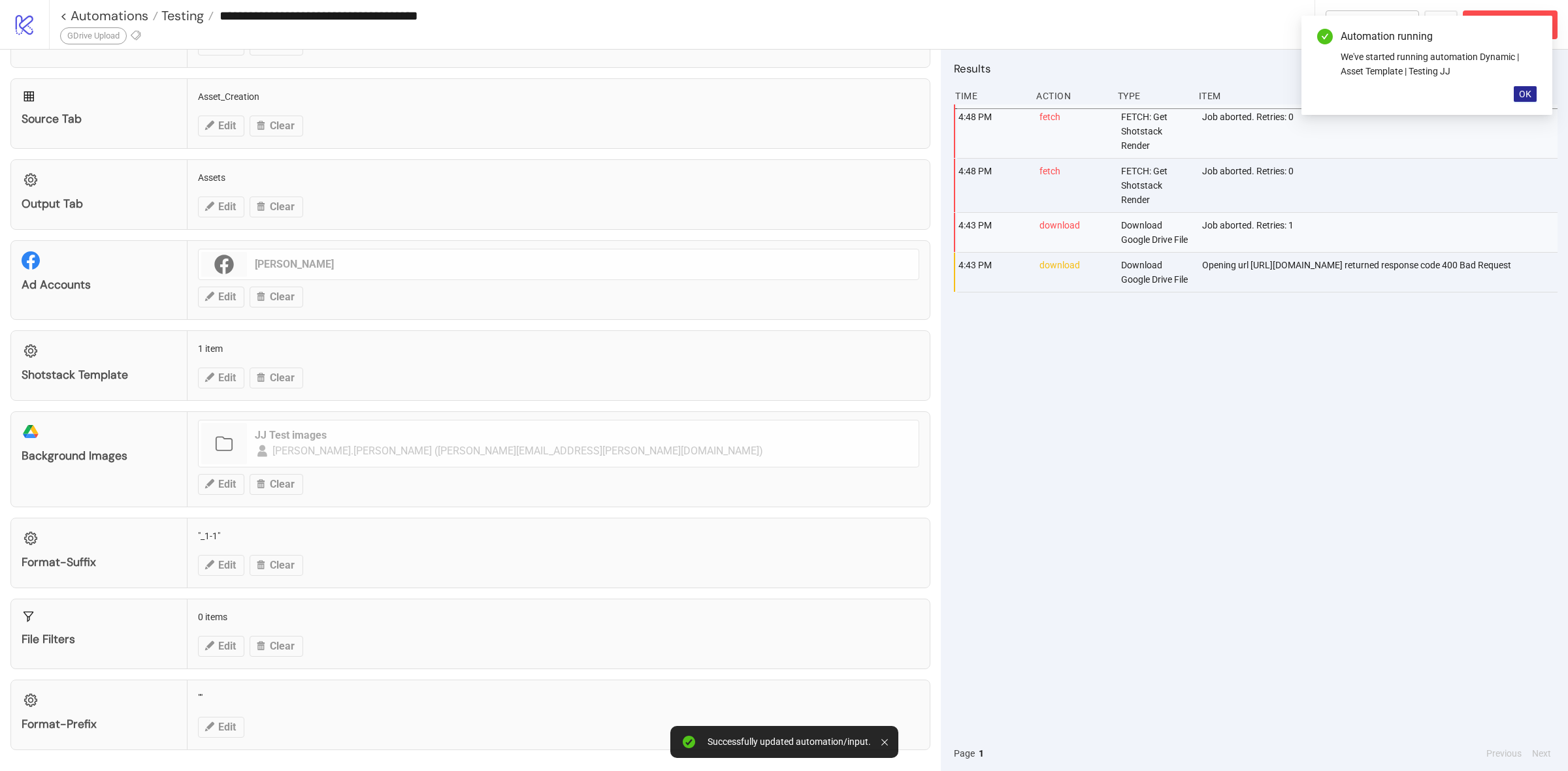
click at [1522, 89] on span "OK" at bounding box center [1525, 94] width 13 height 11
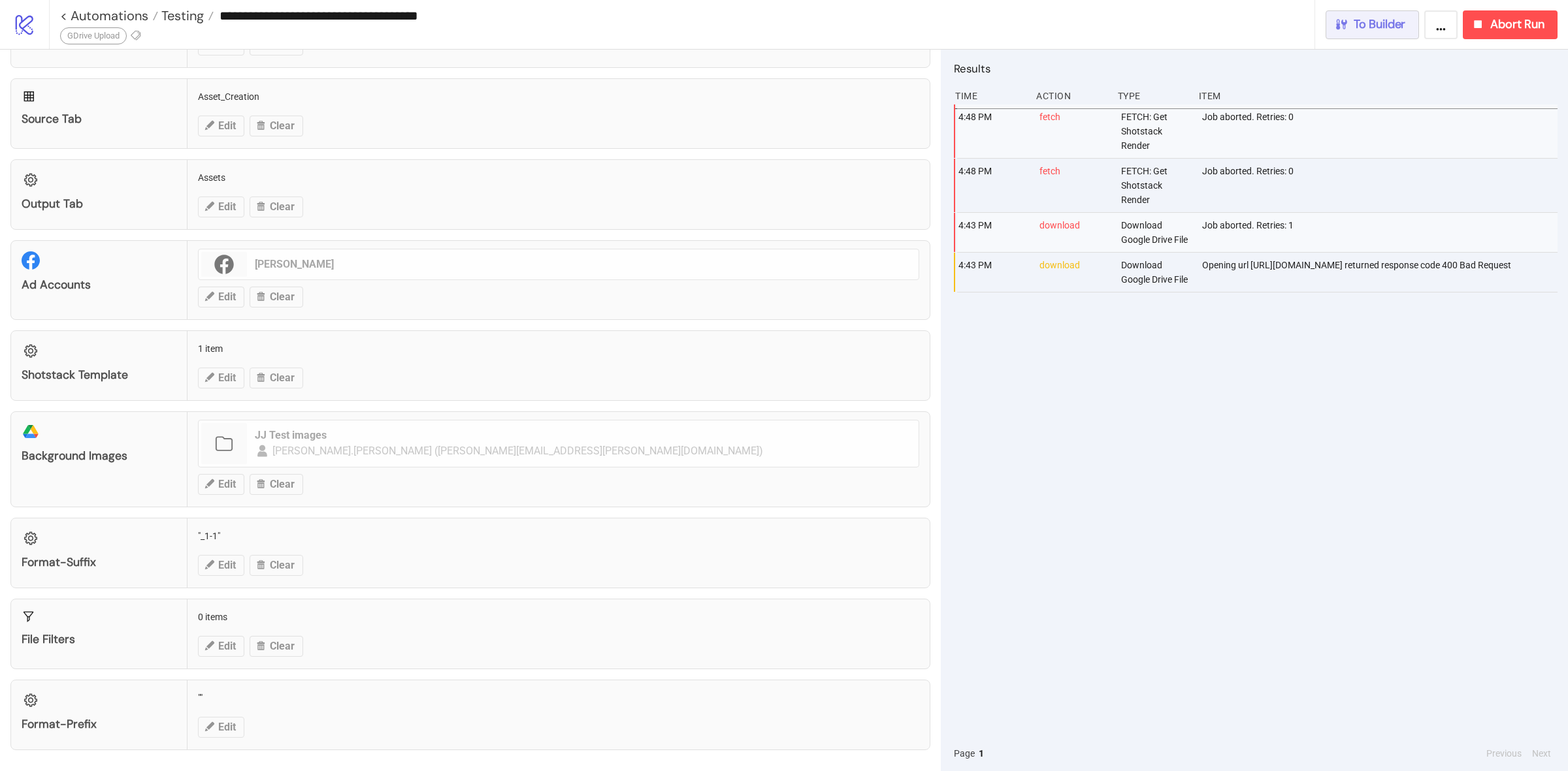
click at [1395, 24] on span "To Builder" at bounding box center [1379, 24] width 52 height 15
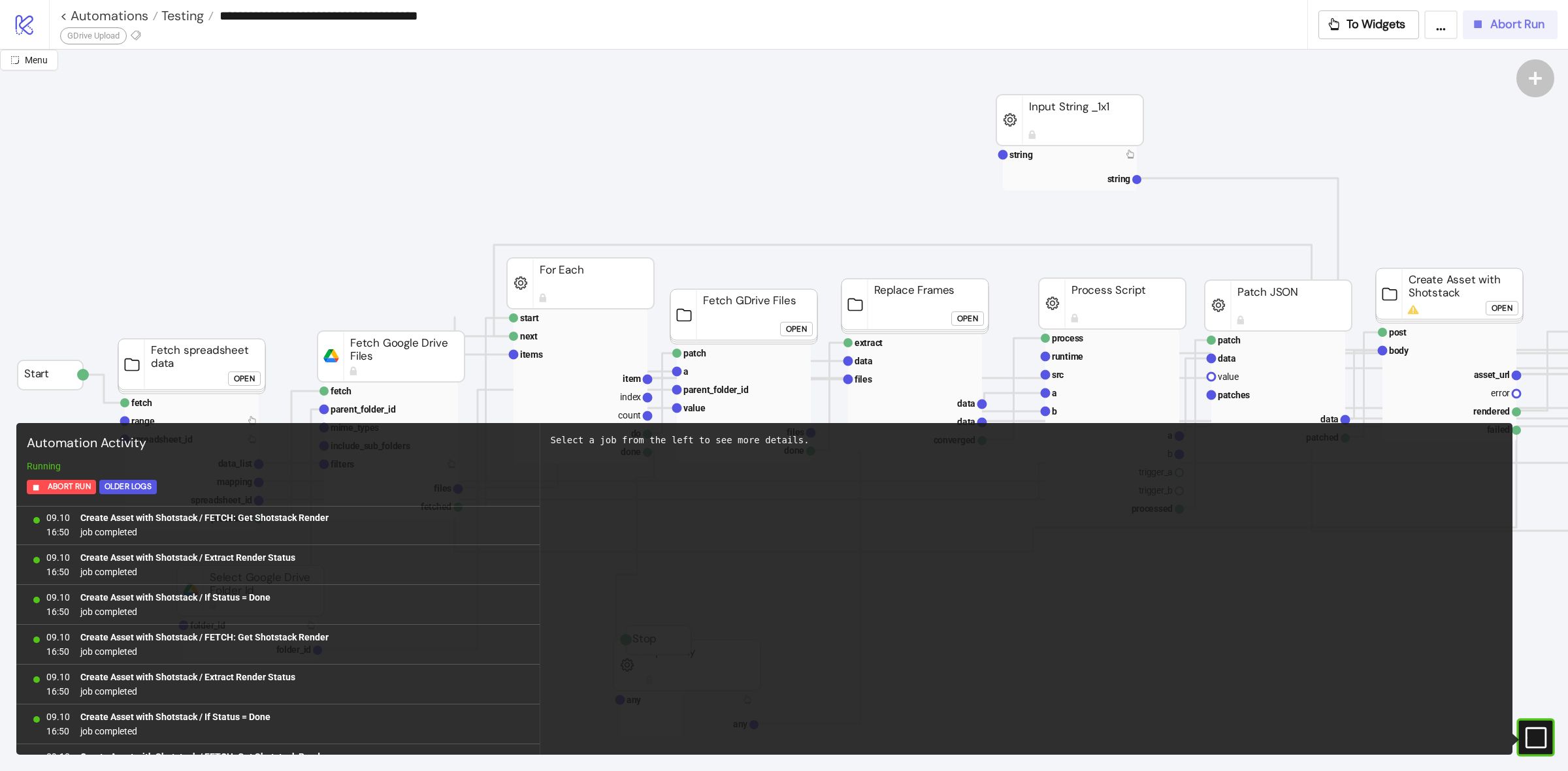
scroll to position [3028, 0]
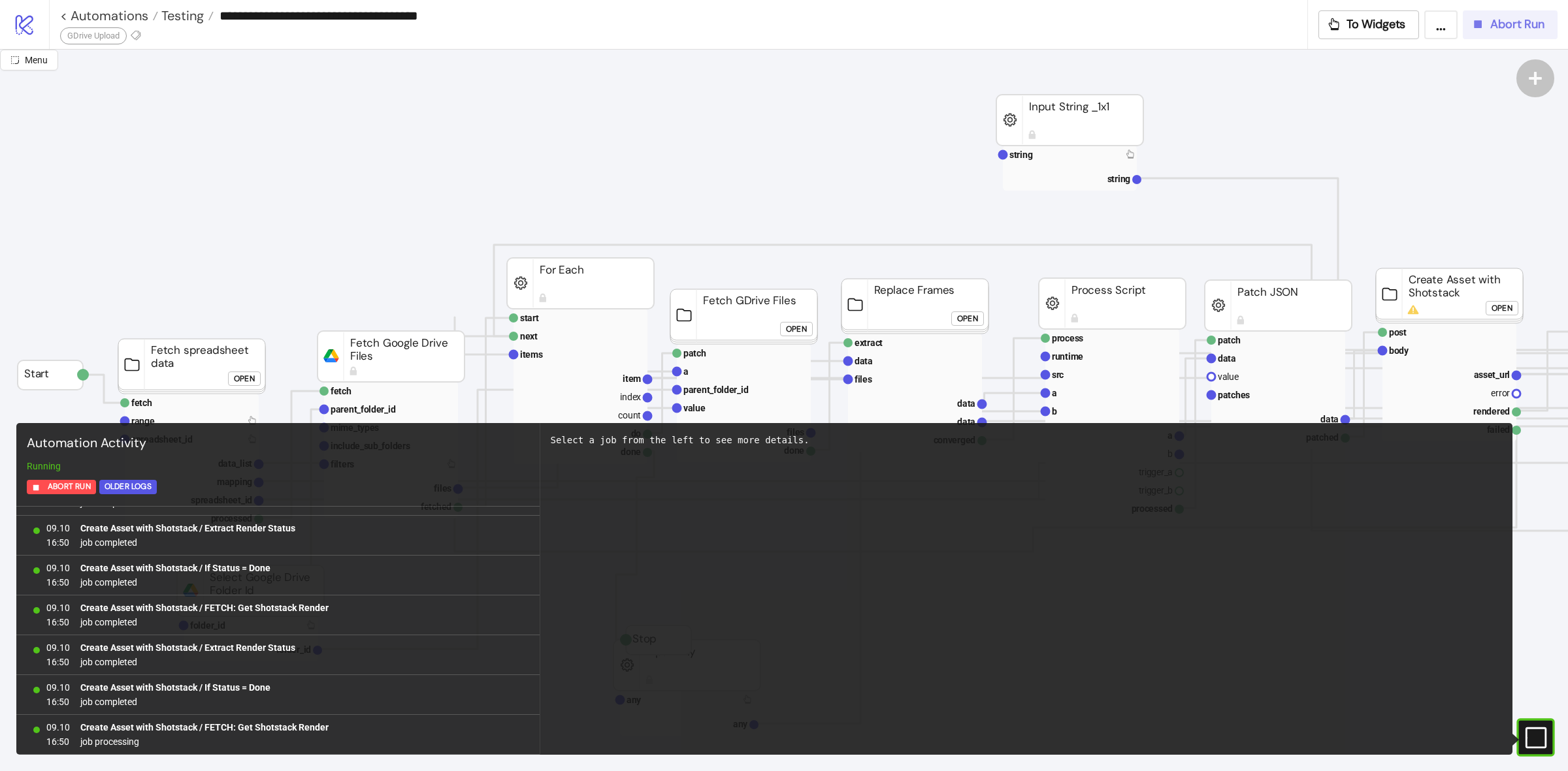
click at [1521, 23] on span "Abort Run" at bounding box center [1517, 24] width 55 height 15
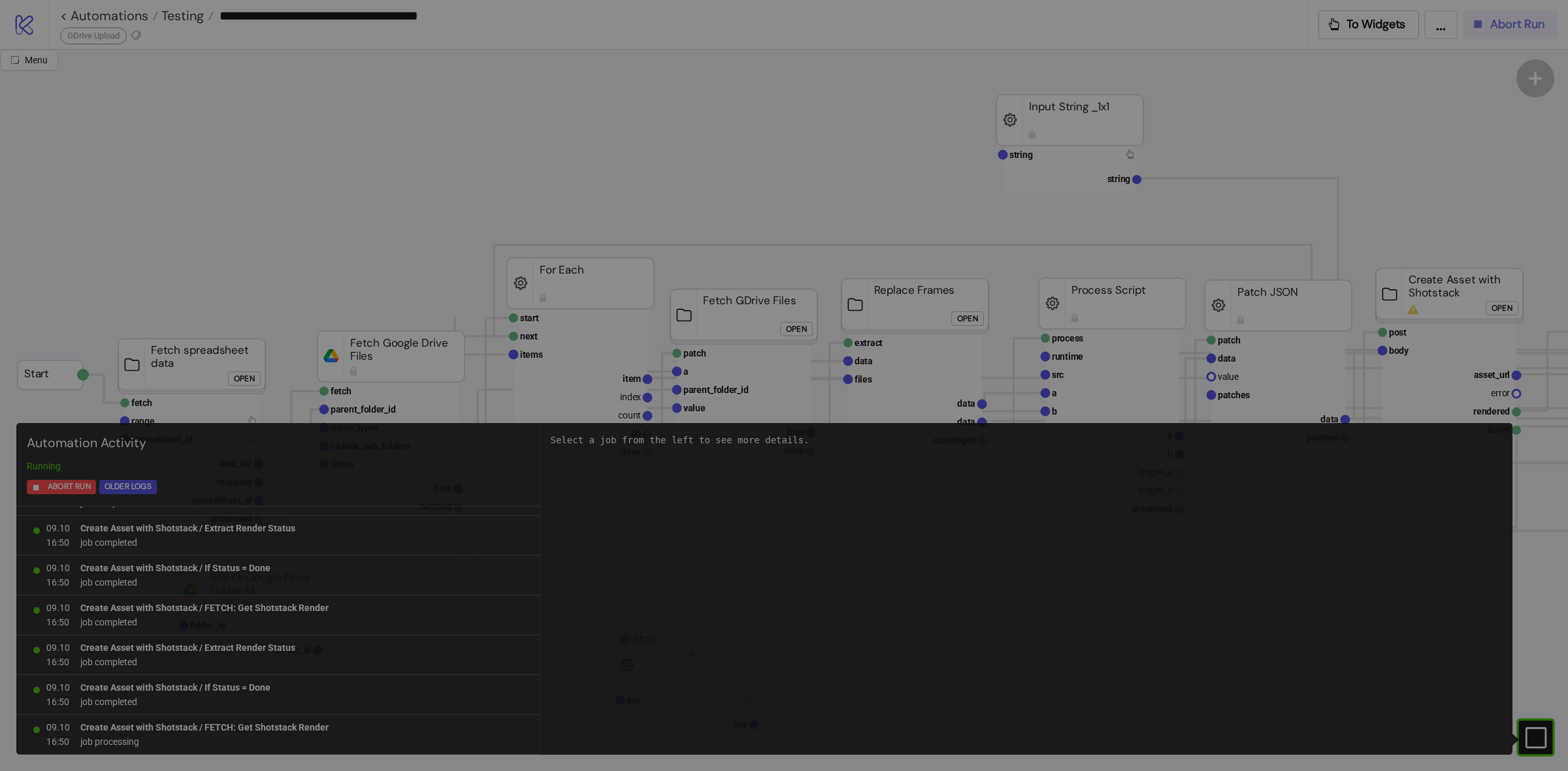
scroll to position [3068, 0]
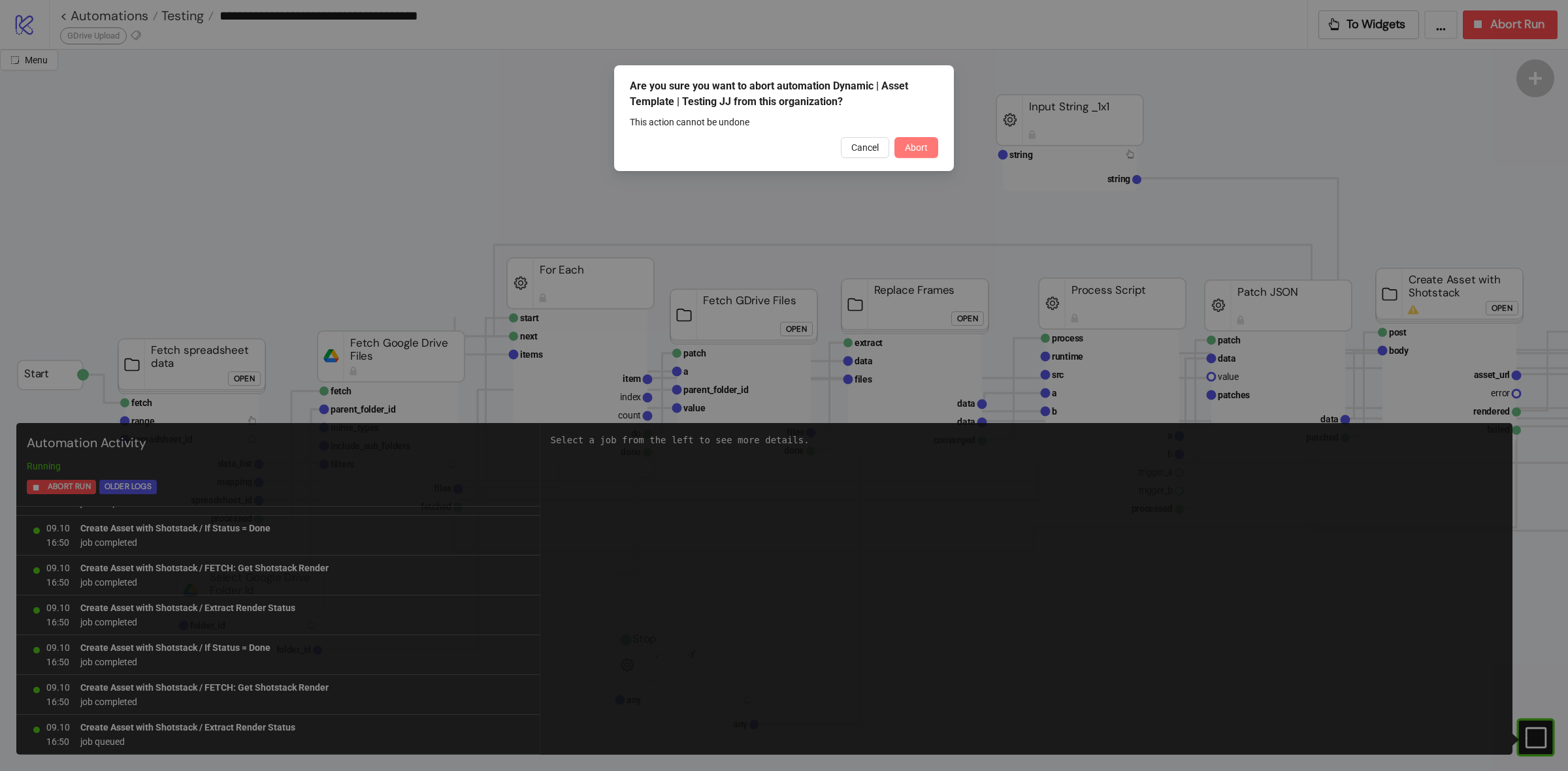
click at [915, 142] on span "Abort" at bounding box center [916, 147] width 23 height 11
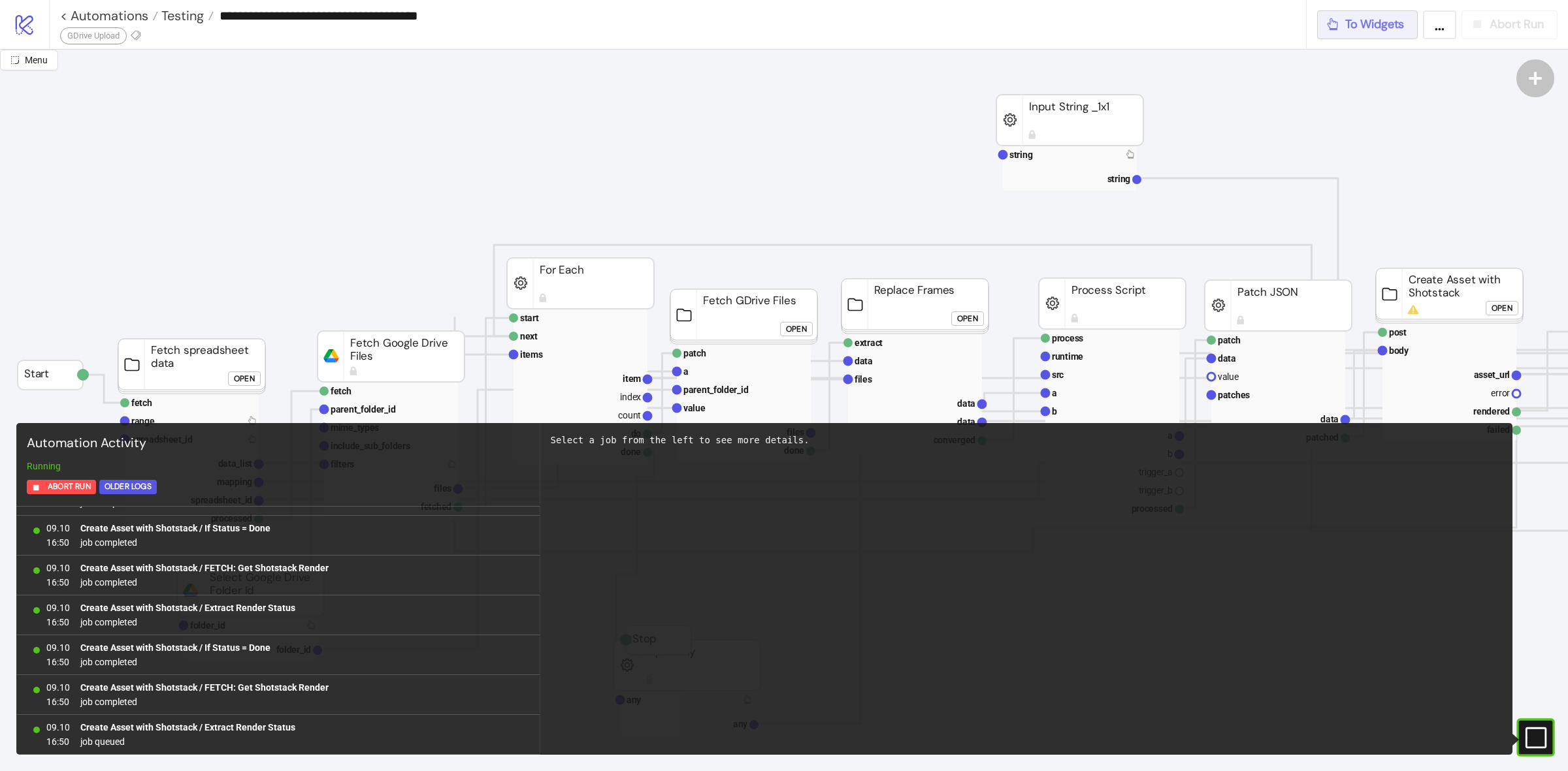
click at [1376, 12] on button "To Widgets" at bounding box center [1367, 25] width 101 height 29
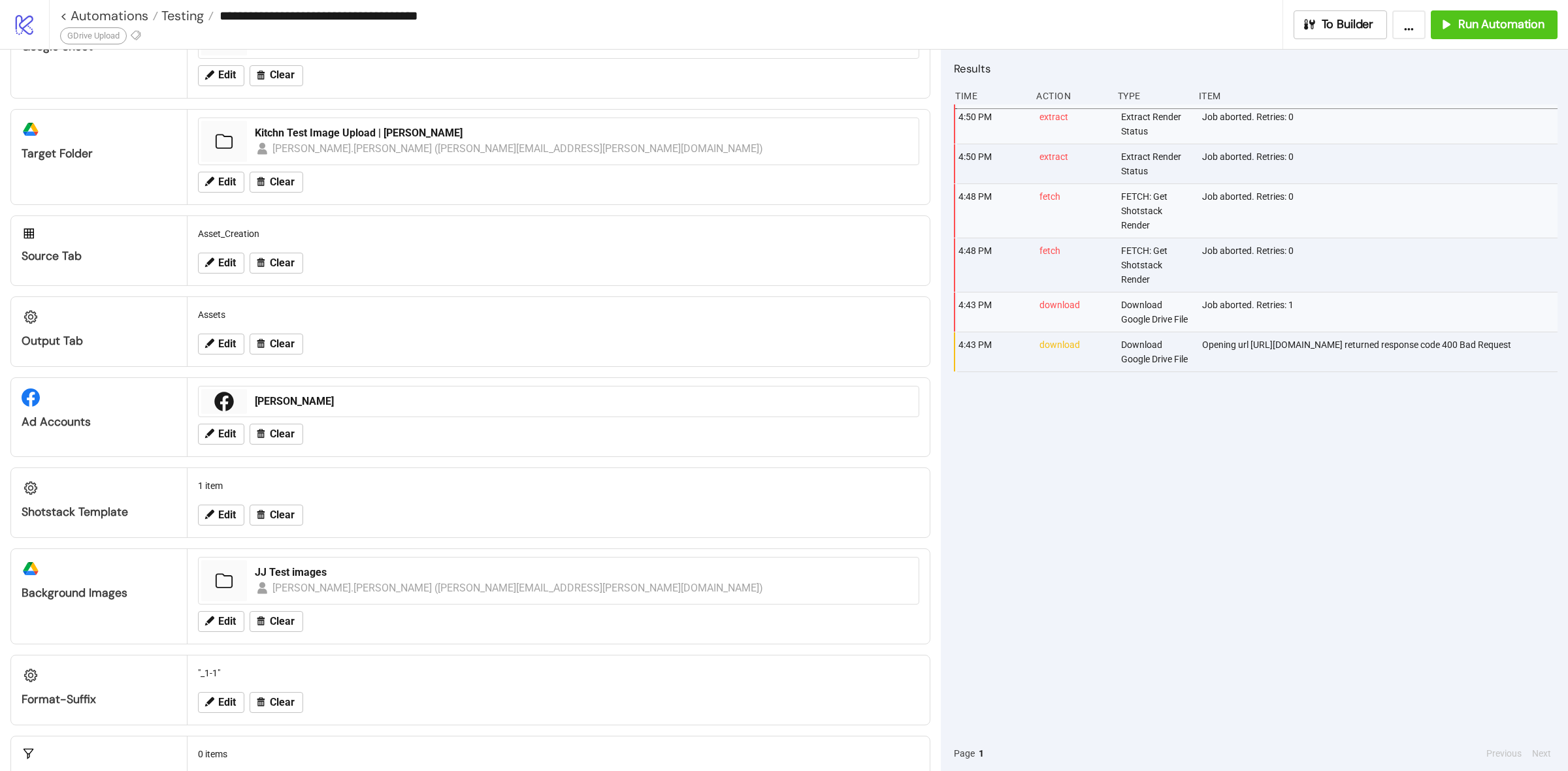
scroll to position [163, 0]
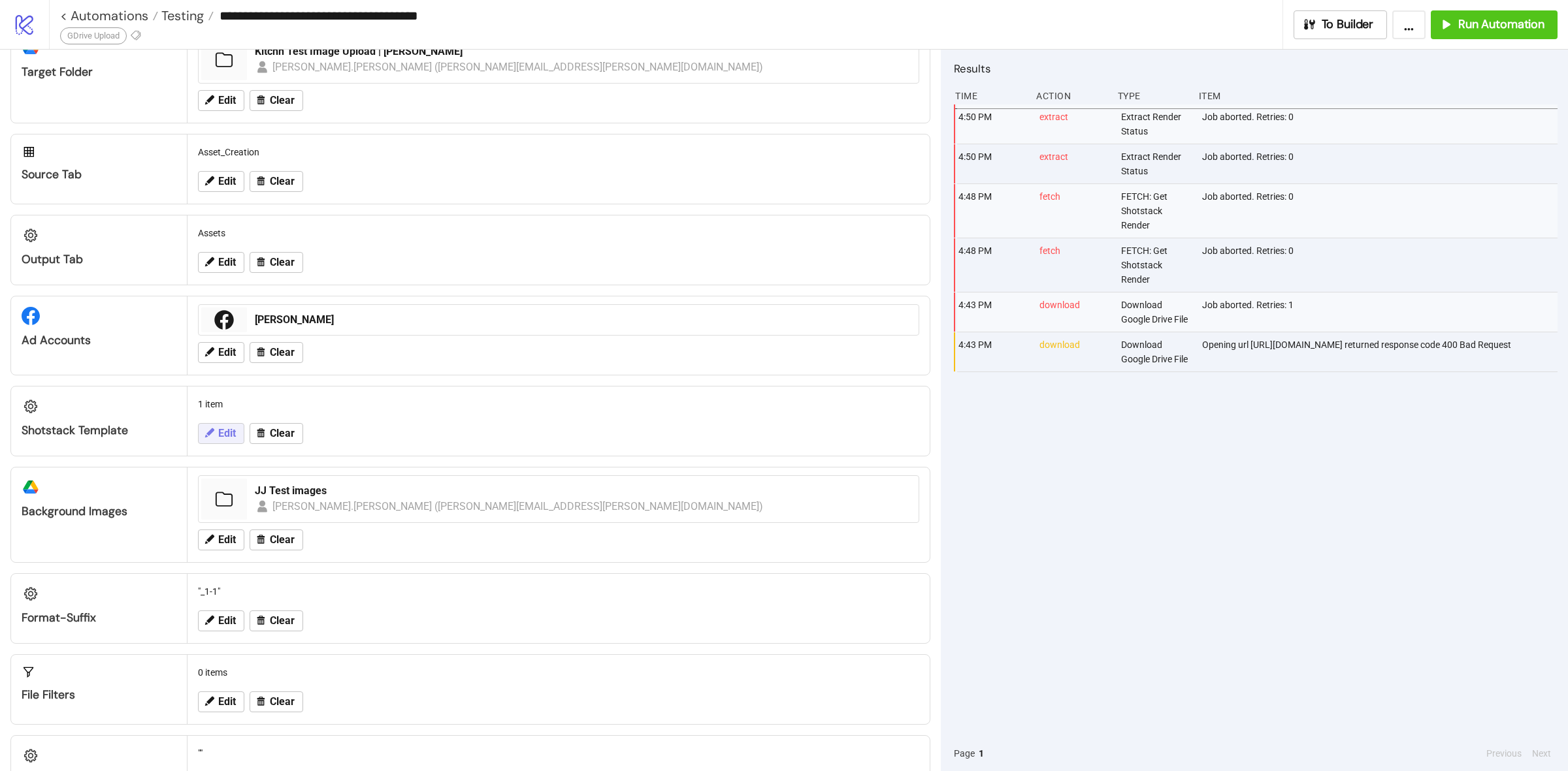
click at [226, 432] on span "Edit" at bounding box center [227, 433] width 18 height 12
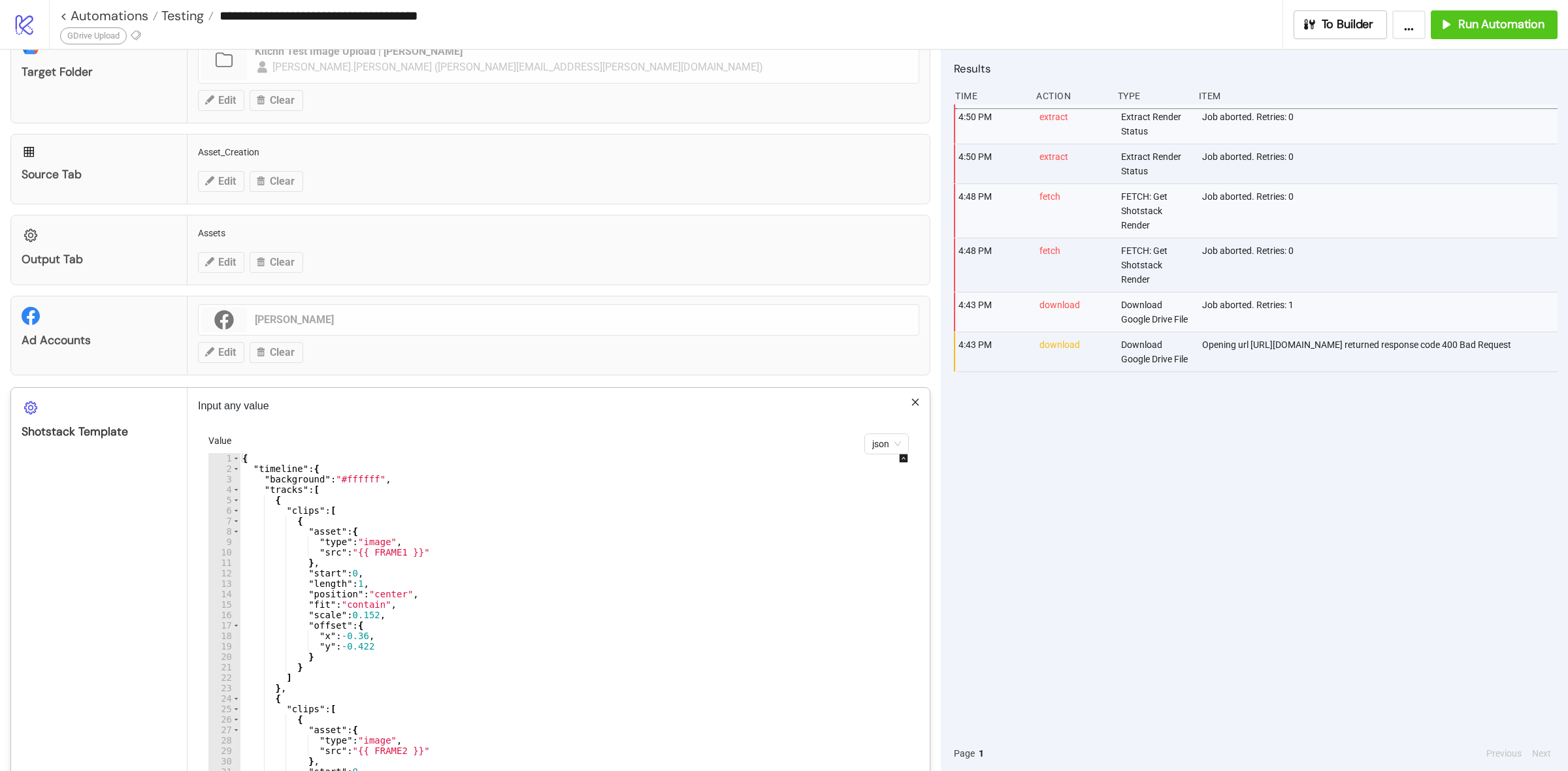
click at [405, 549] on div "{ "timeline" : { "background" : "#ffffff" , "tracks" : [ { "clips" : [ { "asset…" at bounding box center [583, 652] width 687 height 399
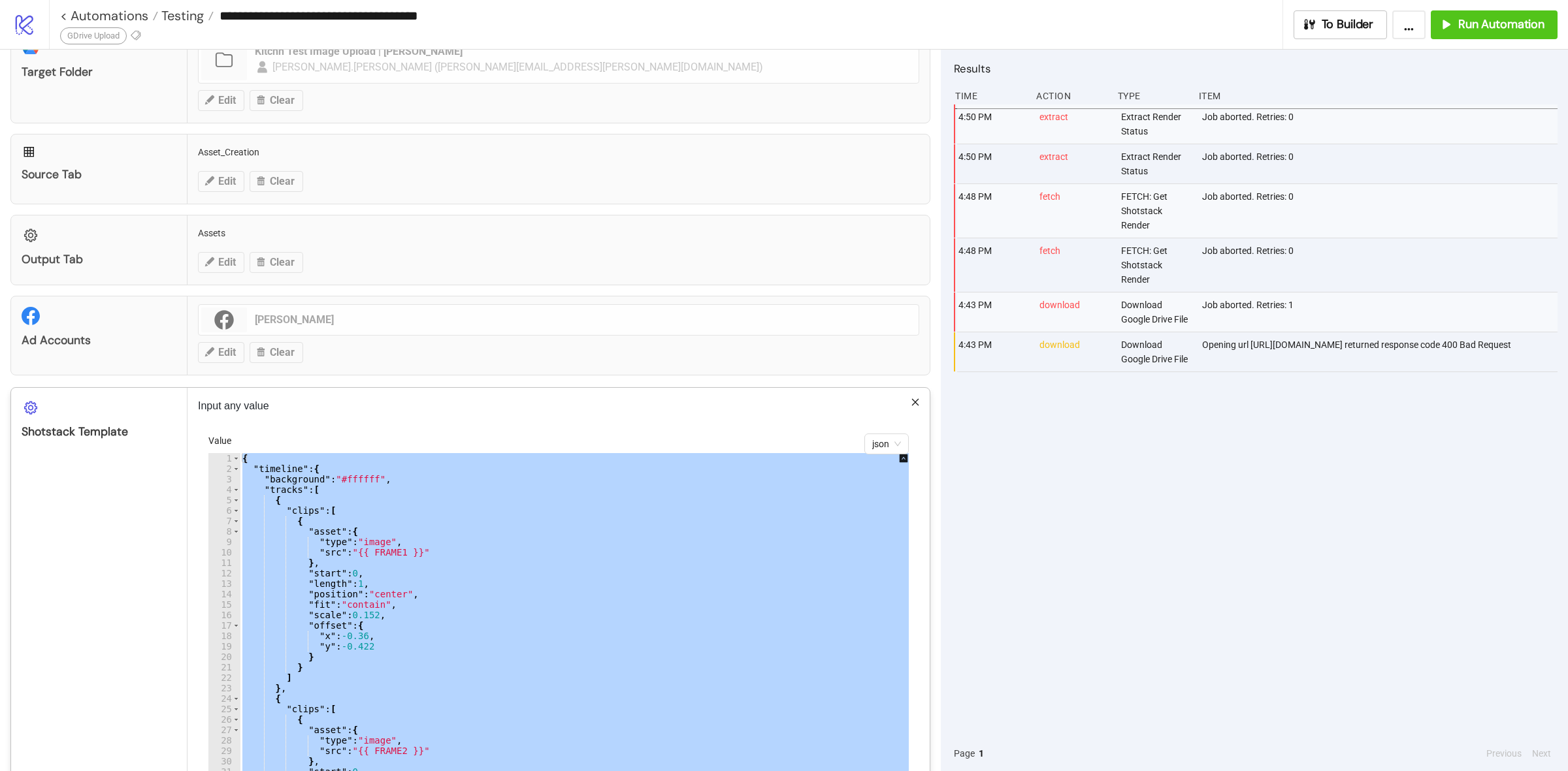
paste textarea "Cursor at row 108"
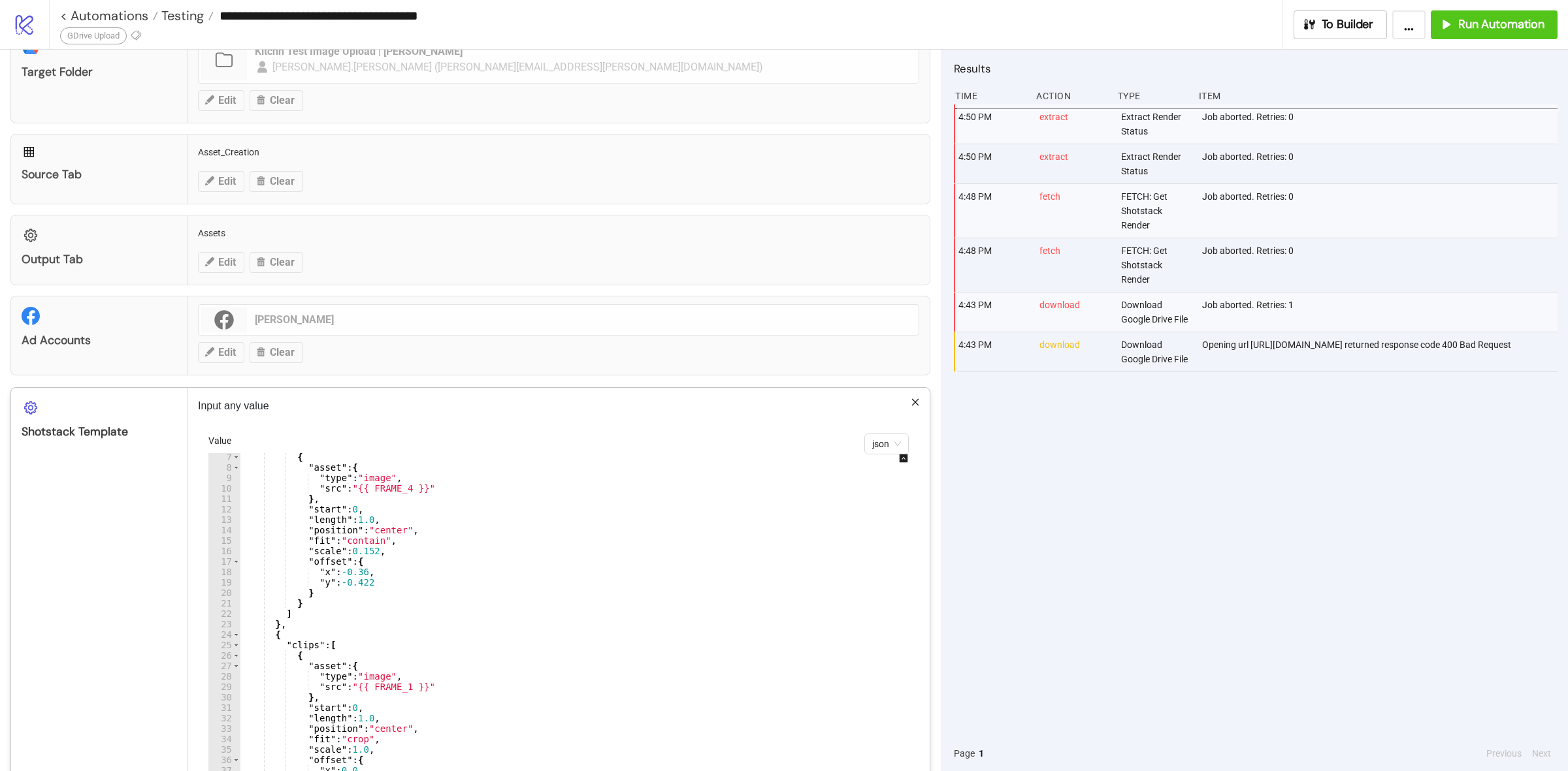
scroll to position [161, 0]
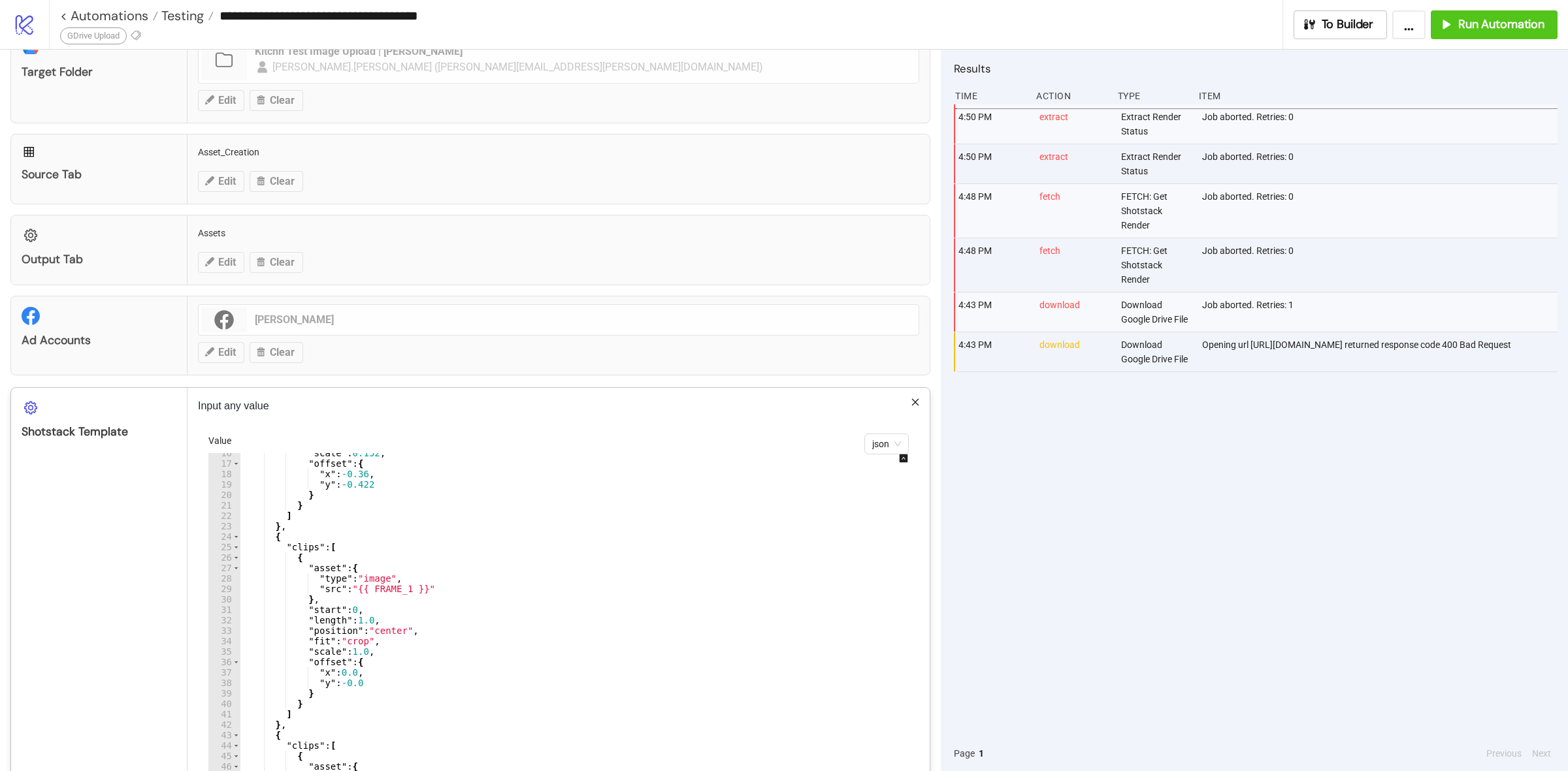
click at [399, 588] on div ""scale" : 0.152 , "offset" : { "x" : -0.36 , "y" : -0.422 } } ] } , { "clips" :…" at bounding box center [583, 647] width 687 height 399
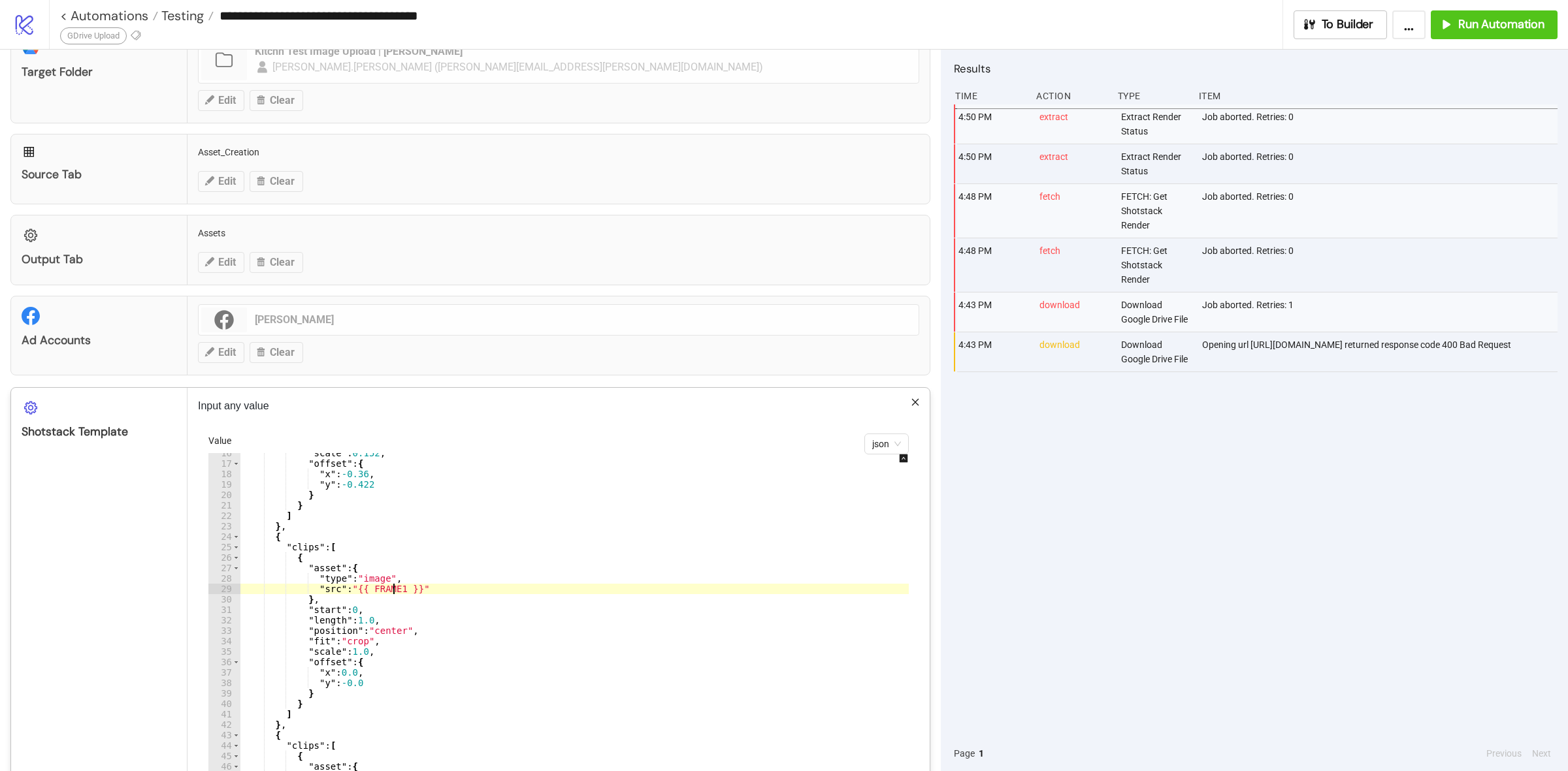
scroll to position [259, 0]
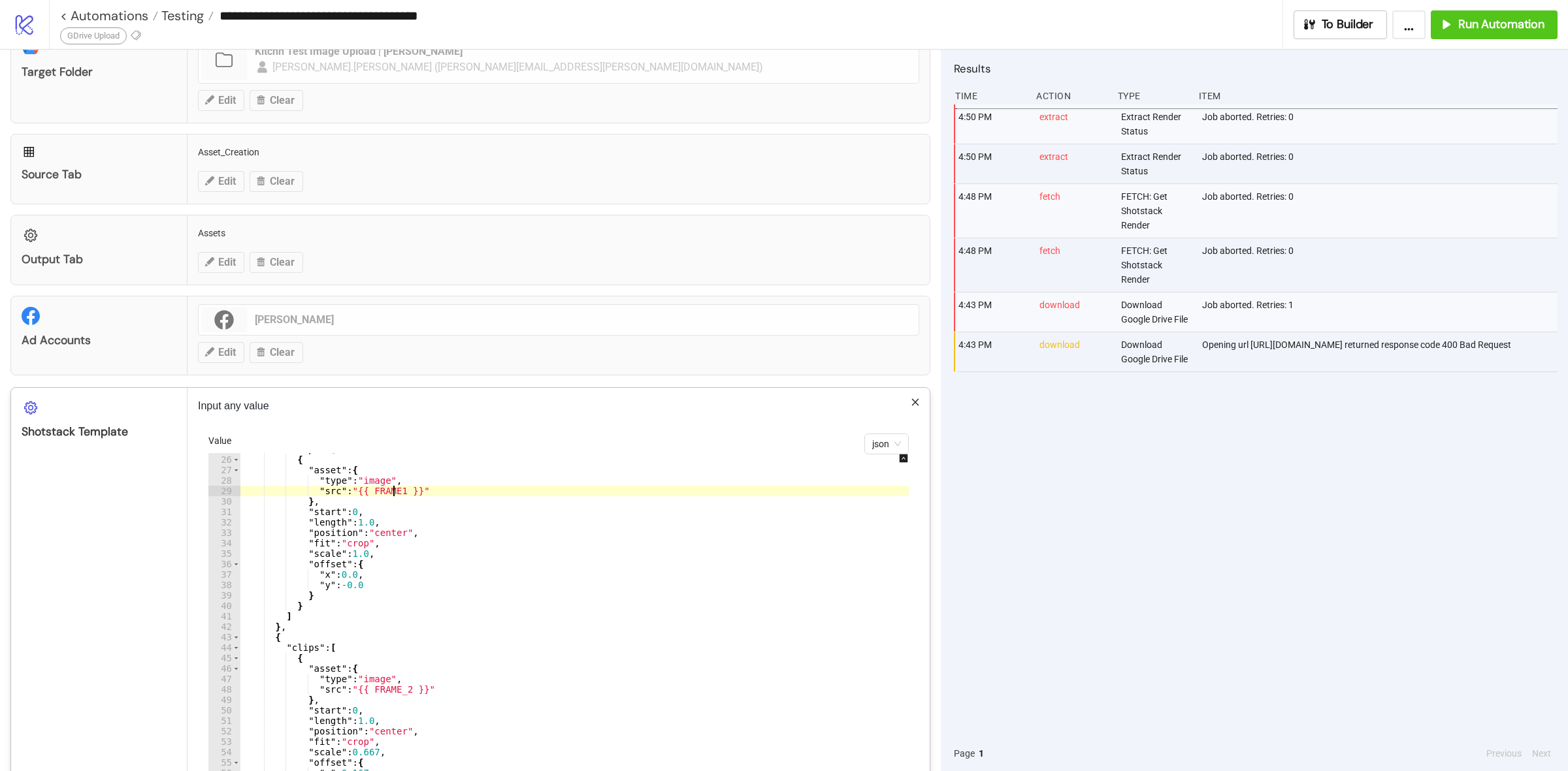
click at [400, 695] on div ""clips" : [ { "asset" : { "type" : "image" , "src" : "{{ FRAME1 }}" } , "start"…" at bounding box center [583, 643] width 687 height 399
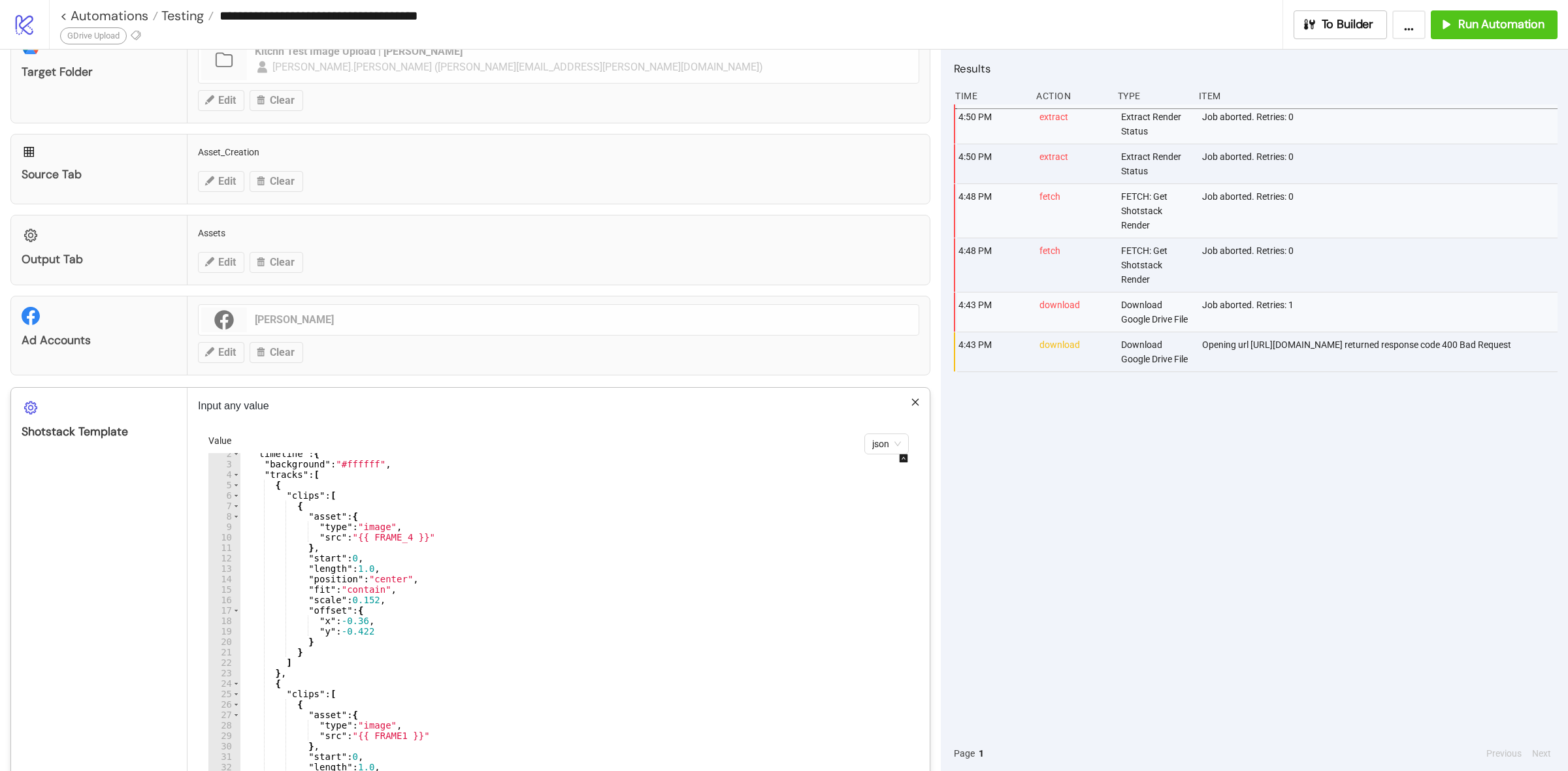
scroll to position [0, 0]
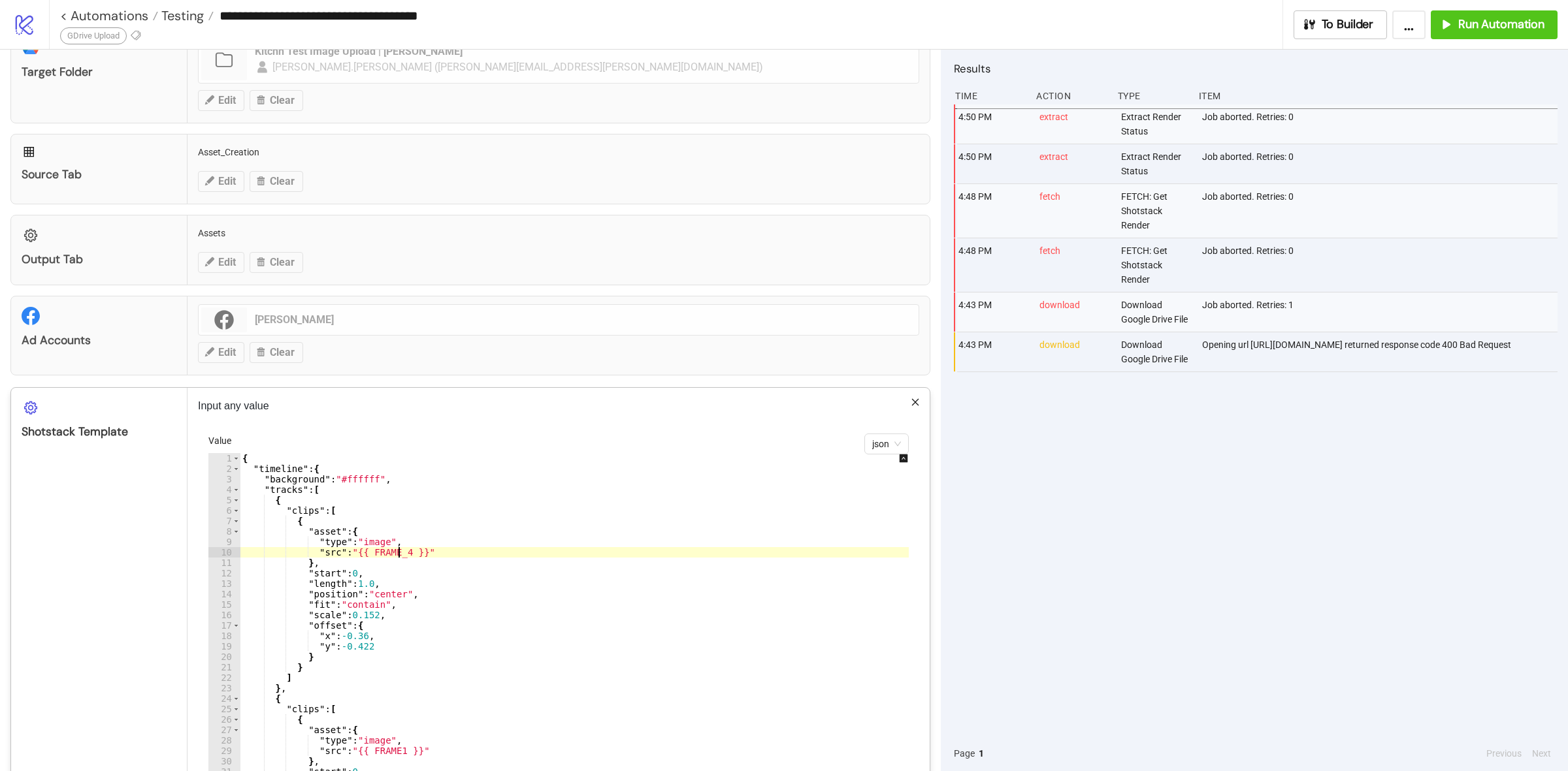
click at [397, 556] on div "{ "timeline" : { "background" : "#ffffff" , "tracks" : [ { "clips" : [ { "asset…" at bounding box center [583, 652] width 687 height 399
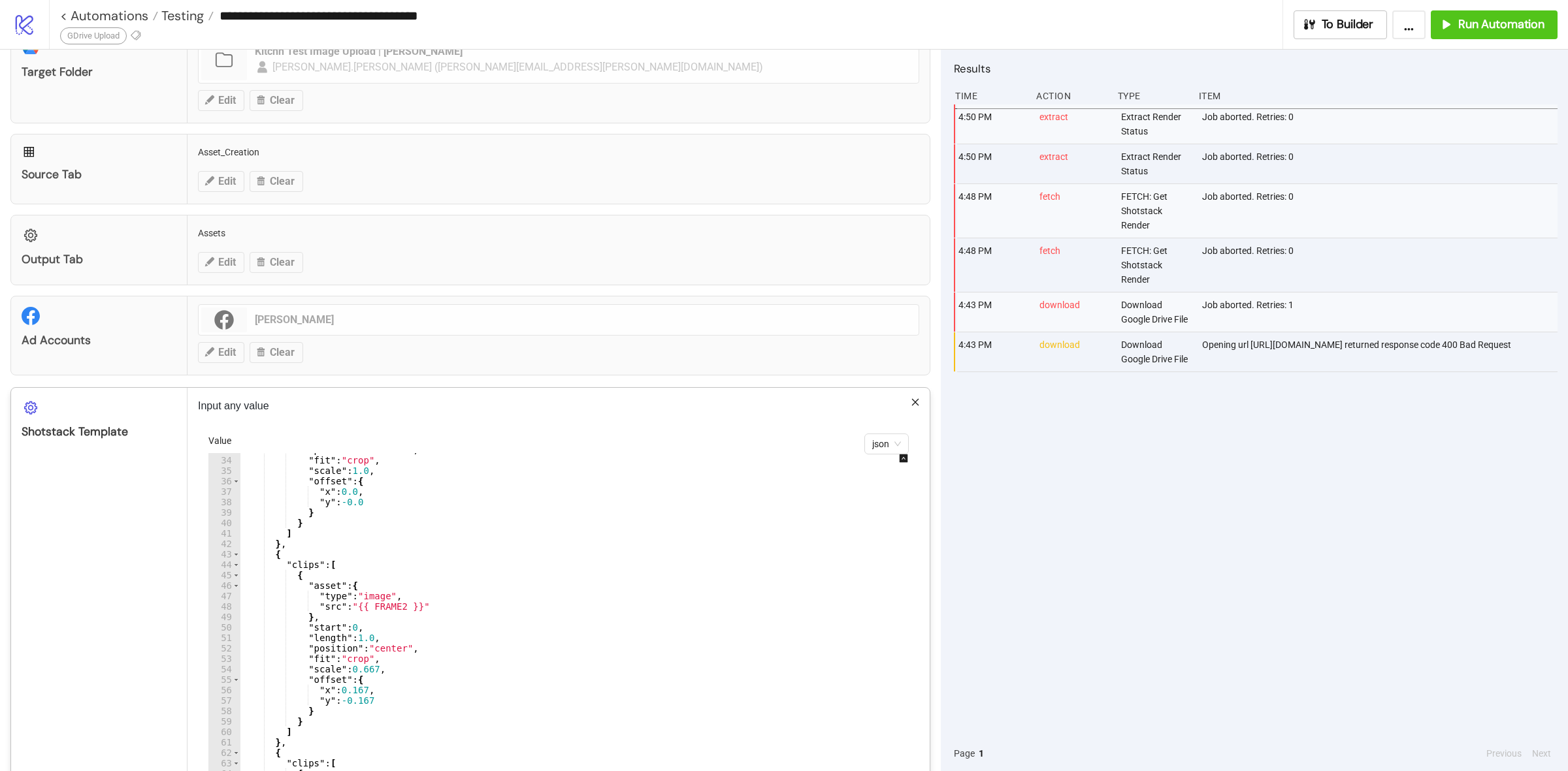
scroll to position [490, 0]
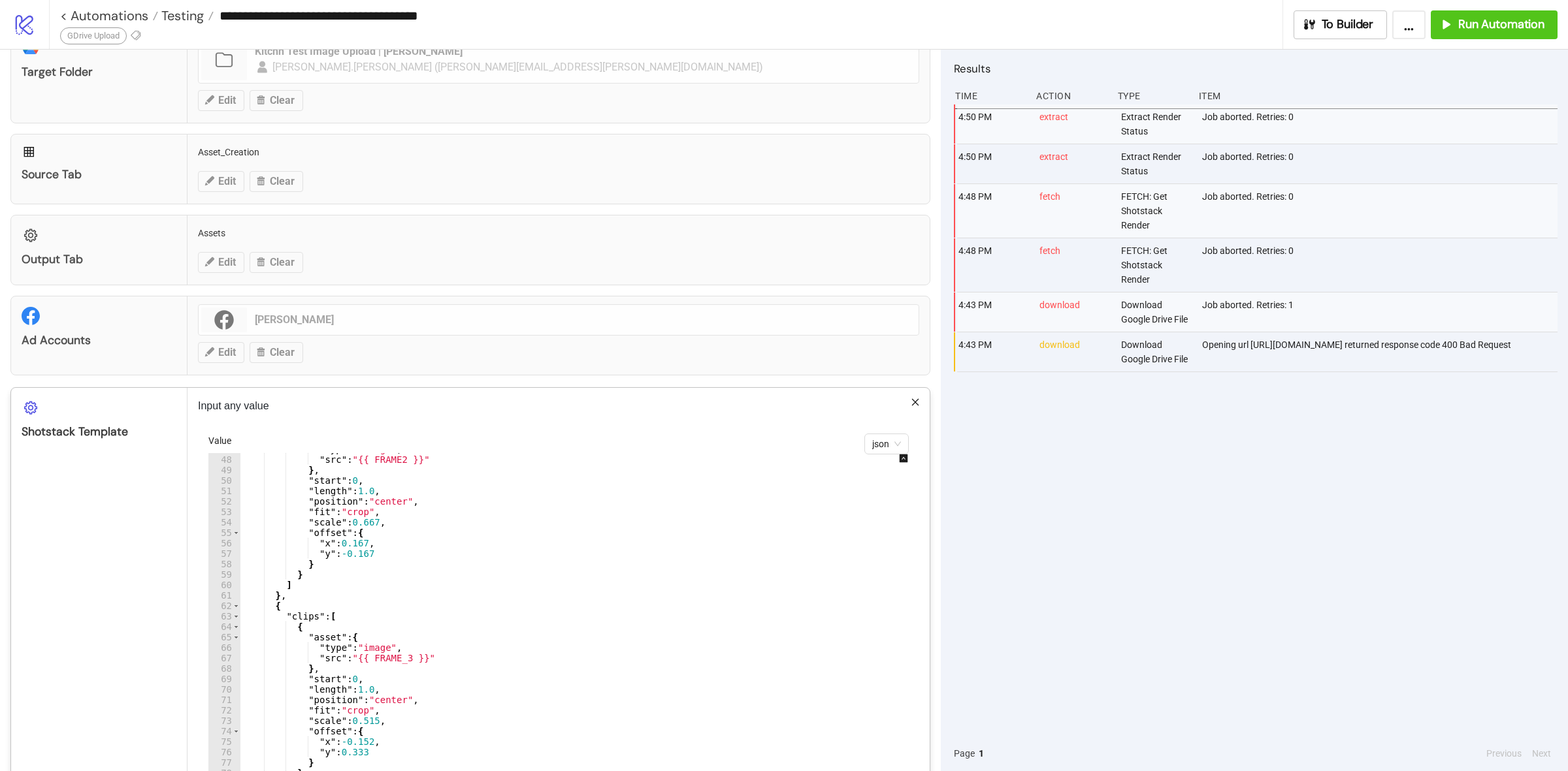
click at [400, 660] on div ""type" : "image" , "src" : "{{ FRAME2 }}" } , "start" : 0 , "length" : 1.0 , "p…" at bounding box center [583, 643] width 687 height 399
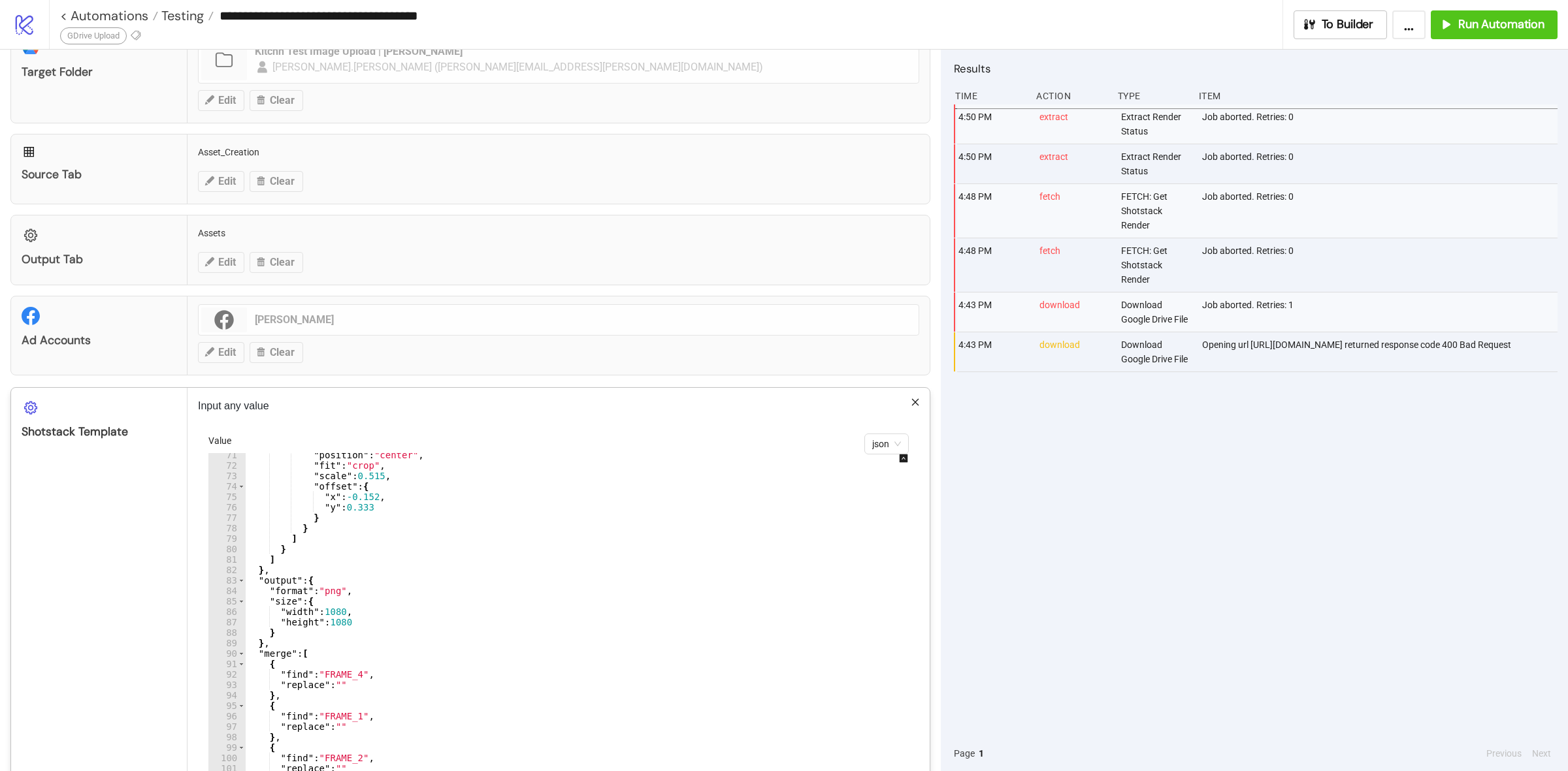
scroll to position [749, 0]
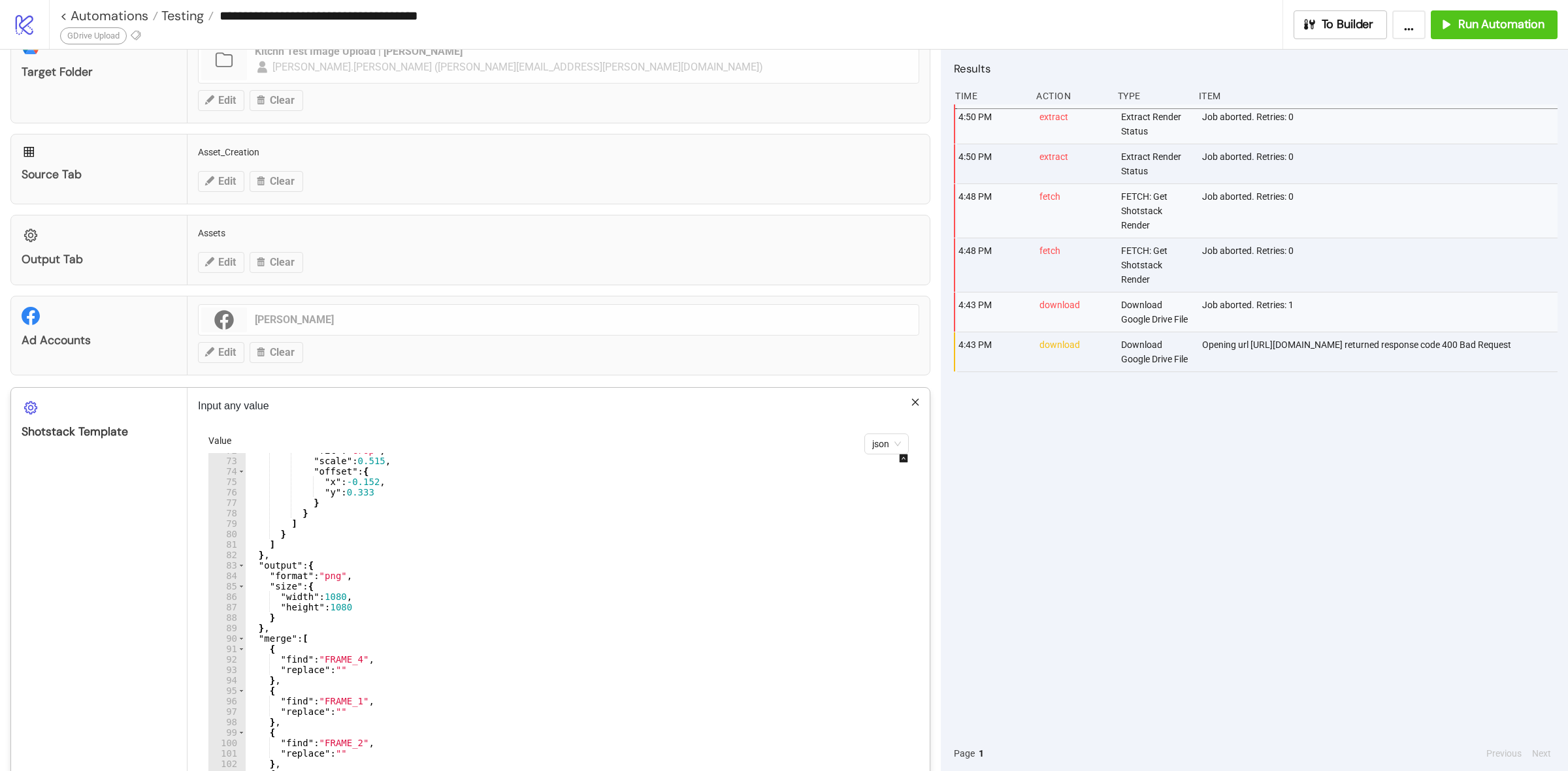
click at [353, 661] on div ""fit" : "crop" , "scale" : 0.515 , "offset" : { "x" : -0.152 , "y" : 0.333 } } …" at bounding box center [588, 644] width 687 height 399
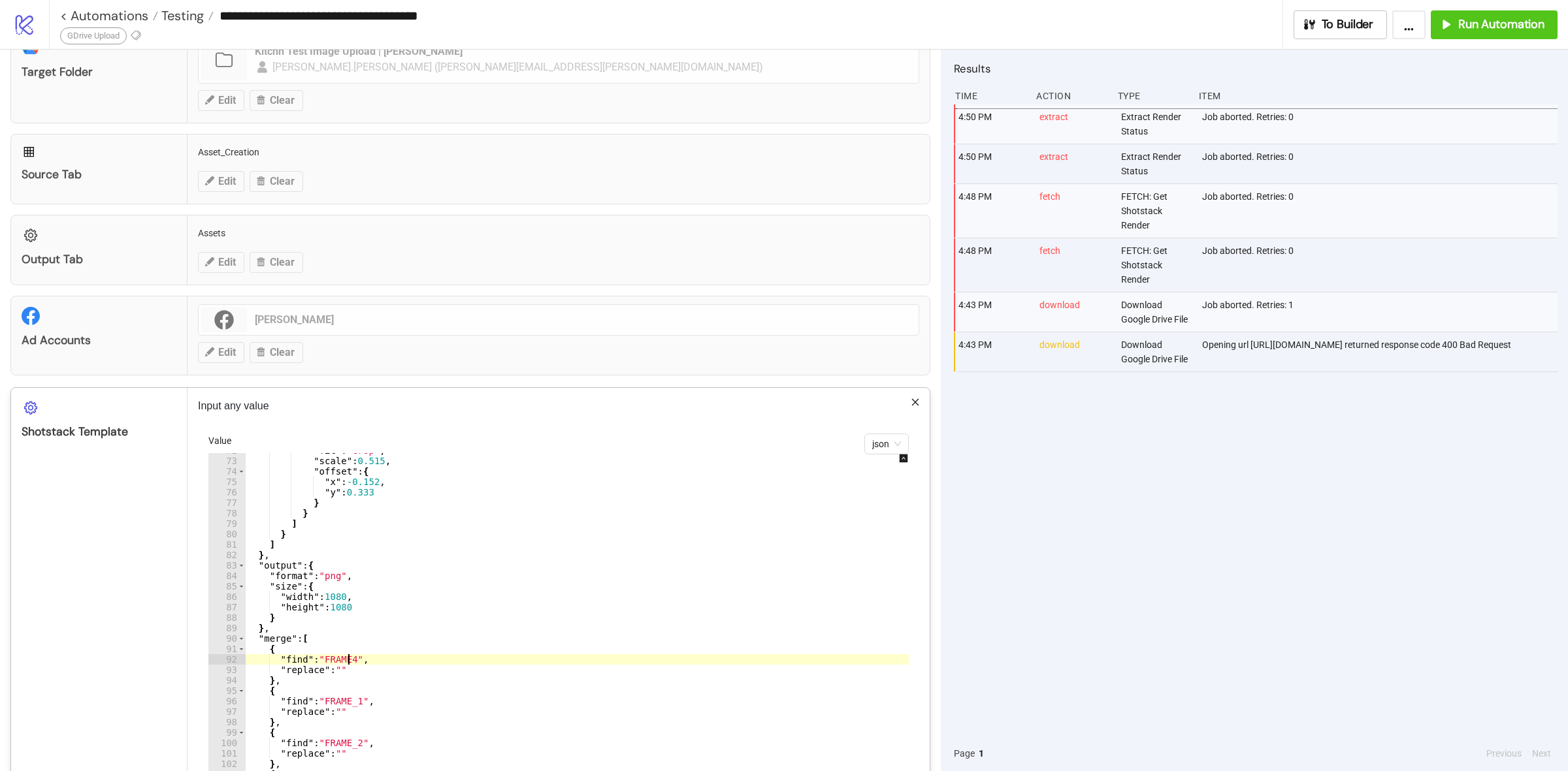
click at [353, 703] on div ""fit" : "crop" , "scale" : 0.515 , "offset" : { "x" : -0.152 , "y" : 0.333 } } …" at bounding box center [588, 644] width 687 height 399
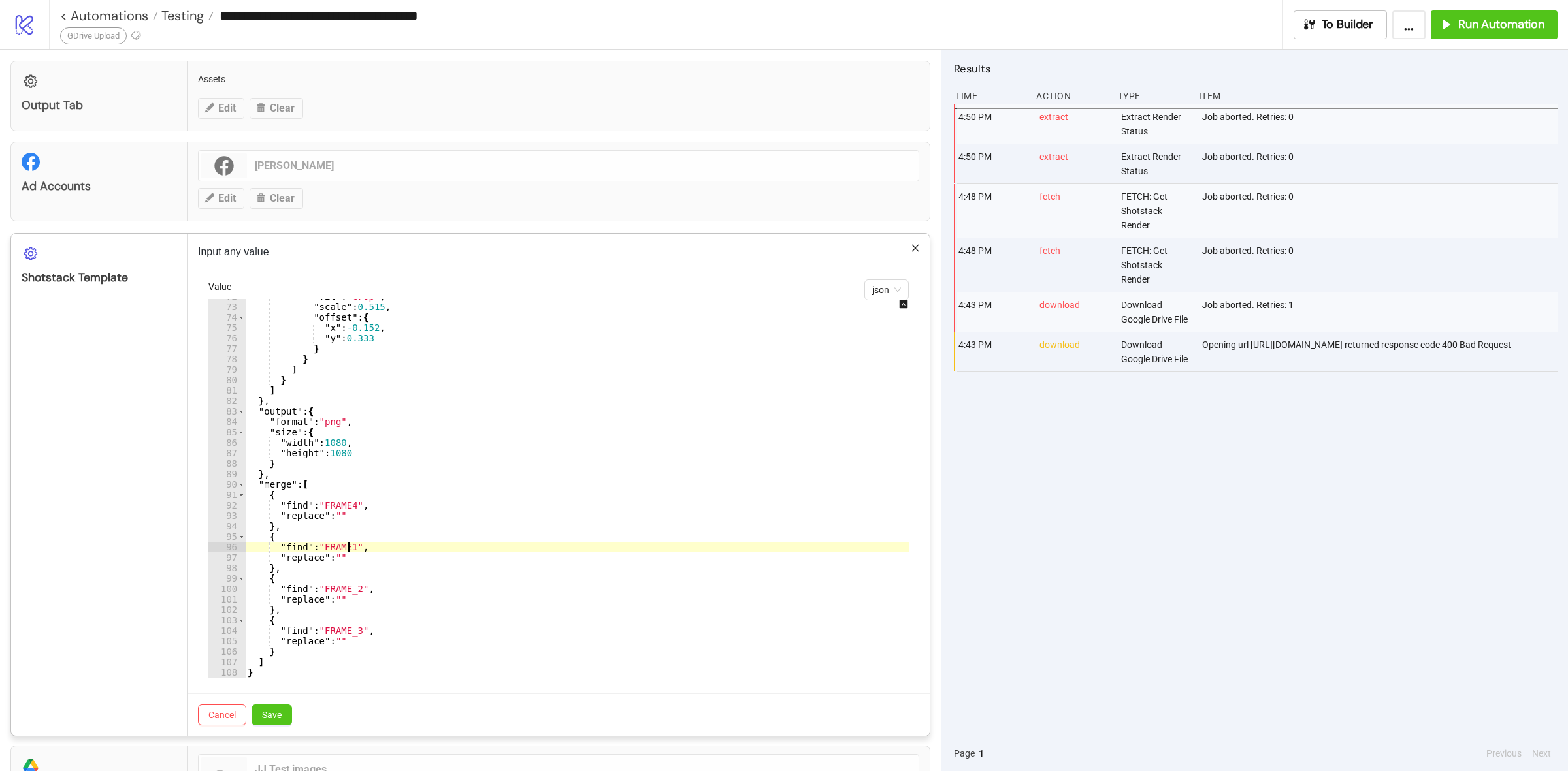
scroll to position [326, 0]
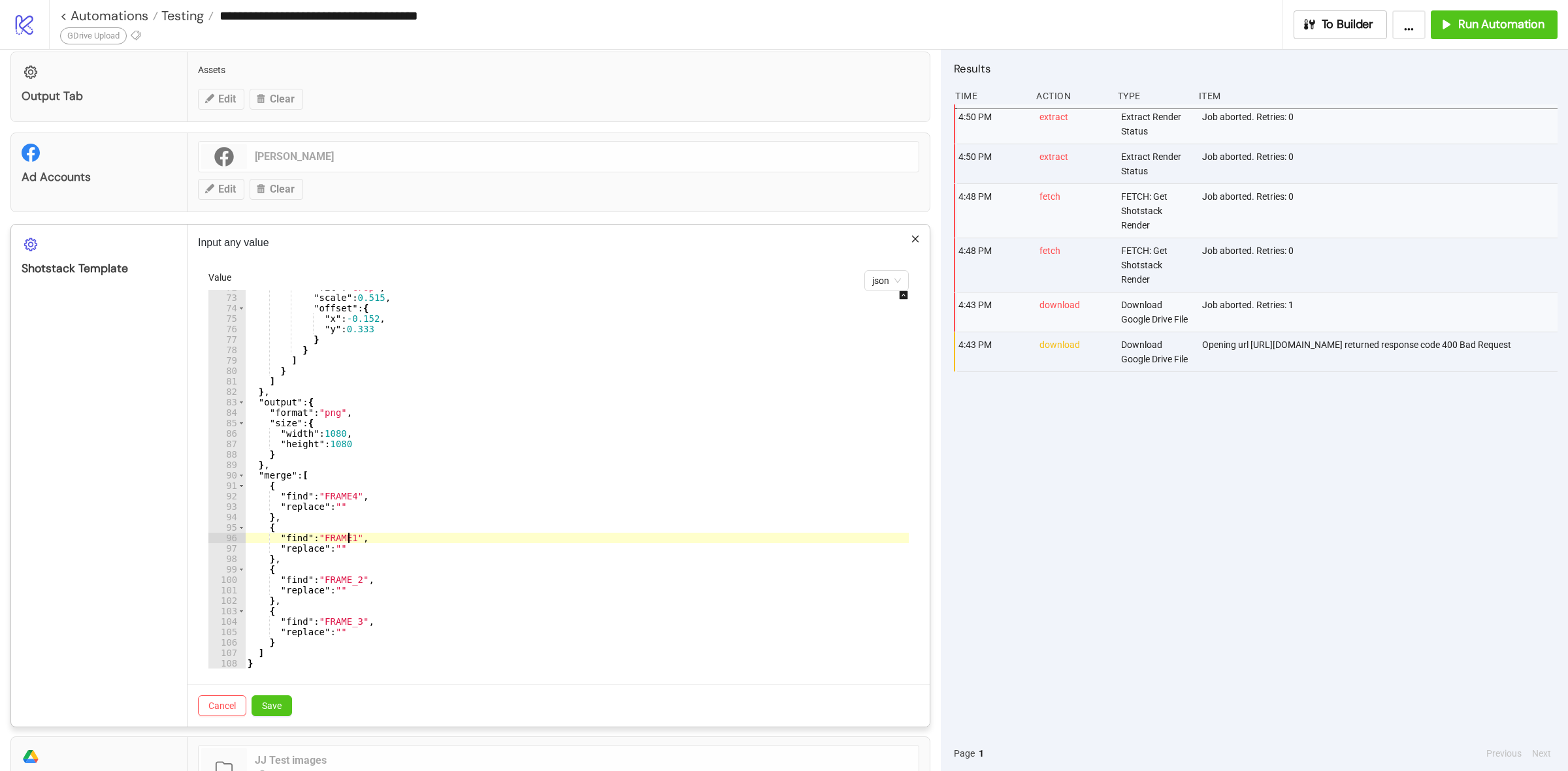
click at [353, 585] on div ""fit" : "crop" , "scale" : 0.515 , "offset" : { "x" : -0.152 , "y" : 0.333 } } …" at bounding box center [588, 482] width 687 height 399
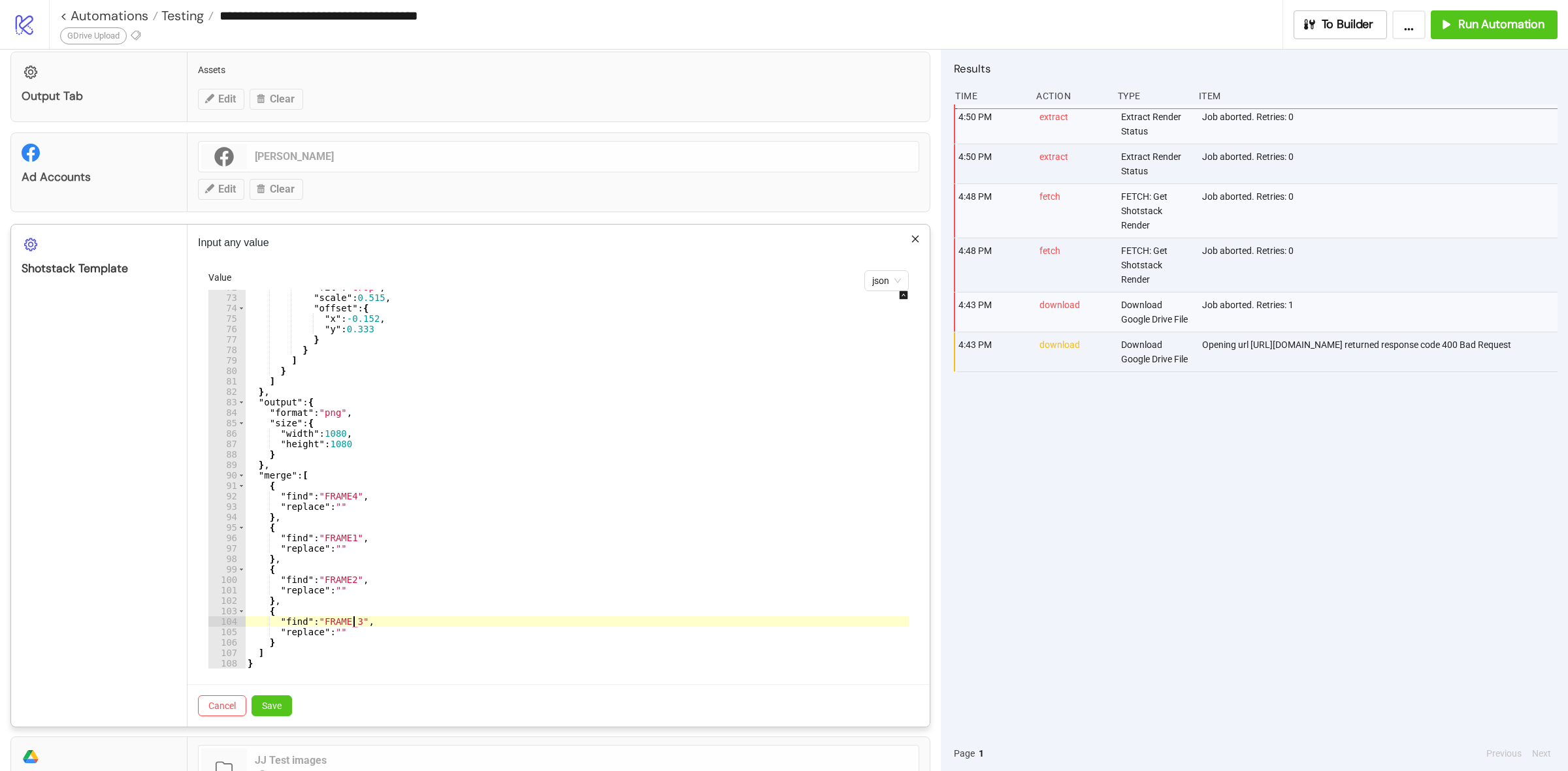
click at [353, 624] on div ""fit" : "crop" , "scale" : 0.515 , "offset" : { "x" : -0.152 , "y" : 0.333 } } …" at bounding box center [588, 482] width 687 height 399
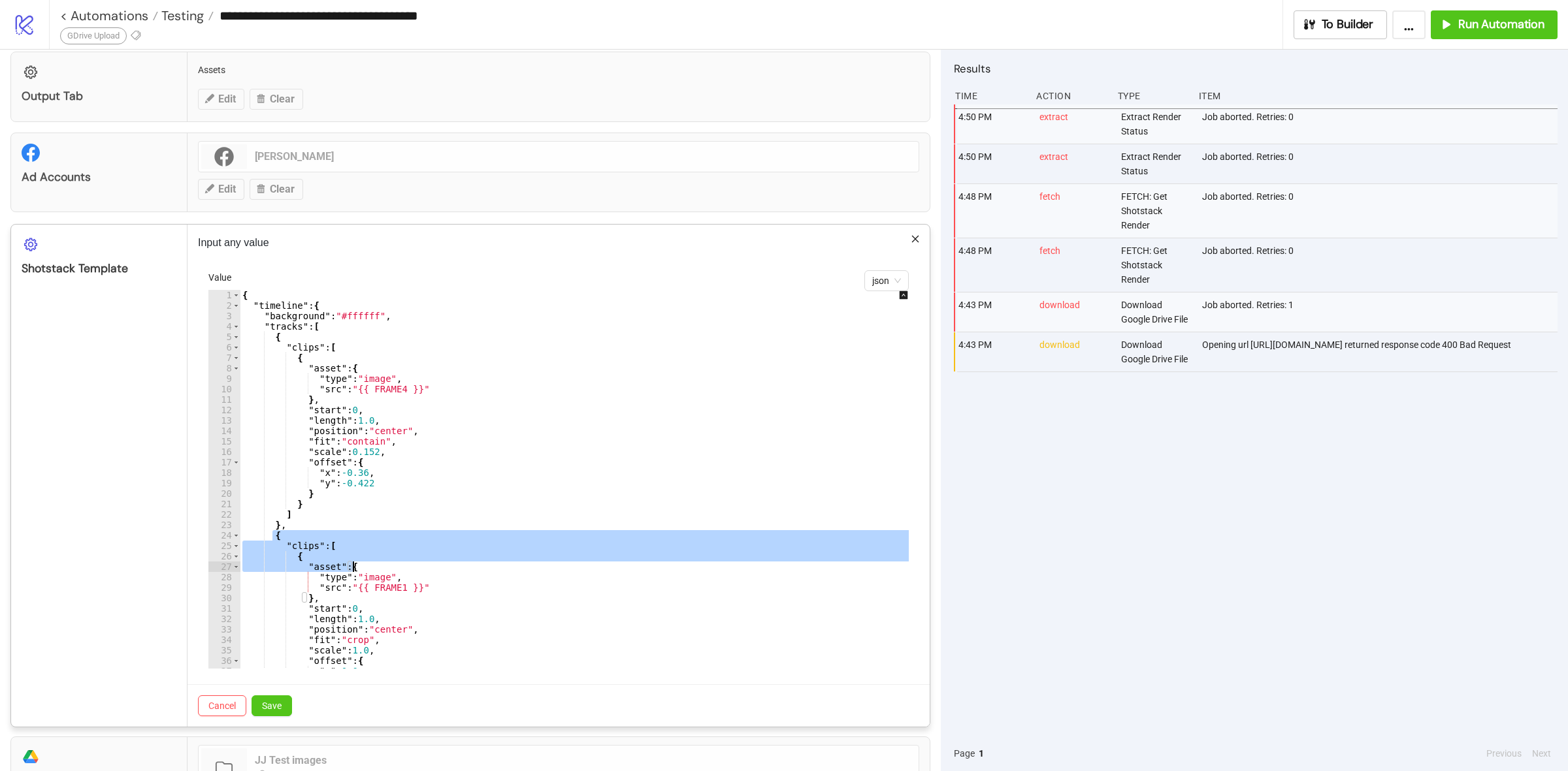
scroll to position [98, 0]
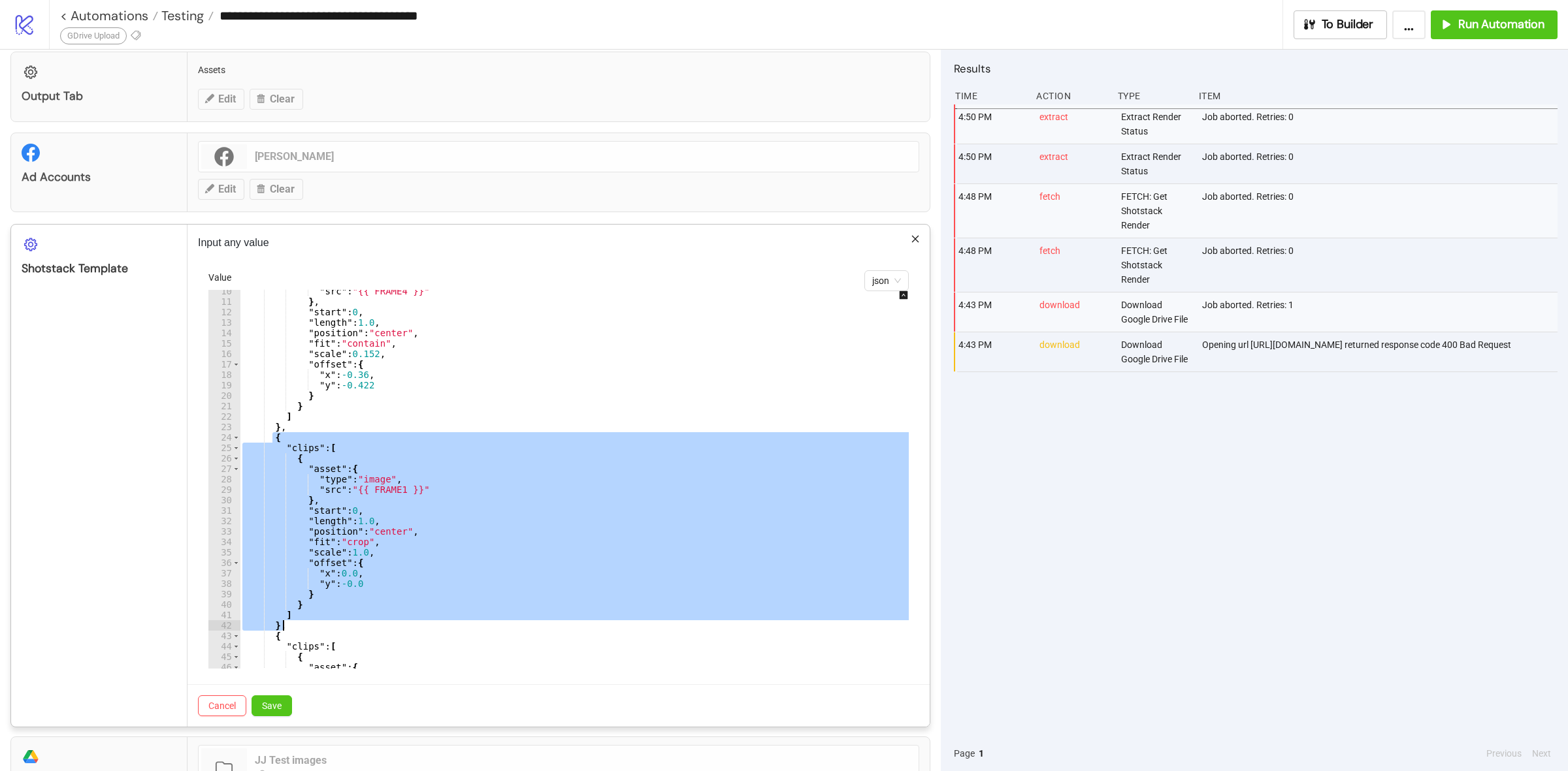
drag, startPoint x: 271, startPoint y: 537, endPoint x: 330, endPoint y: 632, distance: 111.8
click at [330, 632] on div ""src" : "{{ FRAME4 }}" } , "start" : 0 , "length" : 1.0 , "position" : "center"…" at bounding box center [583, 485] width 687 height 399
type textarea "* ********"
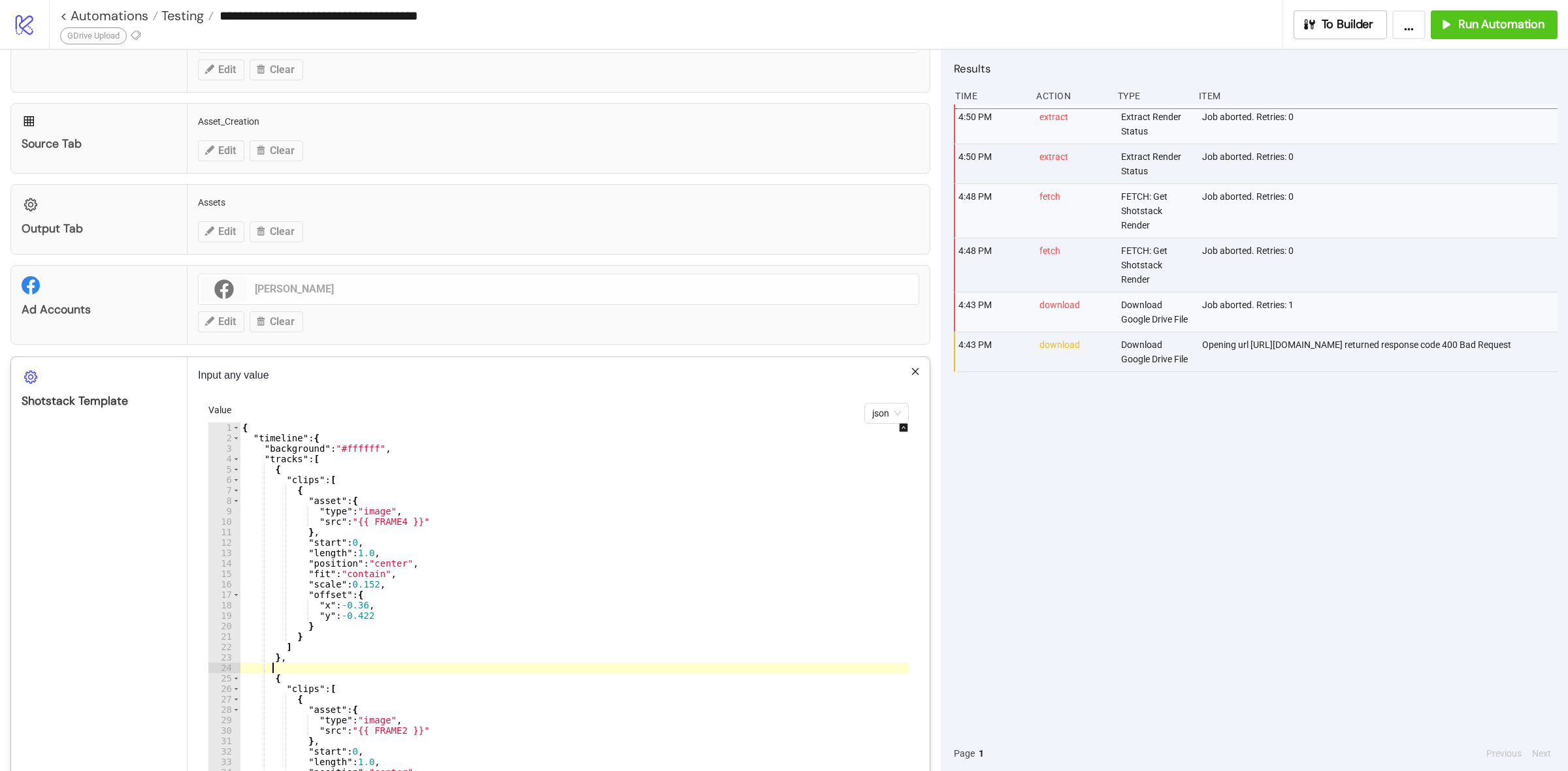
scroll to position [81, 0]
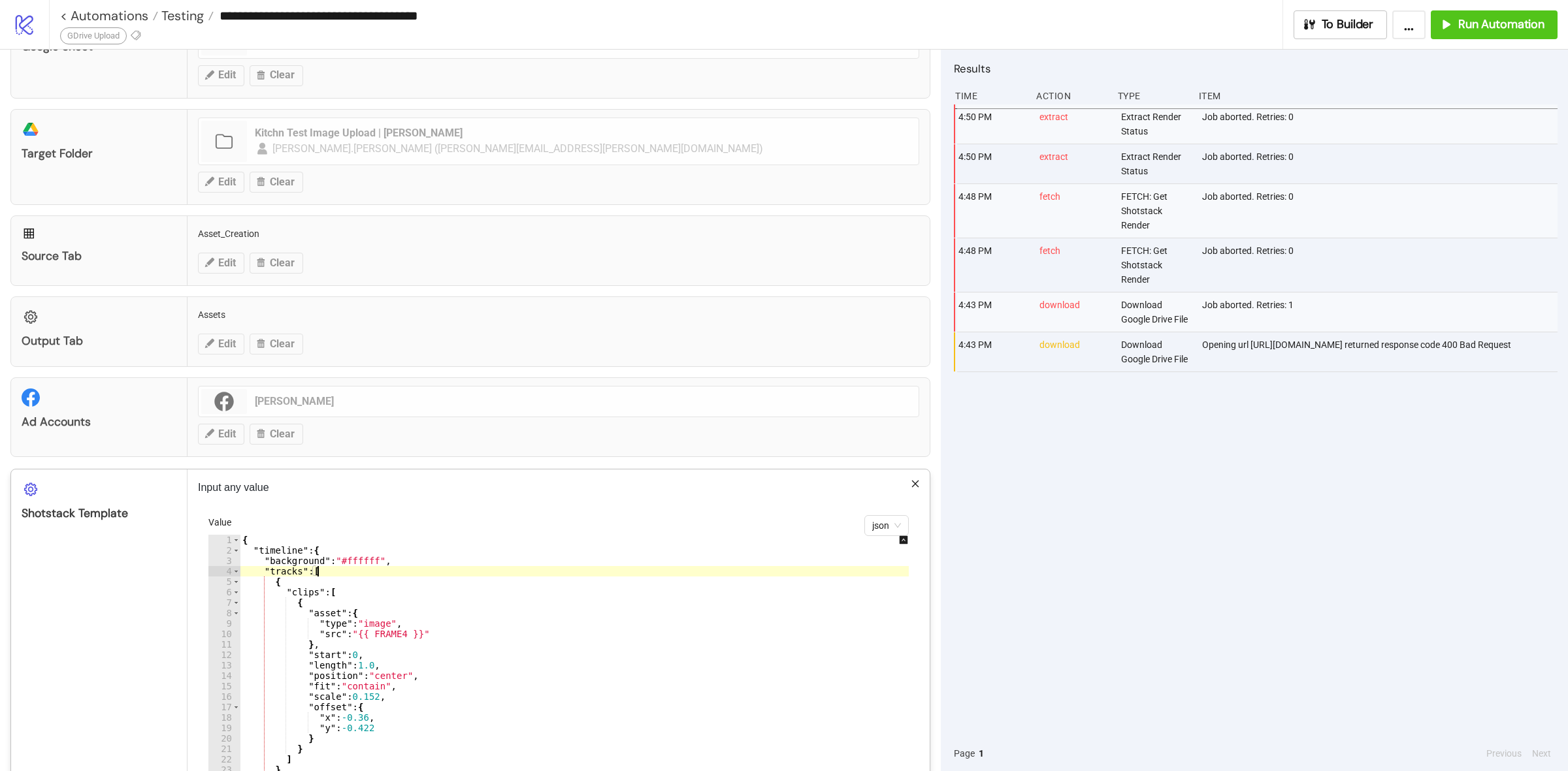
click at [328, 578] on div "{ "timeline" : { "background" : "#ffffff" , "tracks" : [ { "clips" : [ { "asset…" at bounding box center [583, 733] width 687 height 399
type textarea "**********"
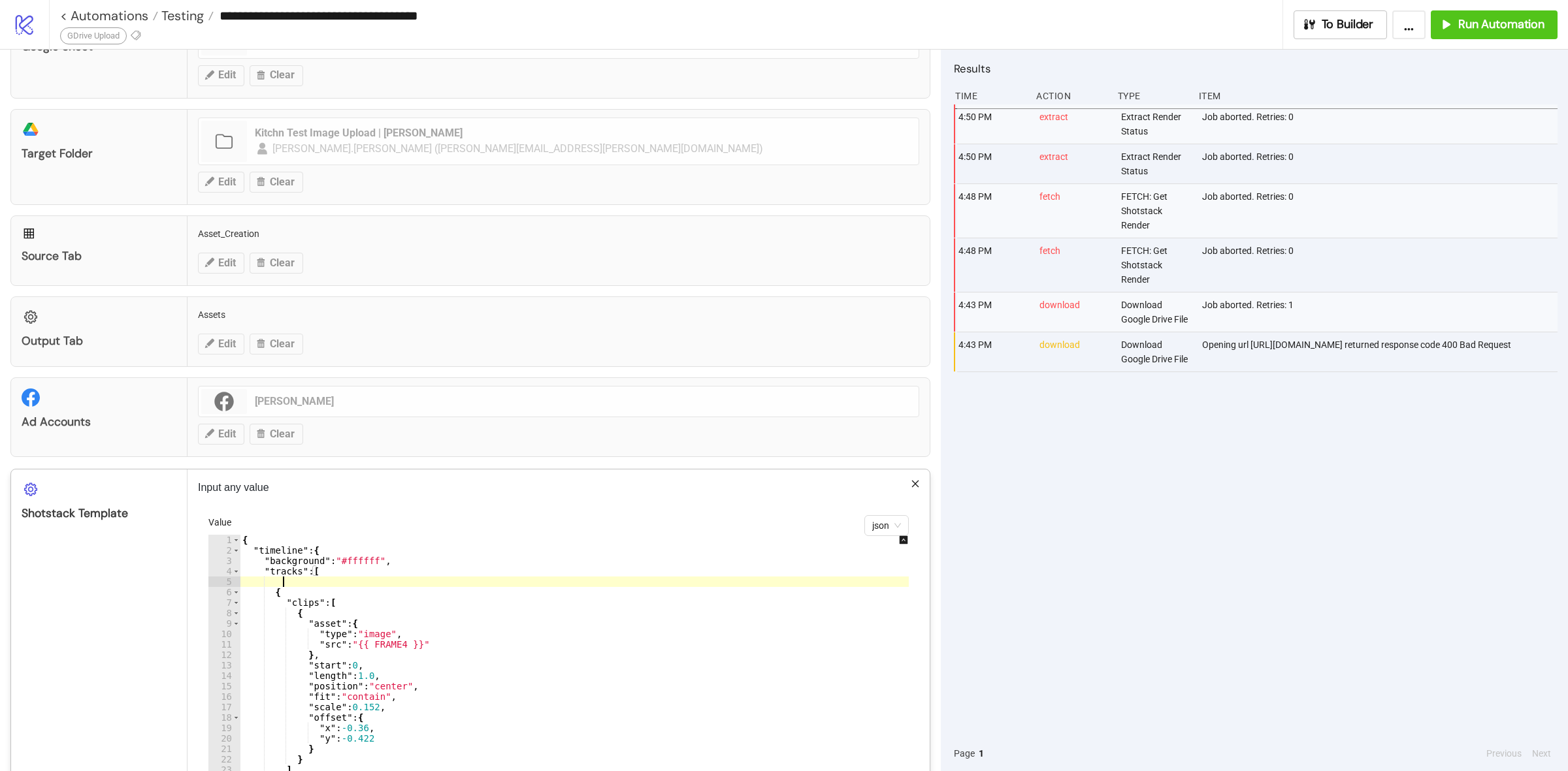
scroll to position [0, 1]
paste textarea "**"
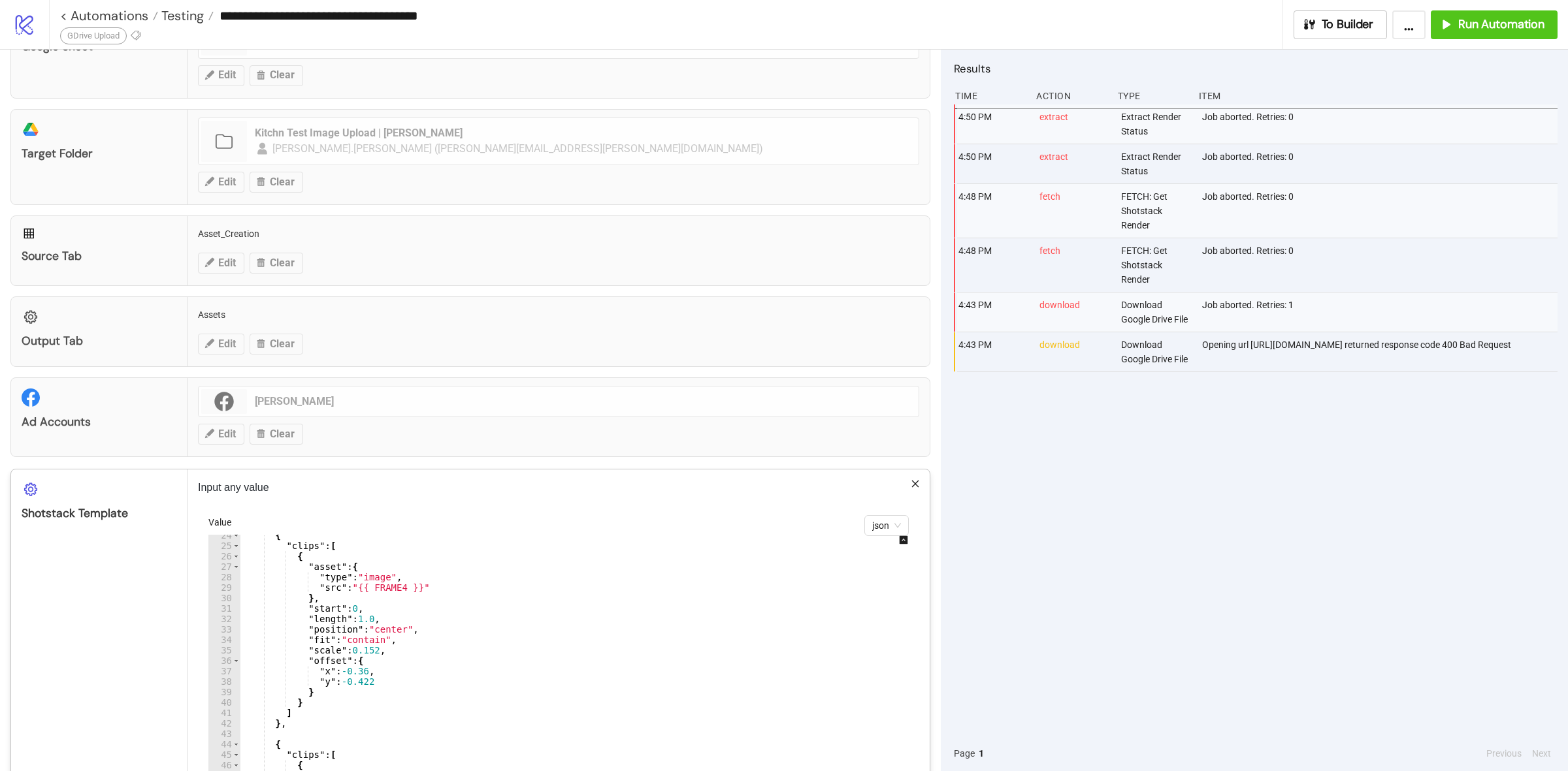
scroll to position [196, 0]
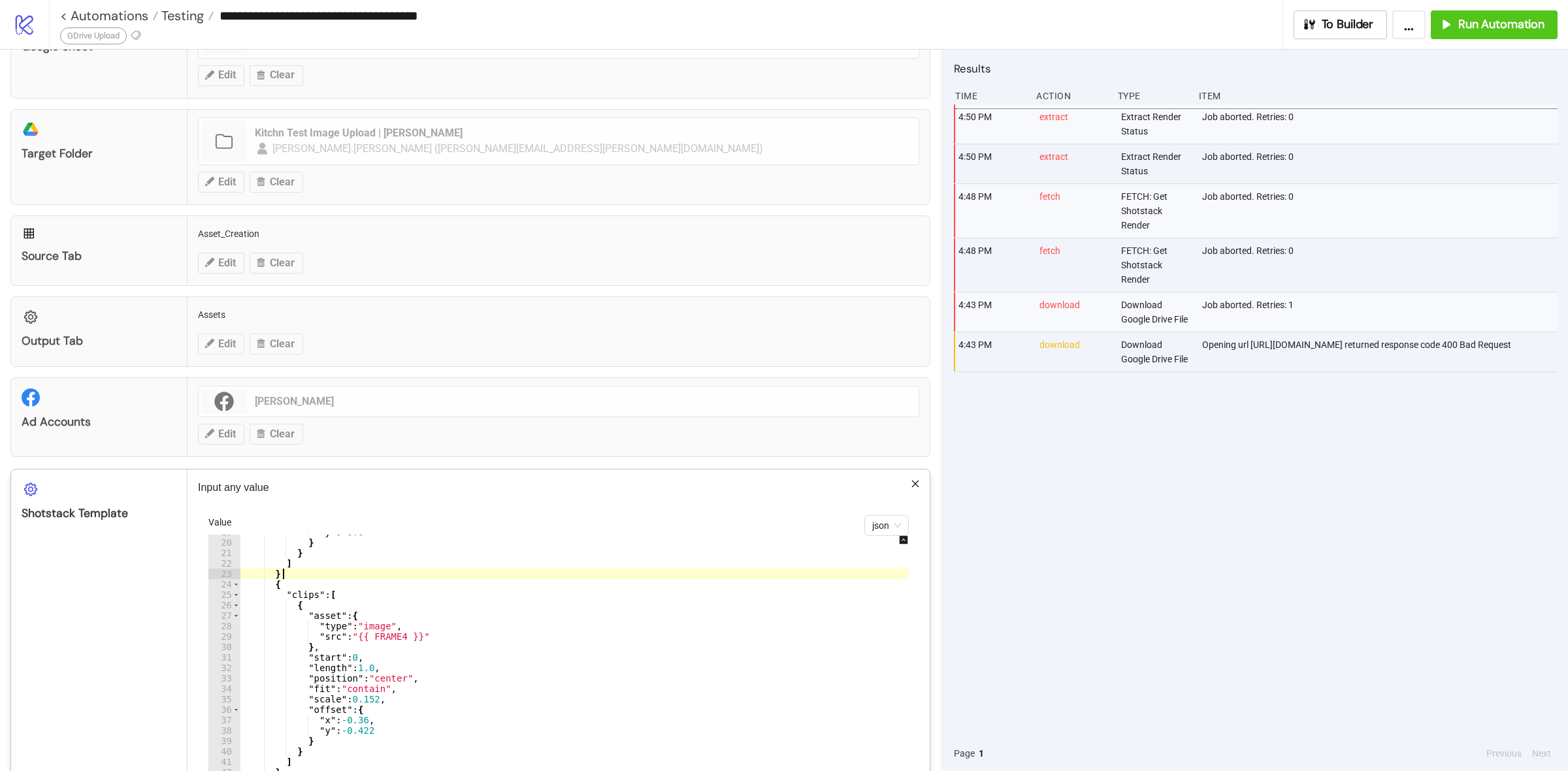
click at [430, 707] on div ""y" : -0.0 } } ] } , { "clips" : [ { "asset" : { "type" : "image" , "src" : "{{…" at bounding box center [583, 726] width 687 height 399
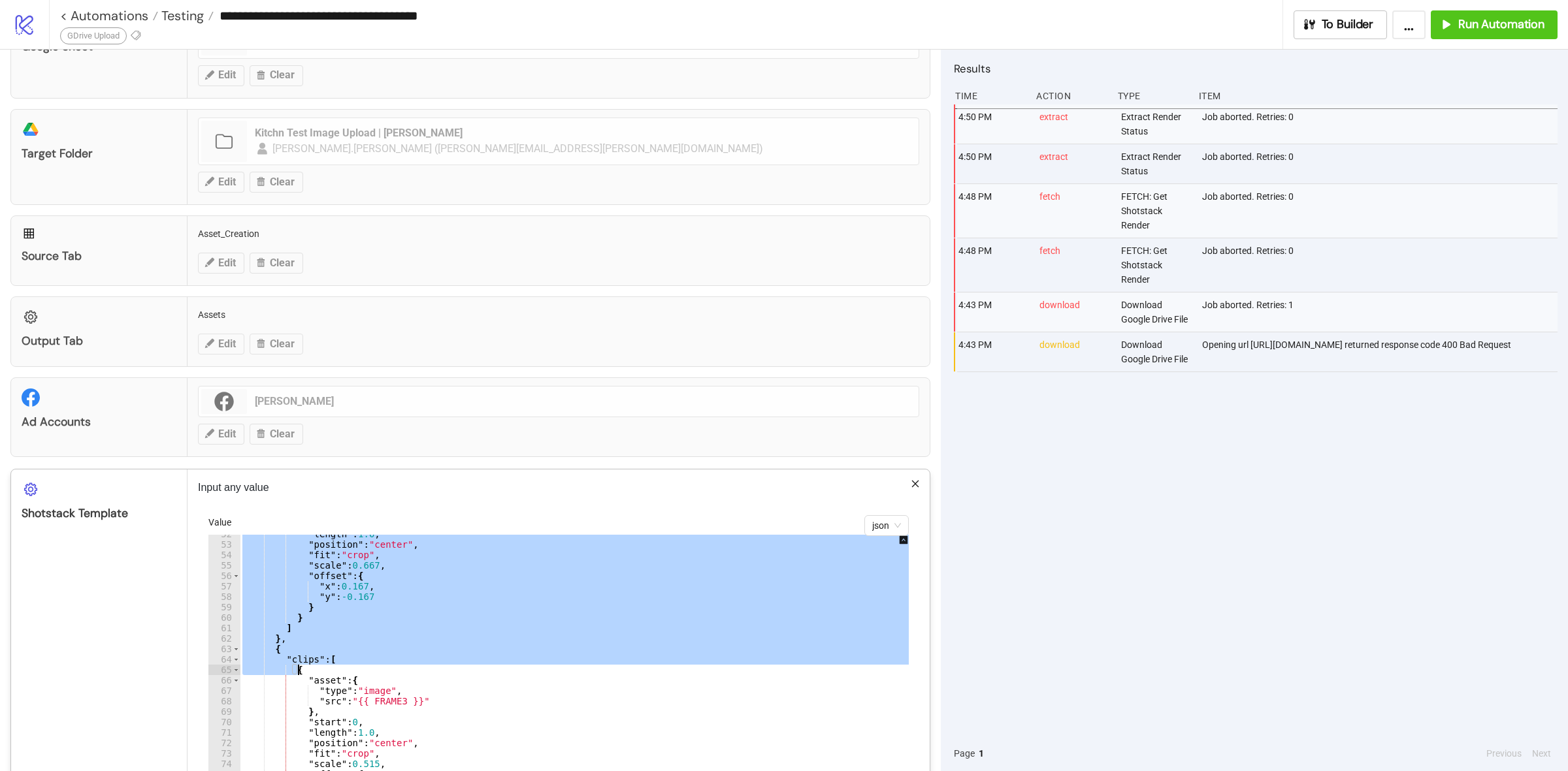
scroll to position [539, 0]
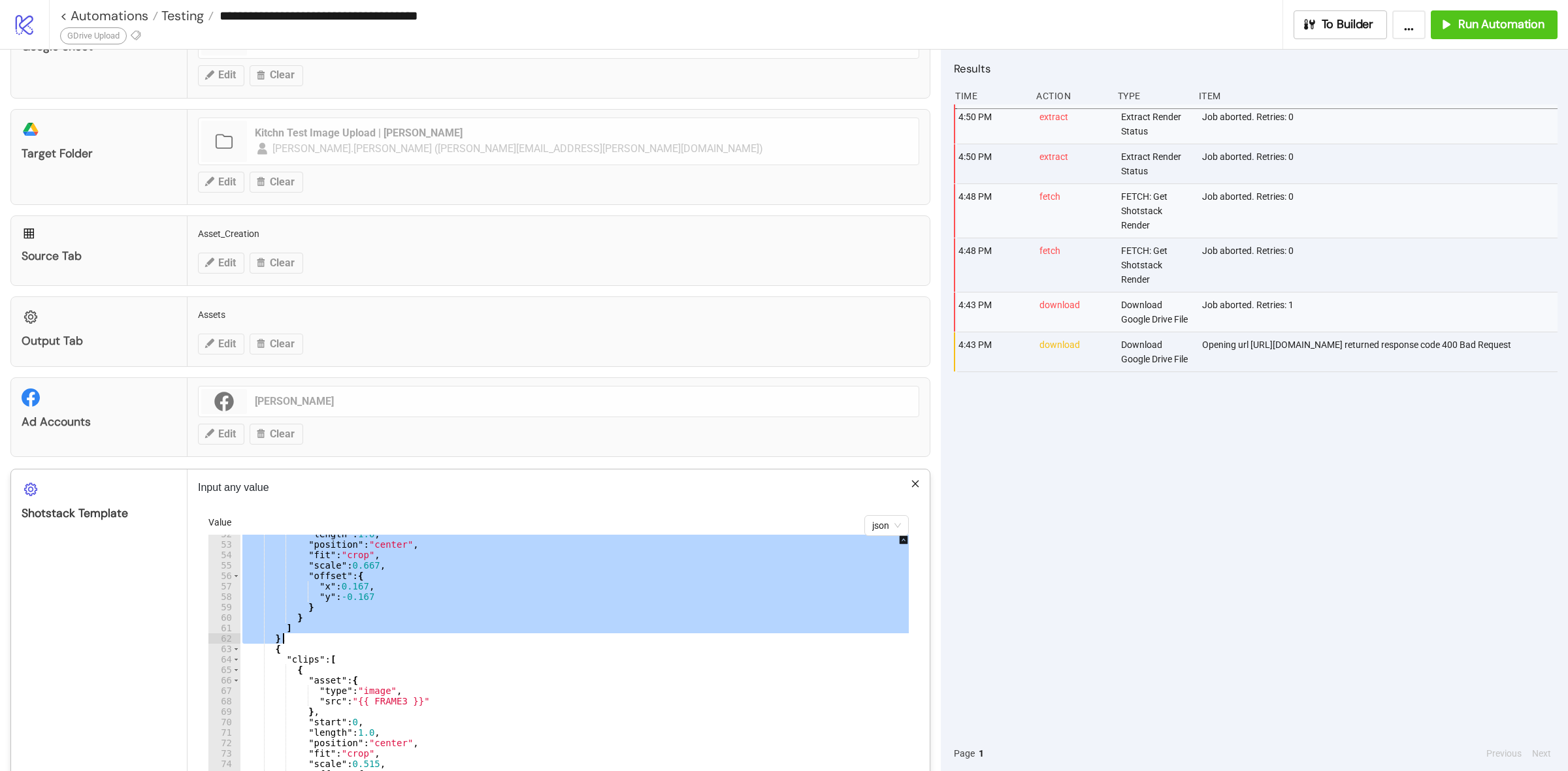
drag, startPoint x: 273, startPoint y: 598, endPoint x: 380, endPoint y: 645, distance: 116.9
click at [380, 645] on div ""length" : 1.0 , "position" : "center" , "fit" : "crop" , "scale" : 0.667 , "of…" at bounding box center [583, 728] width 687 height 399
type textarea "* ********"
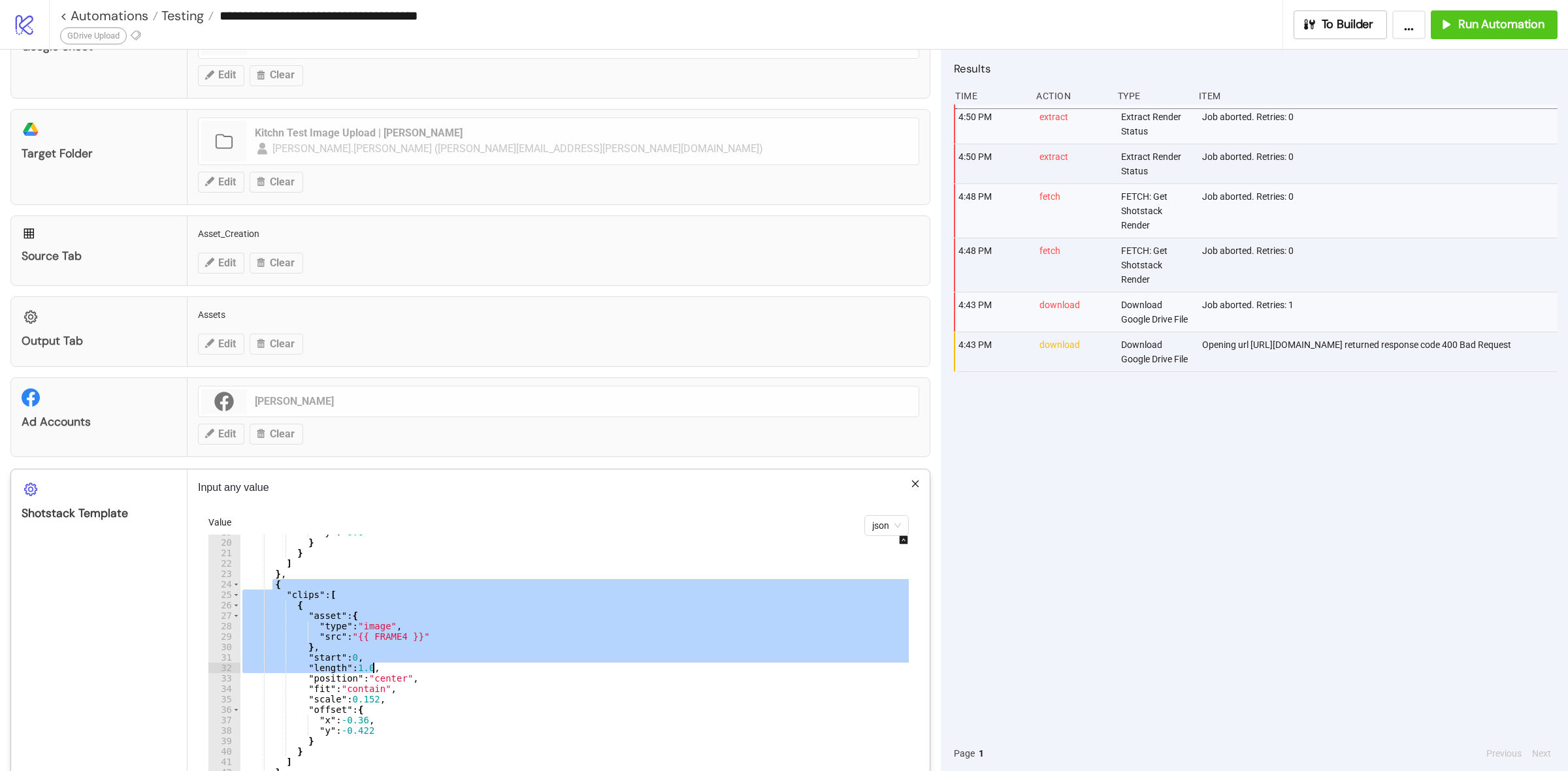
scroll to position [245, 0]
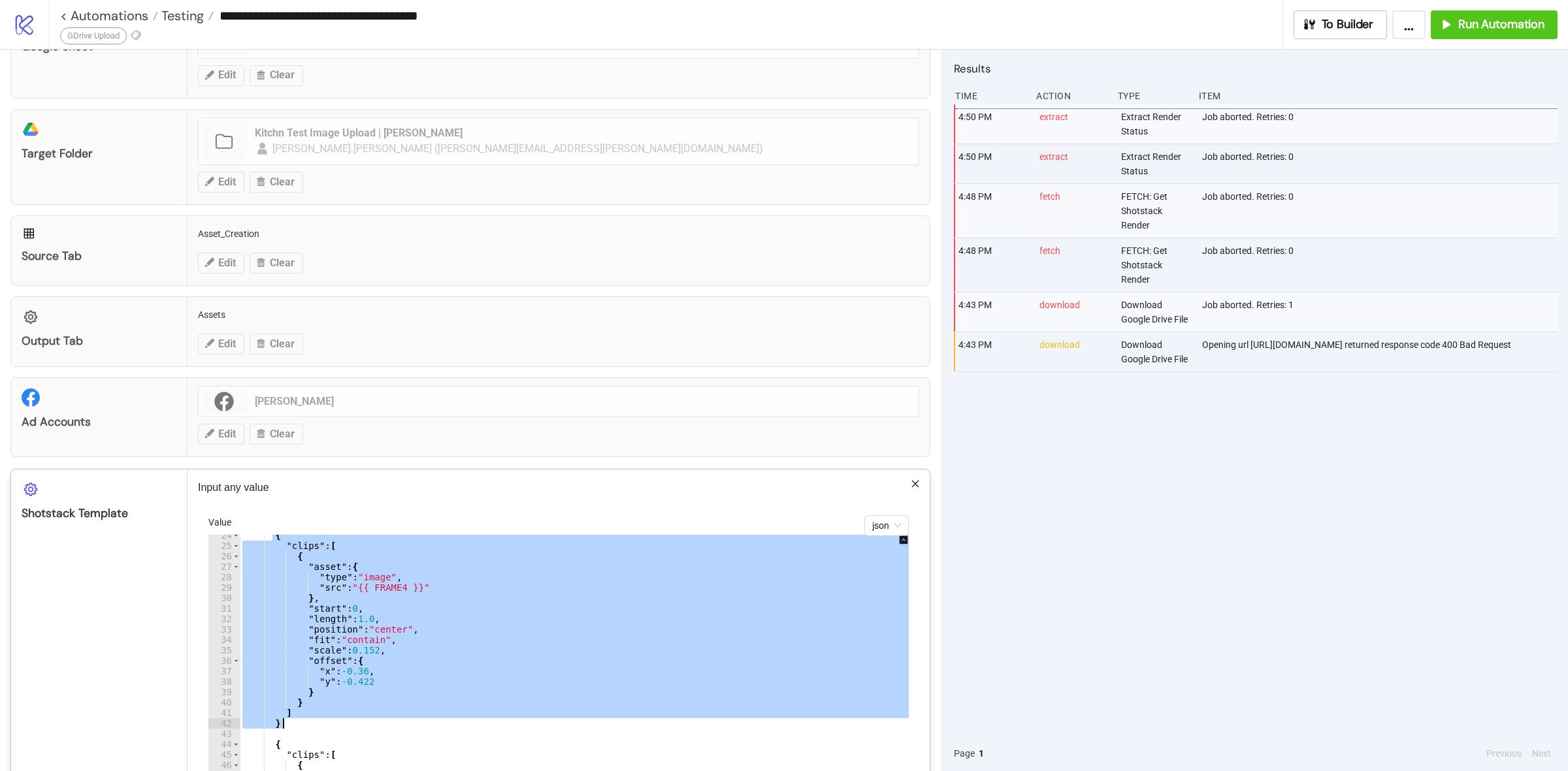
drag, startPoint x: 273, startPoint y: 636, endPoint x: 325, endPoint y: 725, distance: 103.1
click at [325, 725] on div "{ "clips" : [ { "asset" : { "type" : "image" , "src" : "{{ FRAME4 }}" } , "star…" at bounding box center [583, 729] width 687 height 399
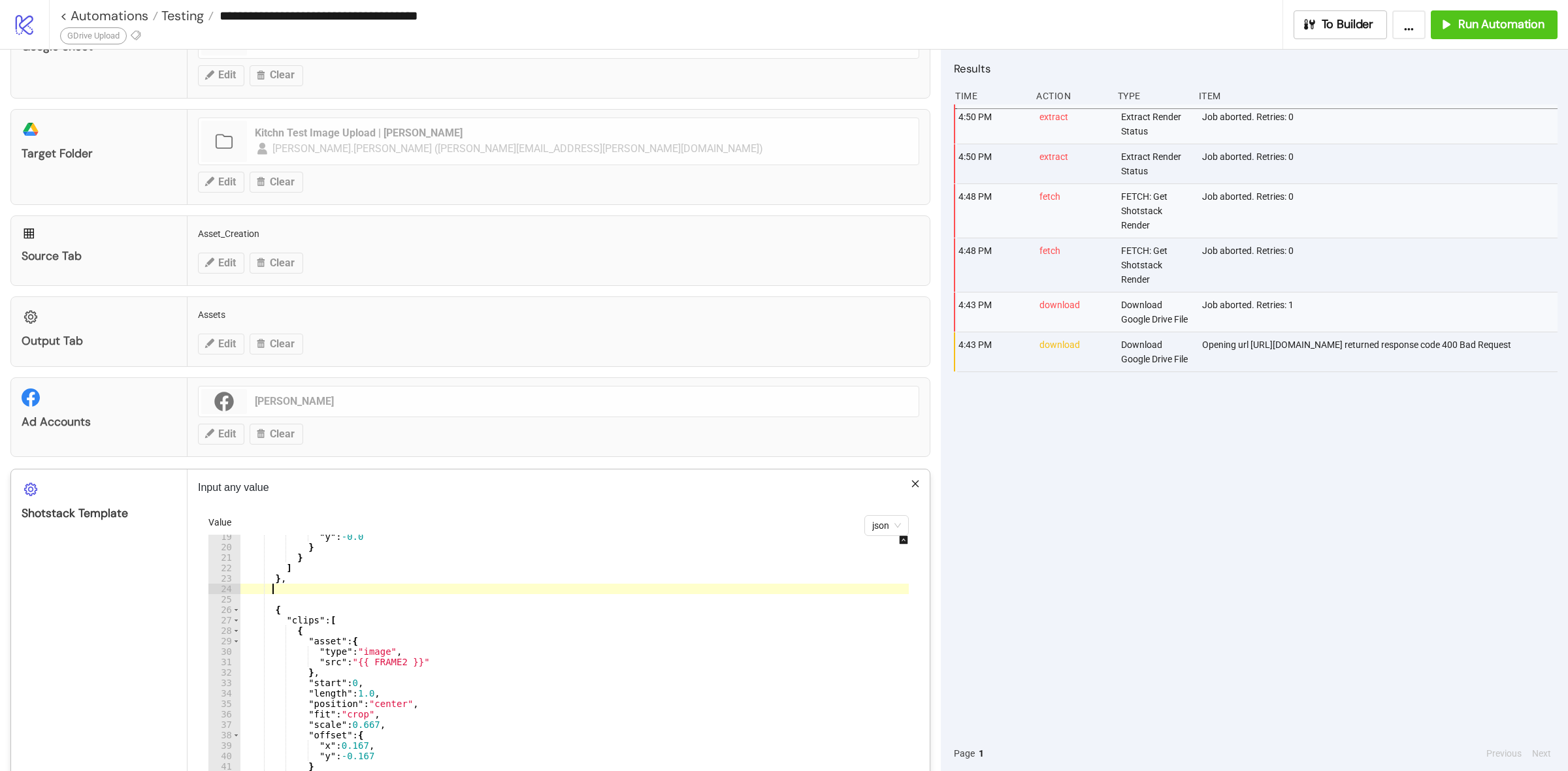
scroll to position [142, 0]
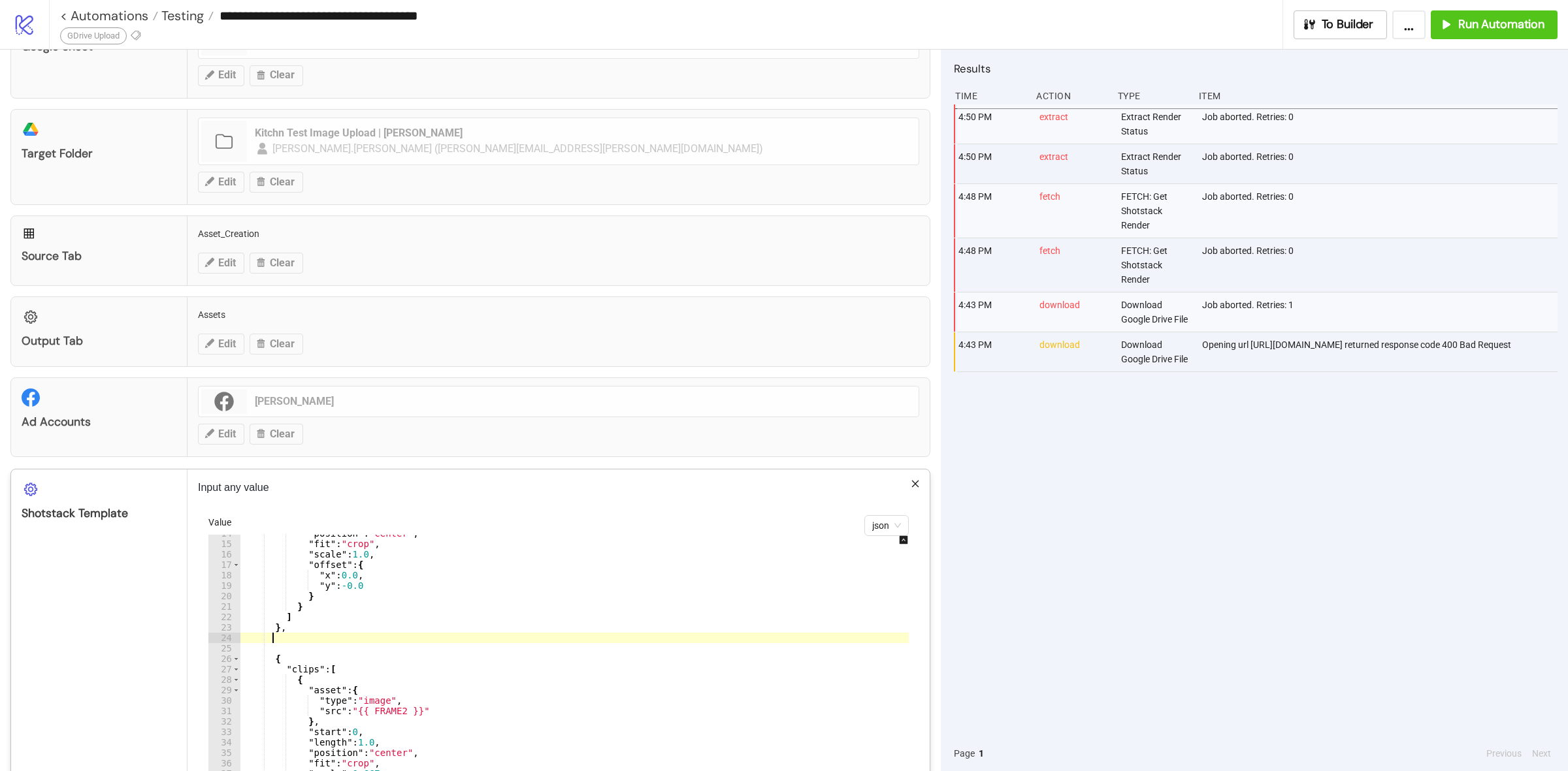
click at [270, 645] on div ""position" : "center" , "fit" : "crop" , "scale" : 1.0 , "offset" : { "x" : 0.0…" at bounding box center [583, 727] width 687 height 399
click at [278, 650] on div ""position" : "center" , "fit" : "crop" , "scale" : 1.0 , "offset" : { "x" : 0.0…" at bounding box center [583, 727] width 687 height 399
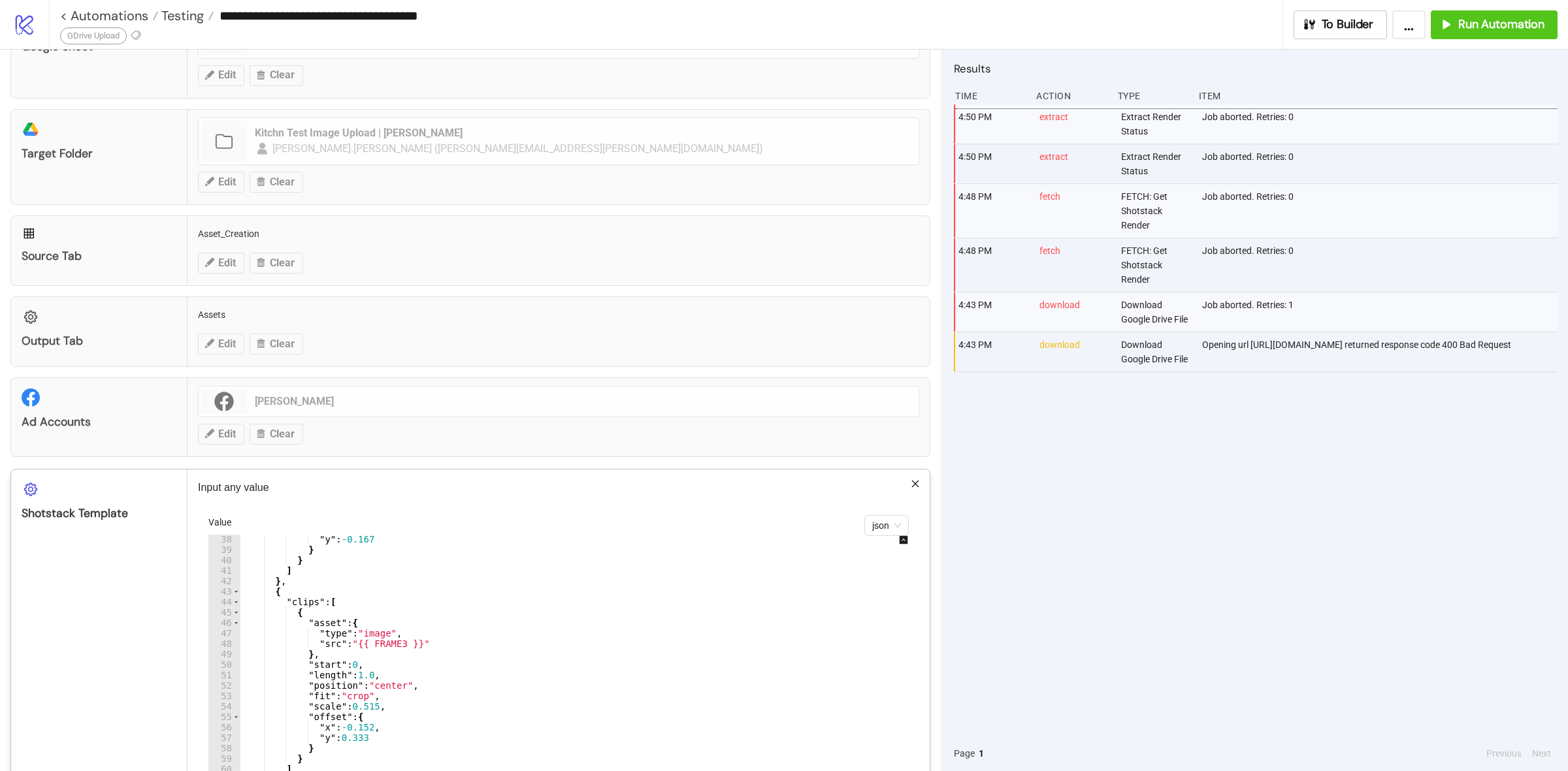
scroll to position [435, 0]
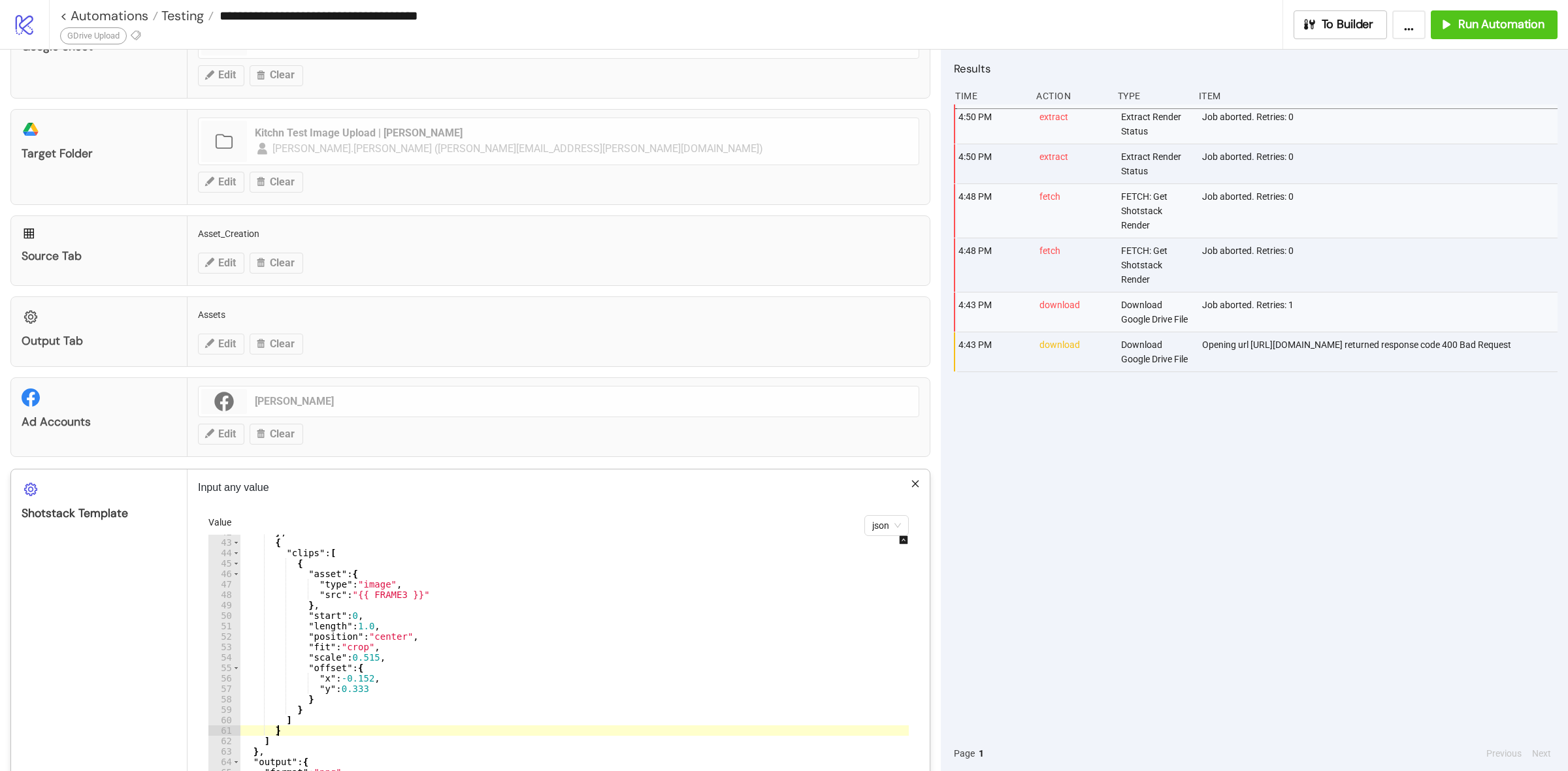
click at [292, 733] on div "} , { "clips" : [ { "asset" : { "type" : "image" , "src" : "{{ FRAME3 }}" } , "…" at bounding box center [583, 726] width 687 height 399
type textarea "**"
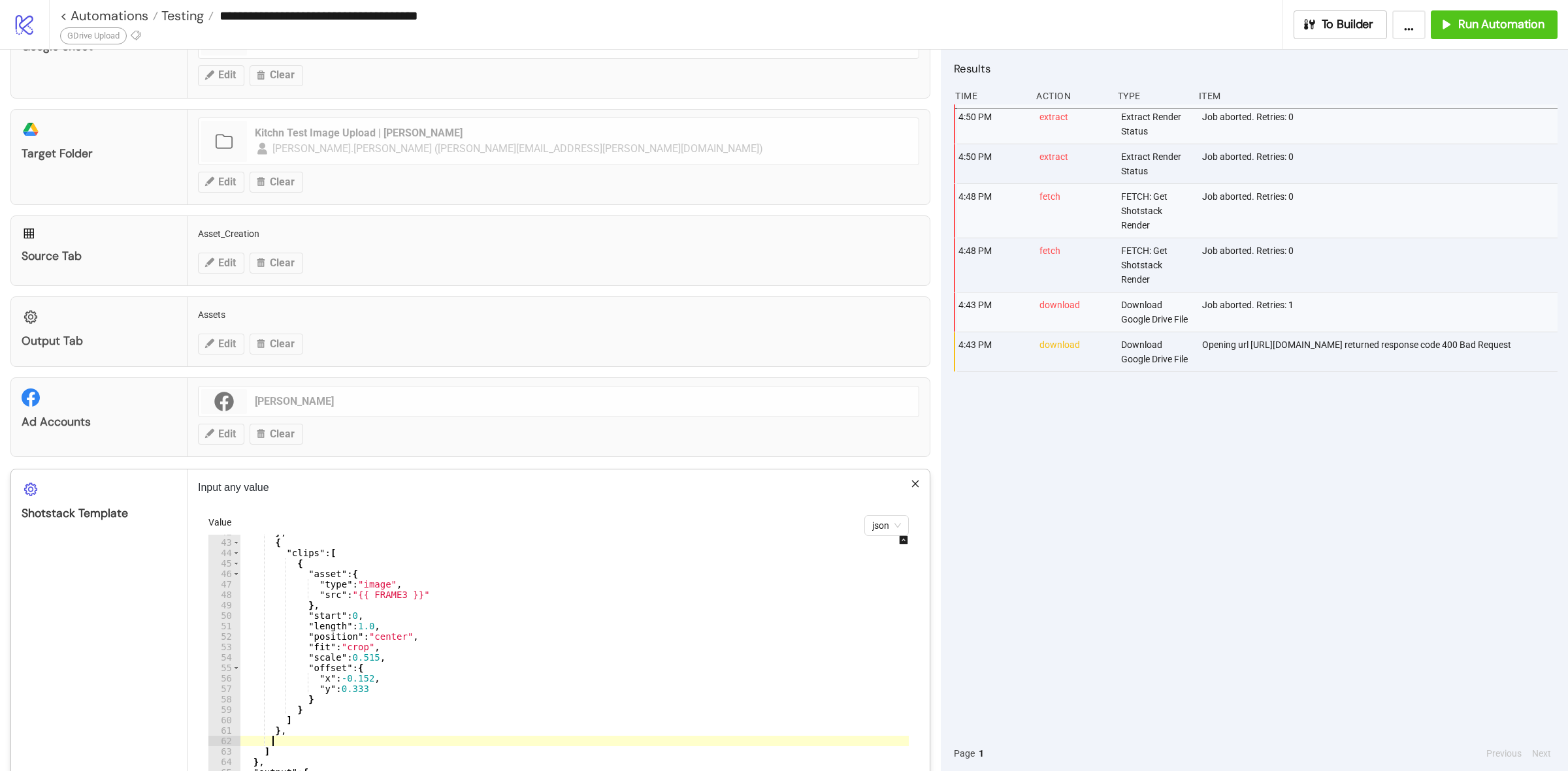
paste textarea "**"
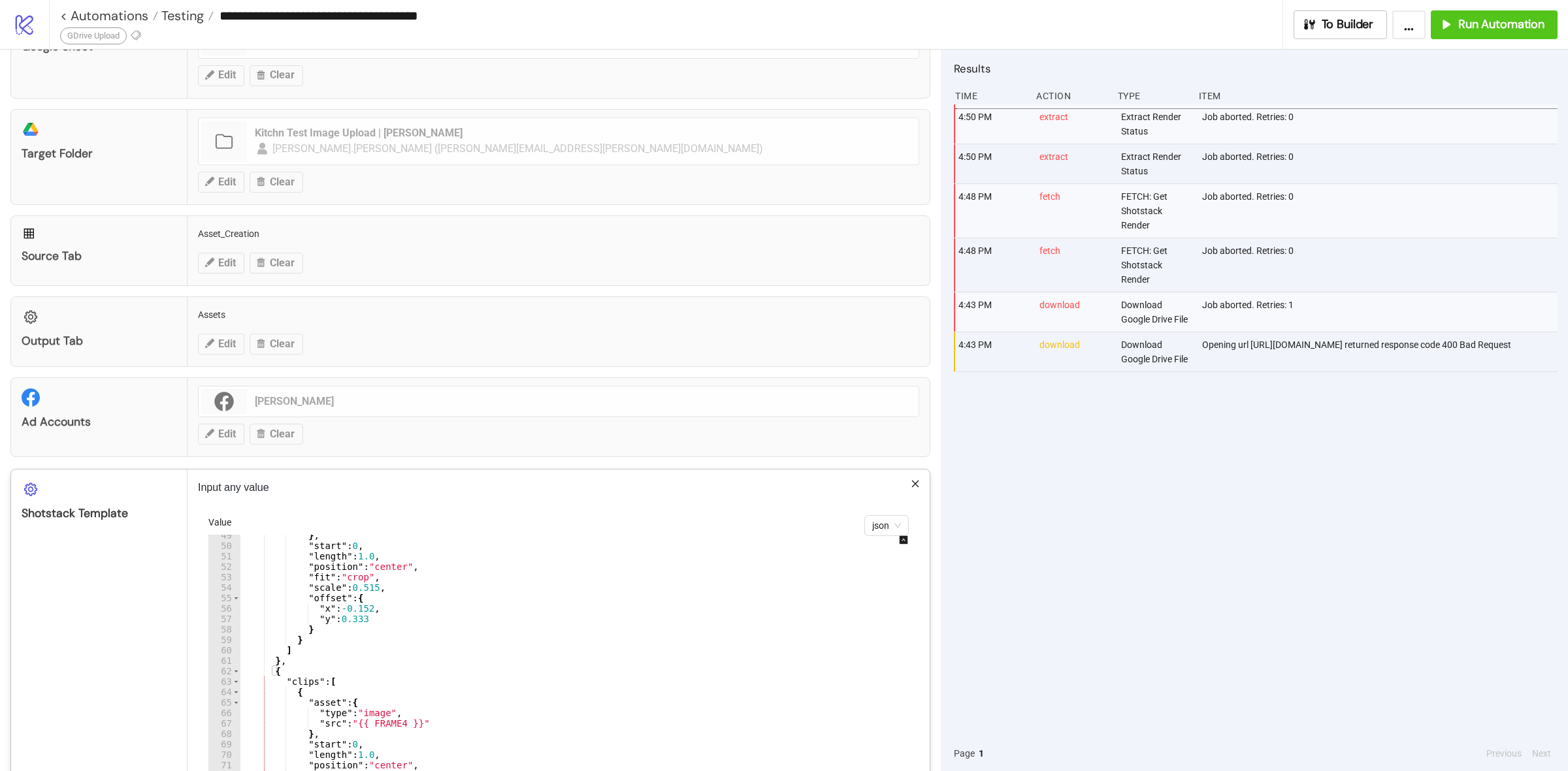
scroll to position [604, 0]
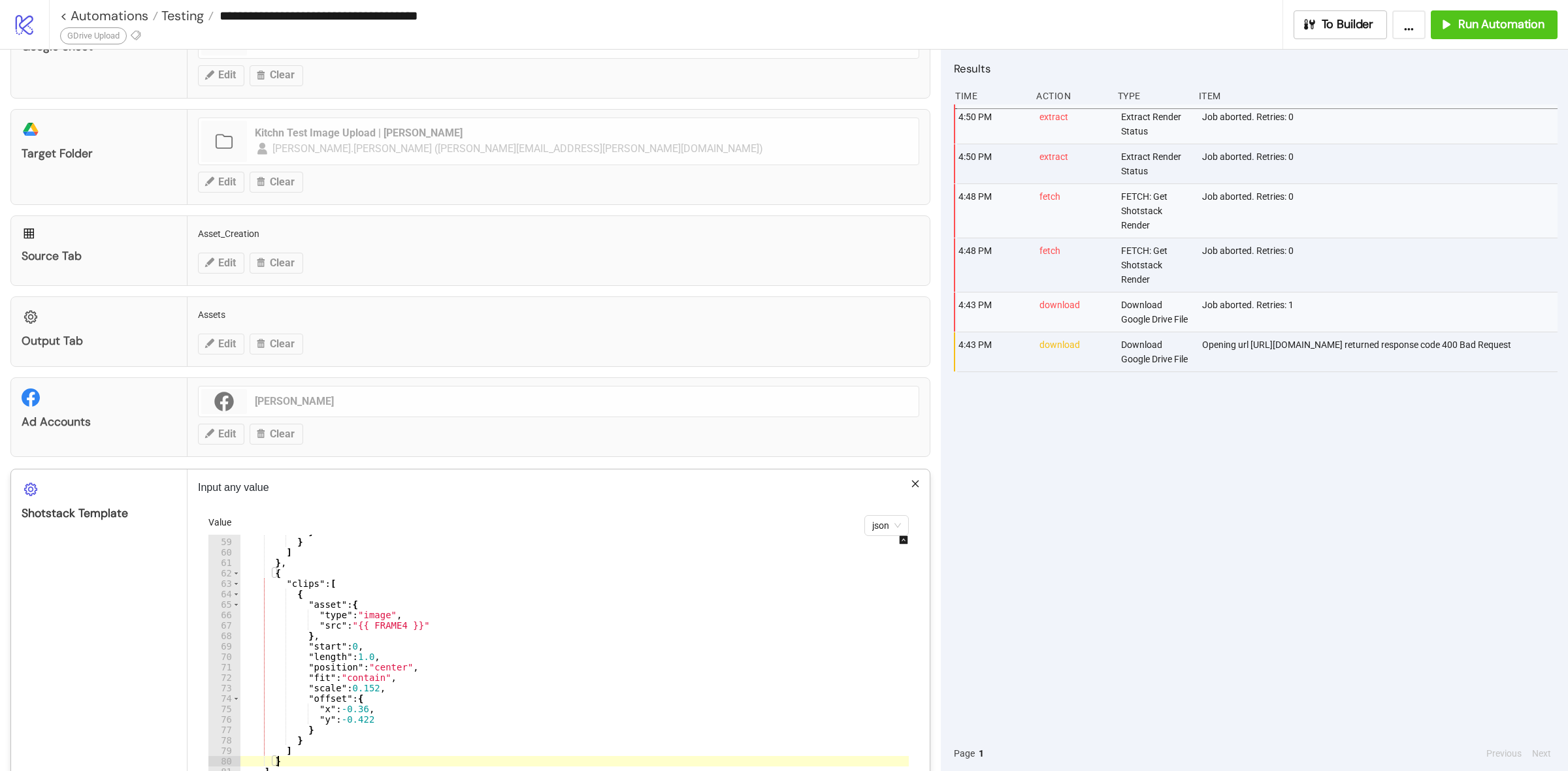
type textarea "*"
click at [1050, 666] on div "4:50 PM extract Extract Render Status Job aborted. Retries: 0 4:50 PM extract E…" at bounding box center [1255, 420] width 603 height 632
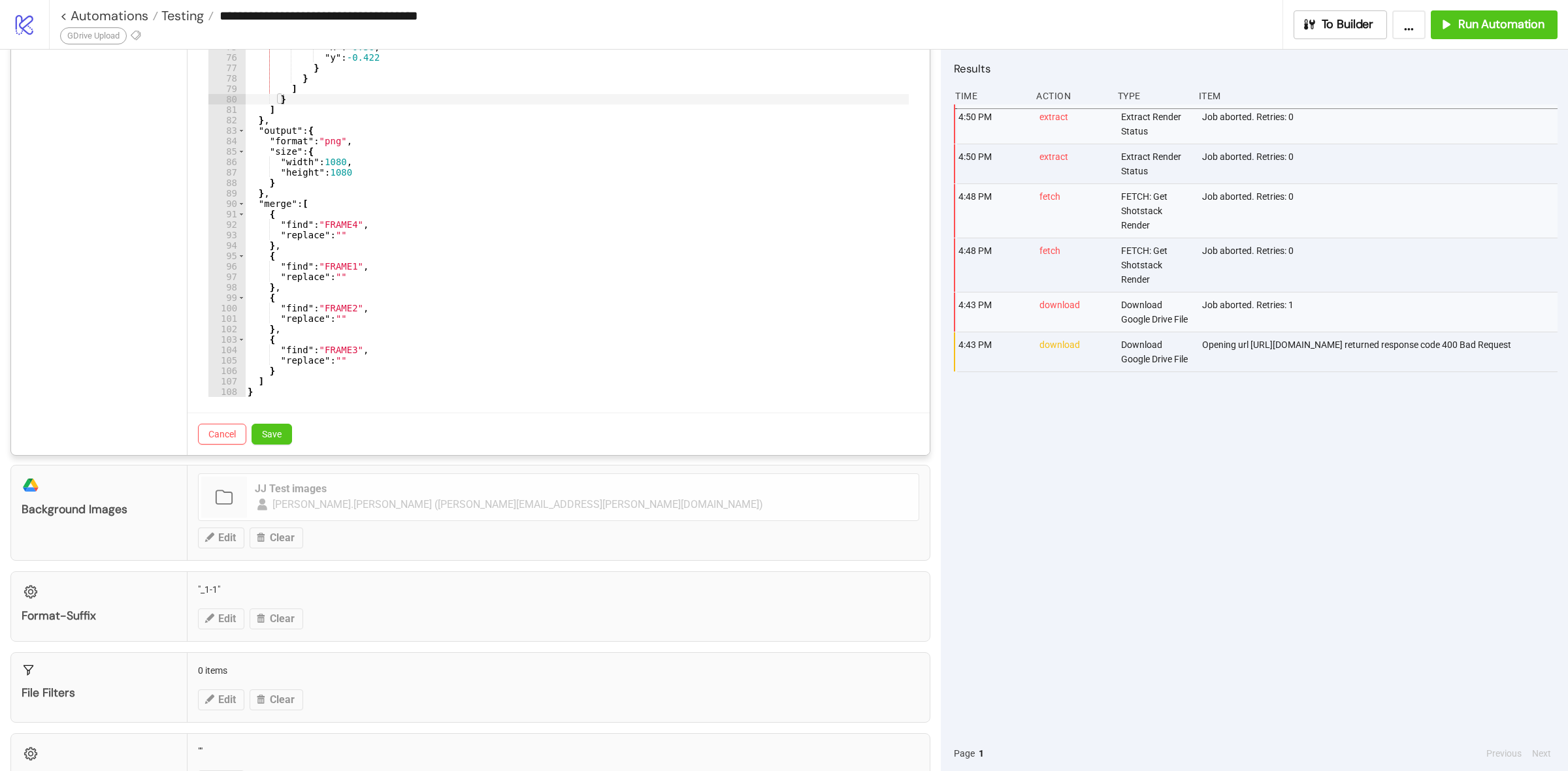
scroll to position [655, 0]
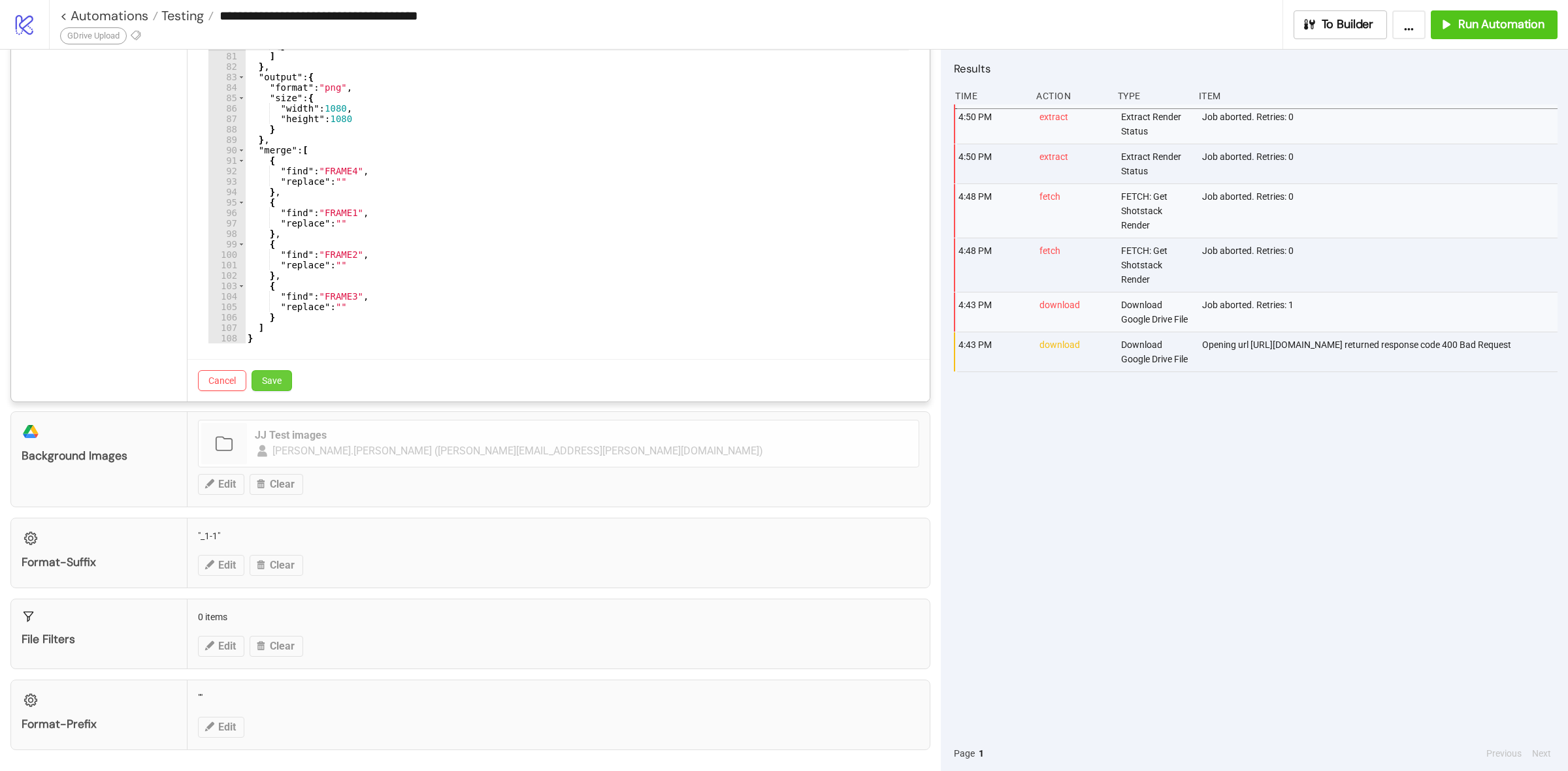
click at [275, 380] on span "Save" at bounding box center [272, 381] width 20 height 11
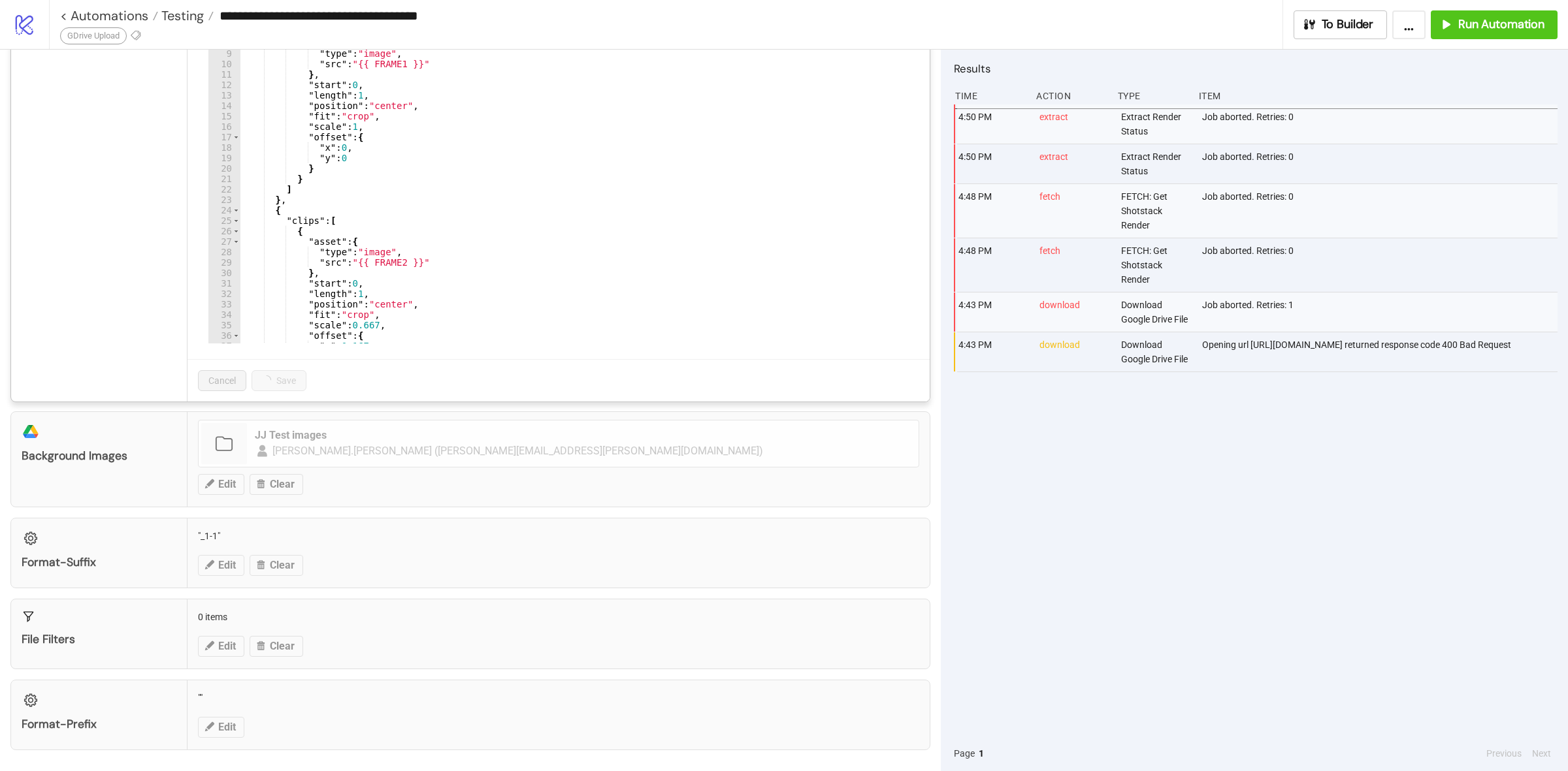
scroll to position [222, 0]
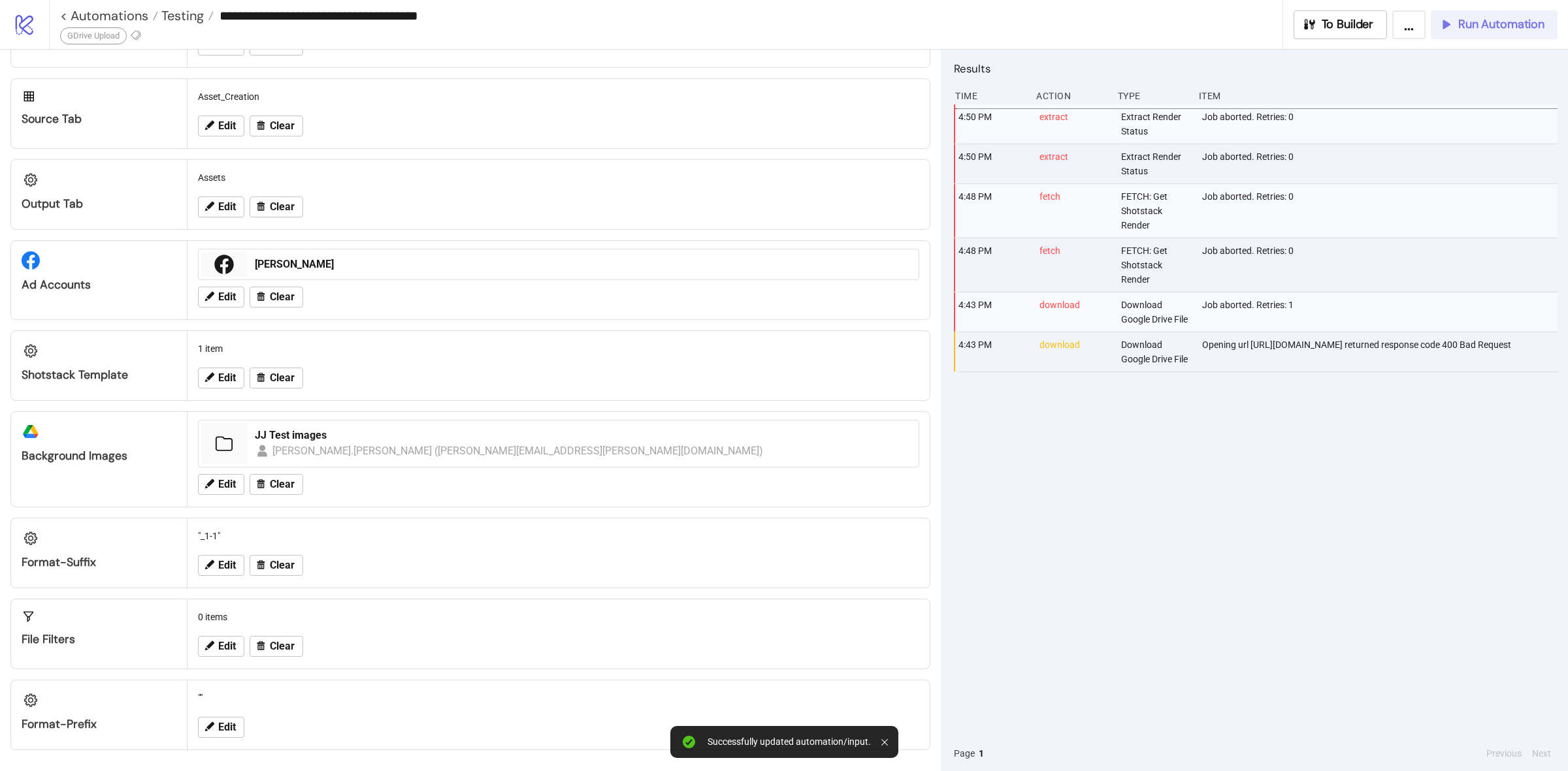
click at [1479, 30] on span "Run Automation" at bounding box center [1501, 24] width 86 height 15
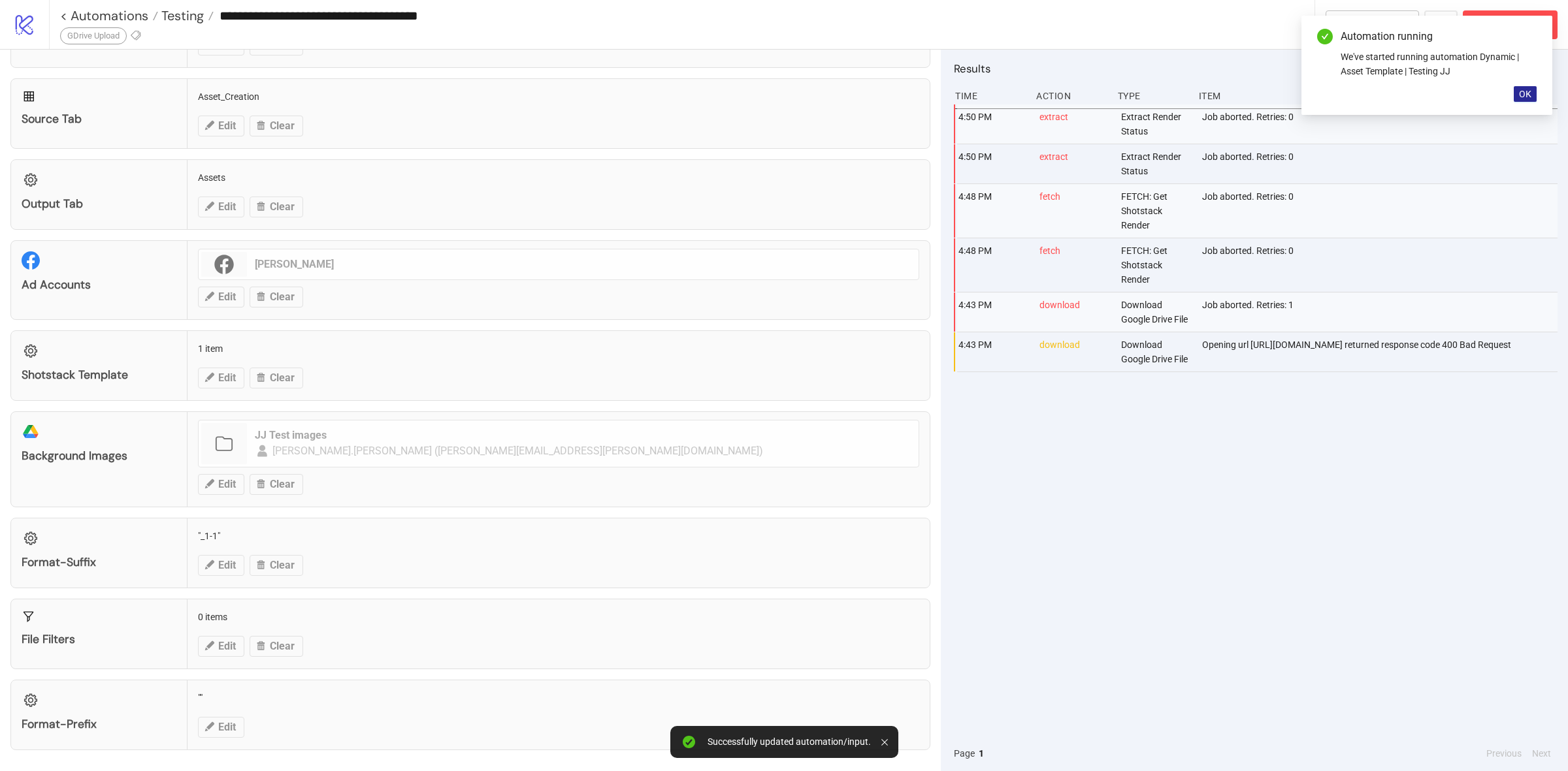
click at [1513, 93] on button "OK" at bounding box center [1525, 94] width 23 height 16
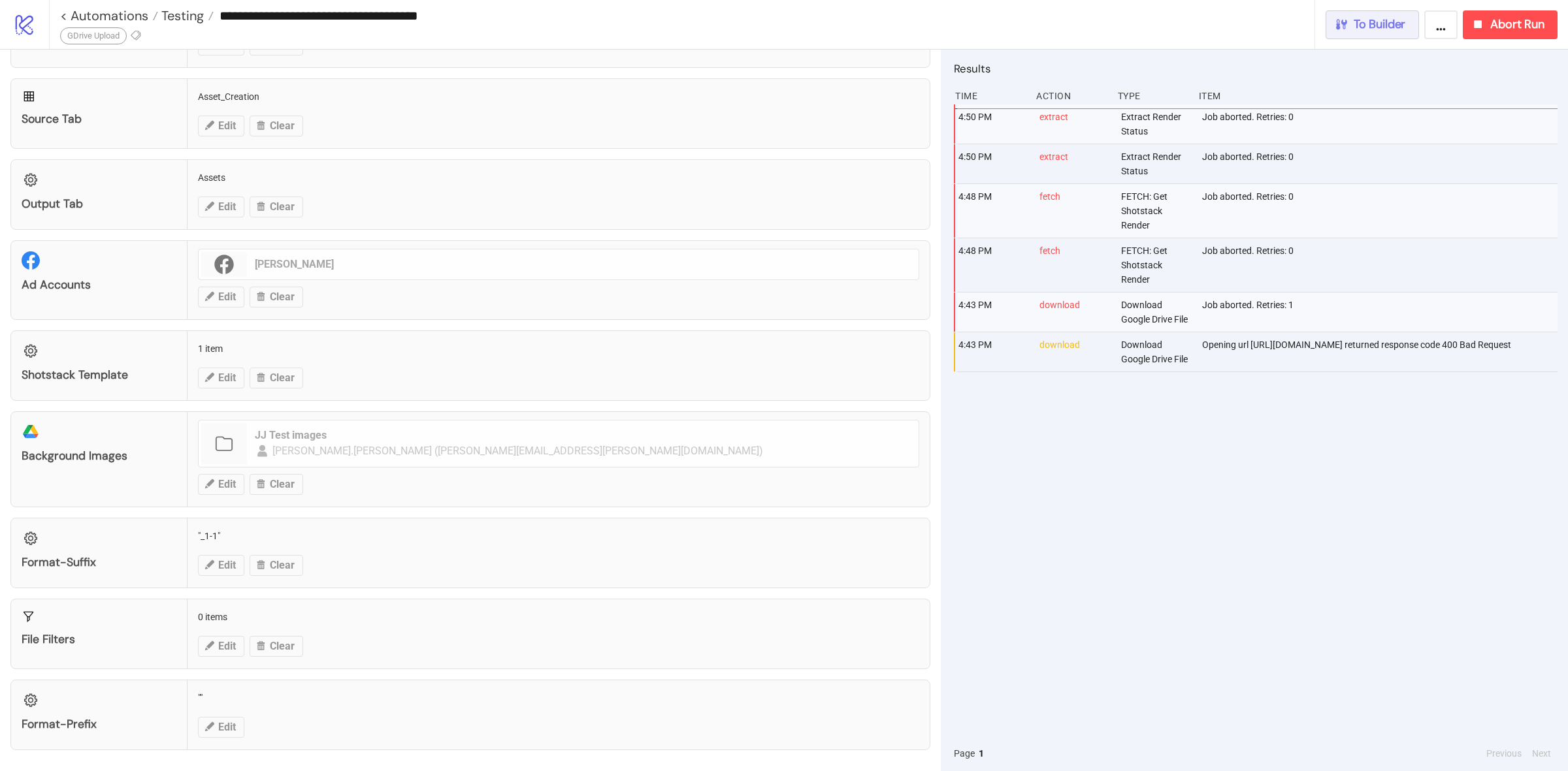
click at [1361, 26] on span "To Builder" at bounding box center [1379, 24] width 52 height 15
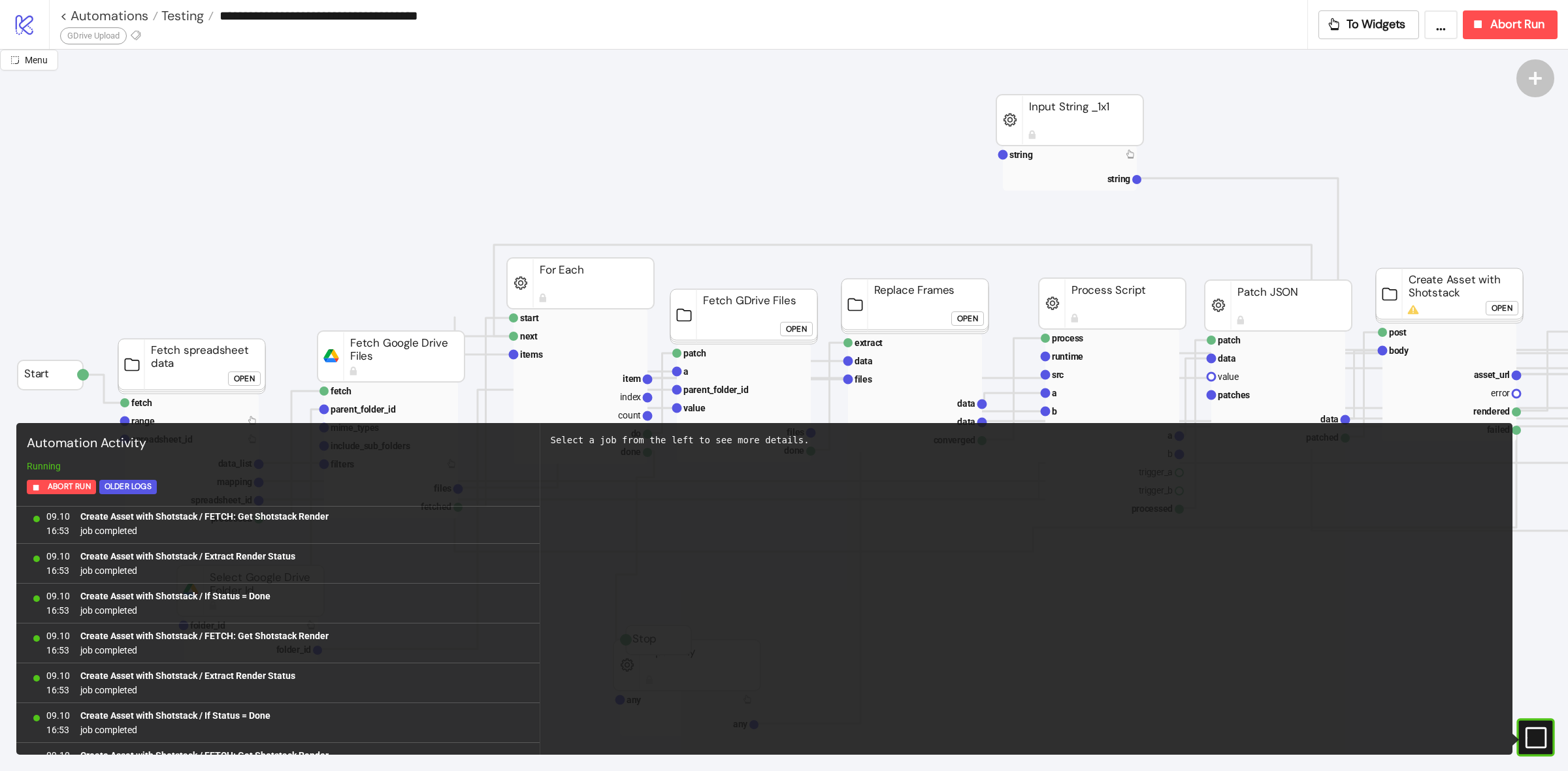
scroll to position [3507, 0]
click at [1506, 21] on span "Abort Run" at bounding box center [1517, 24] width 55 height 15
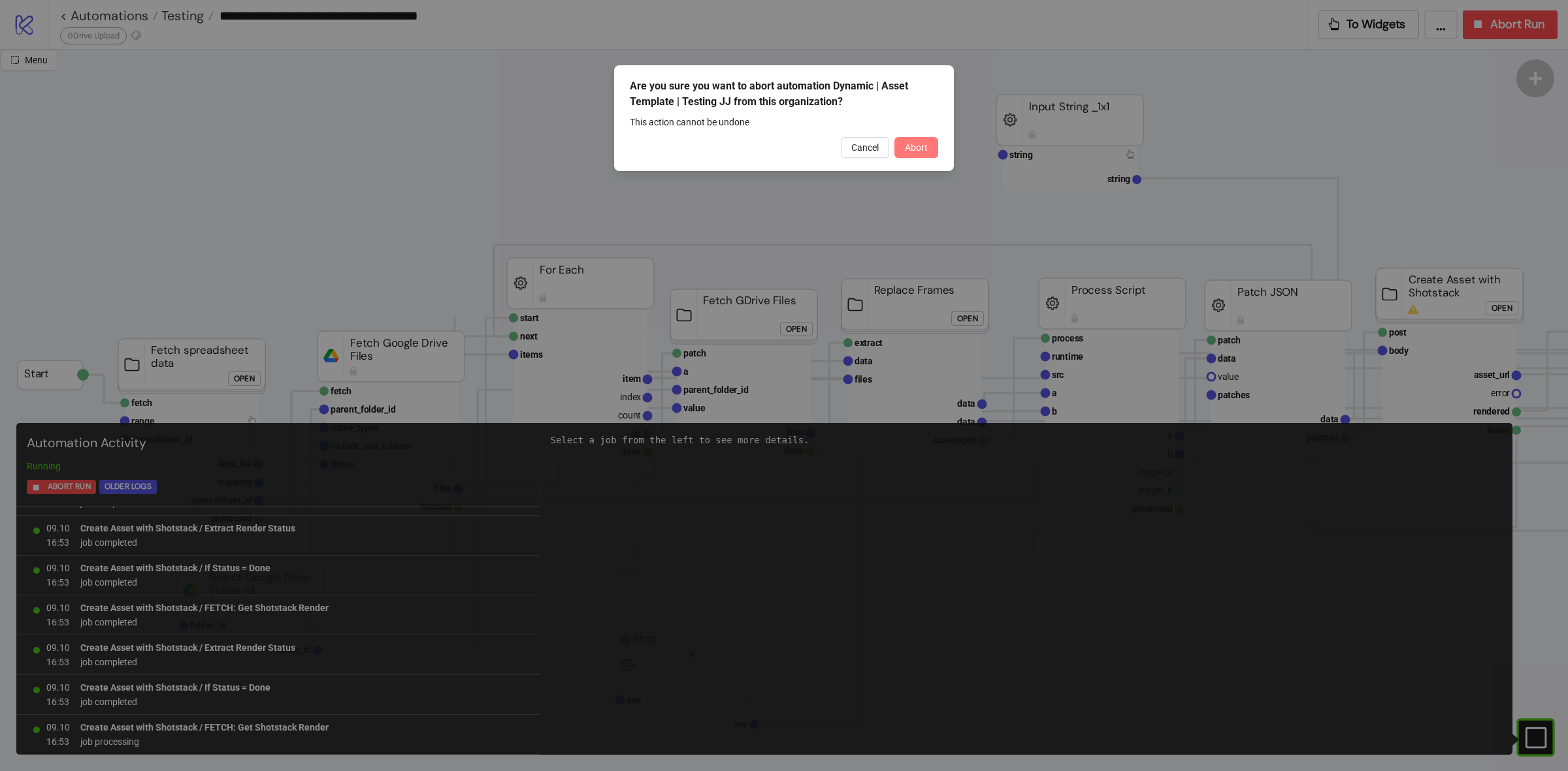
click at [928, 142] on button "Abort" at bounding box center [915, 147] width 44 height 21
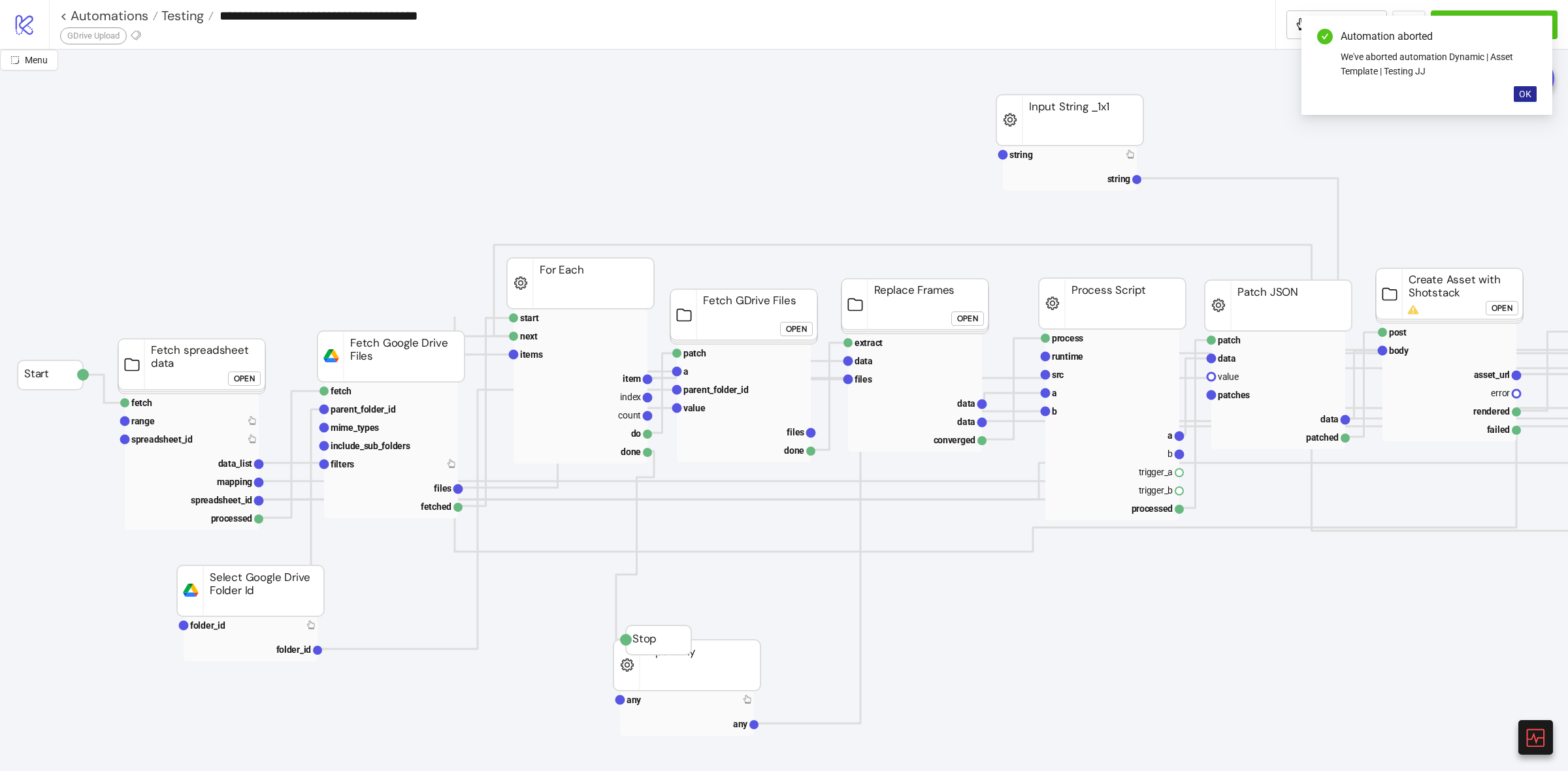
click at [1529, 87] on button "OK" at bounding box center [1525, 94] width 23 height 16
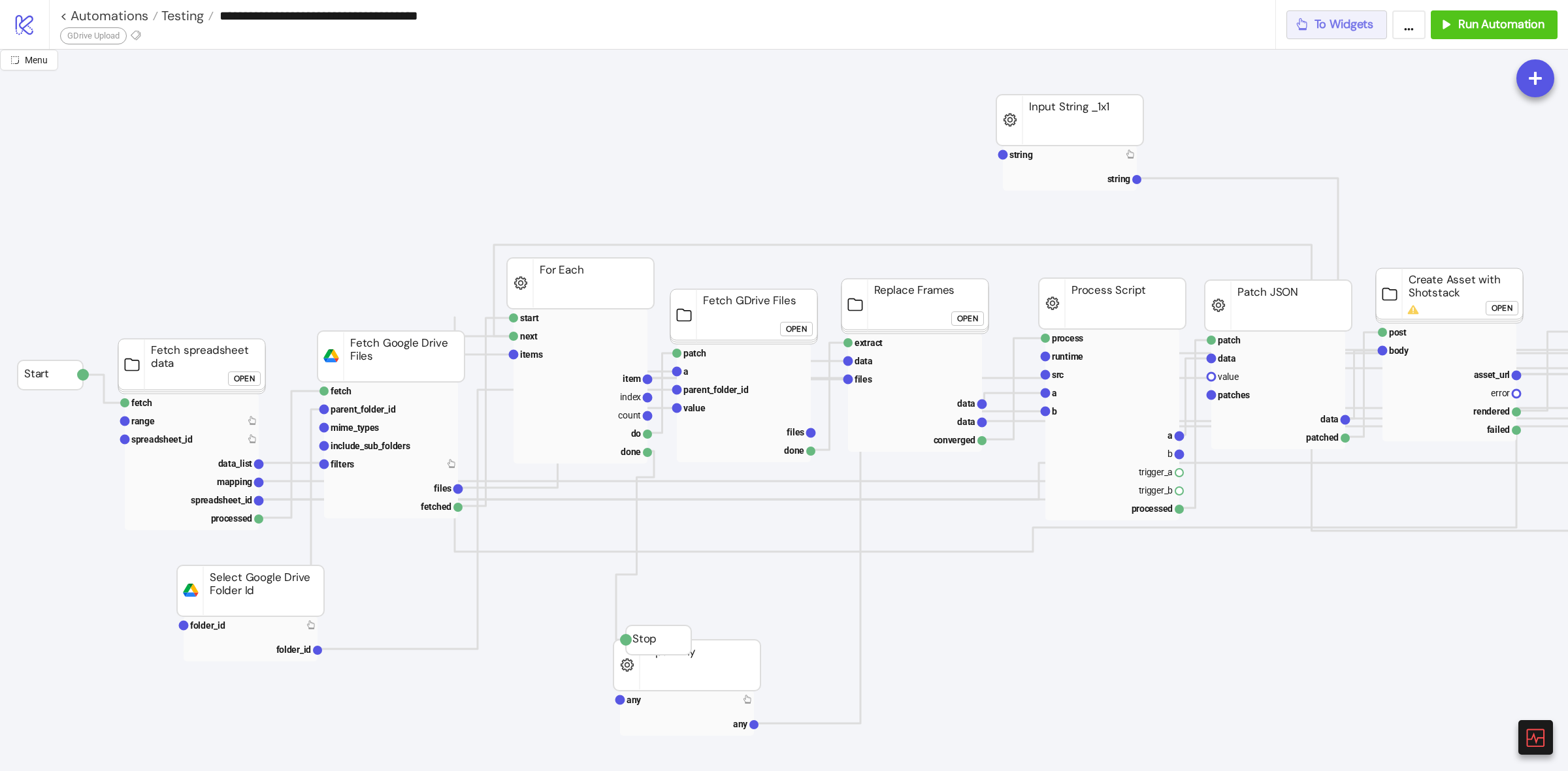
click at [1342, 23] on span "To Widgets" at bounding box center [1344, 24] width 59 height 15
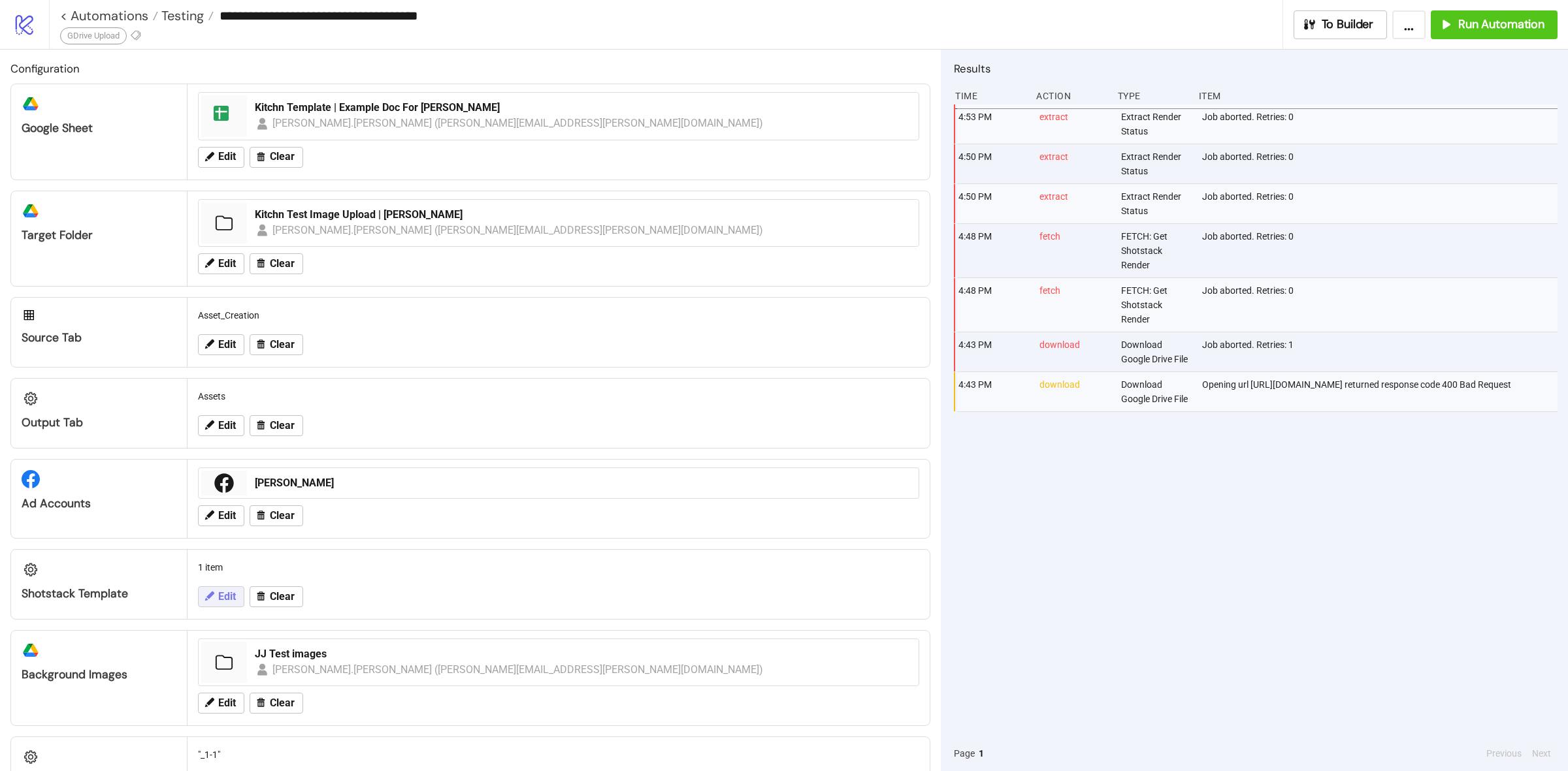
click at [217, 599] on button "Edit" at bounding box center [221, 596] width 46 height 21
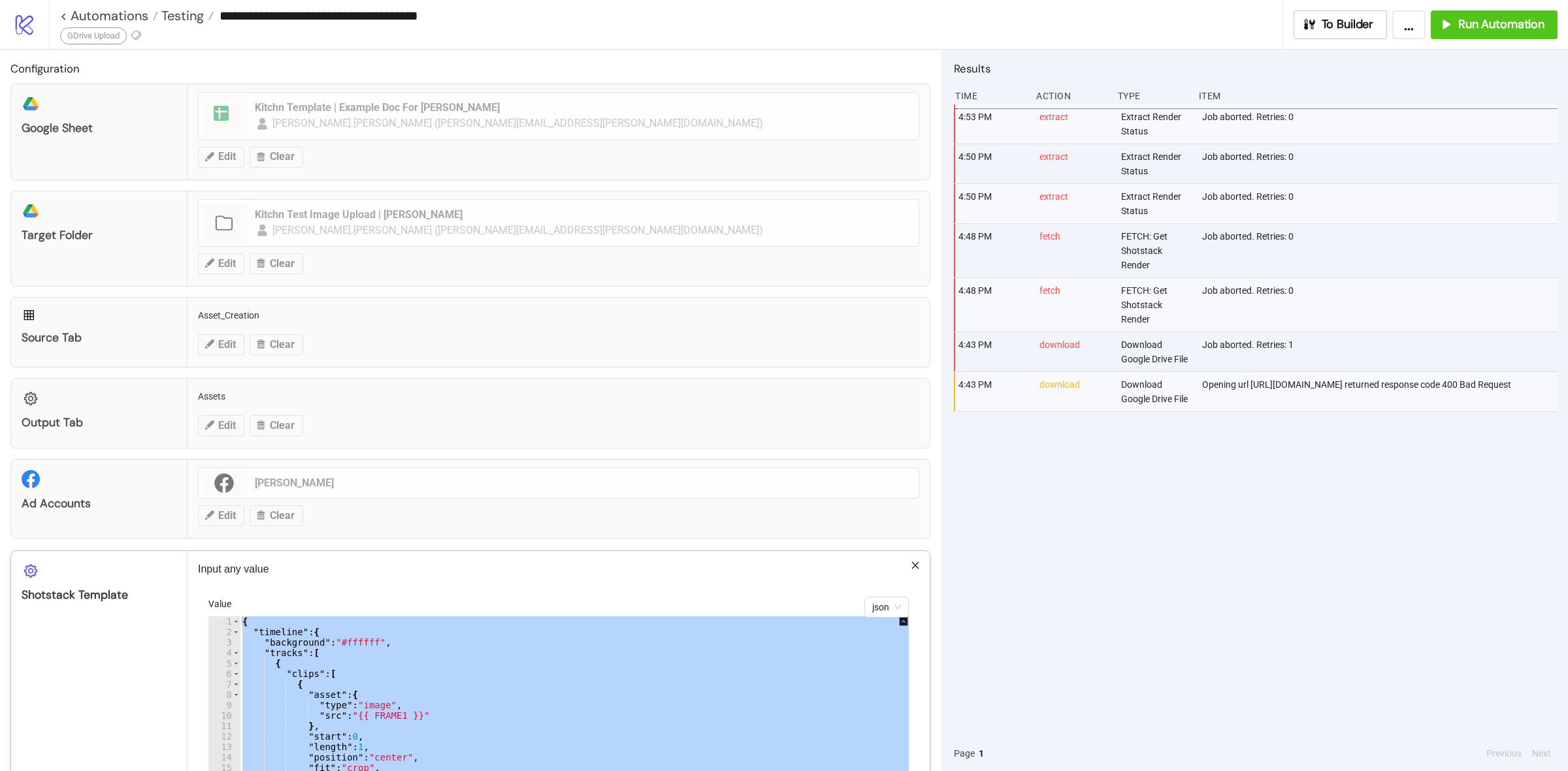
paste textarea "Cursor at row 108"
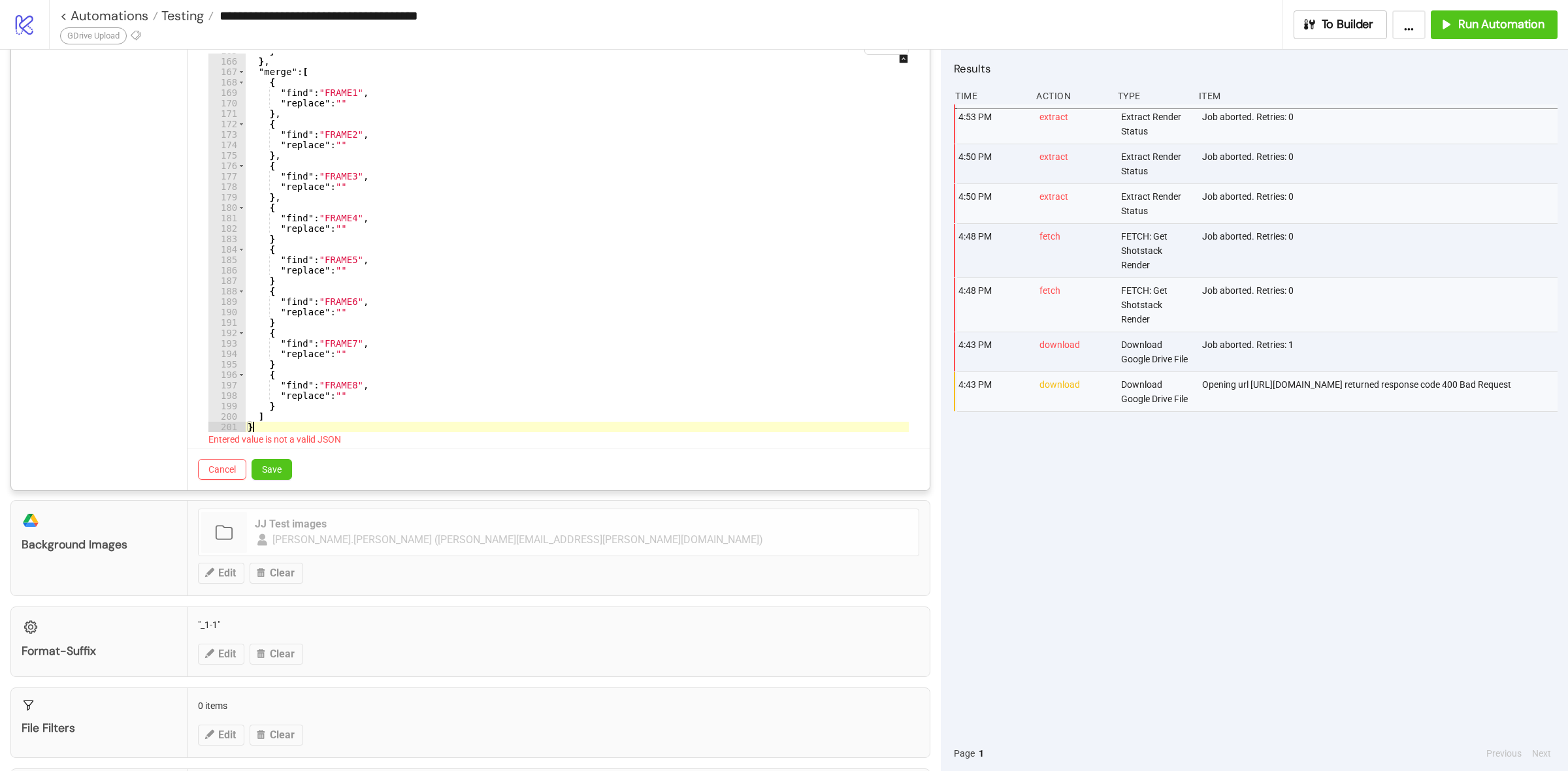
scroll to position [571, 0]
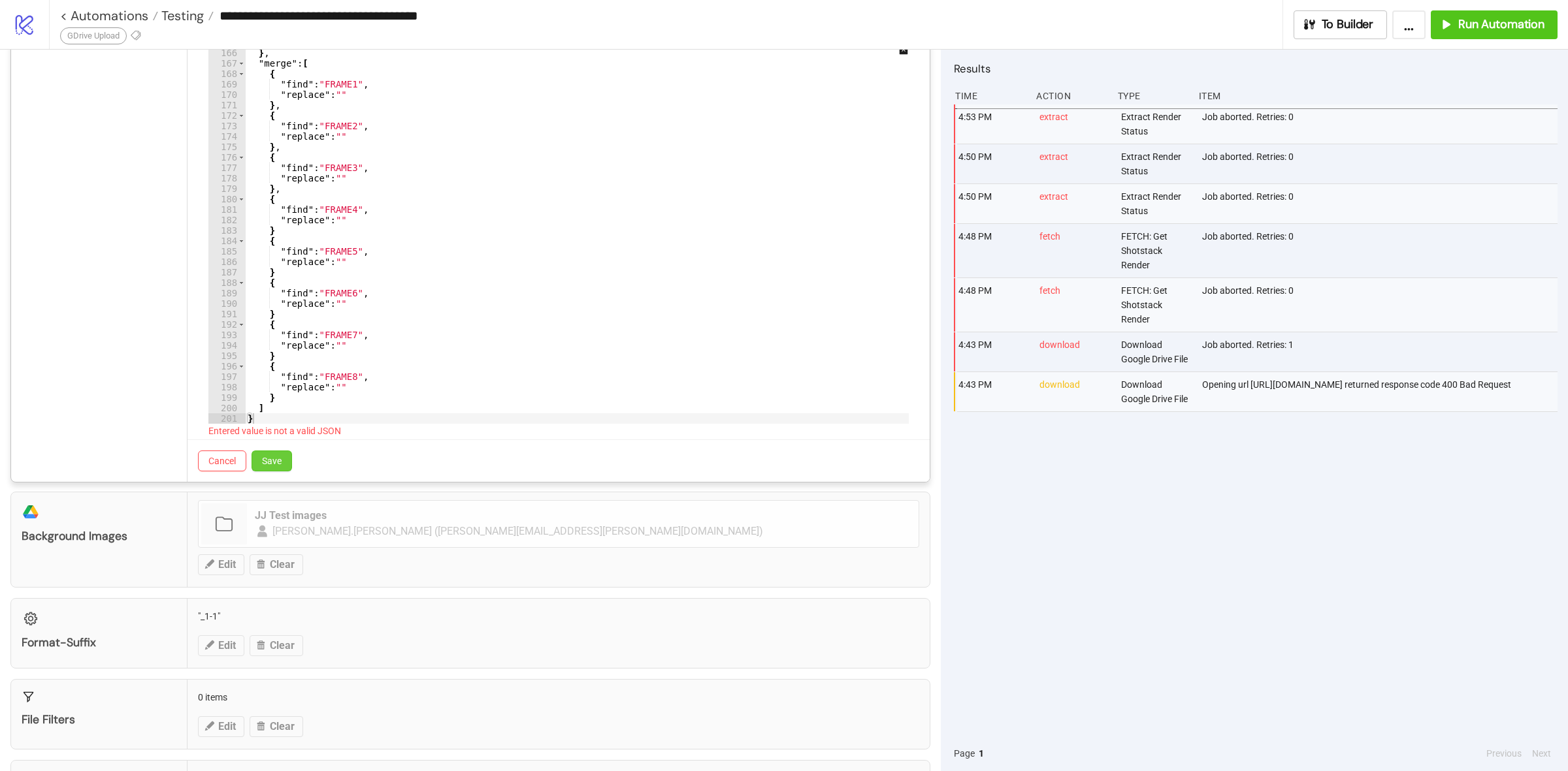
click at [285, 458] on button "Save" at bounding box center [271, 460] width 40 height 21
click at [351, 343] on div ""format" : "png" , "size" : { "width" : 1080 , "height" : 1080 } } , "merge" : …" at bounding box center [588, 244] width 687 height 399
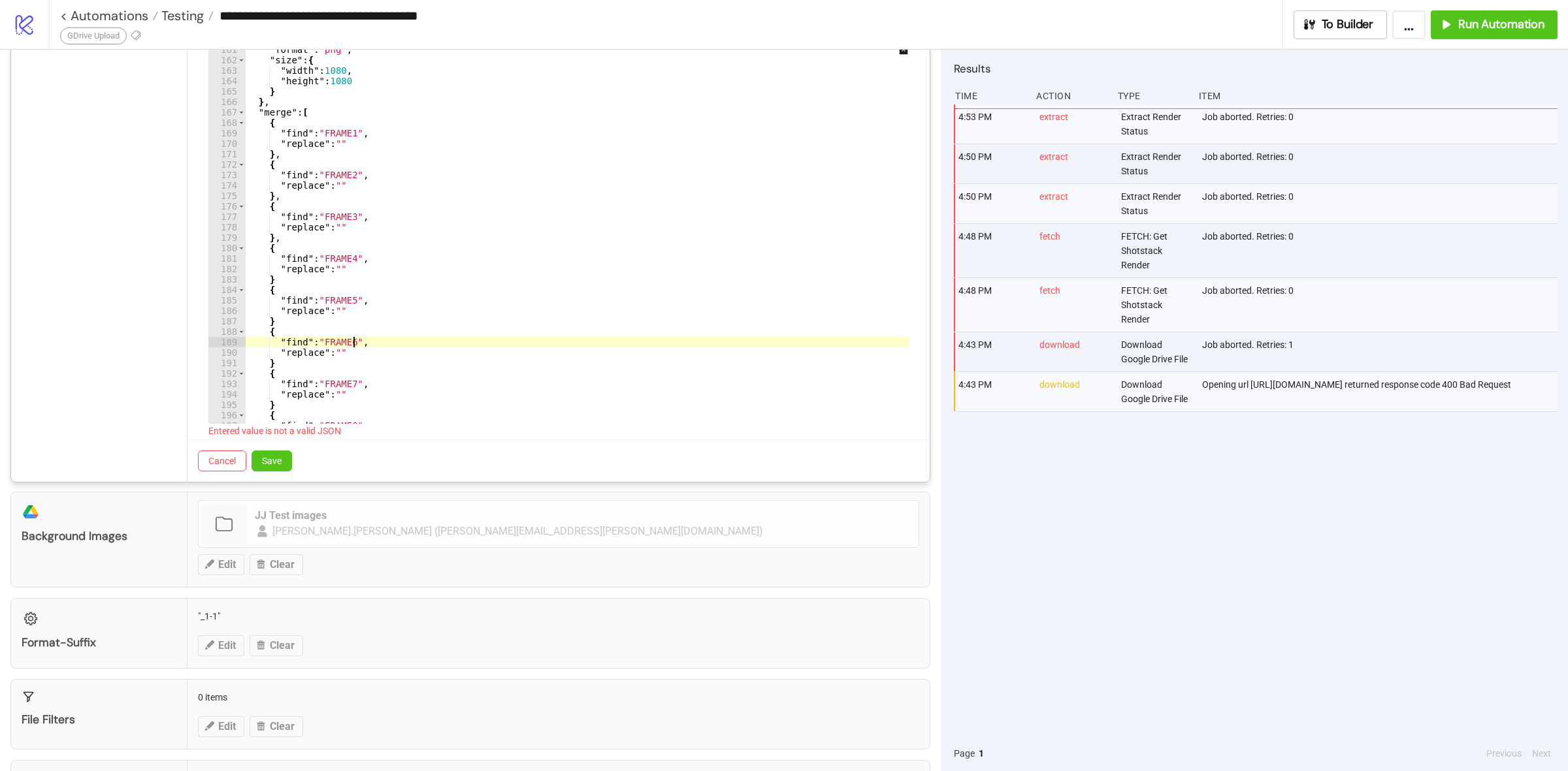
click at [393, 217] on div ""format" : "png" , "size" : { "width" : 1080 , "height" : 1080 } } , "merge" : …" at bounding box center [588, 244] width 687 height 399
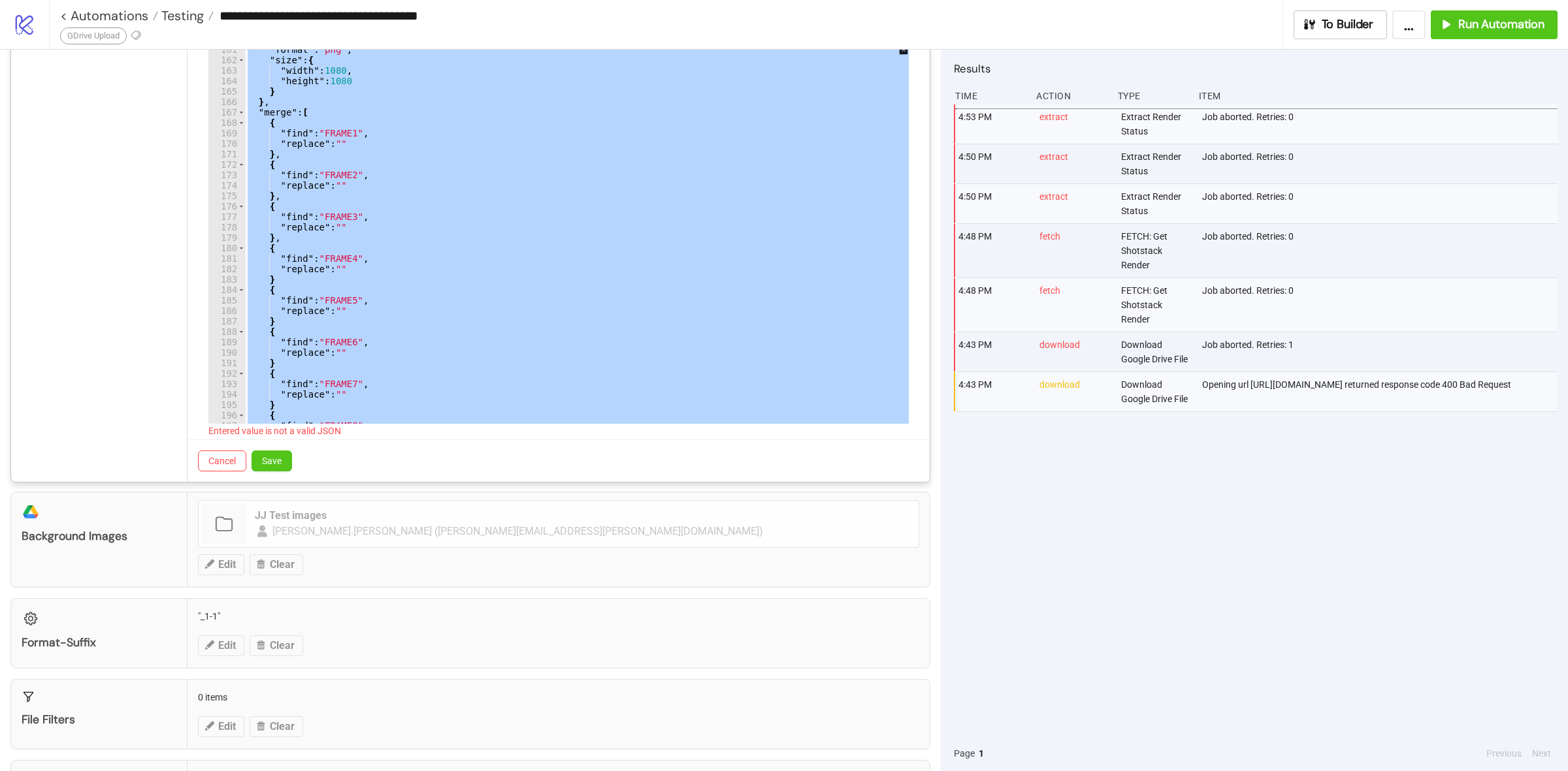
paste textarea "Cursor at row 201"
type textarea "*"
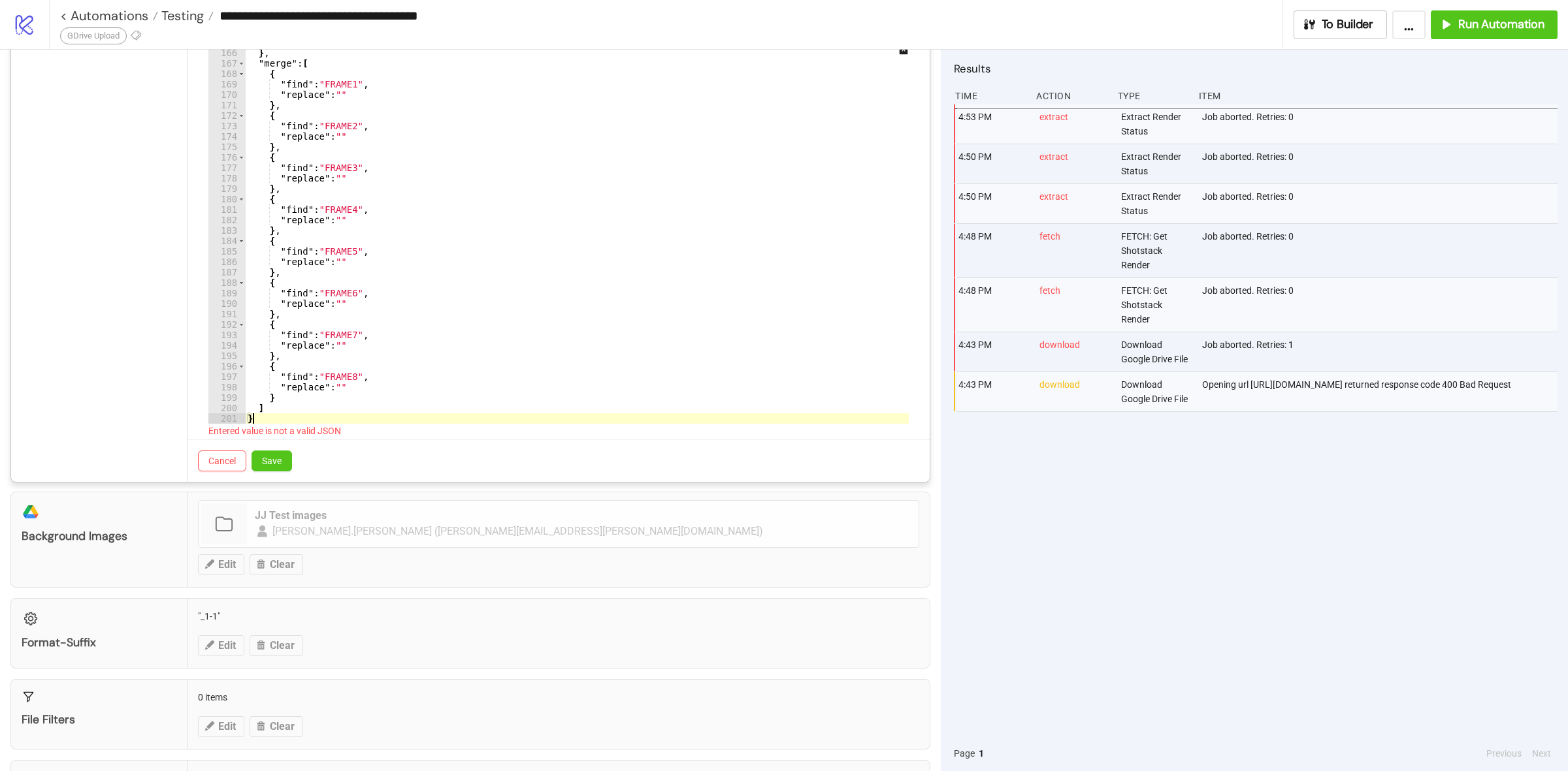
scroll to position [1721, 0]
click at [284, 462] on button "Save" at bounding box center [271, 460] width 40 height 21
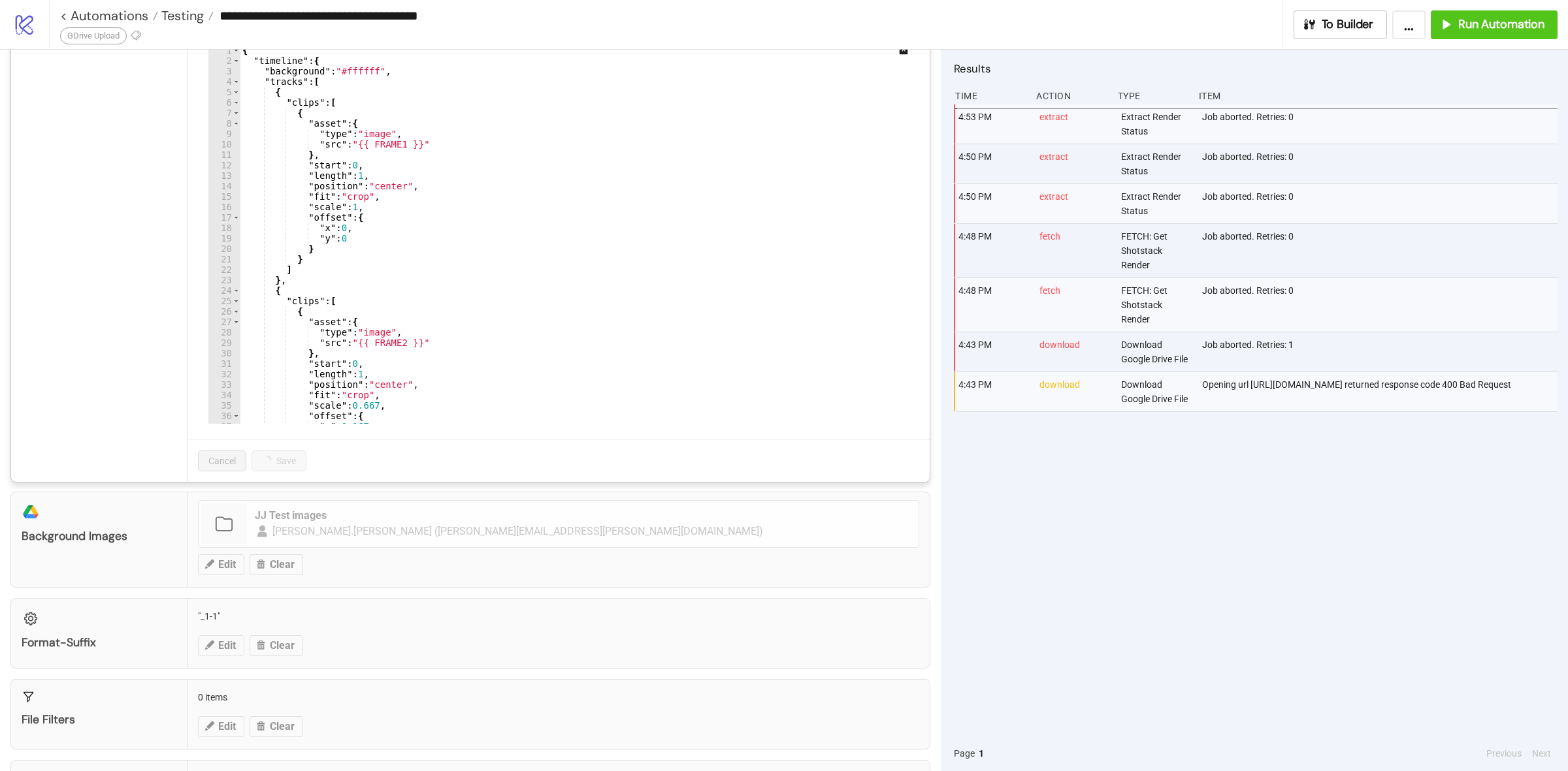
scroll to position [222, 0]
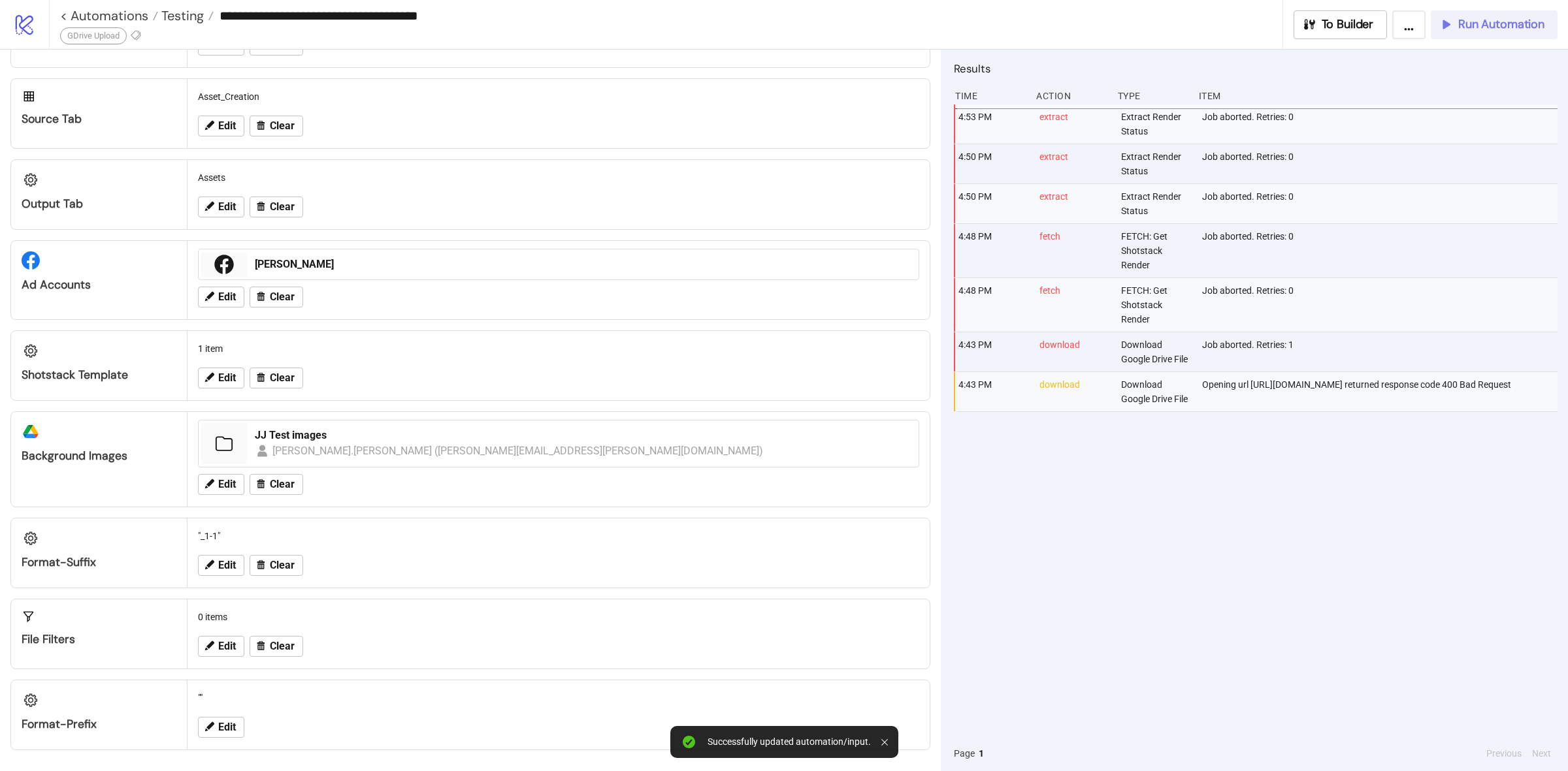
click at [1480, 30] on span "Run Automation" at bounding box center [1501, 24] width 86 height 15
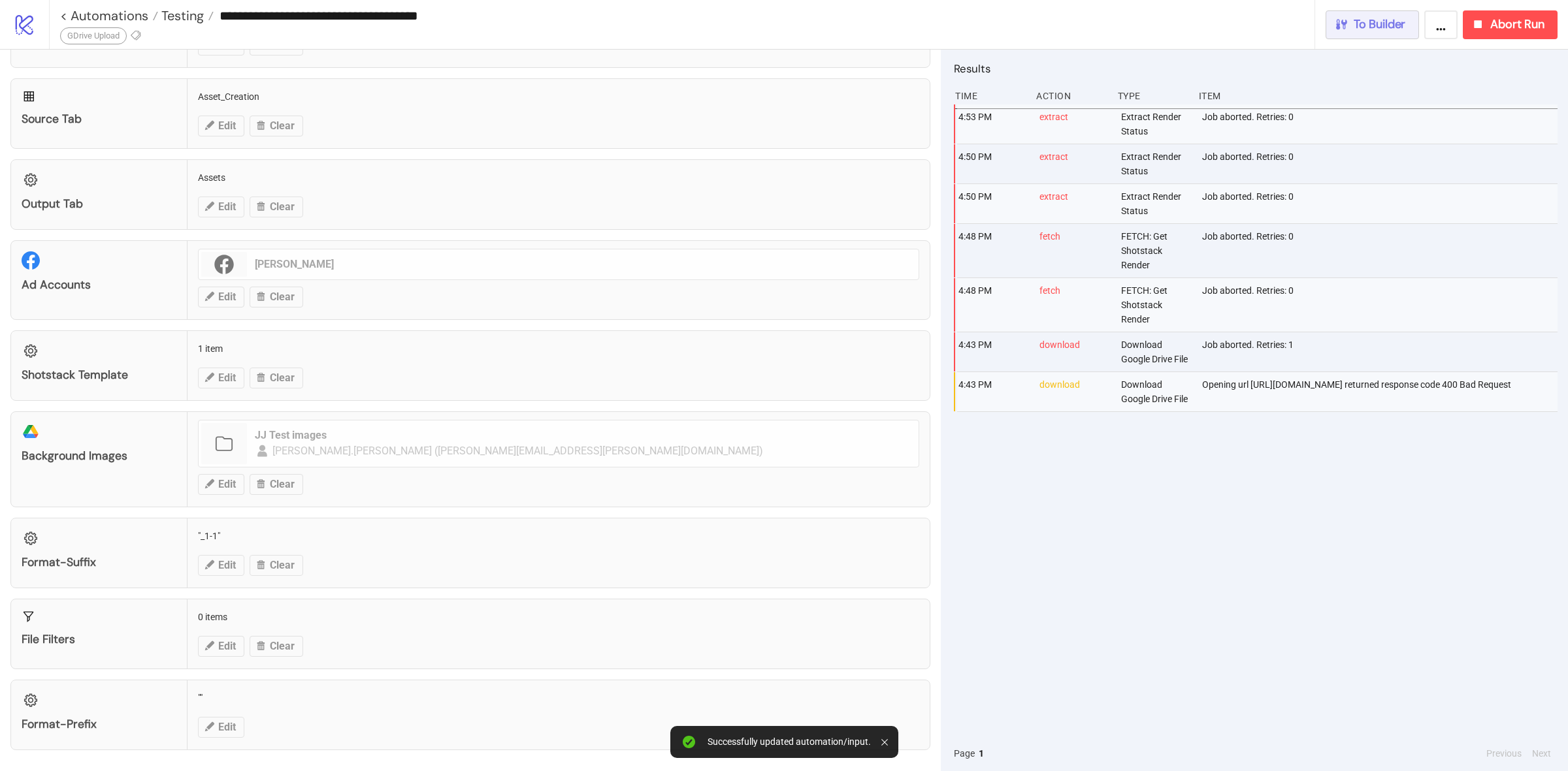
click at [1334, 23] on body "**********" at bounding box center [784, 385] width 1568 height 771
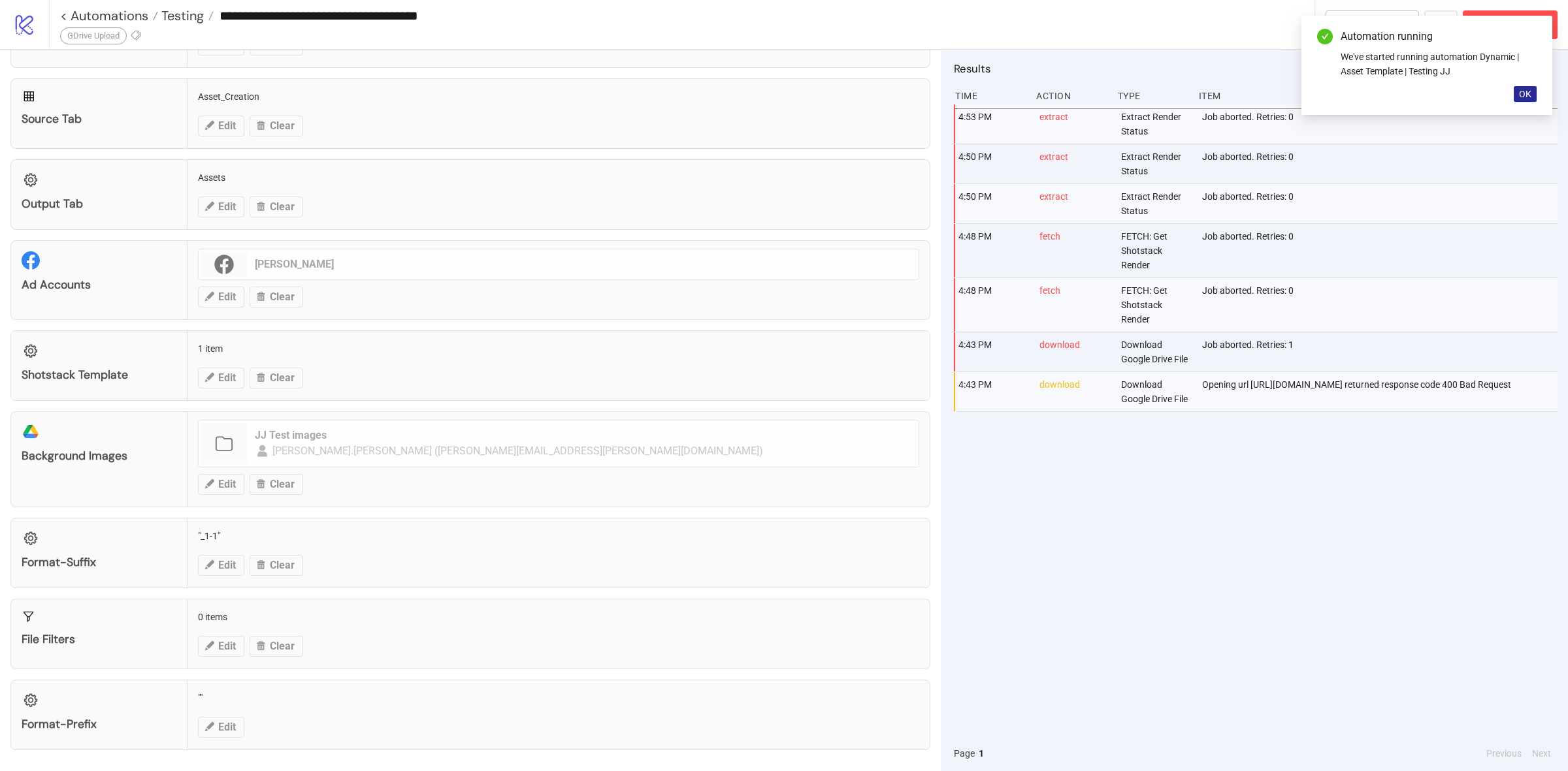
click at [1523, 99] on button "OK" at bounding box center [1525, 94] width 23 height 16
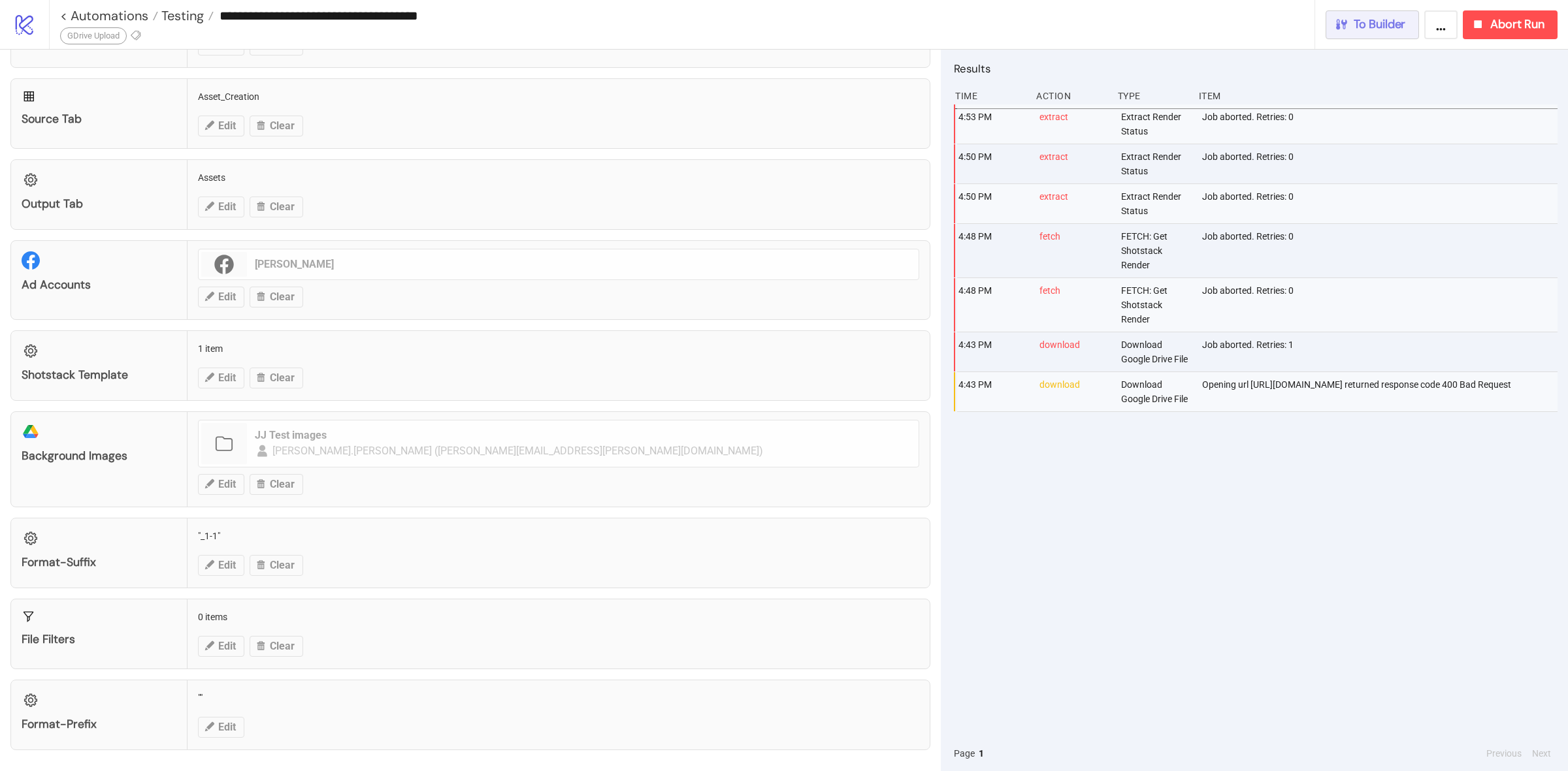
click at [1391, 30] on span "To Builder" at bounding box center [1379, 24] width 52 height 15
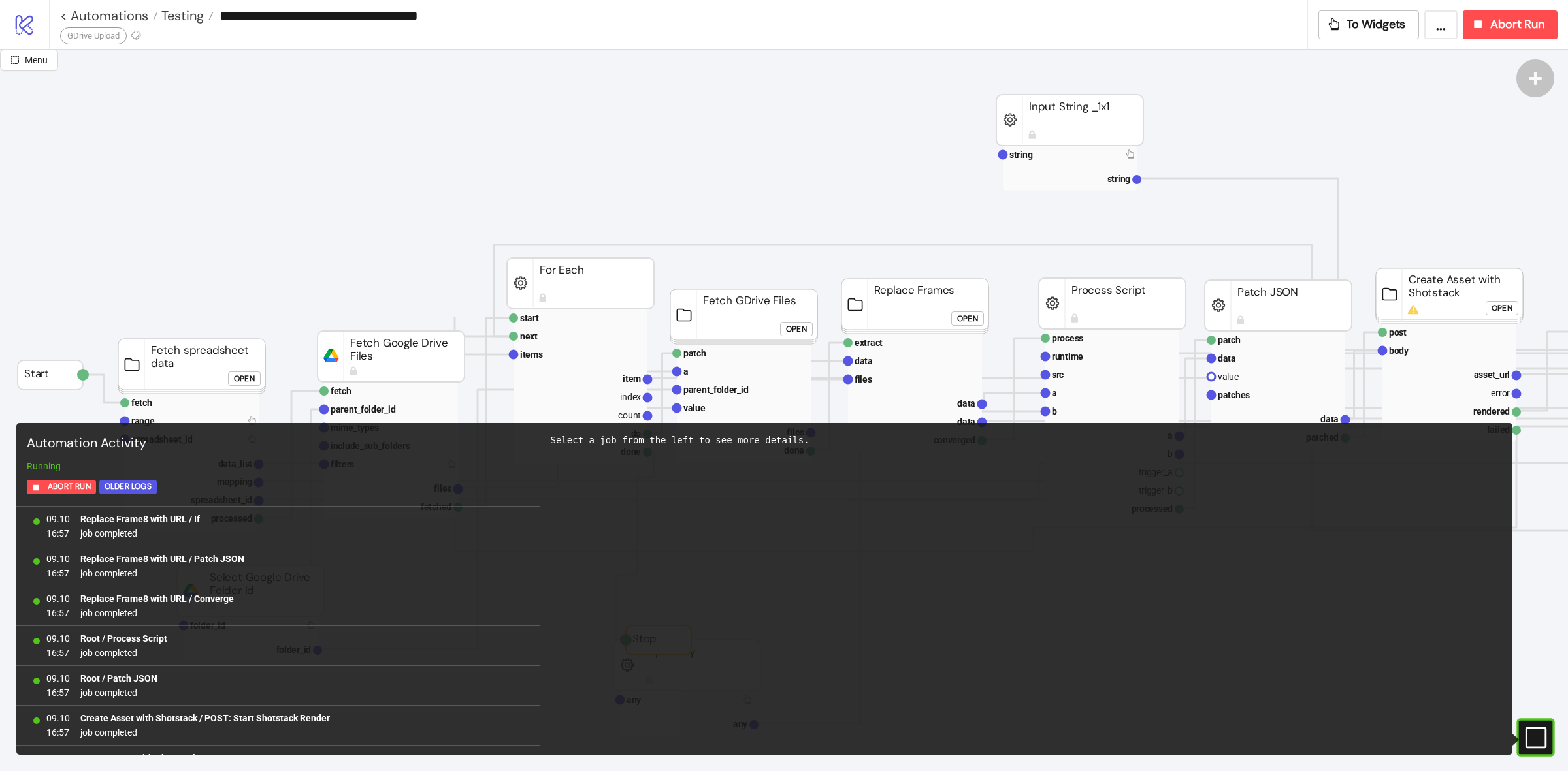
scroll to position [2589, 0]
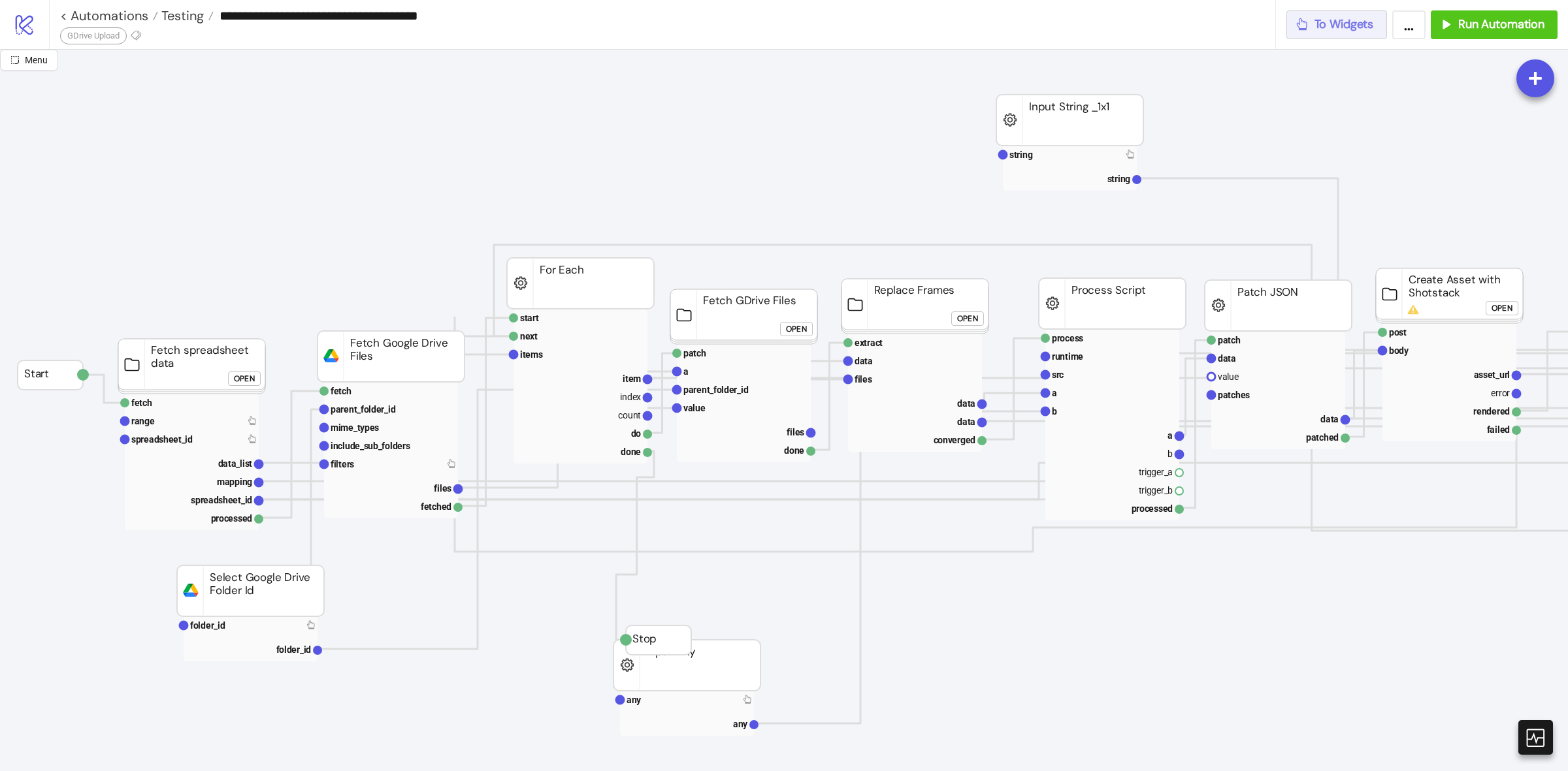
click at [1343, 31] on span "To Widgets" at bounding box center [1344, 24] width 59 height 15
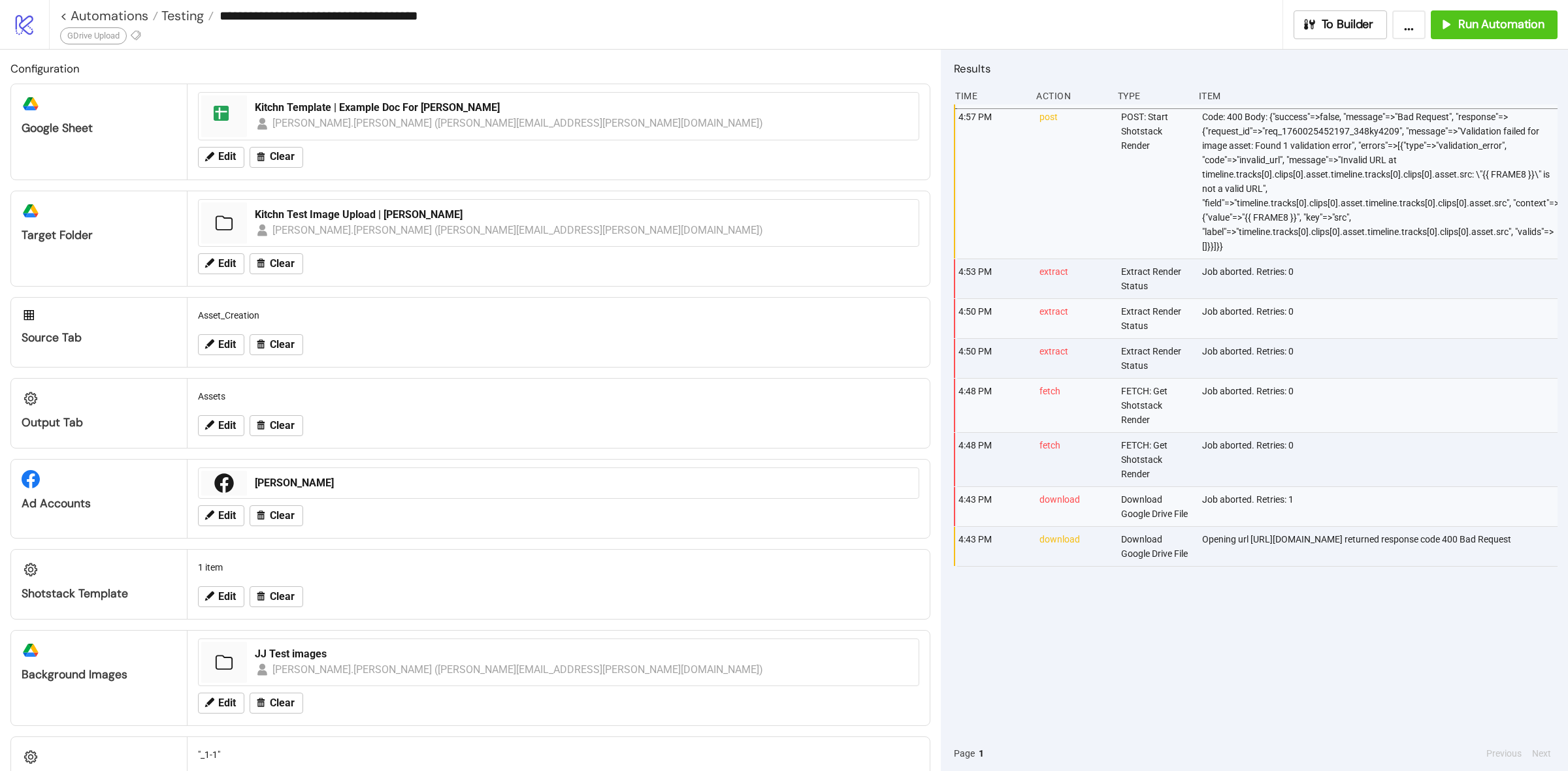
click at [394, 207] on div "Kitchn Test Image Upload | [PERSON_NAME] [PERSON_NAME].[PERSON_NAME] ([PERSON_N…" at bounding box center [582, 223] width 666 height 41
click at [391, 211] on div "Kitchn Test Image Upload | [PERSON_NAME]" at bounding box center [583, 214] width 656 height 14
click at [217, 599] on button "Edit" at bounding box center [221, 596] width 46 height 21
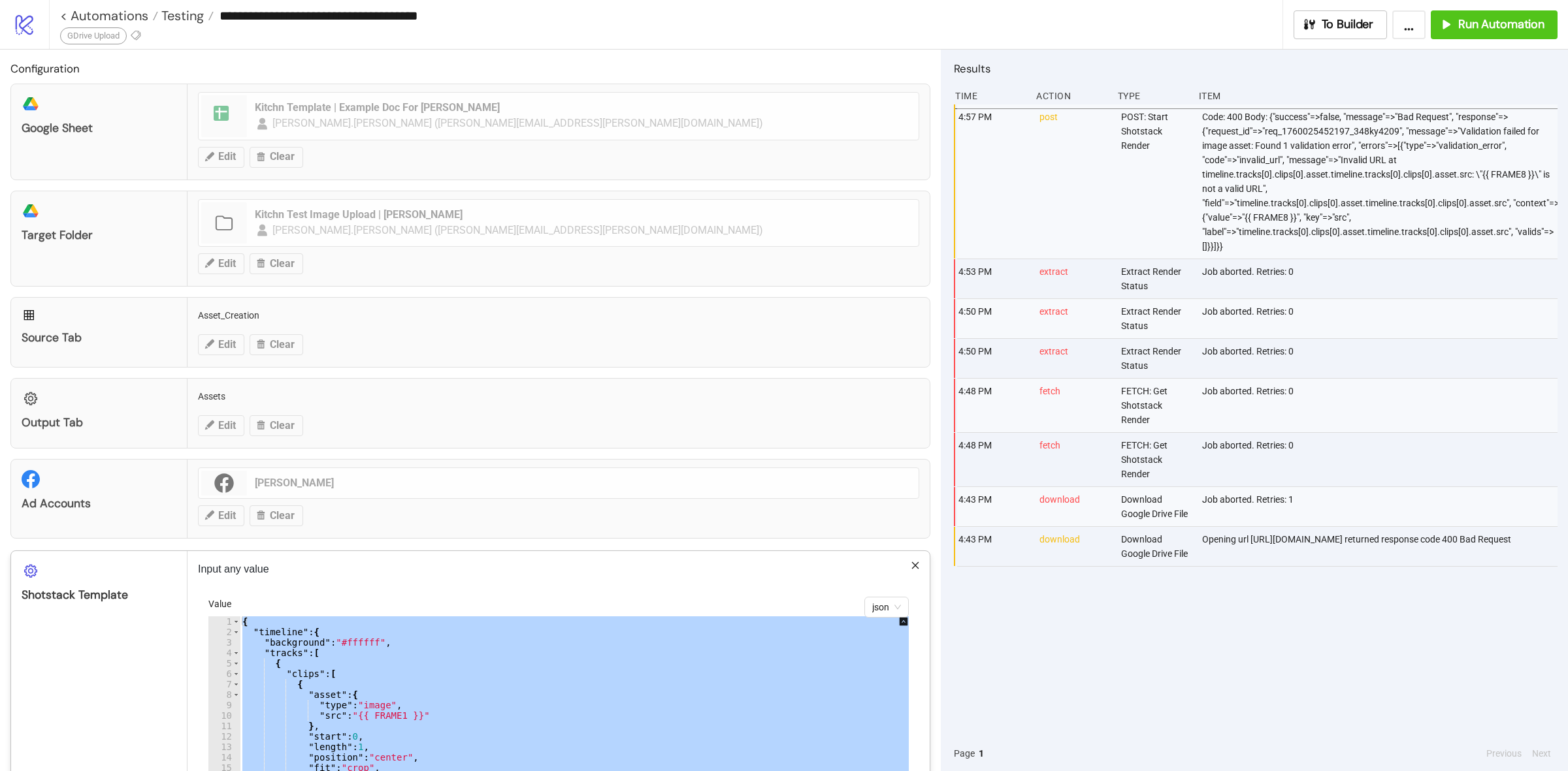
paste textarea "Cursor at row 200"
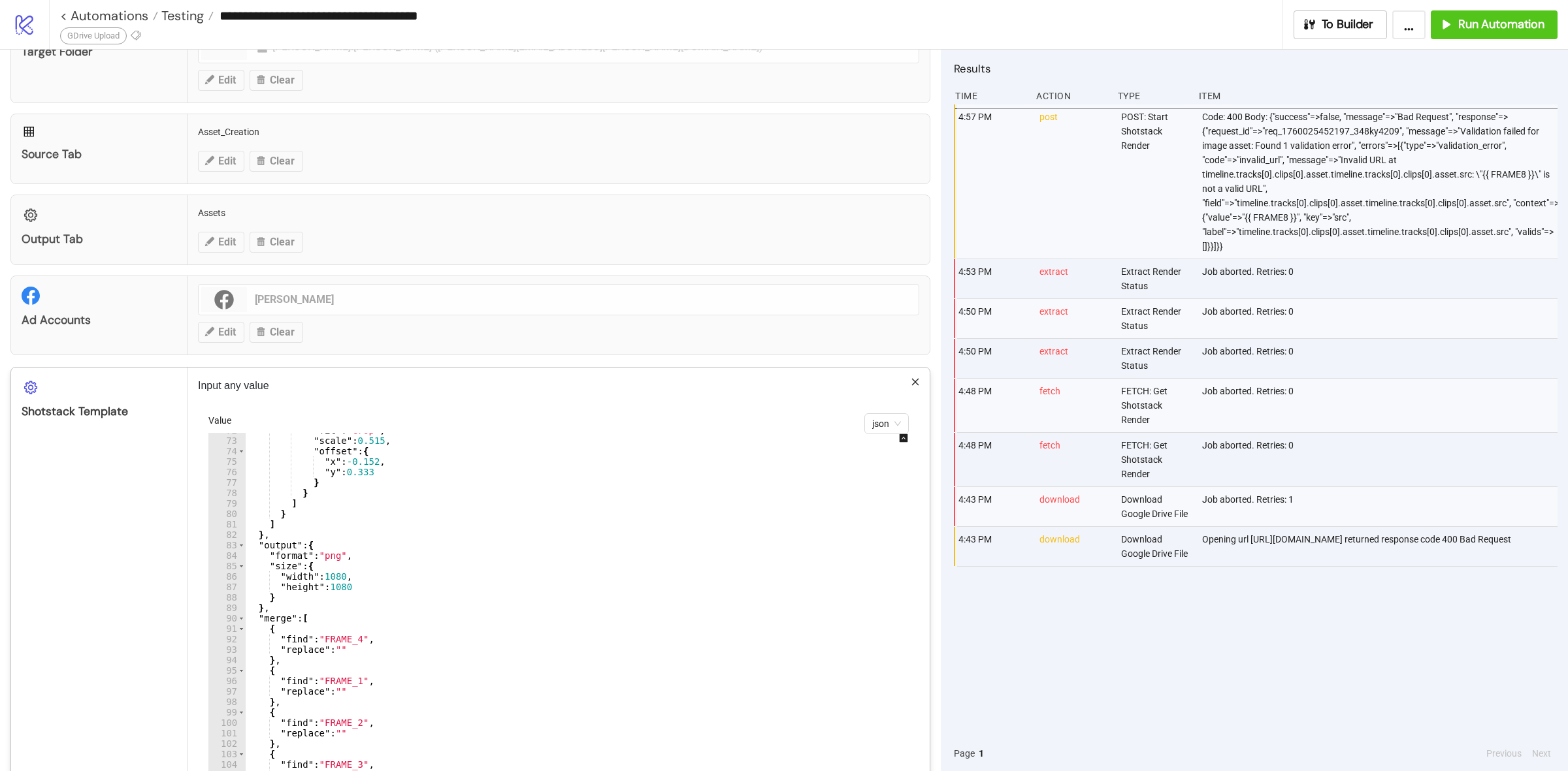
scroll to position [245, 0]
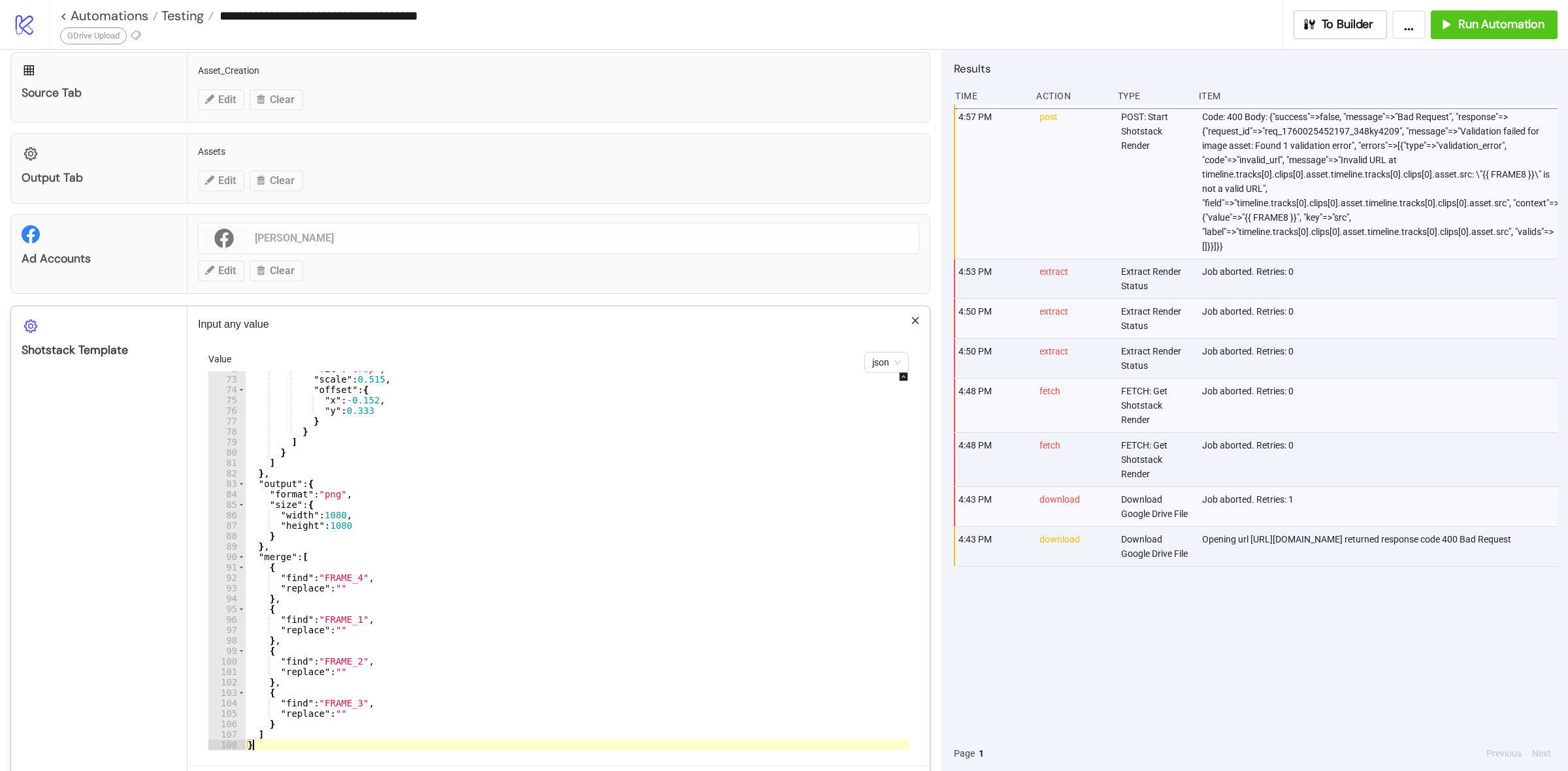
click at [353, 581] on div ""fit" : "crop" , "scale" : 0.515 , "offset" : { "x" : -0.152 , "y" : 0.333 } } …" at bounding box center [588, 563] width 687 height 399
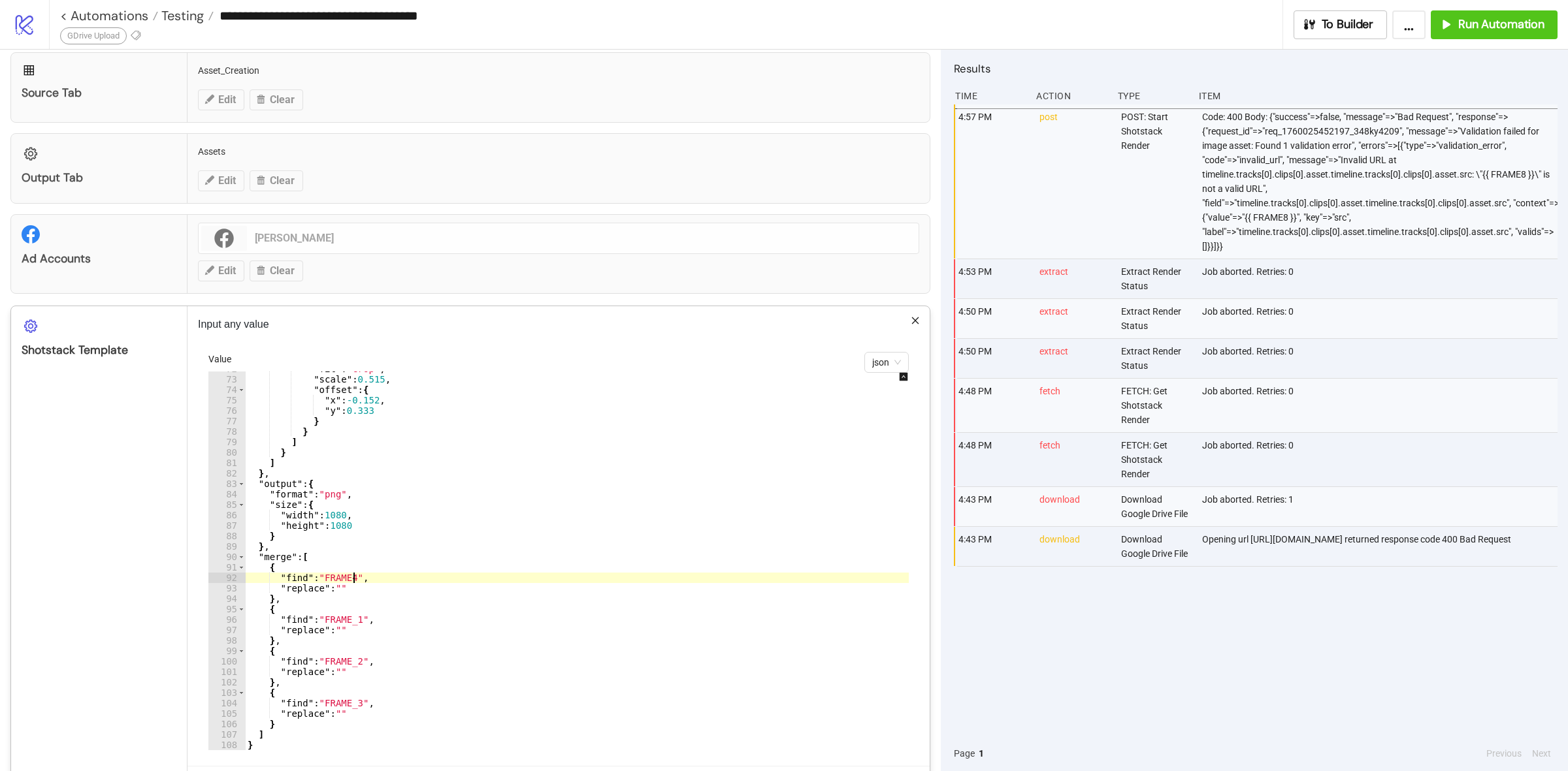
scroll to position [0, 7]
click at [358, 622] on div ""fit" : "crop" , "scale" : 0.515 , "offset" : { "x" : -0.152 , "y" : 0.333 } } …" at bounding box center [588, 563] width 687 height 399
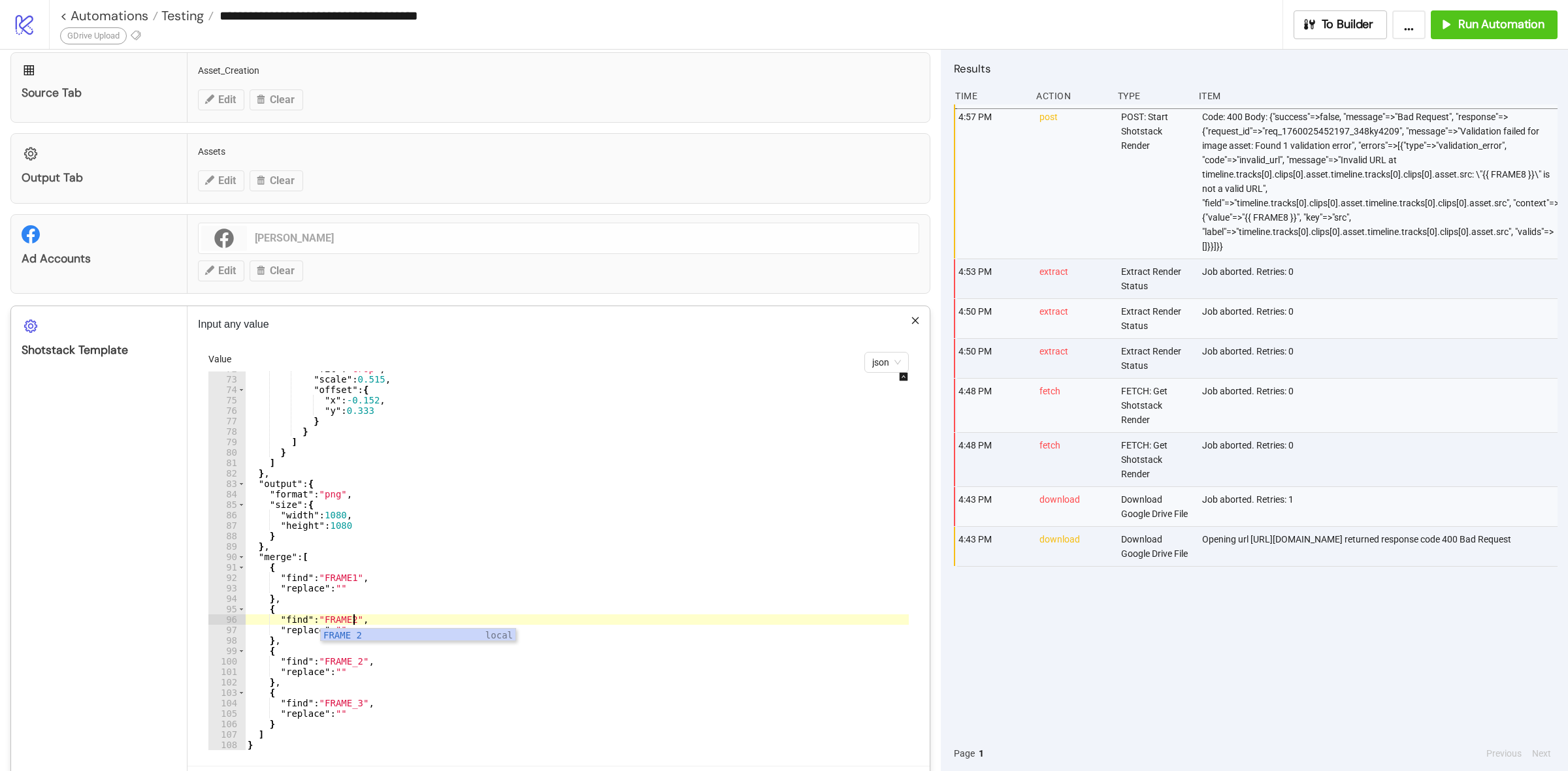
click at [357, 658] on div ""fit" : "crop" , "scale" : 0.515 , "offset" : { "x" : -0.152 , "y" : 0.333 } } …" at bounding box center [588, 563] width 687 height 399
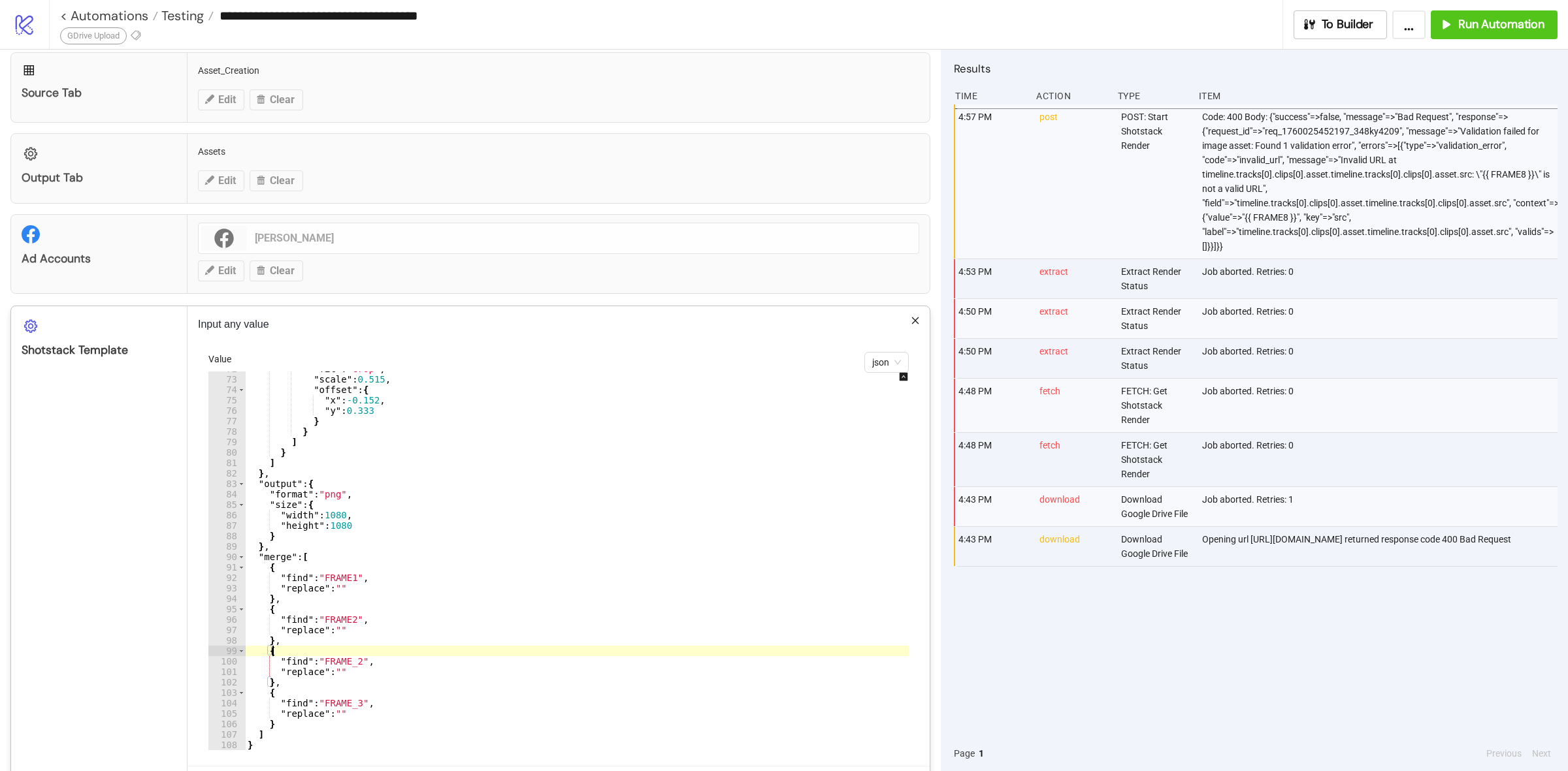
click at [358, 664] on div ""fit" : "crop" , "scale" : 0.515 , "offset" : { "x" : -0.152 , "y" : 0.333 } } …" at bounding box center [588, 563] width 687 height 399
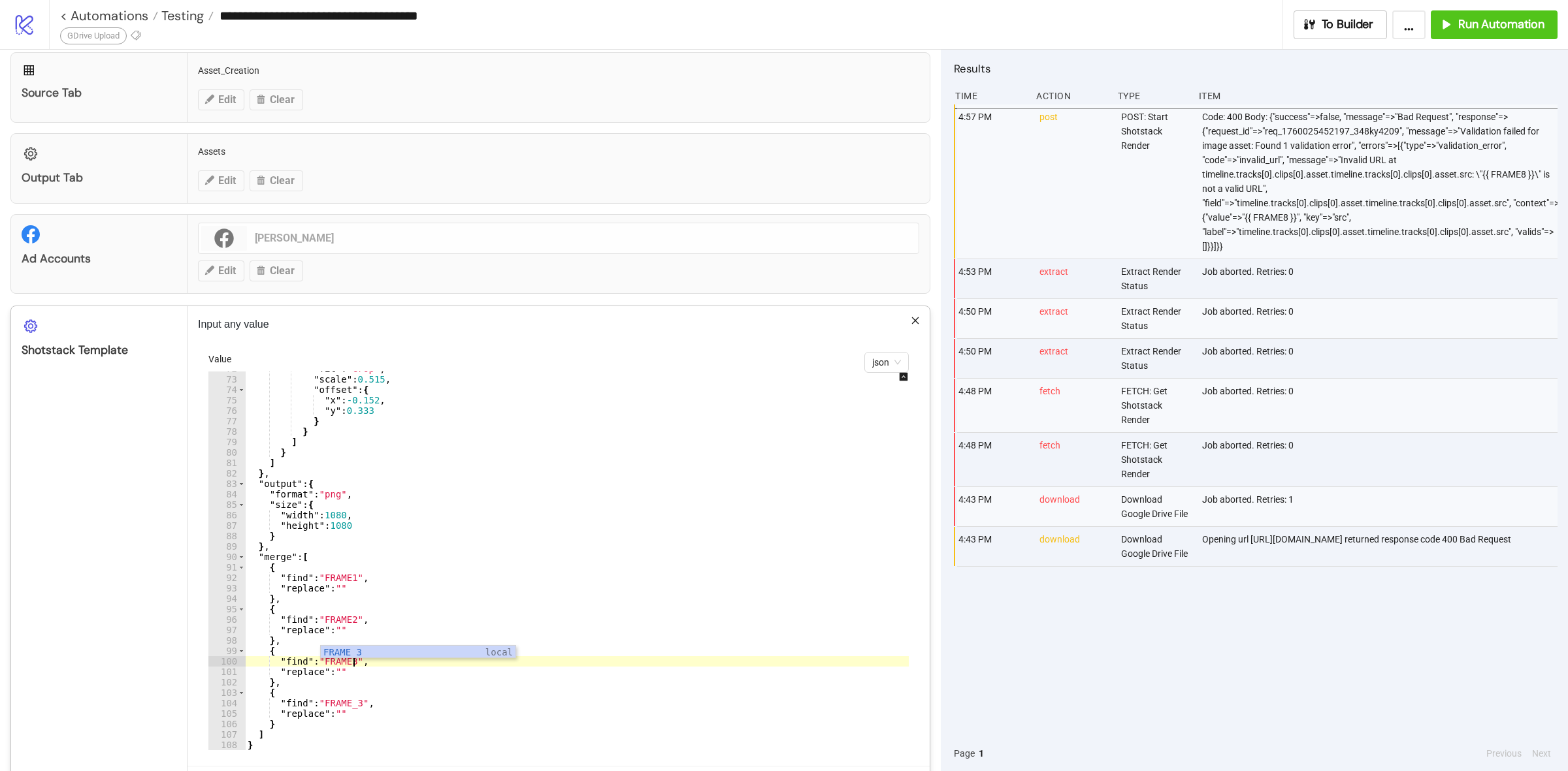
scroll to position [0, 7]
click at [358, 701] on div ""fit" : "crop" , "scale" : 0.515 , "offset" : { "x" : -0.152 , "y" : 0.333 } } …" at bounding box center [588, 563] width 687 height 399
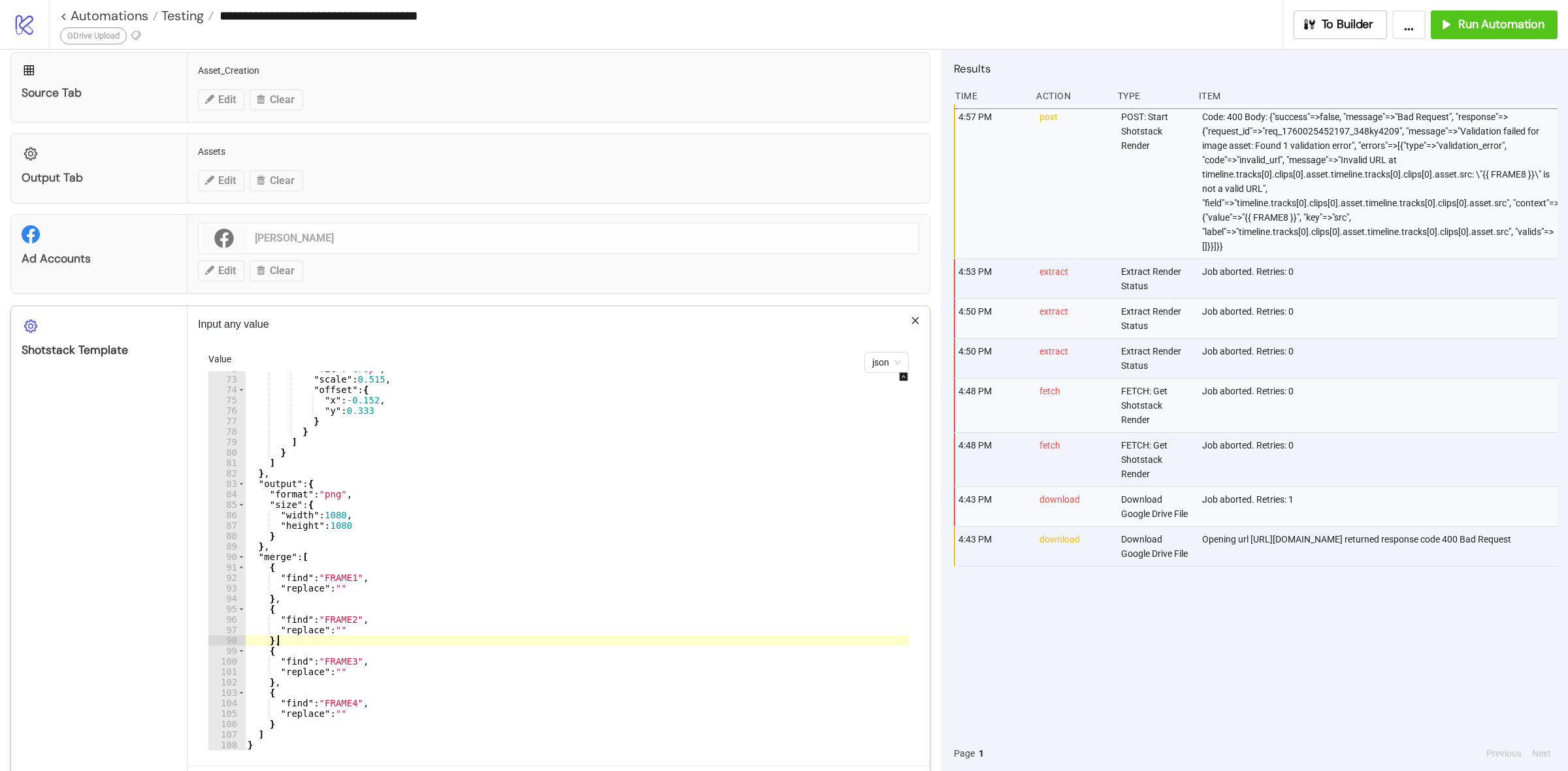
click at [468, 647] on div ""fit" : "crop" , "scale" : 0.515 , "offset" : { "x" : -0.152 , "y" : 0.333 } } …" at bounding box center [588, 563] width 687 height 399
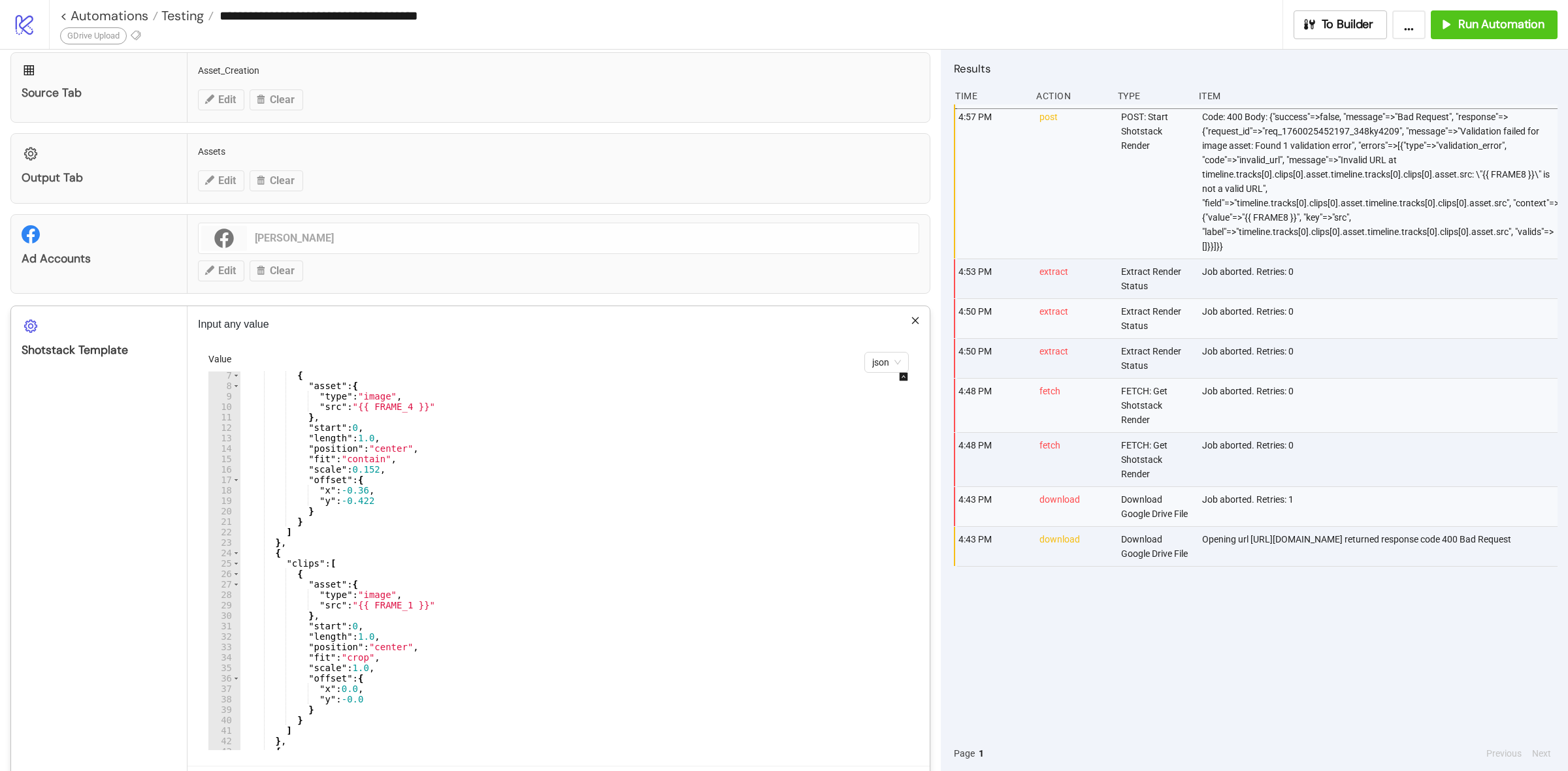
scroll to position [0, 0]
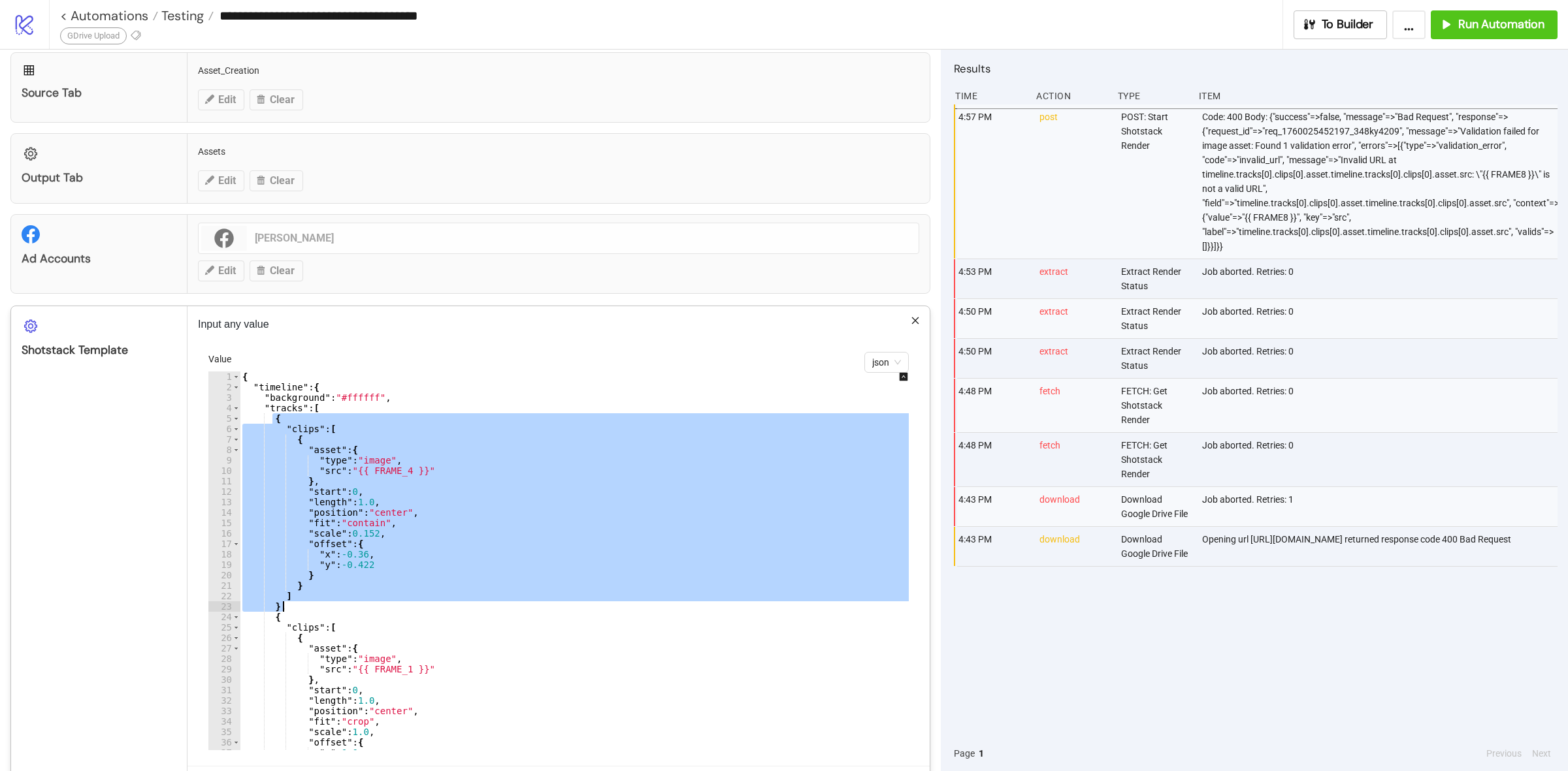
drag, startPoint x: 272, startPoint y: 416, endPoint x: 304, endPoint y: 610, distance: 196.6
click at [304, 610] on div "{ "timeline" : { "background" : "#ffffff" , "tracks" : [ { "clips" : [ { "asset…" at bounding box center [583, 571] width 687 height 399
type textarea "* ********"
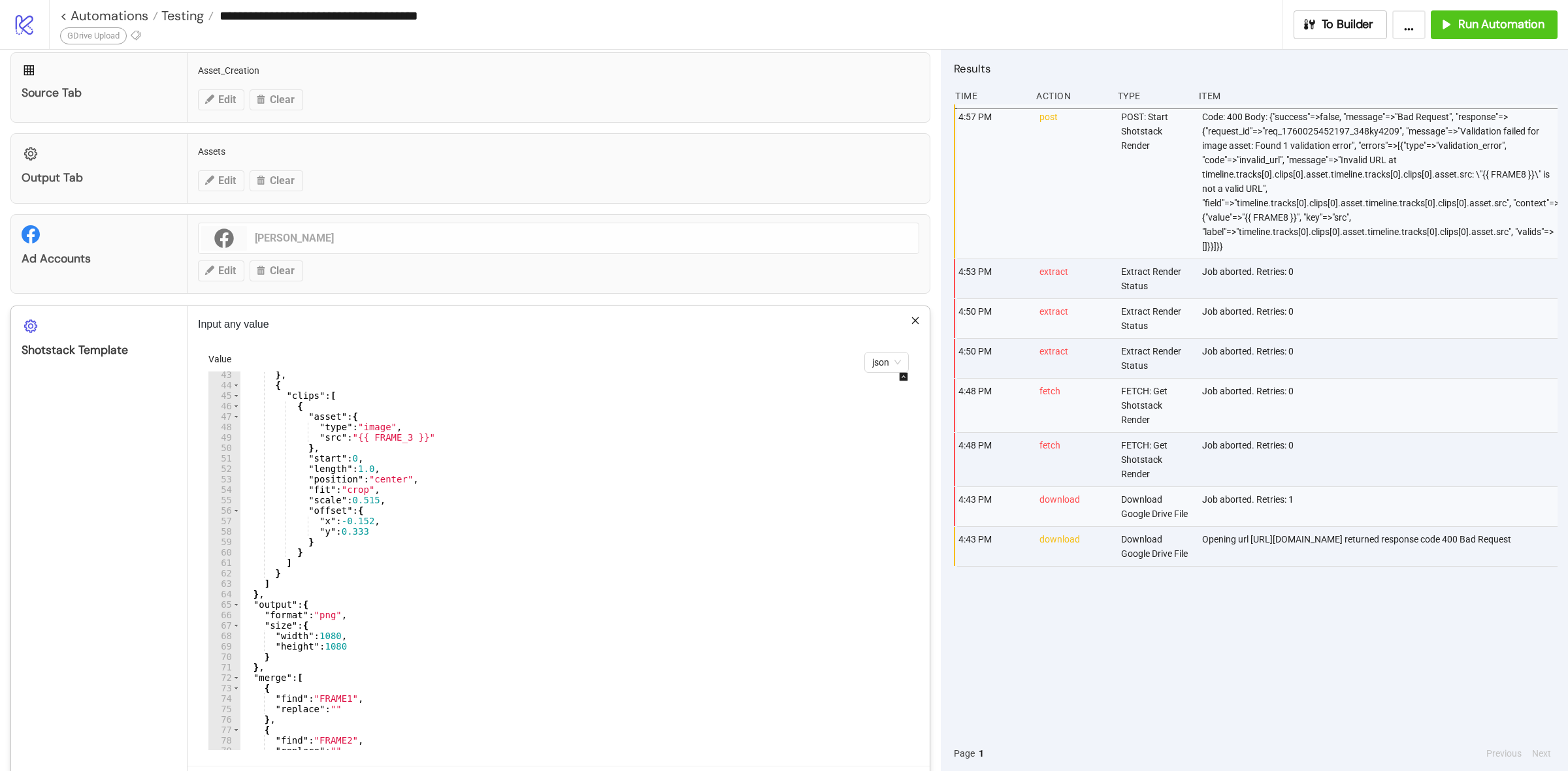
scroll to position [391, 0]
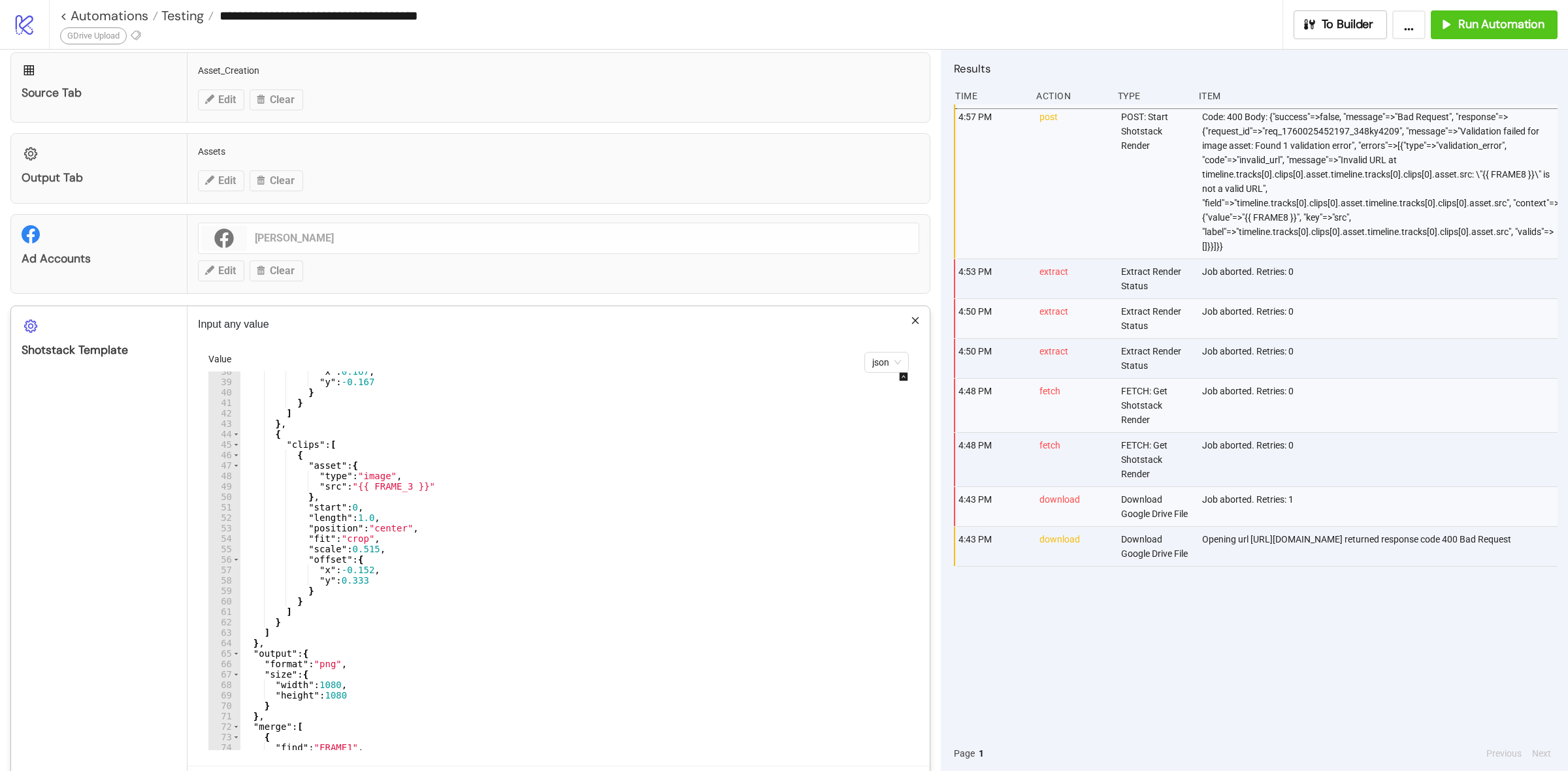
click at [290, 624] on div ""x" : 0.167 , "y" : -0.167 } } ] } , { "clips" : [ { "asset" : { "type" : "imag…" at bounding box center [583, 566] width 687 height 399
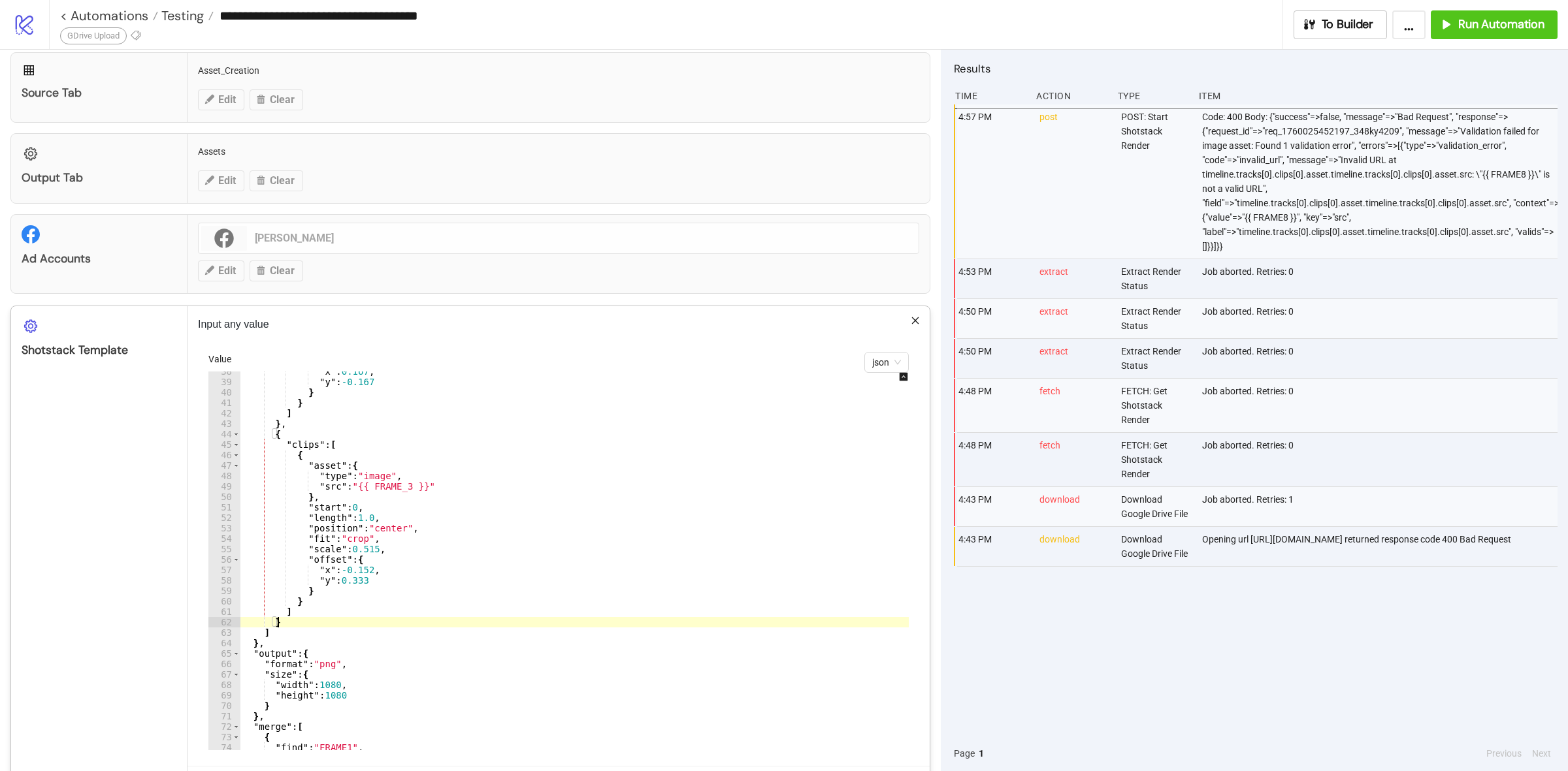
type textarea "**"
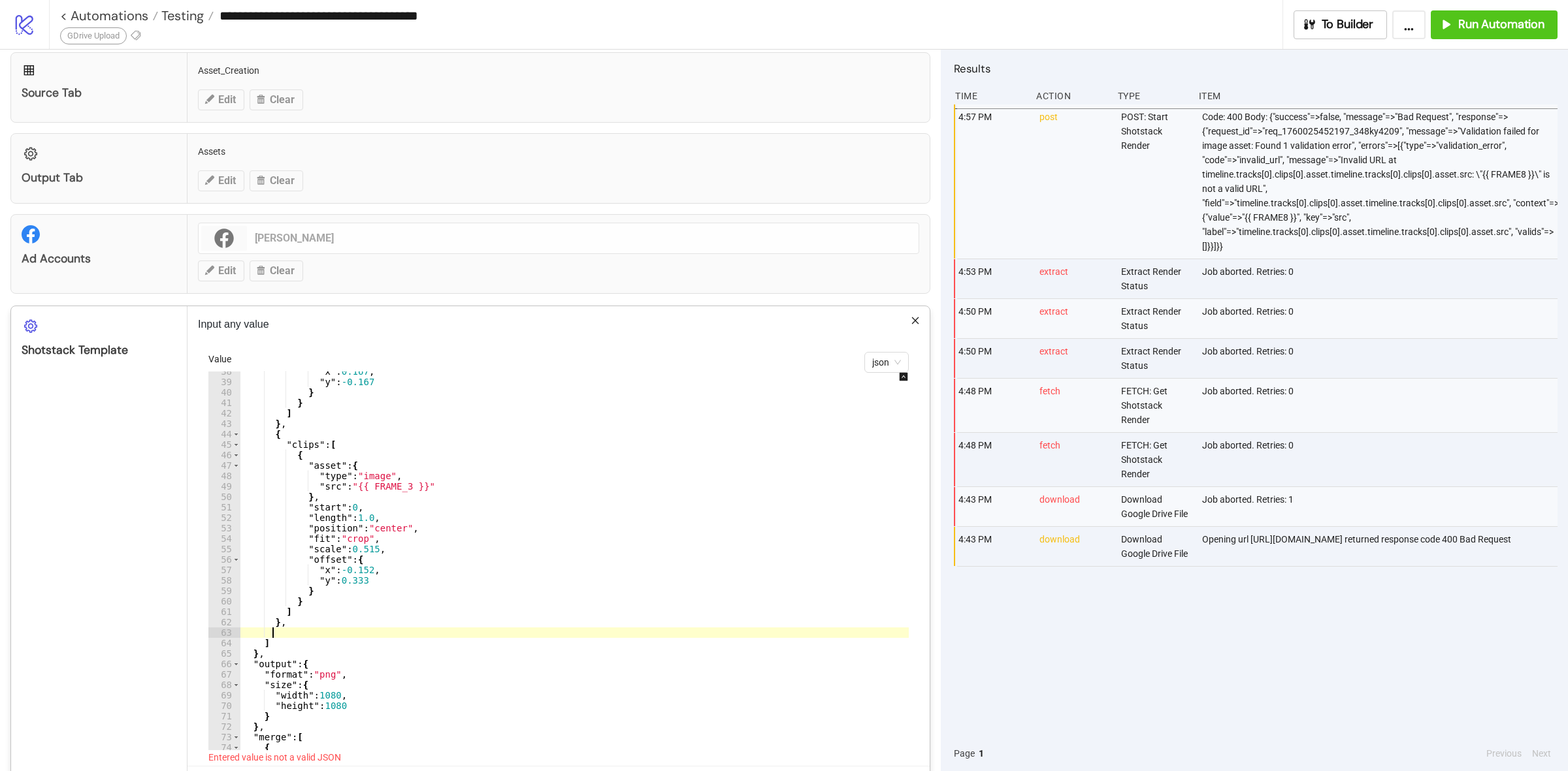
scroll to position [0, 1]
paste textarea "**"
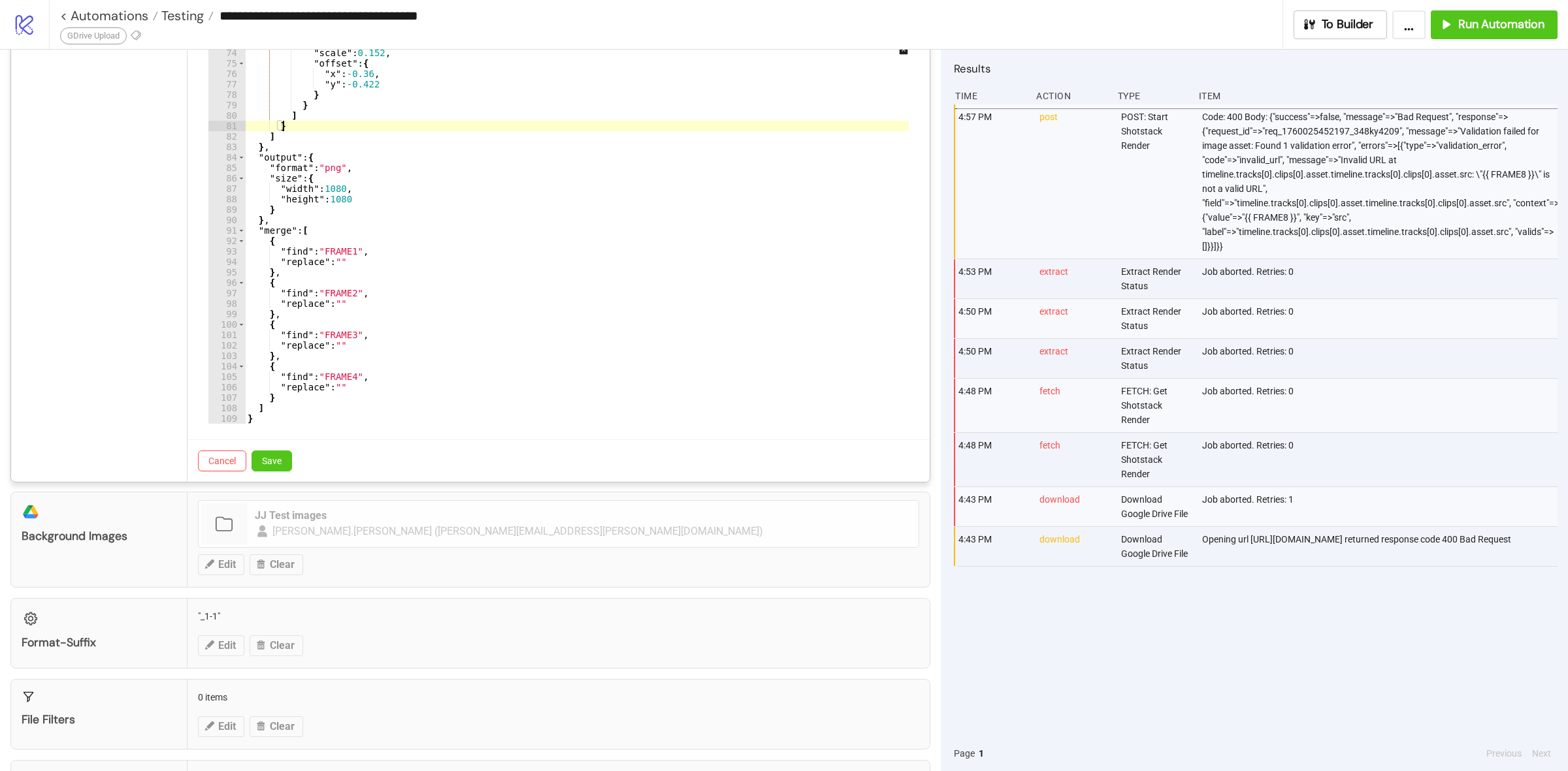
scroll to position [655, 0]
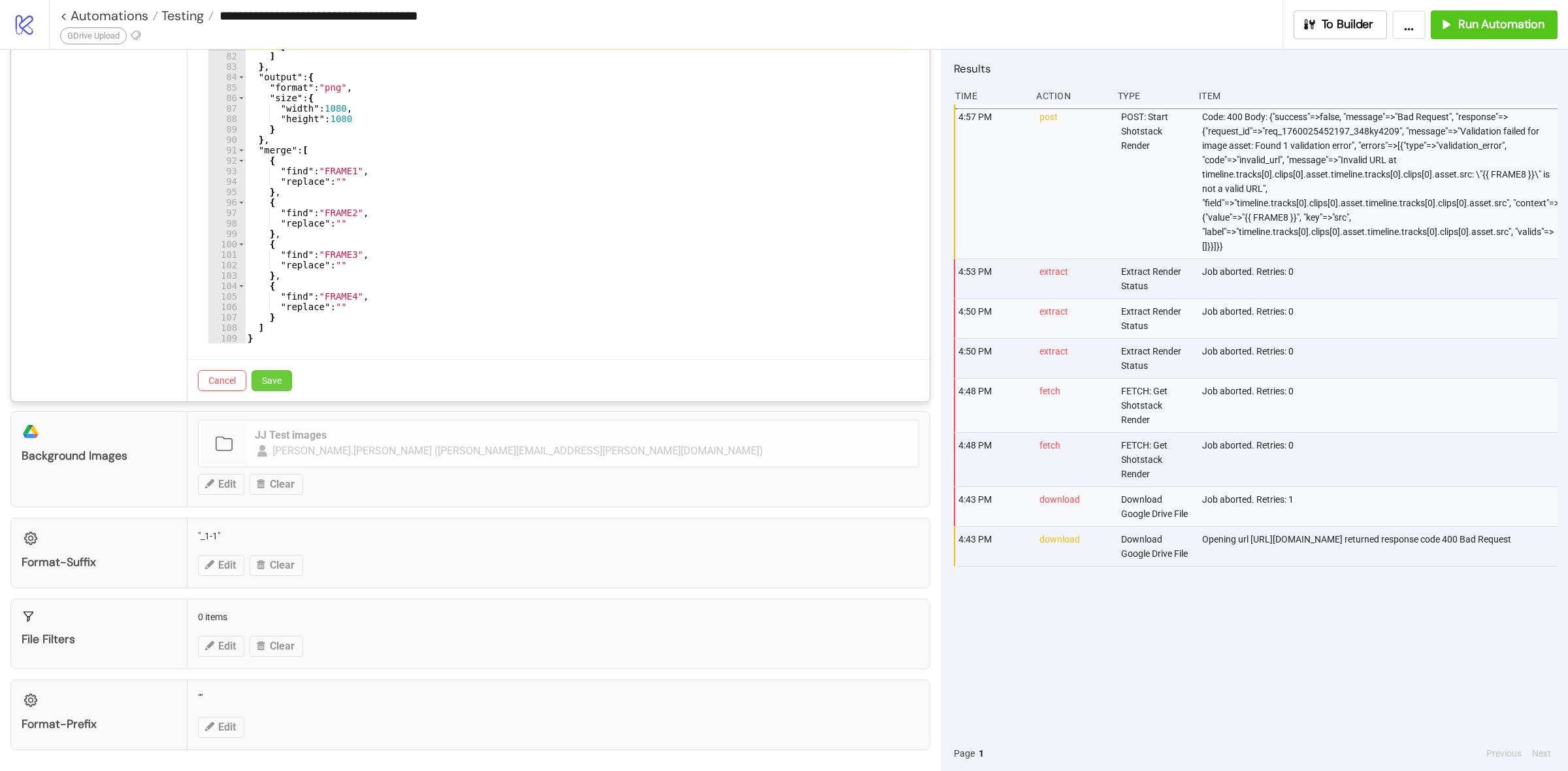
type textarea "*"
click at [273, 377] on span "Save" at bounding box center [272, 381] width 20 height 11
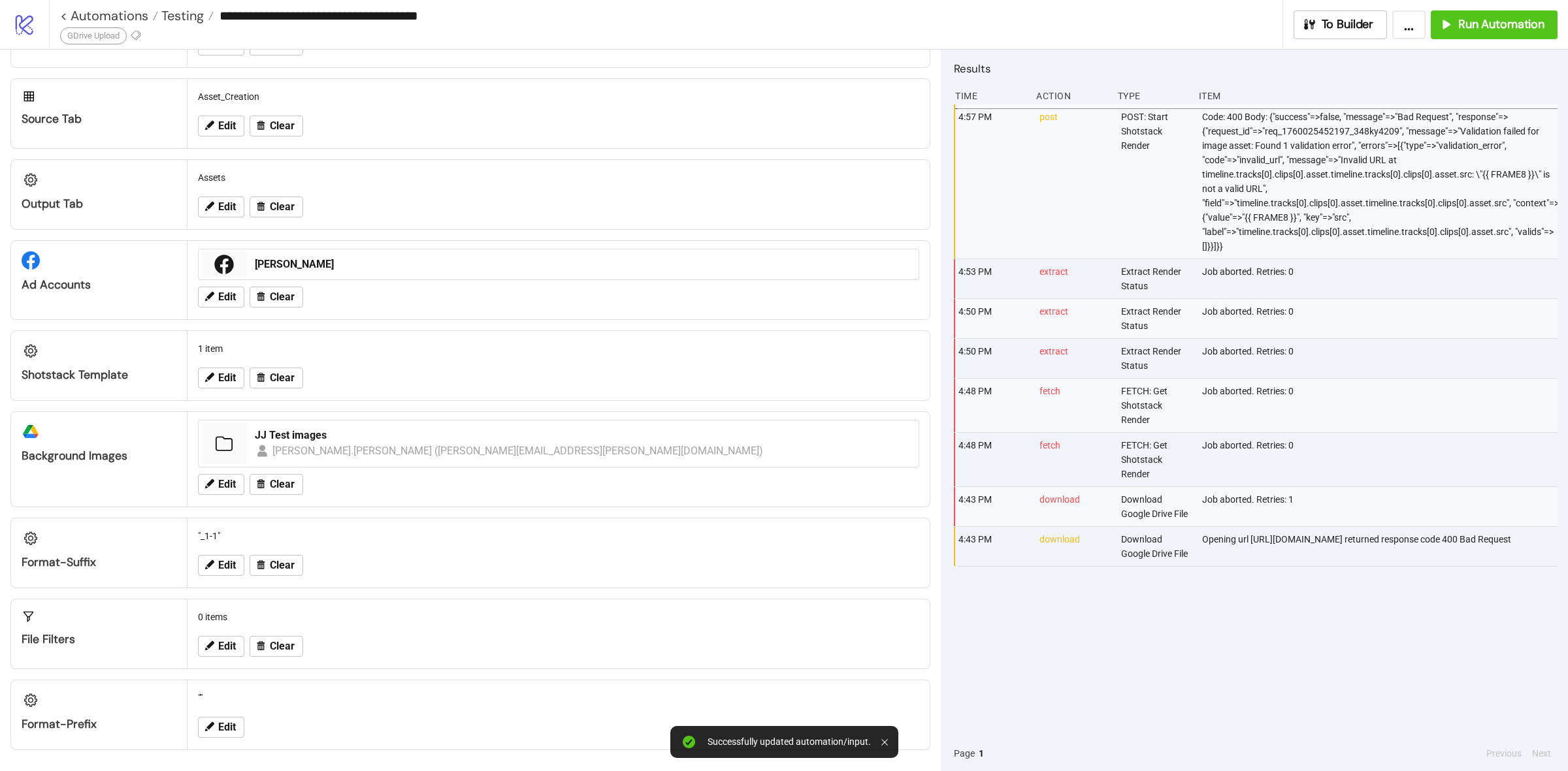
scroll to position [222, 0]
click at [1330, 13] on button "To Builder" at bounding box center [1340, 25] width 94 height 29
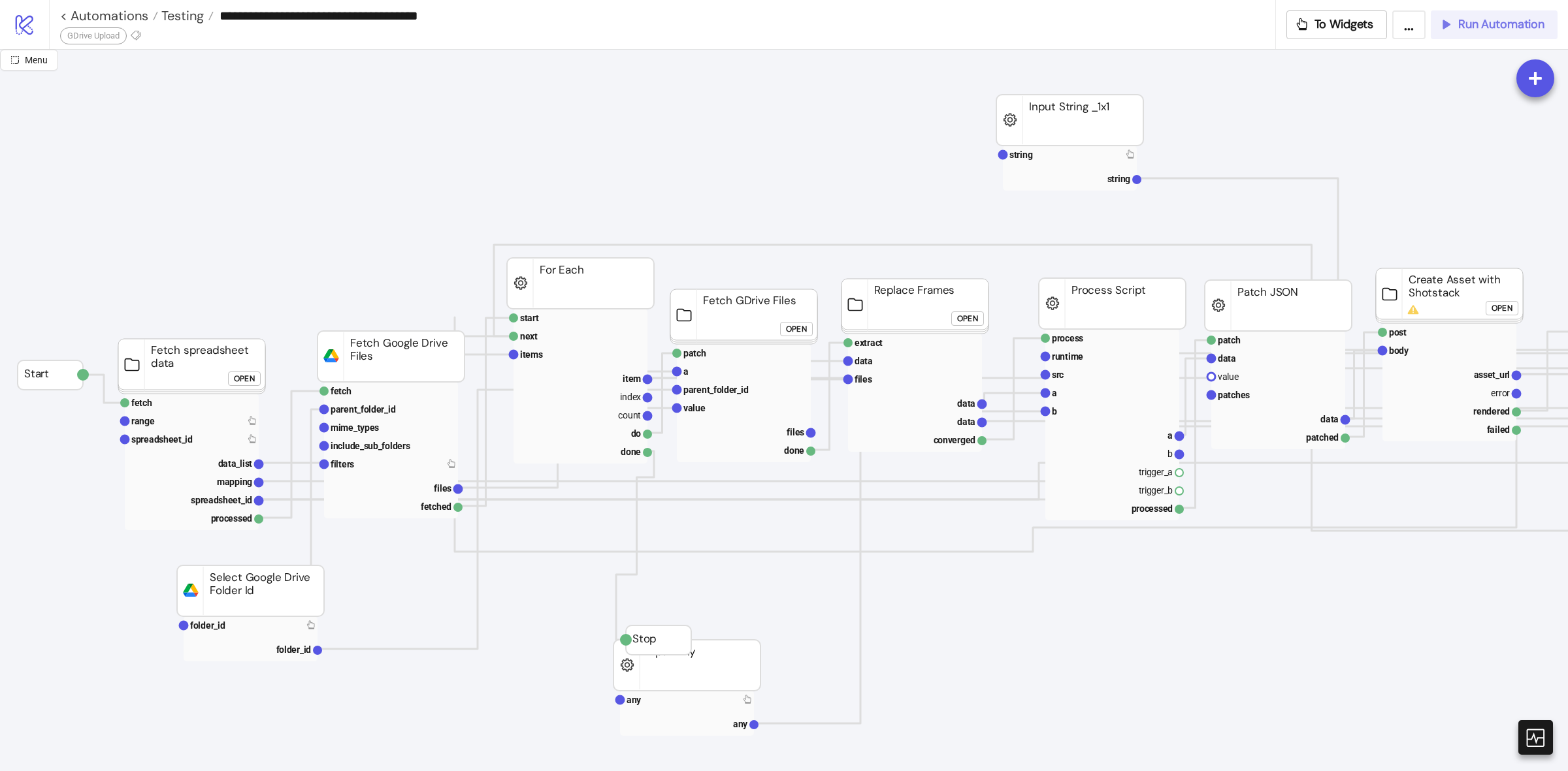
click at [1478, 23] on span "Run Automation" at bounding box center [1501, 24] width 86 height 15
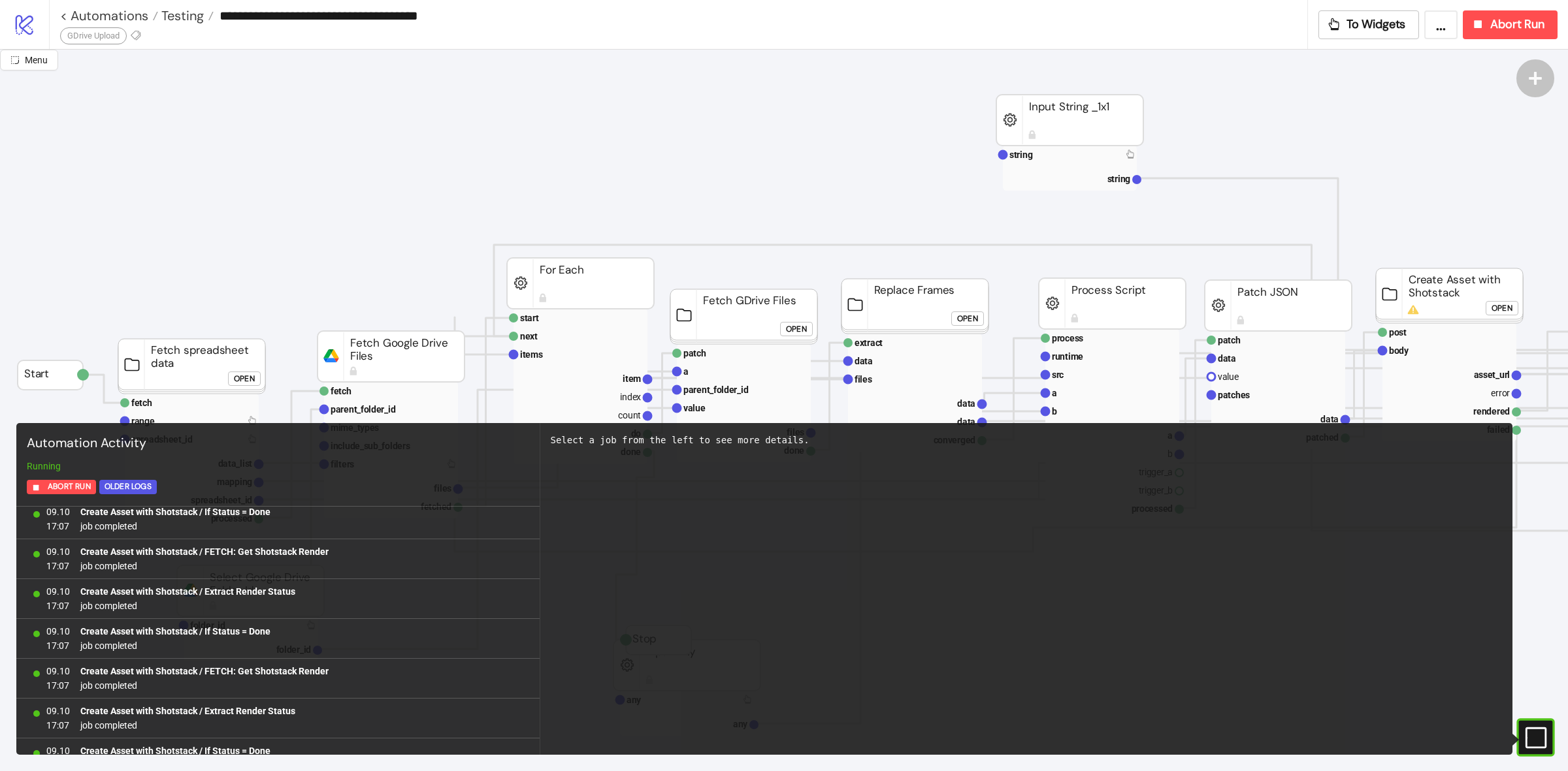
scroll to position [16333, 0]
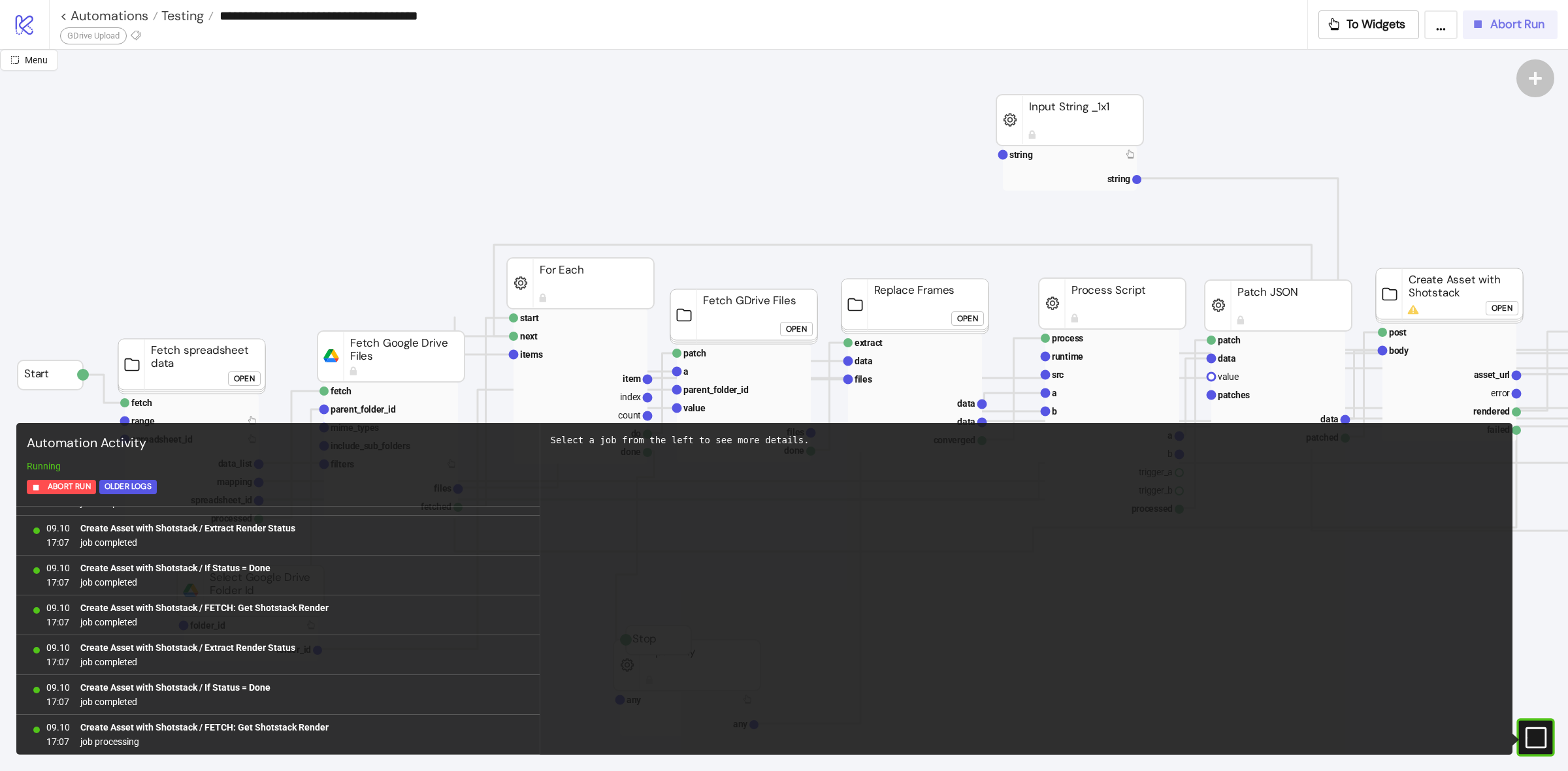
click at [1481, 27] on icon "button" at bounding box center [1478, 24] width 14 height 14
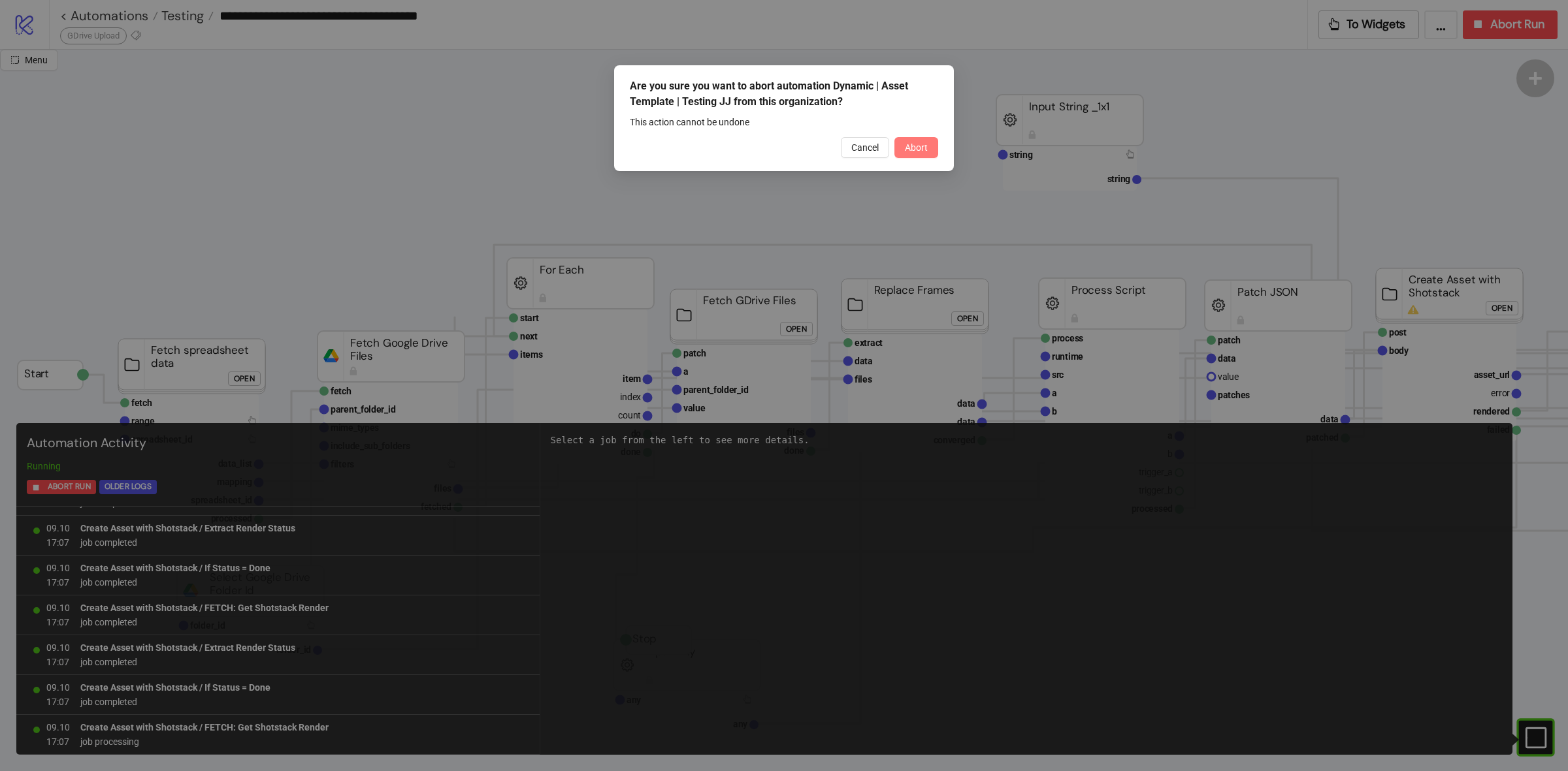
click at [918, 151] on span "Abort" at bounding box center [916, 147] width 23 height 11
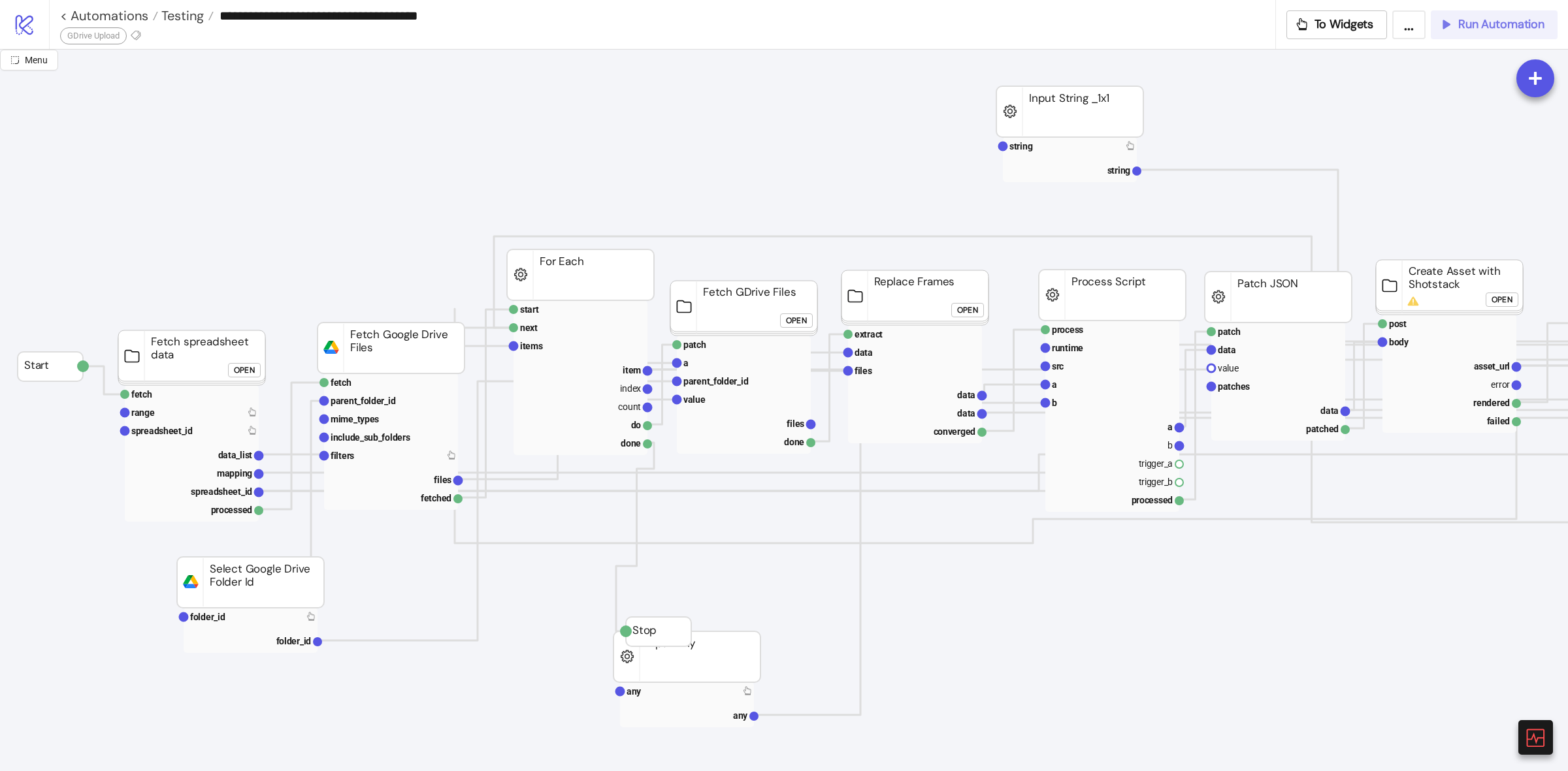
scroll to position [0, 0]
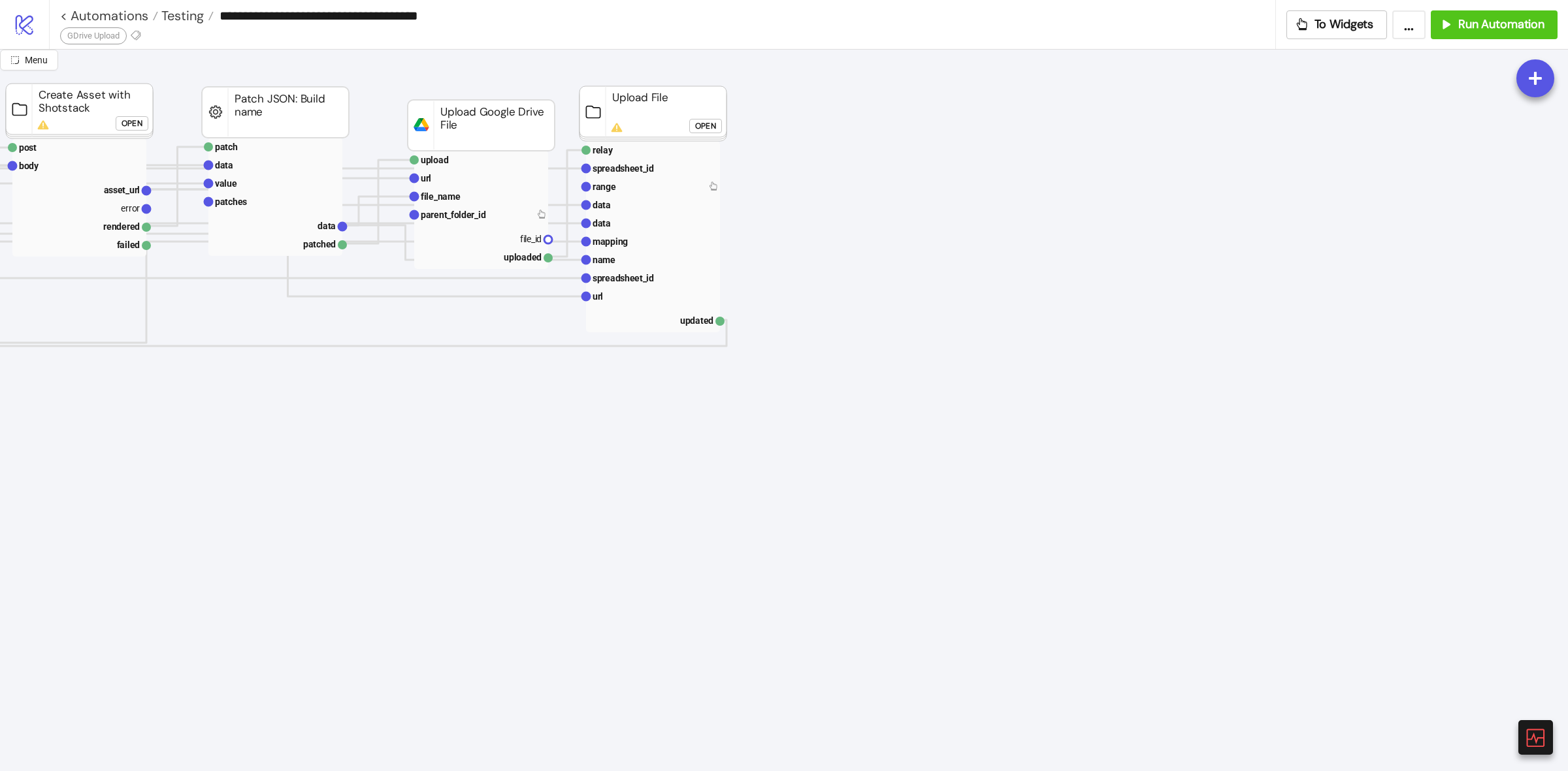
drag, startPoint x: 341, startPoint y: 200, endPoint x: 557, endPoint y: 269, distance: 226.8
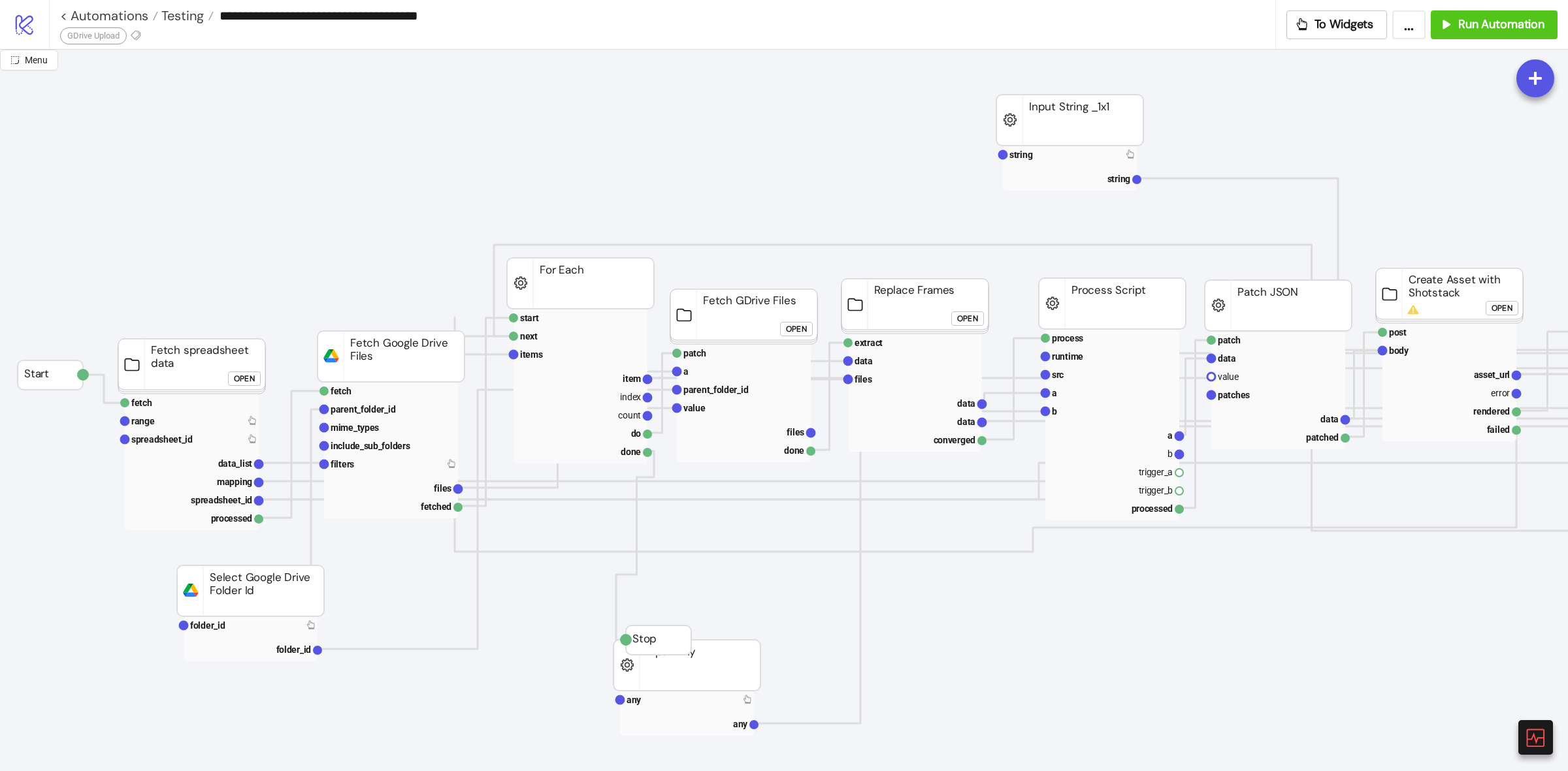
drag, startPoint x: 1189, startPoint y: 627, endPoint x: 1065, endPoint y: 595, distance: 128.1
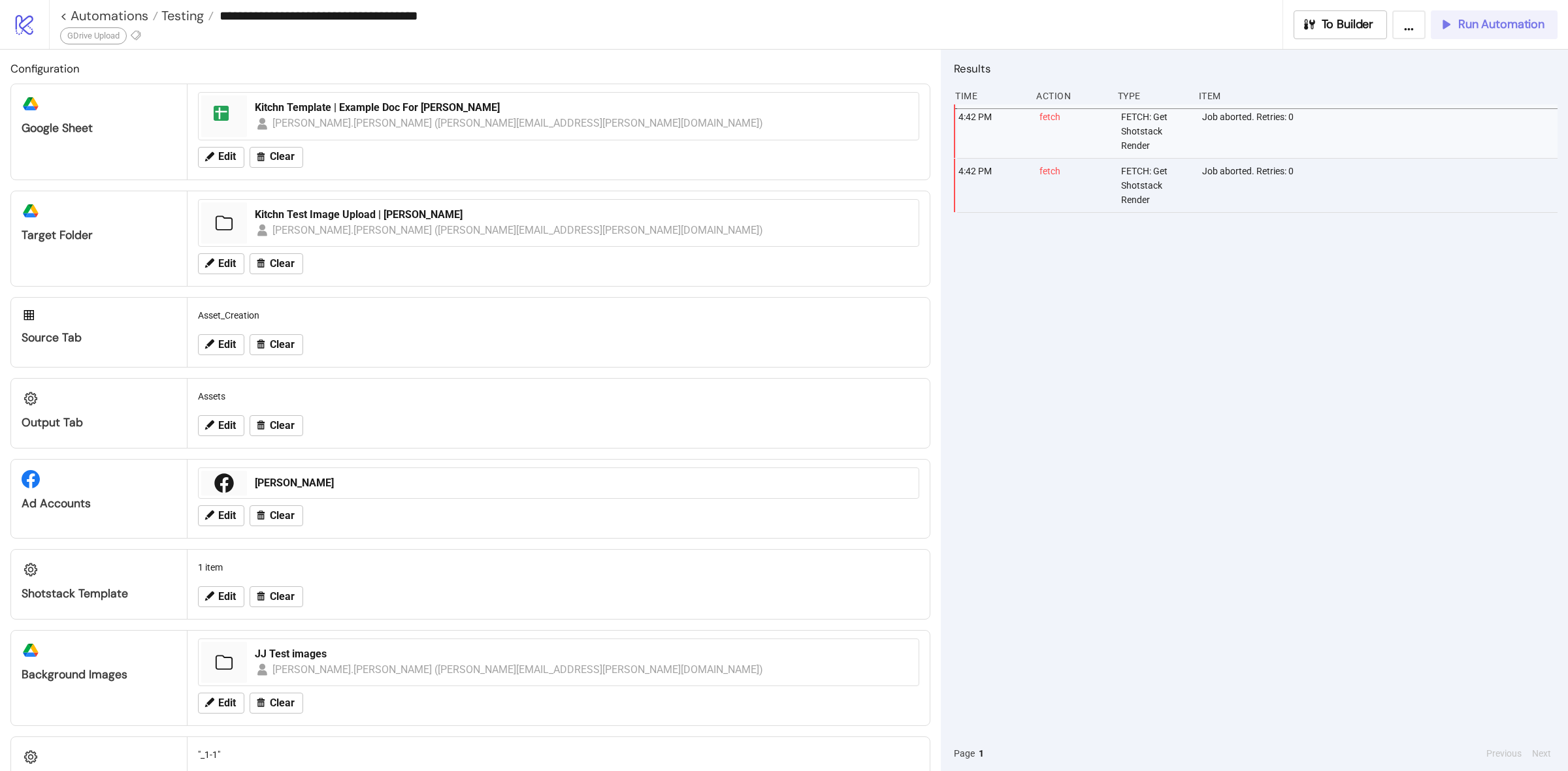
click at [1473, 17] on span "Run Automation" at bounding box center [1501, 24] width 86 height 15
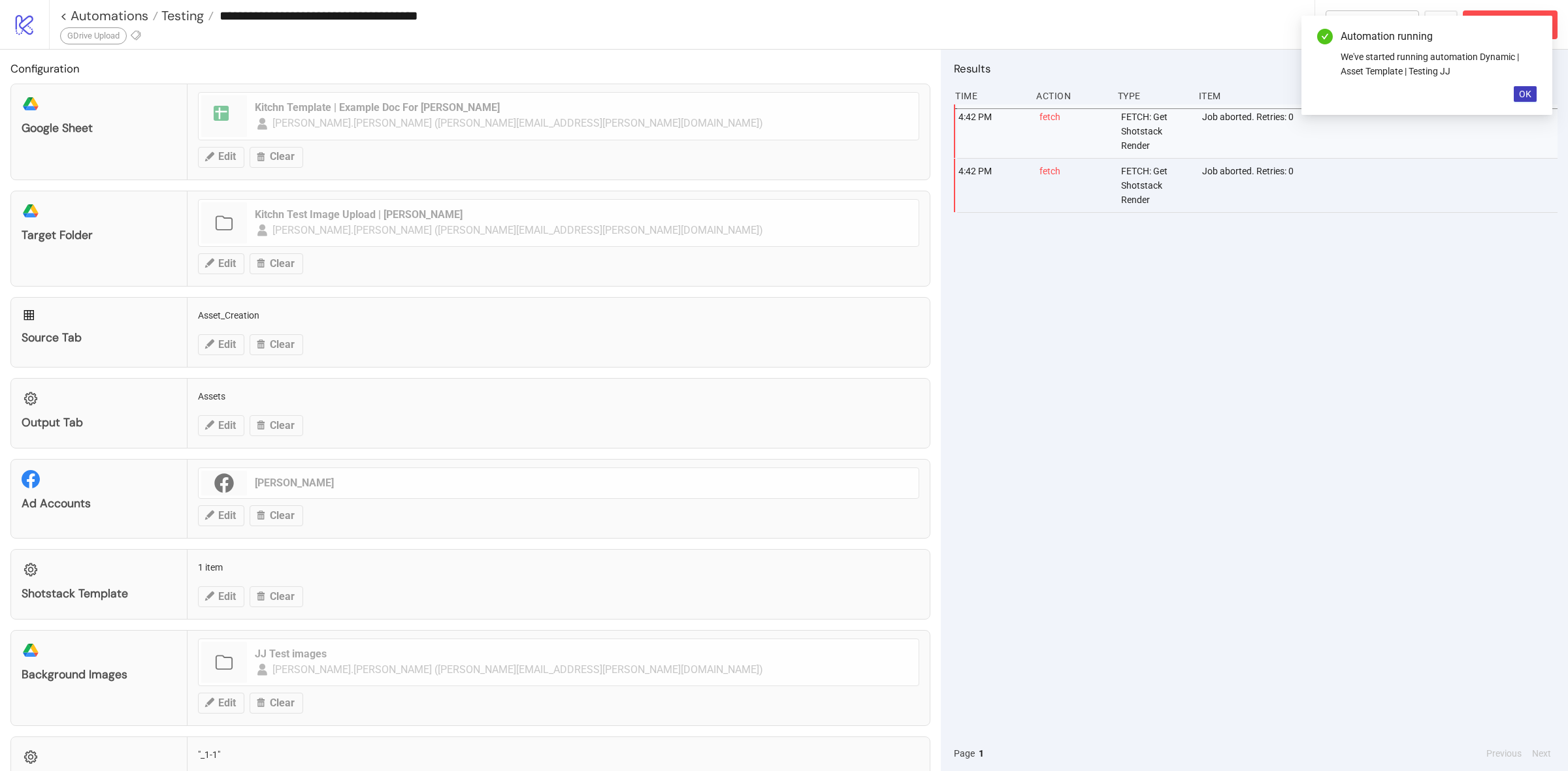
click at [1511, 93] on div "Automation running We've started running automation Dynamic | Asset Template | …" at bounding box center [1426, 65] width 251 height 99
click at [1514, 90] on button "OK" at bounding box center [1525, 94] width 23 height 16
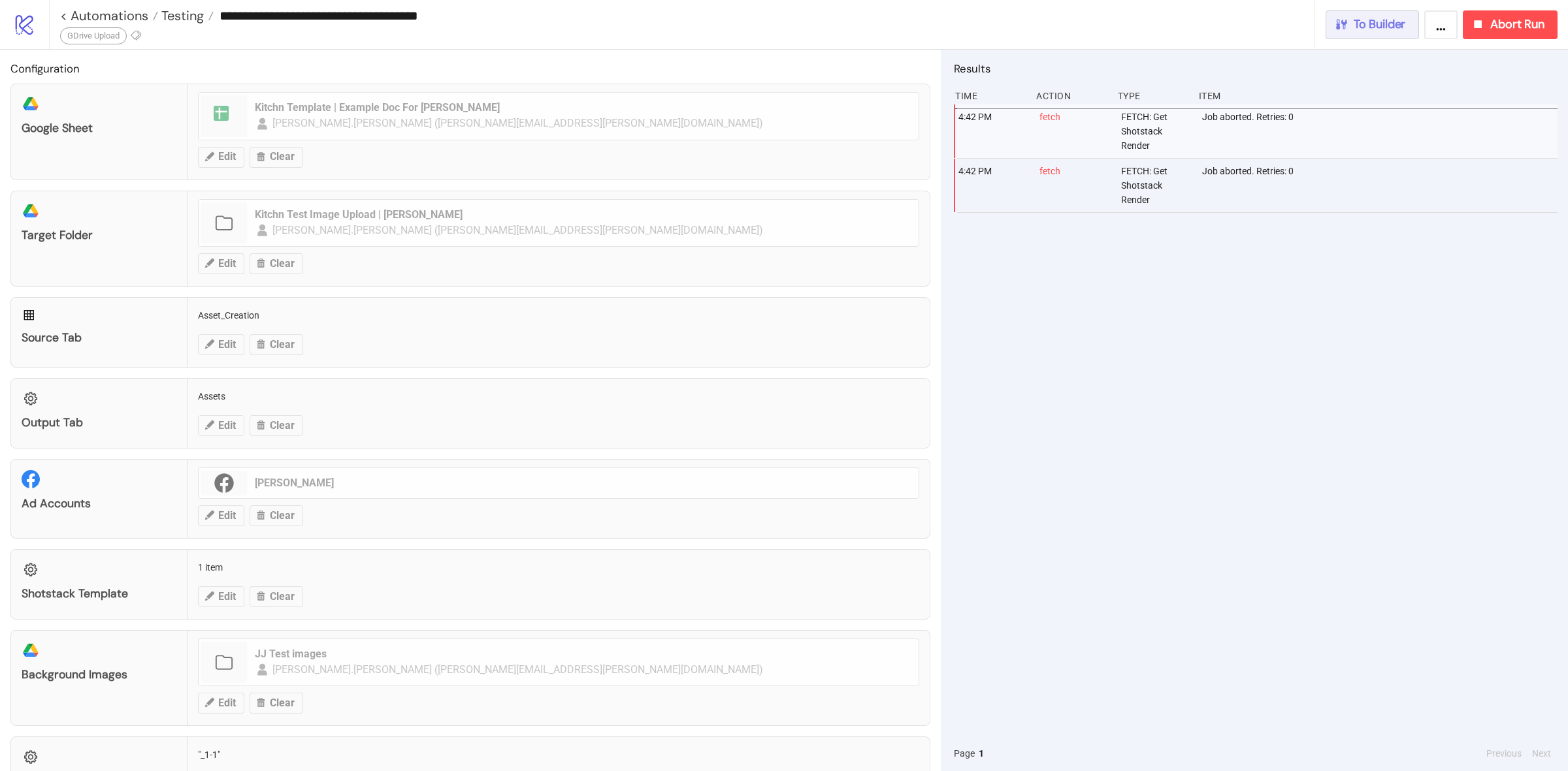
click at [1367, 21] on span "To Builder" at bounding box center [1379, 24] width 52 height 15
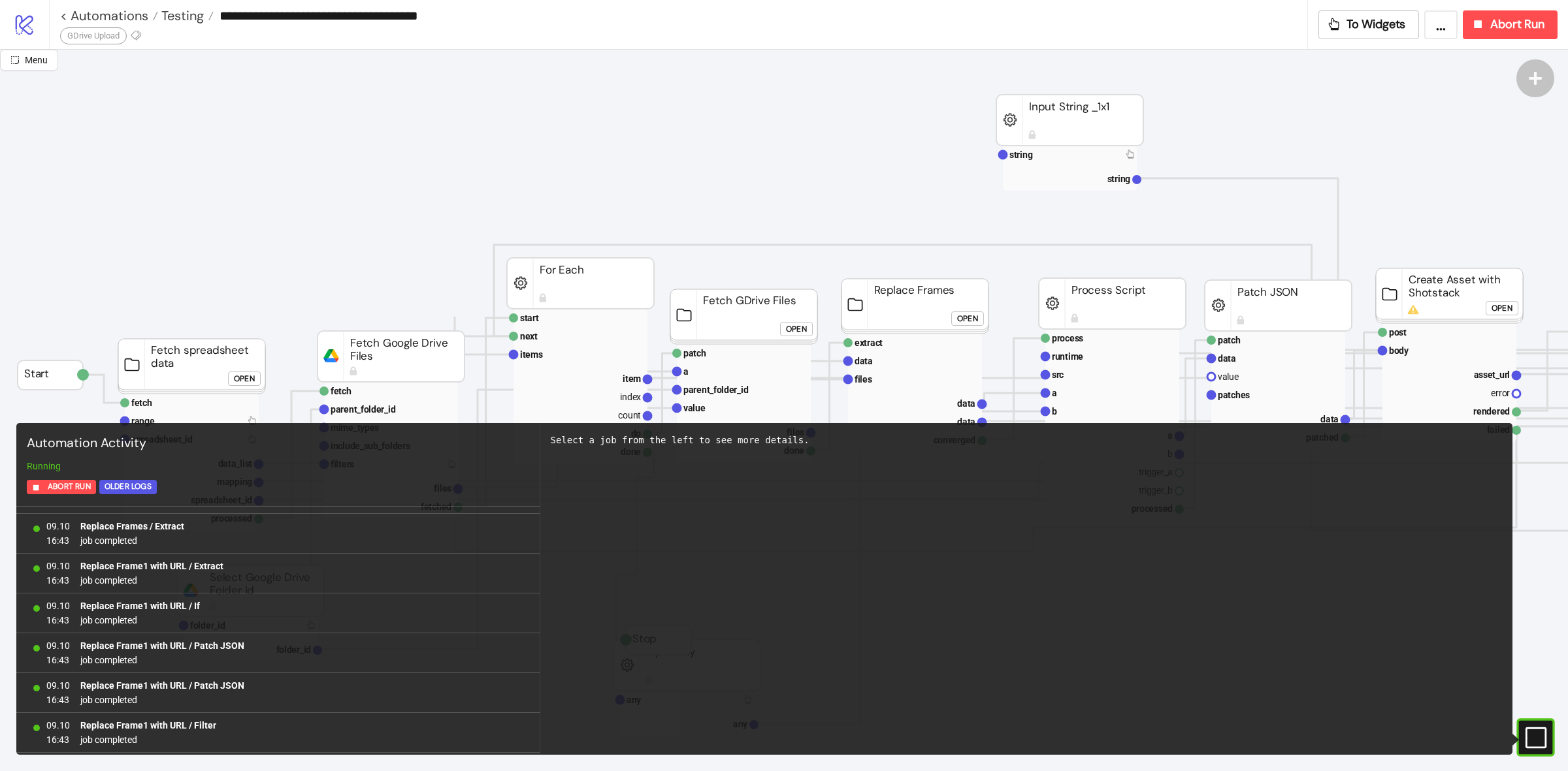
scroll to position [550, 0]
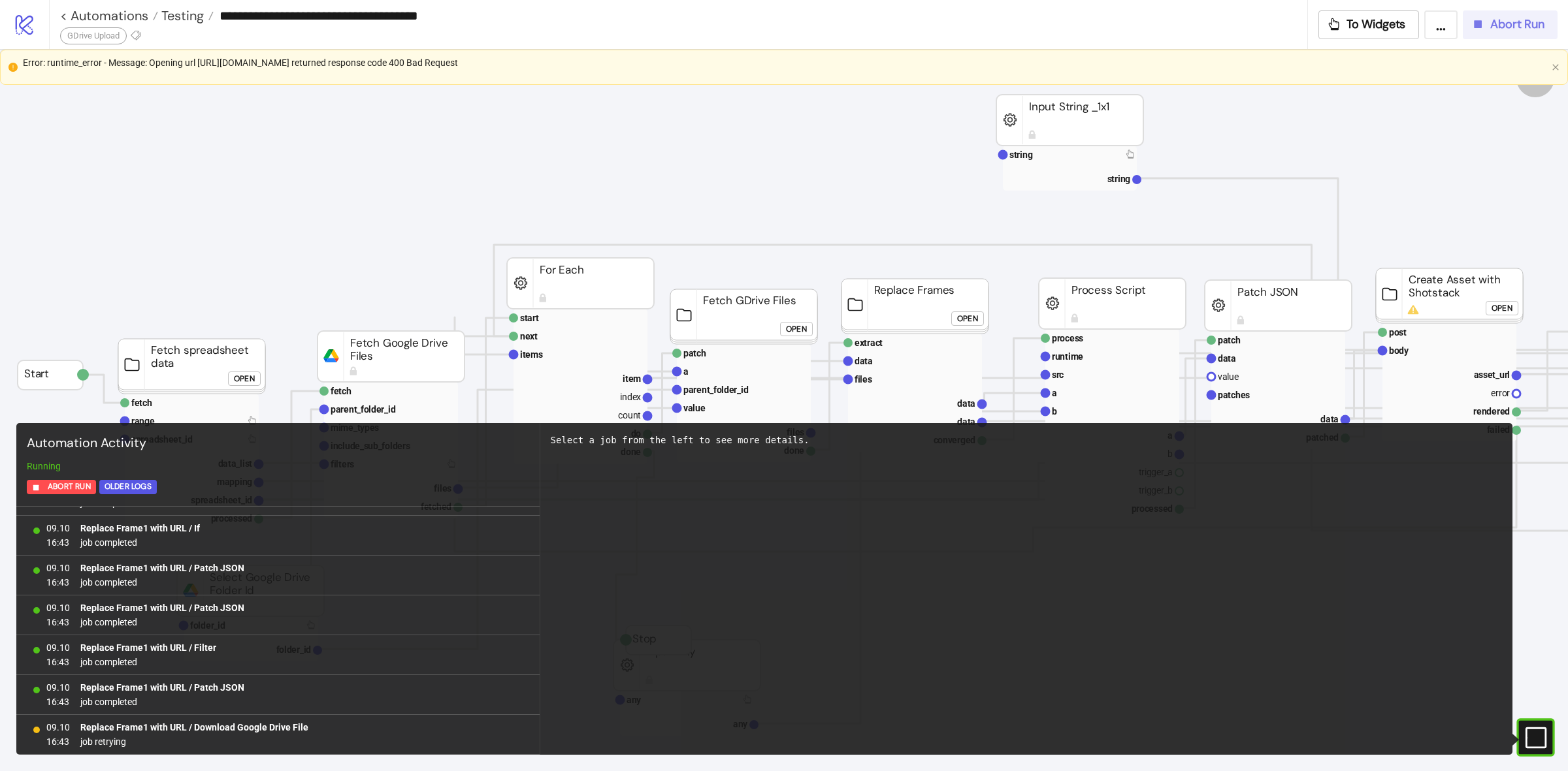
click at [1496, 28] on span "Abort Run" at bounding box center [1517, 24] width 55 height 15
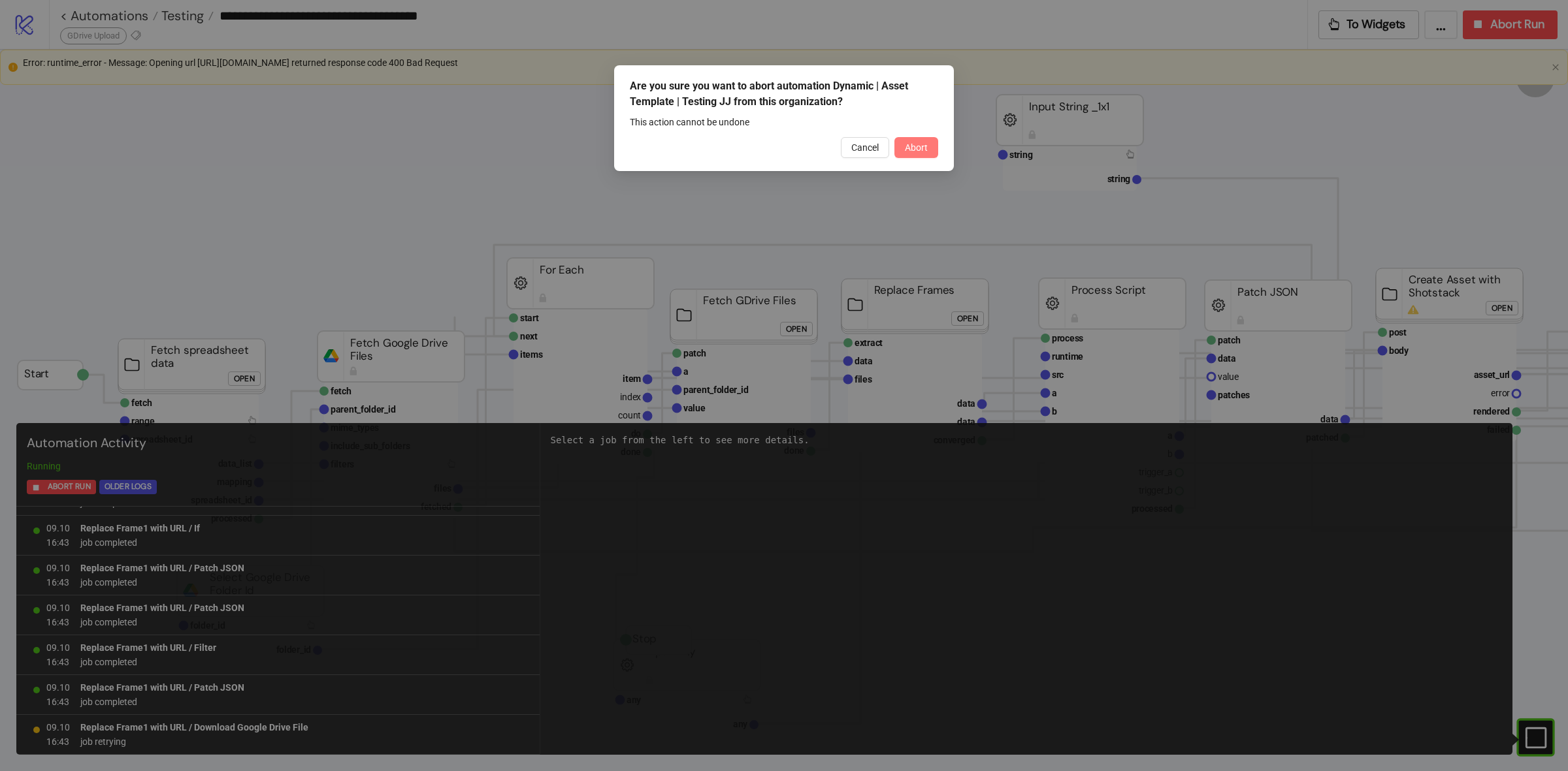
click at [906, 147] on span "Abort" at bounding box center [916, 147] width 23 height 11
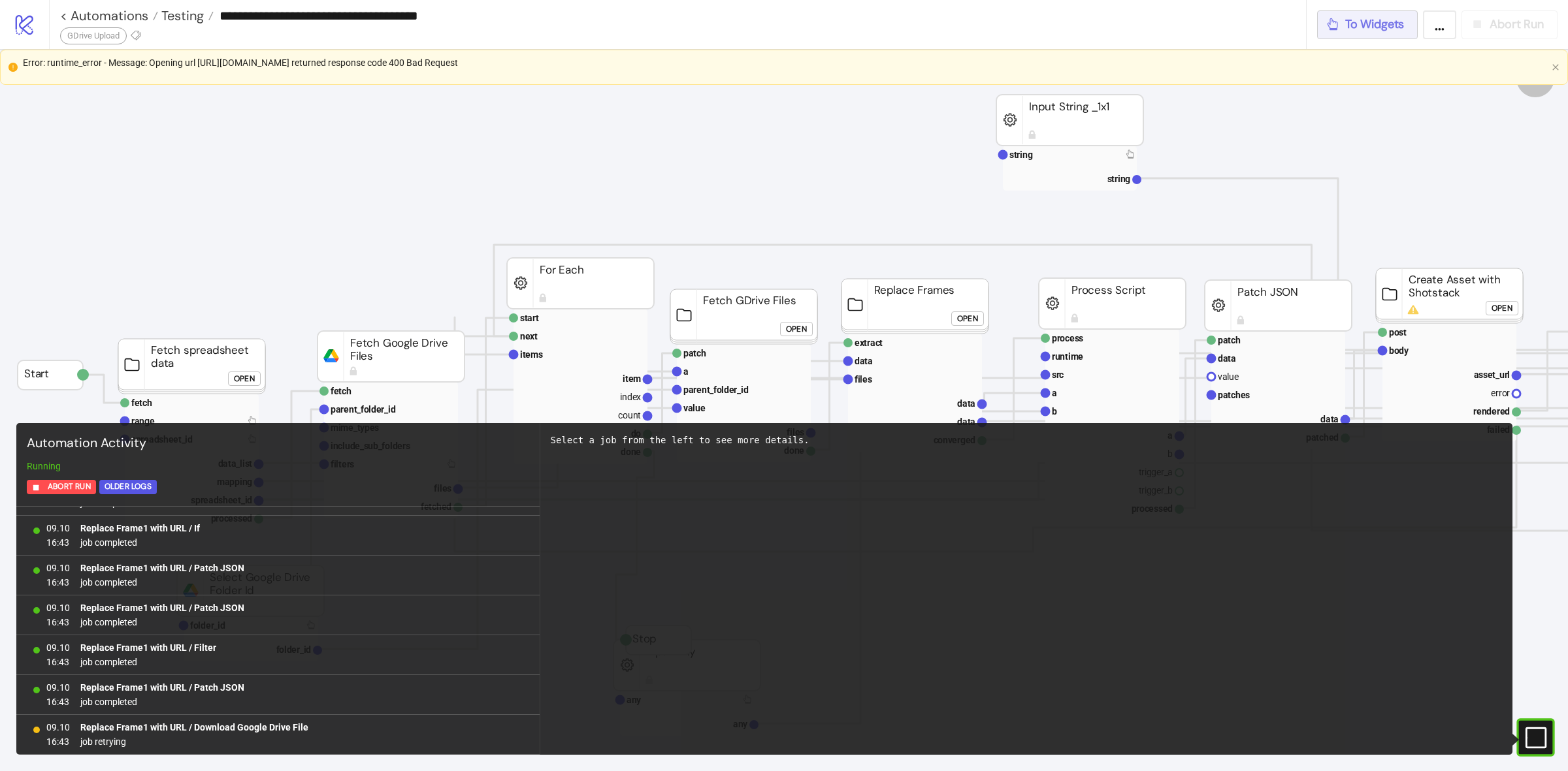
scroll to position [0, 0]
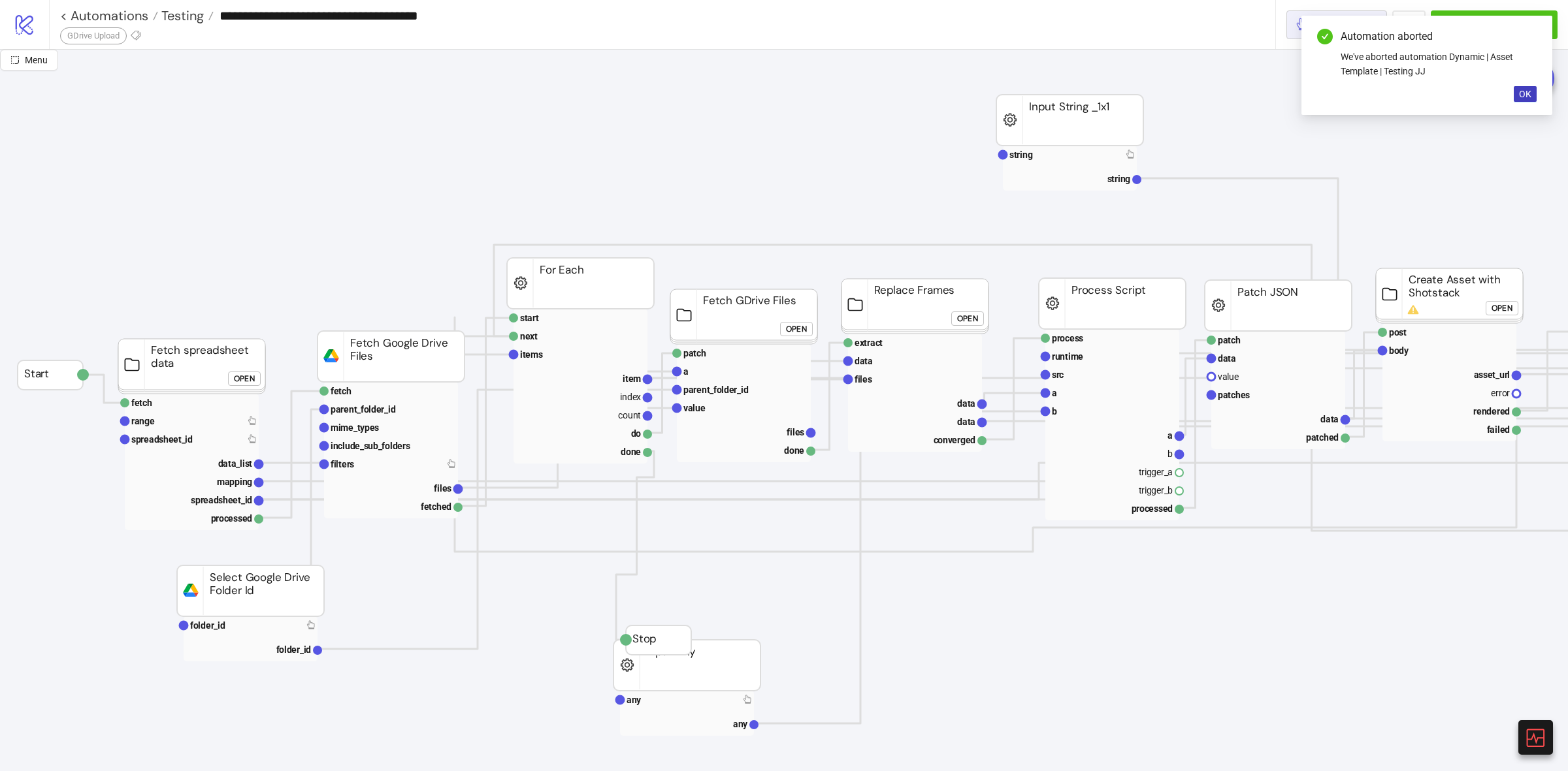
click at [1376, 29] on body "**********" at bounding box center [784, 385] width 1568 height 771
click at [1524, 92] on span "OK" at bounding box center [1525, 94] width 13 height 11
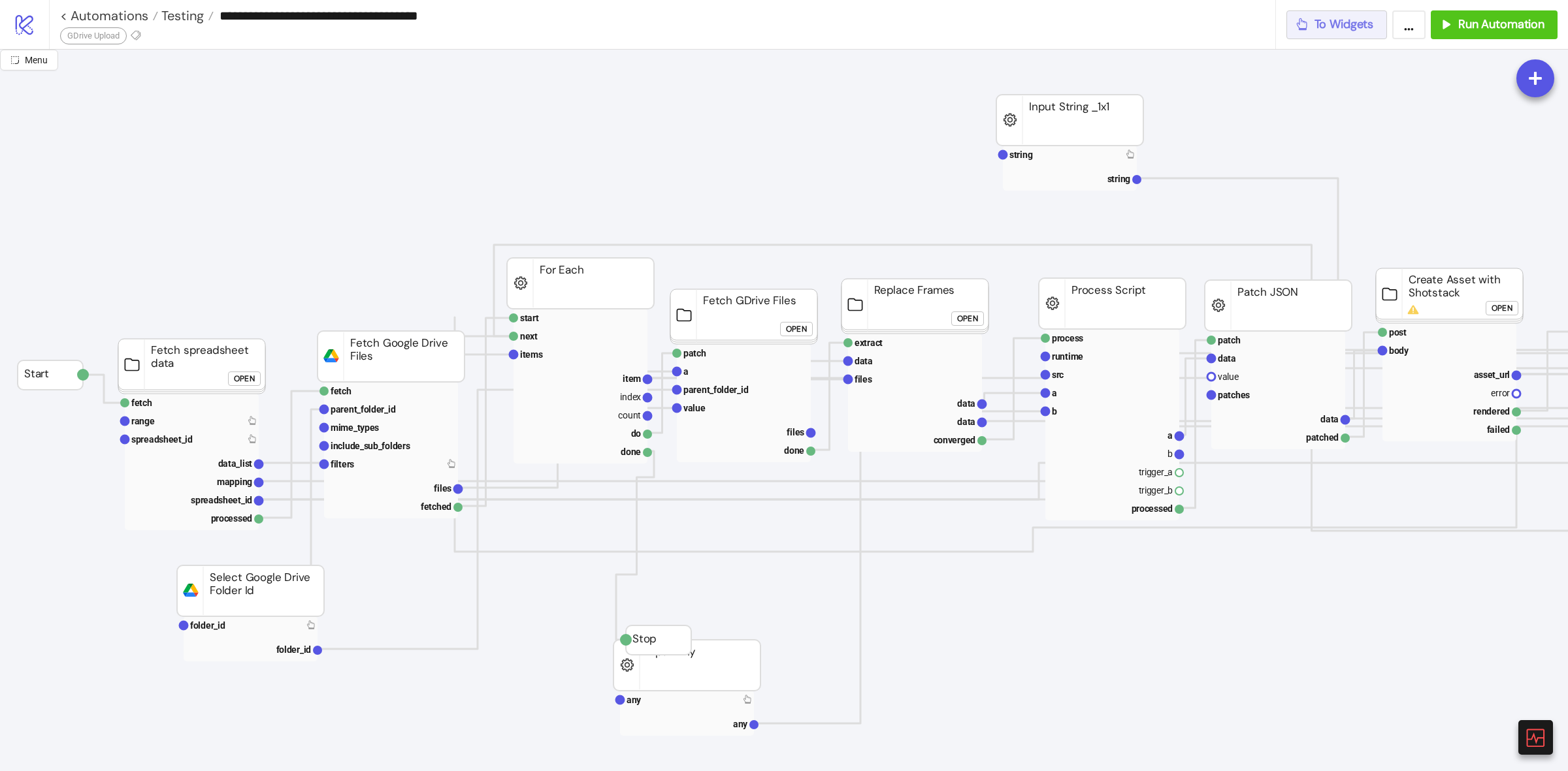
click at [1340, 33] on button "To Widgets" at bounding box center [1336, 25] width 101 height 29
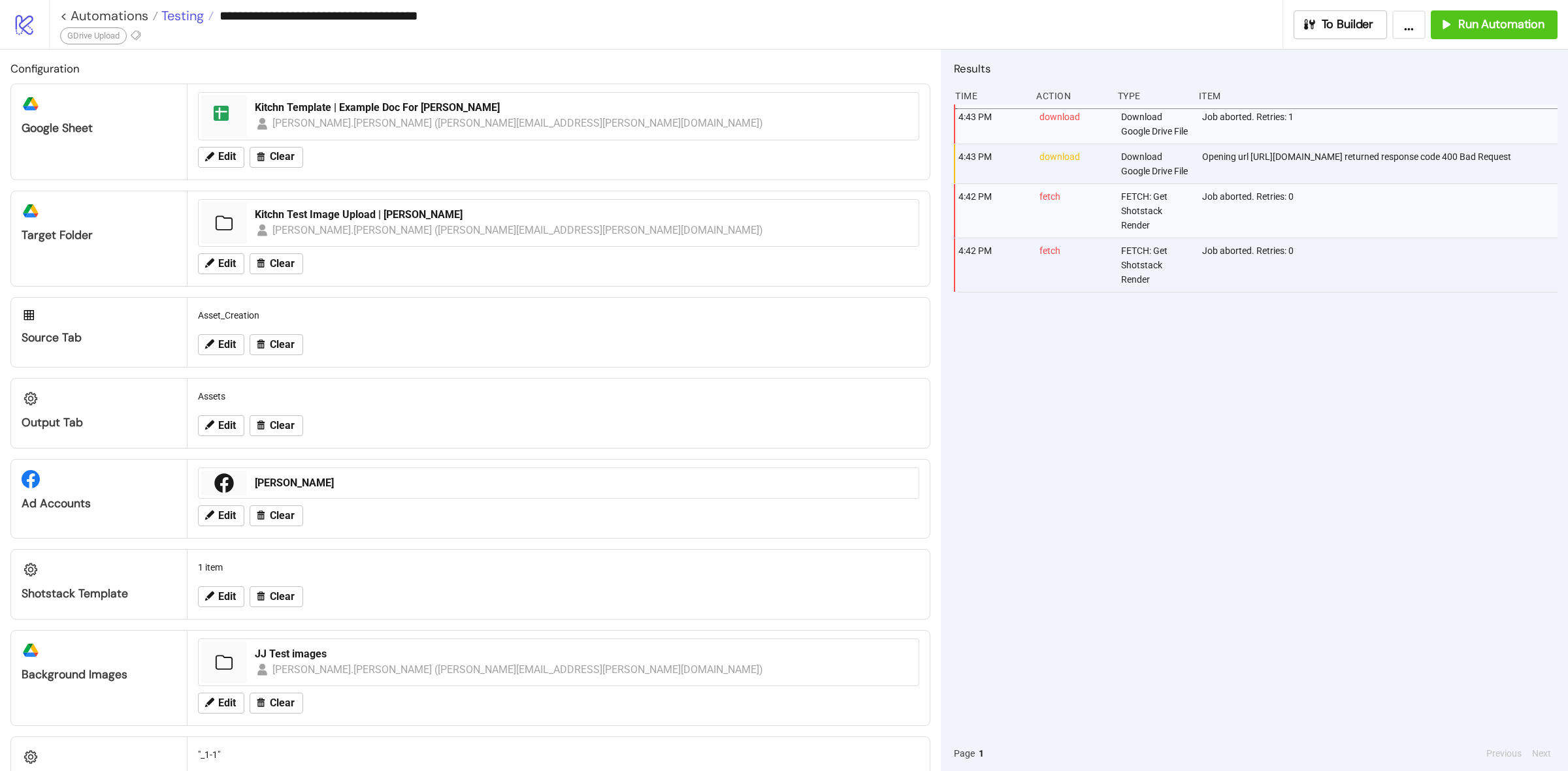
click at [162, 17] on span "Testing" at bounding box center [181, 15] width 46 height 17
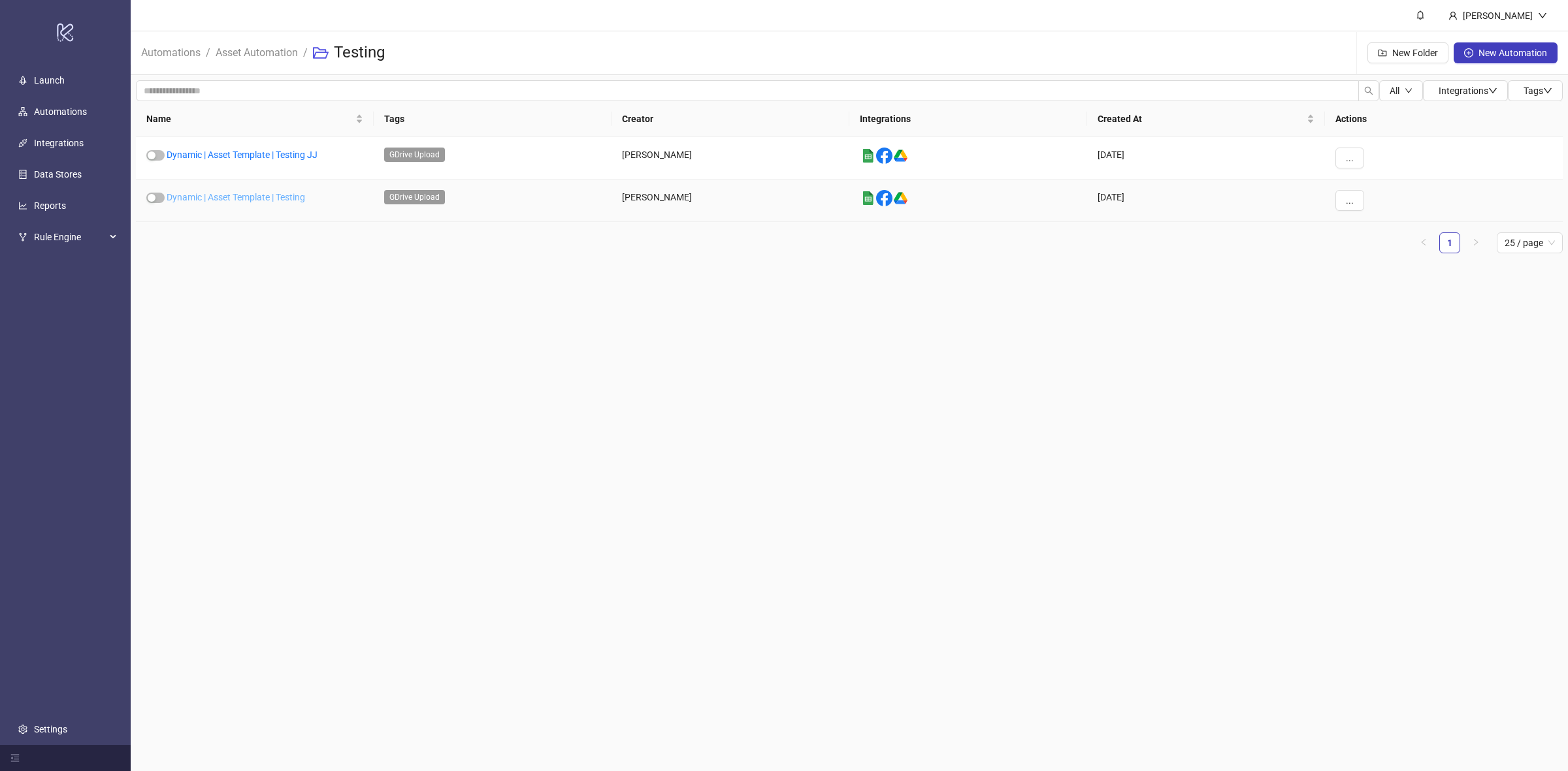
click at [263, 199] on link "Dynamic | Asset Template | Testing" at bounding box center [235, 197] width 139 height 11
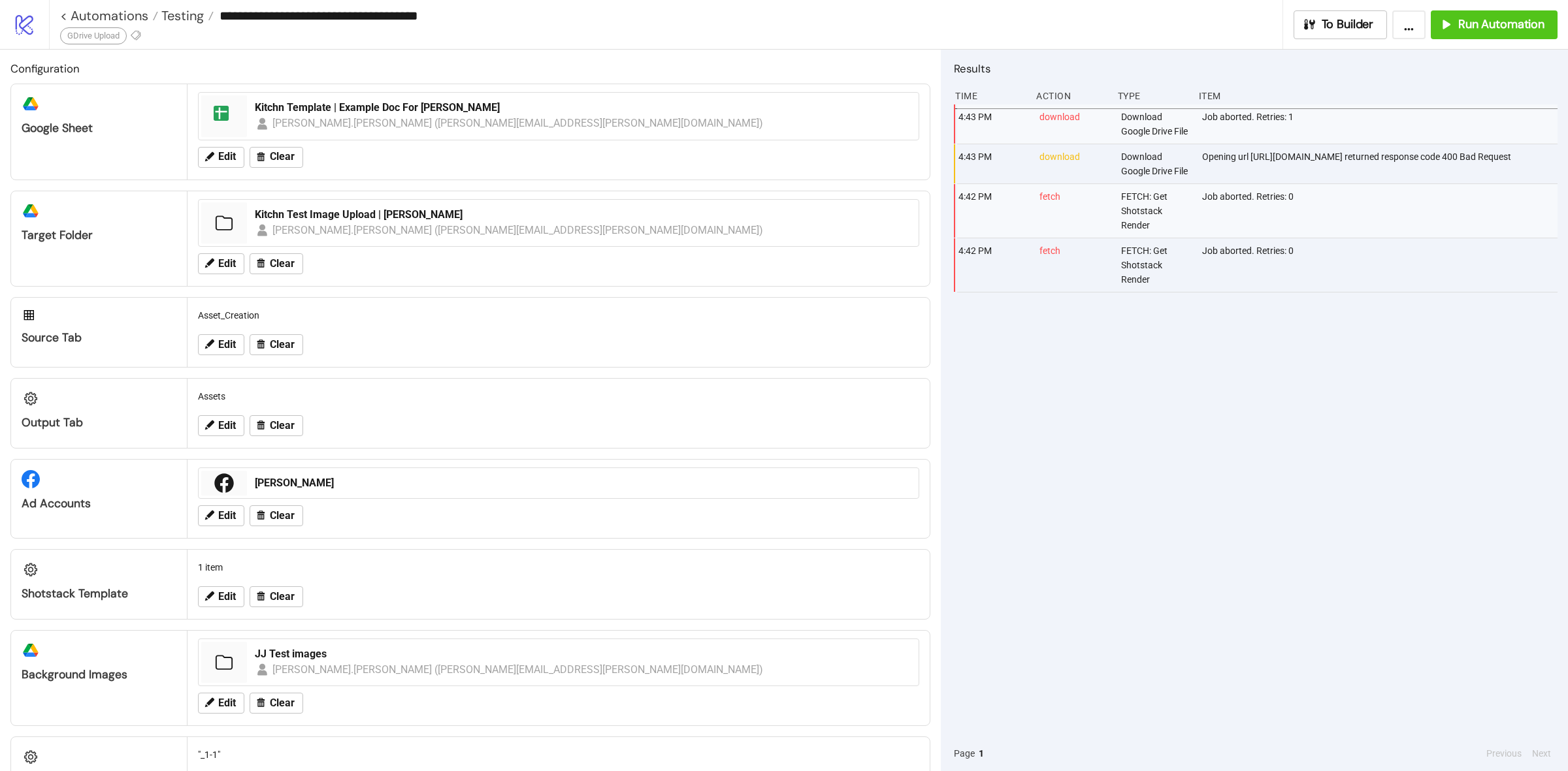
type input "**********"
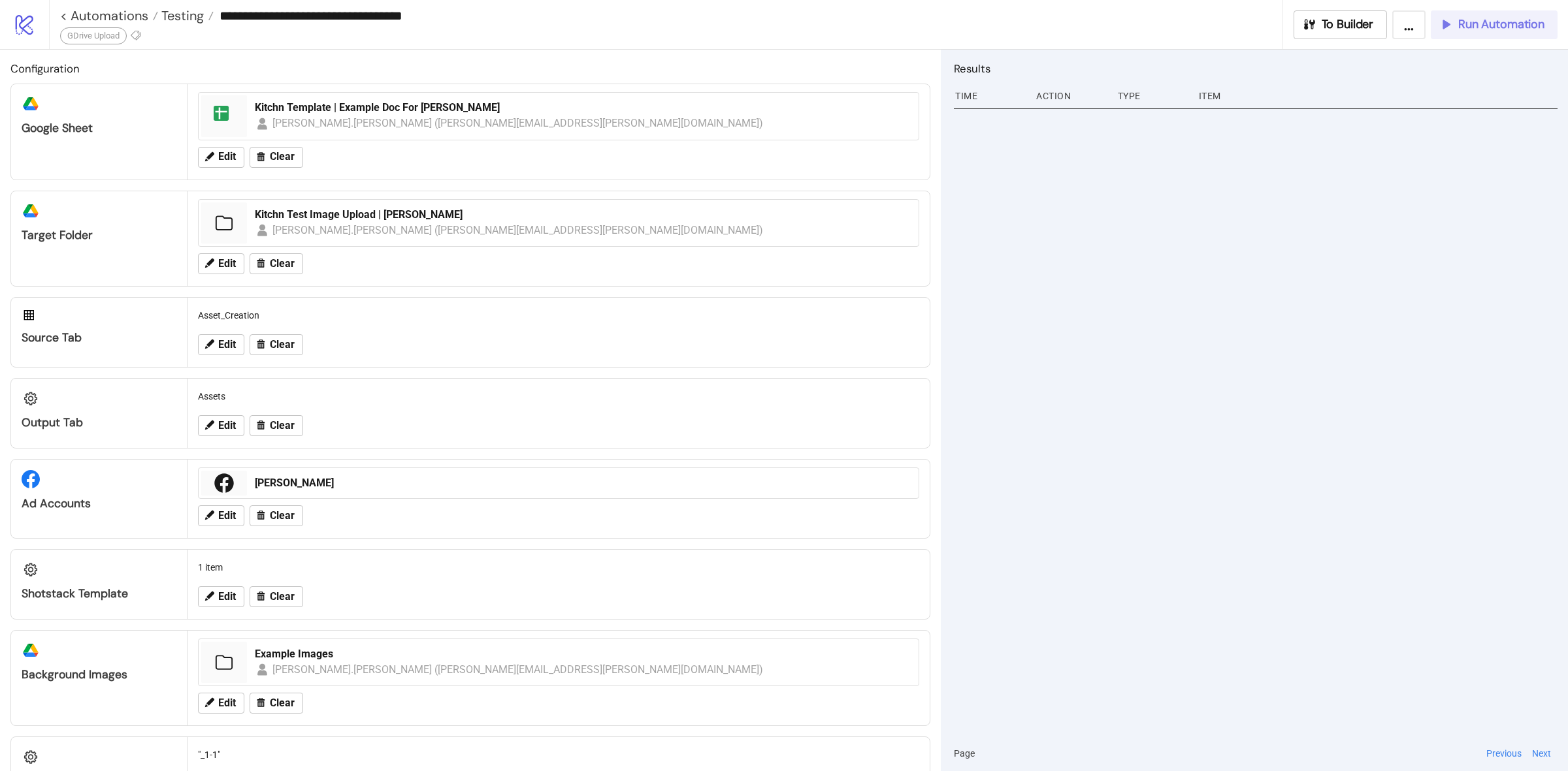
click at [1496, 33] on button "Run Automation" at bounding box center [1494, 25] width 127 height 29
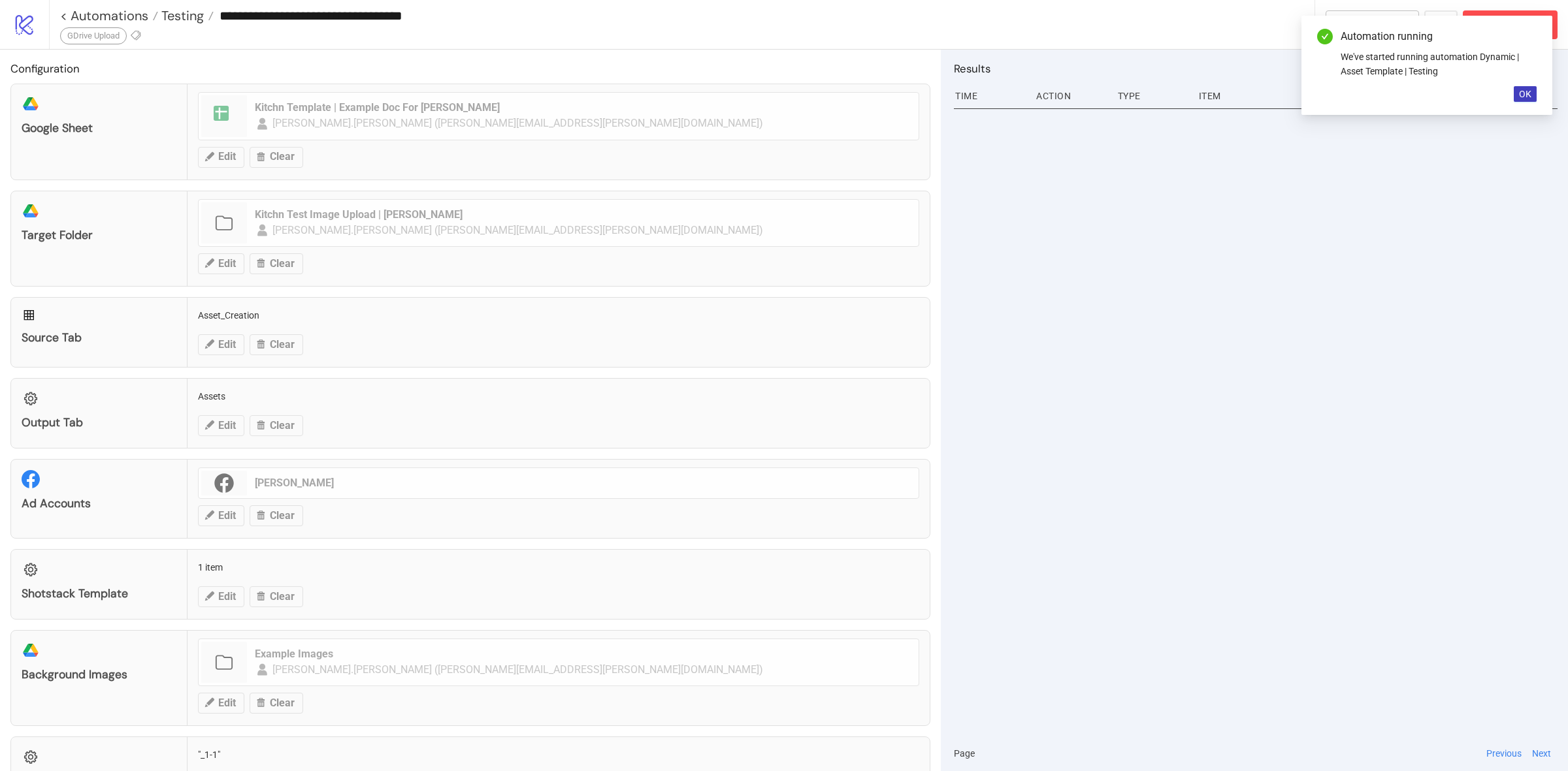
click at [1351, 21] on div "Automation running We've started running automation Dynamic | Asset Template | …" at bounding box center [1426, 65] width 251 height 99
click at [1519, 90] on span "OK" at bounding box center [1525, 94] width 13 height 11
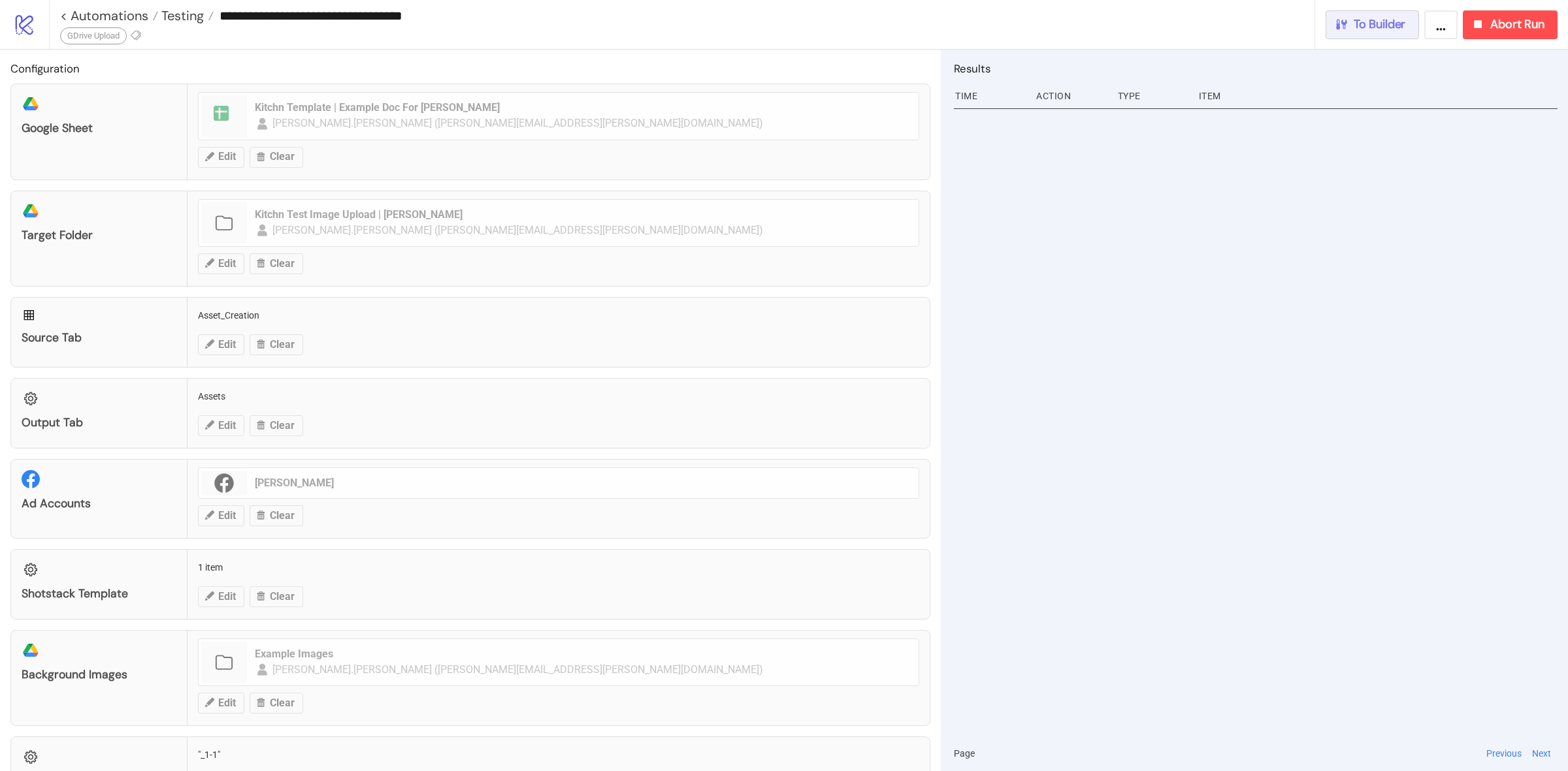
click at [1370, 23] on span "To Builder" at bounding box center [1379, 24] width 52 height 15
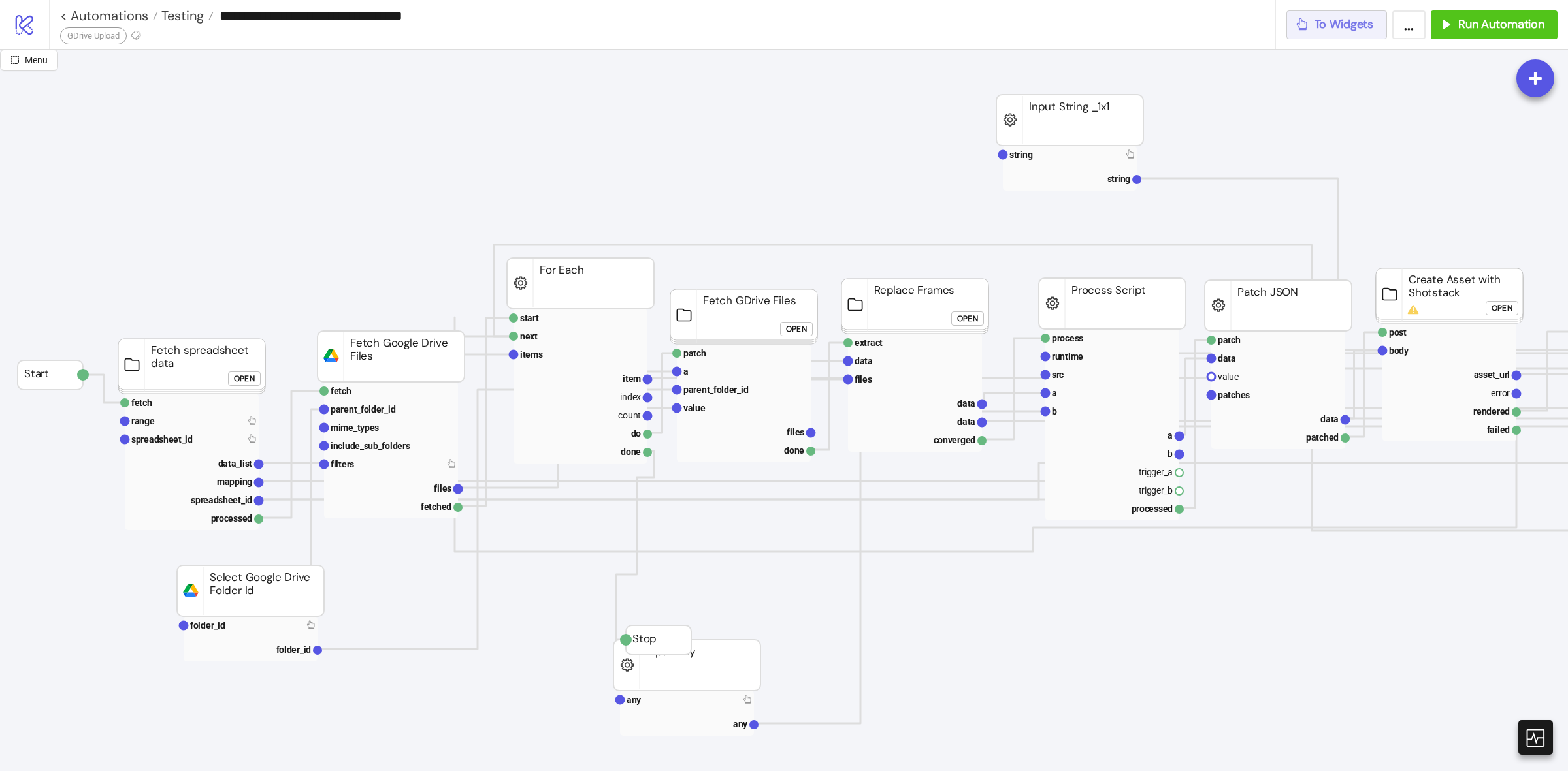
click at [1333, 25] on span "To Widgets" at bounding box center [1344, 24] width 59 height 15
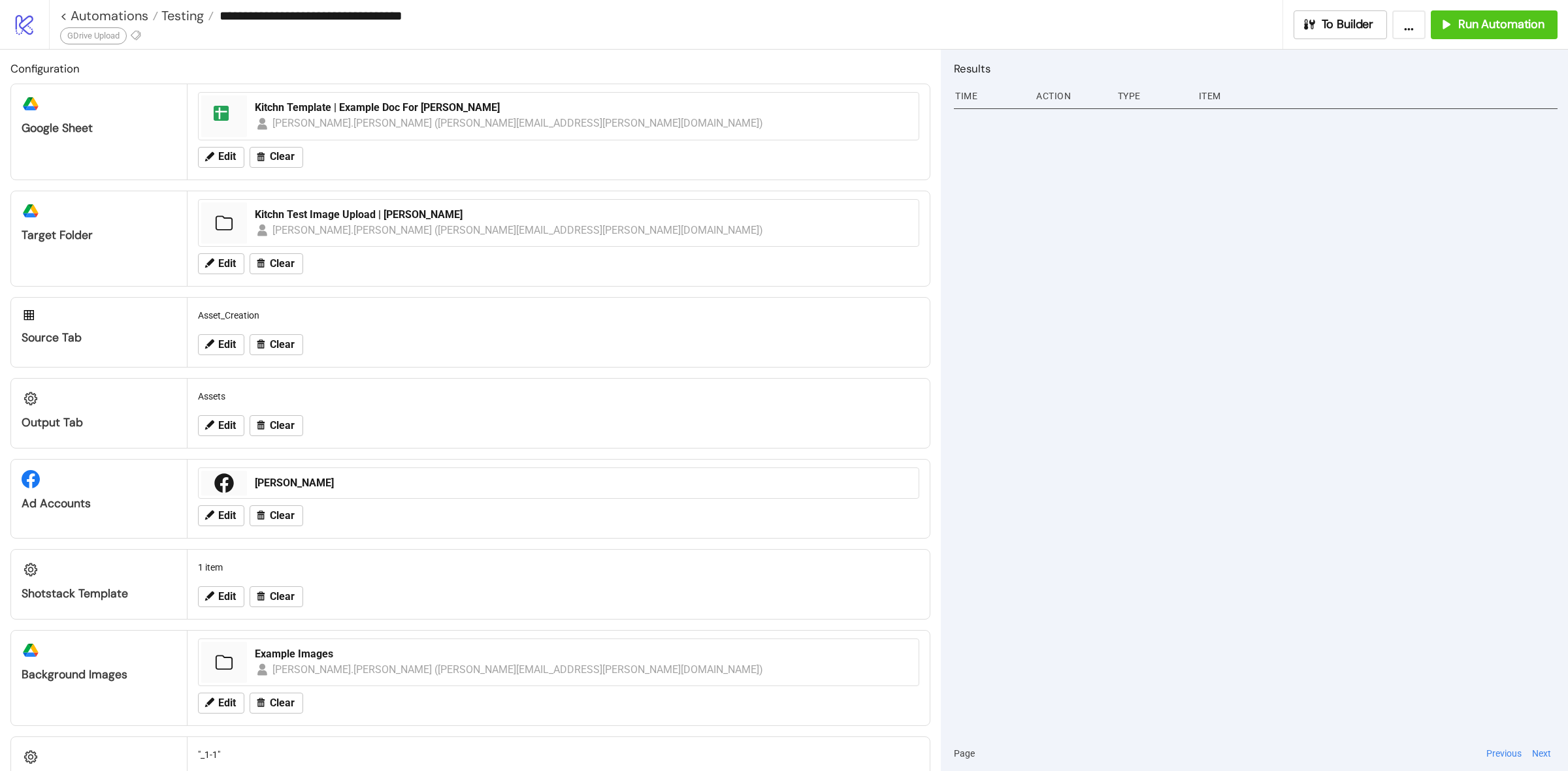
scroll to position [81, 0]
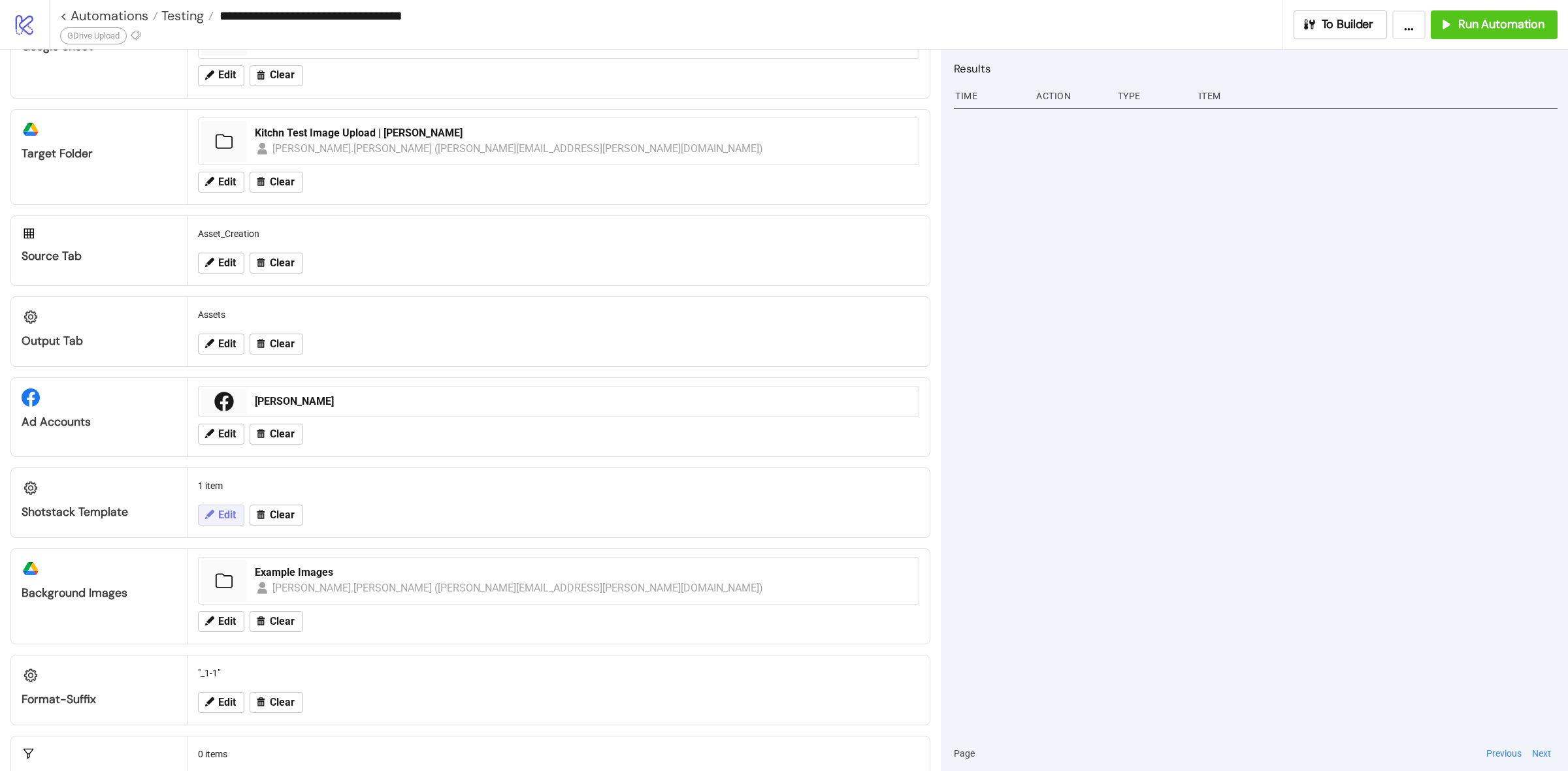
click at [221, 521] on span "Edit" at bounding box center [227, 515] width 18 height 12
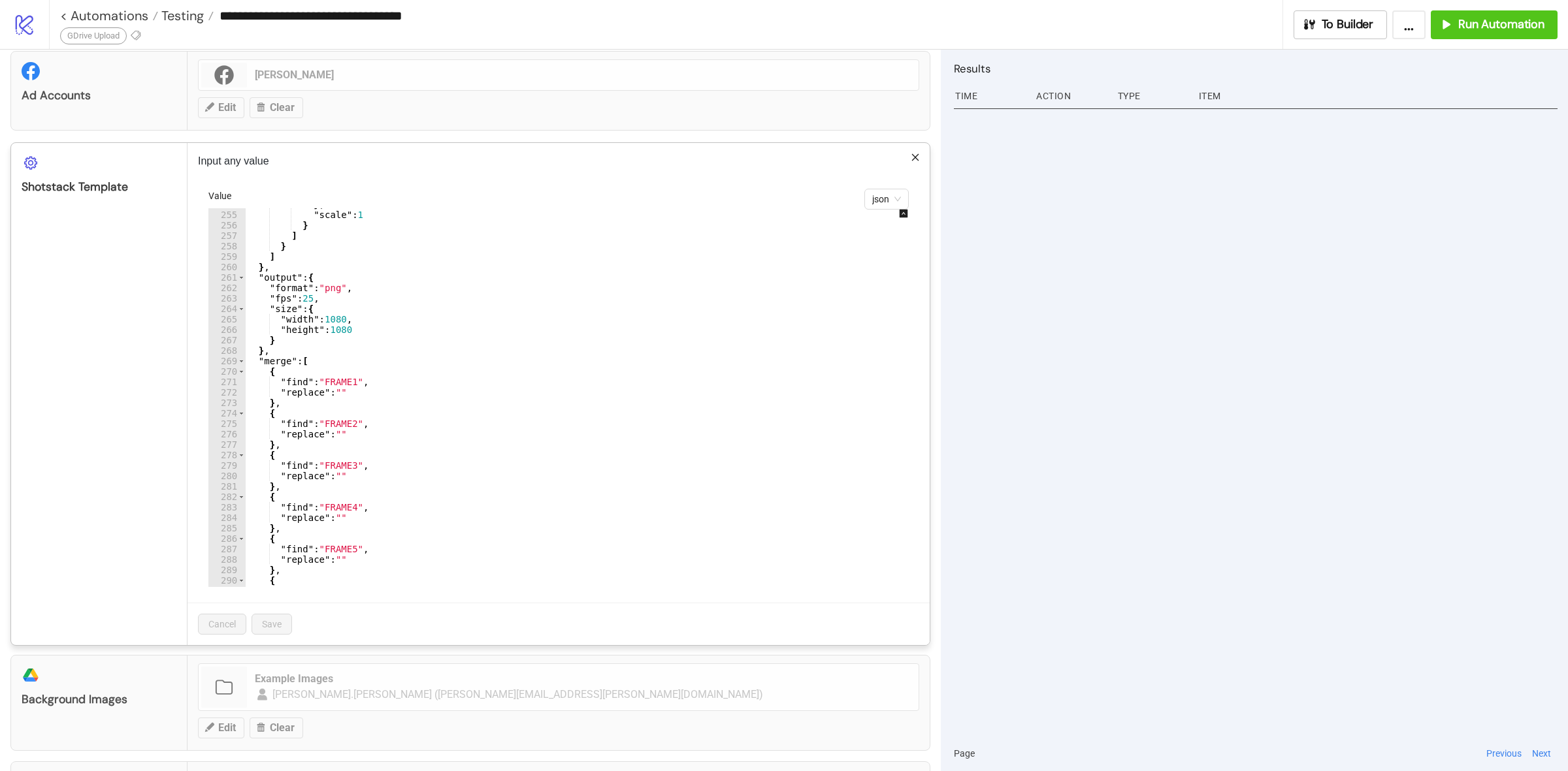
scroll to position [2798, 0]
